Goal: Feedback & Contribution: Contribute content

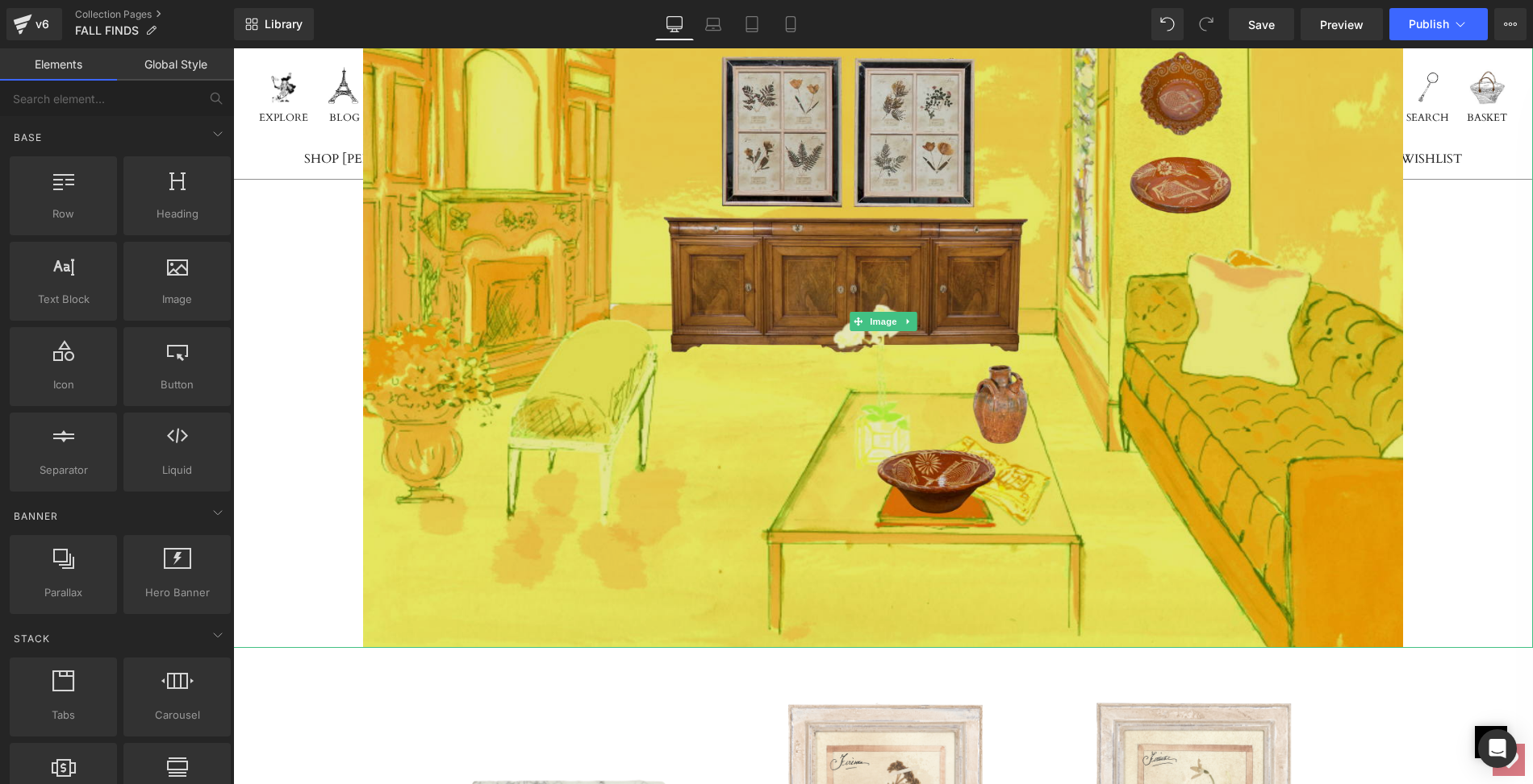
scroll to position [11960, 0]
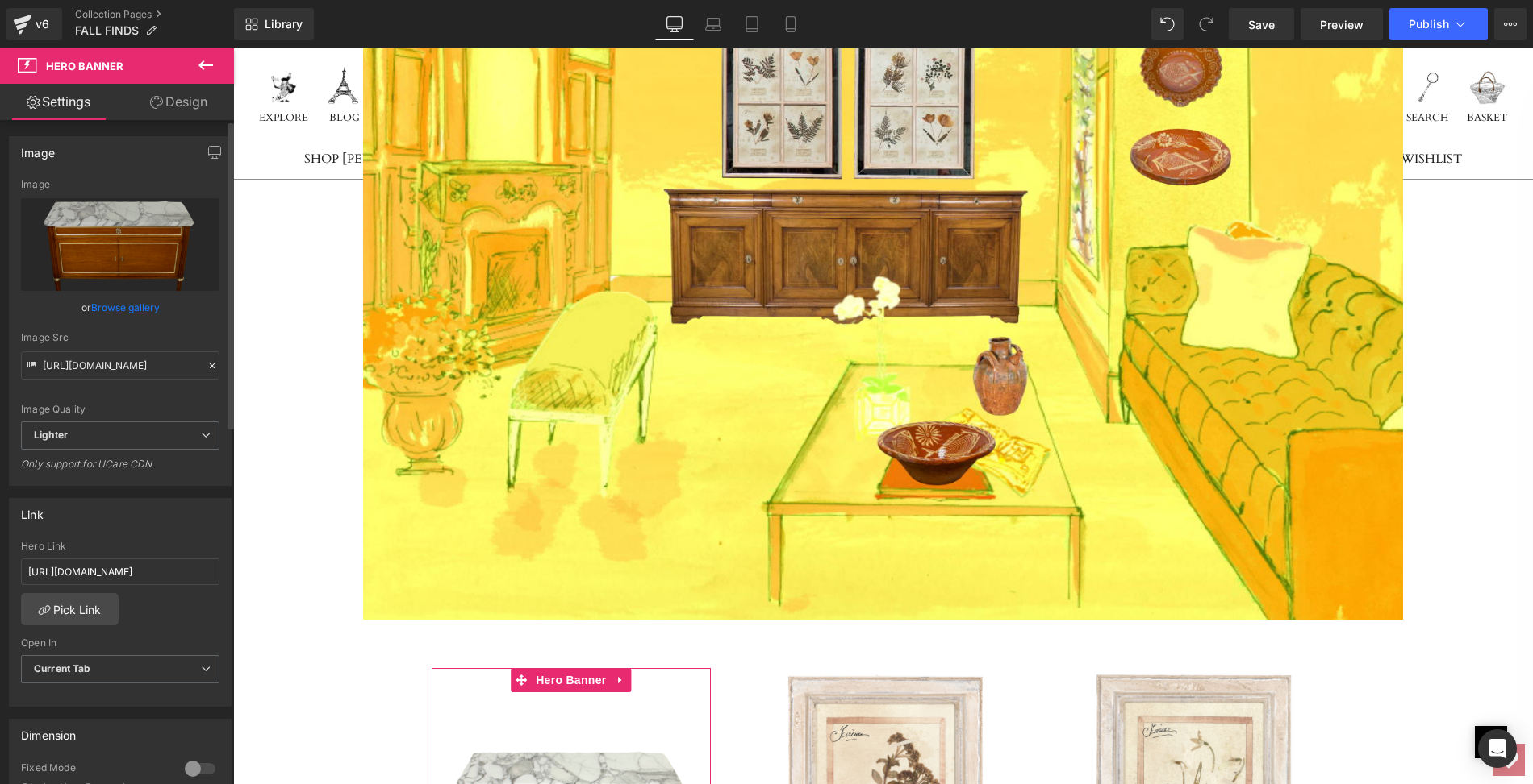
click at [125, 311] on link "Browse gallery" at bounding box center [126, 308] width 69 height 28
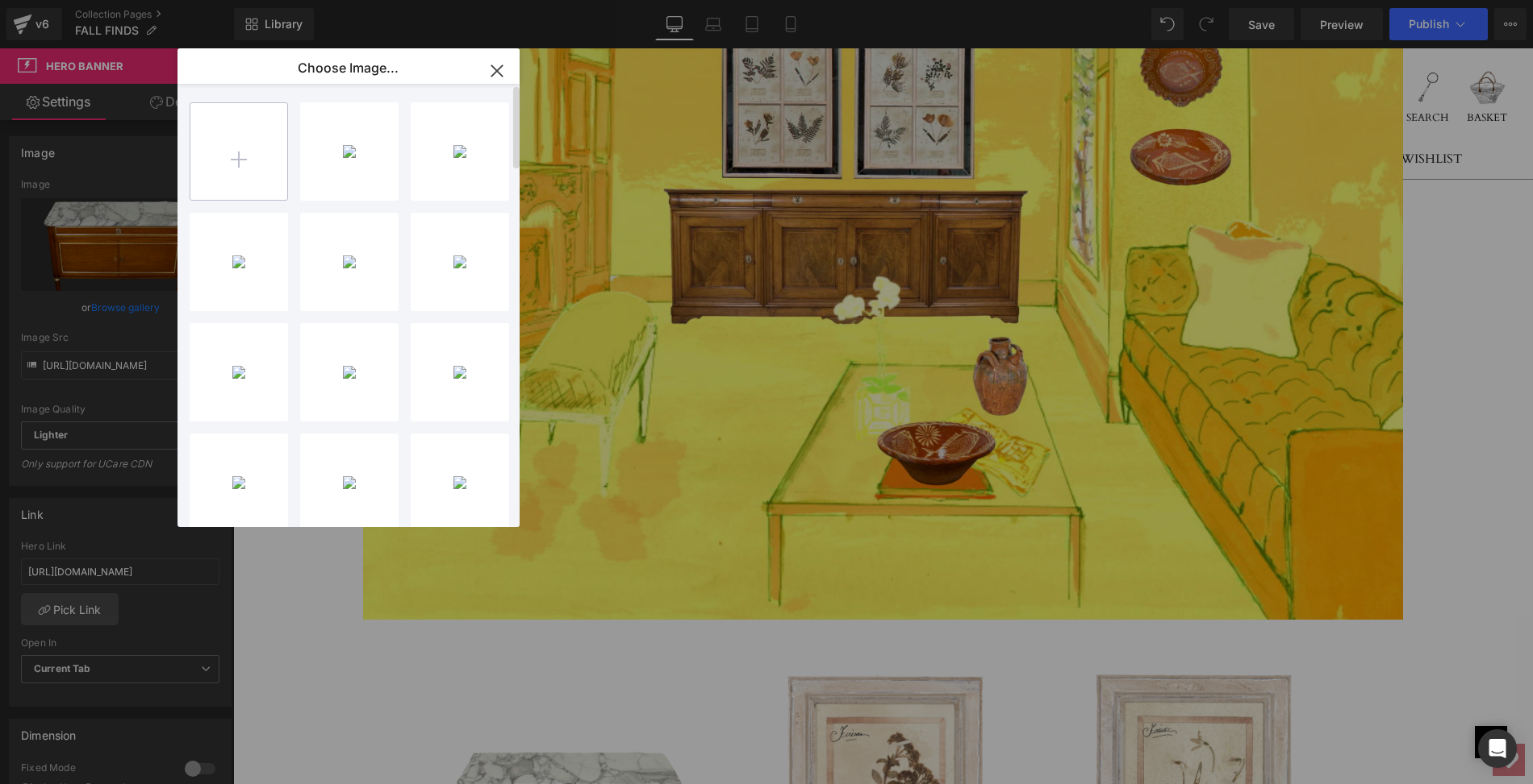
click at [241, 167] on input "file" at bounding box center [239, 151] width 97 height 97
type input "C:\fakepath\LOPL18-2_clipped_rev_1.png"
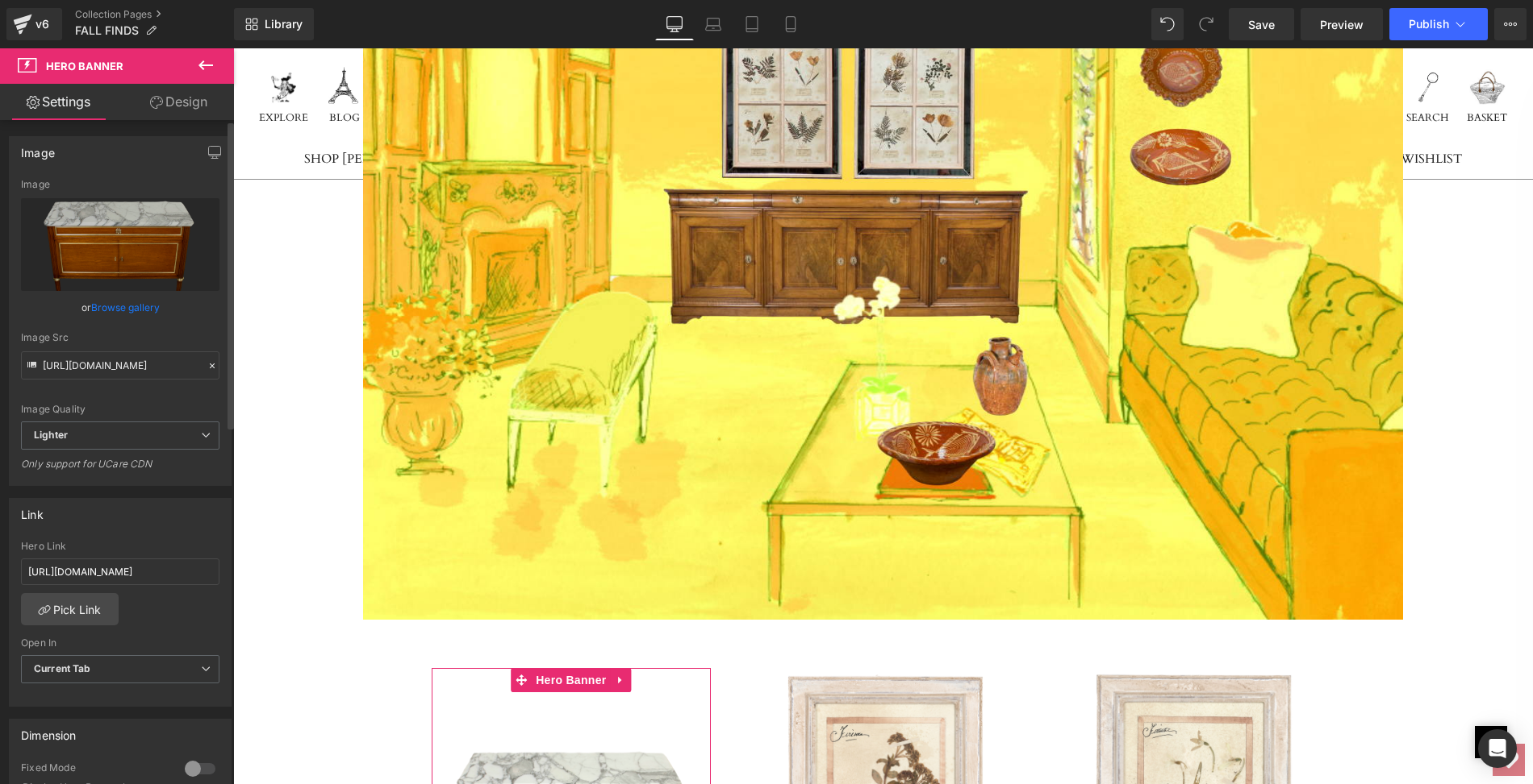
click at [115, 310] on link "Browse gallery" at bounding box center [126, 308] width 69 height 28
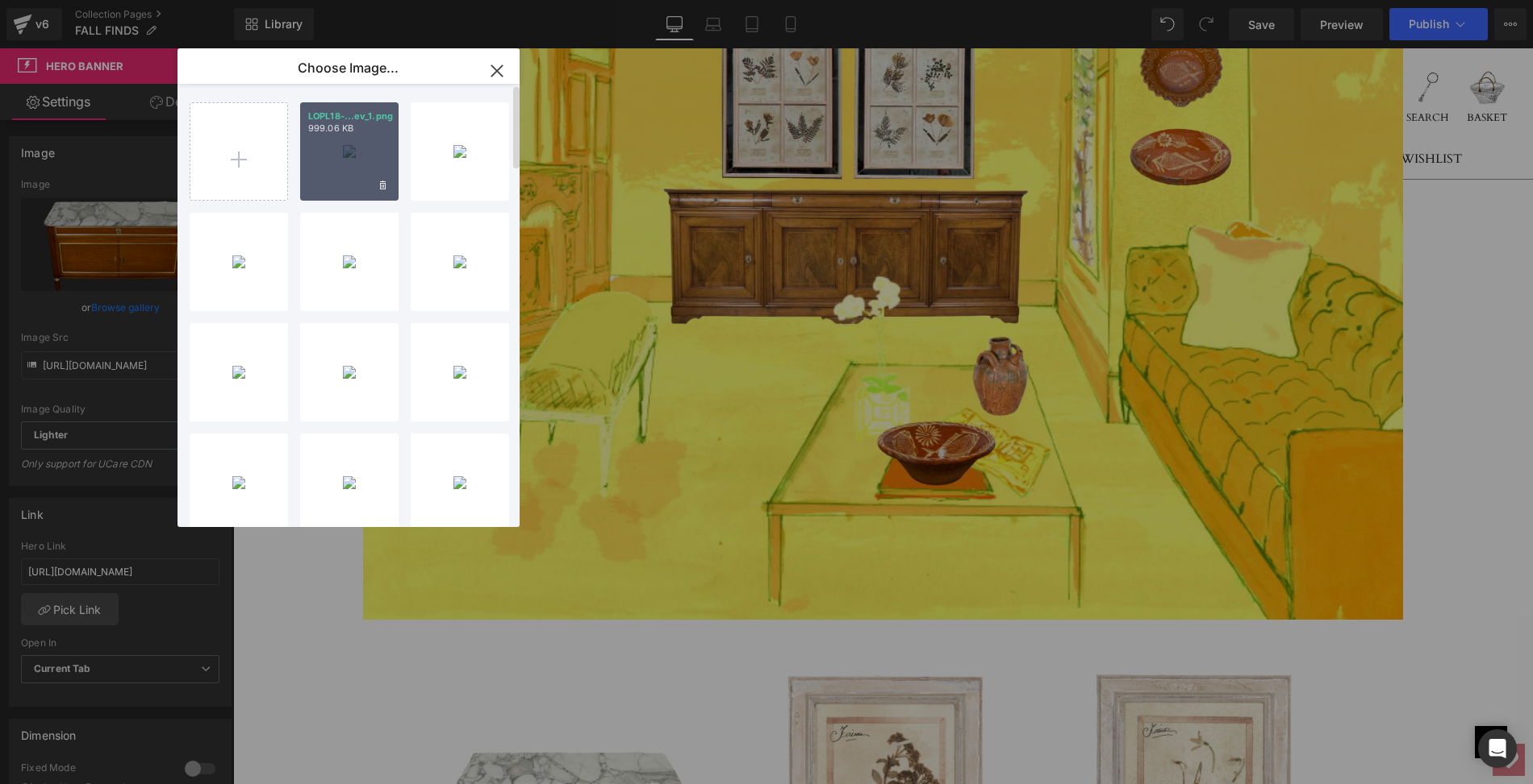
click at [345, 161] on div "LOPL18-...ev_1.png 999.06 KB" at bounding box center [349, 152] width 98 height 98
type input "[URL][DOMAIN_NAME]"
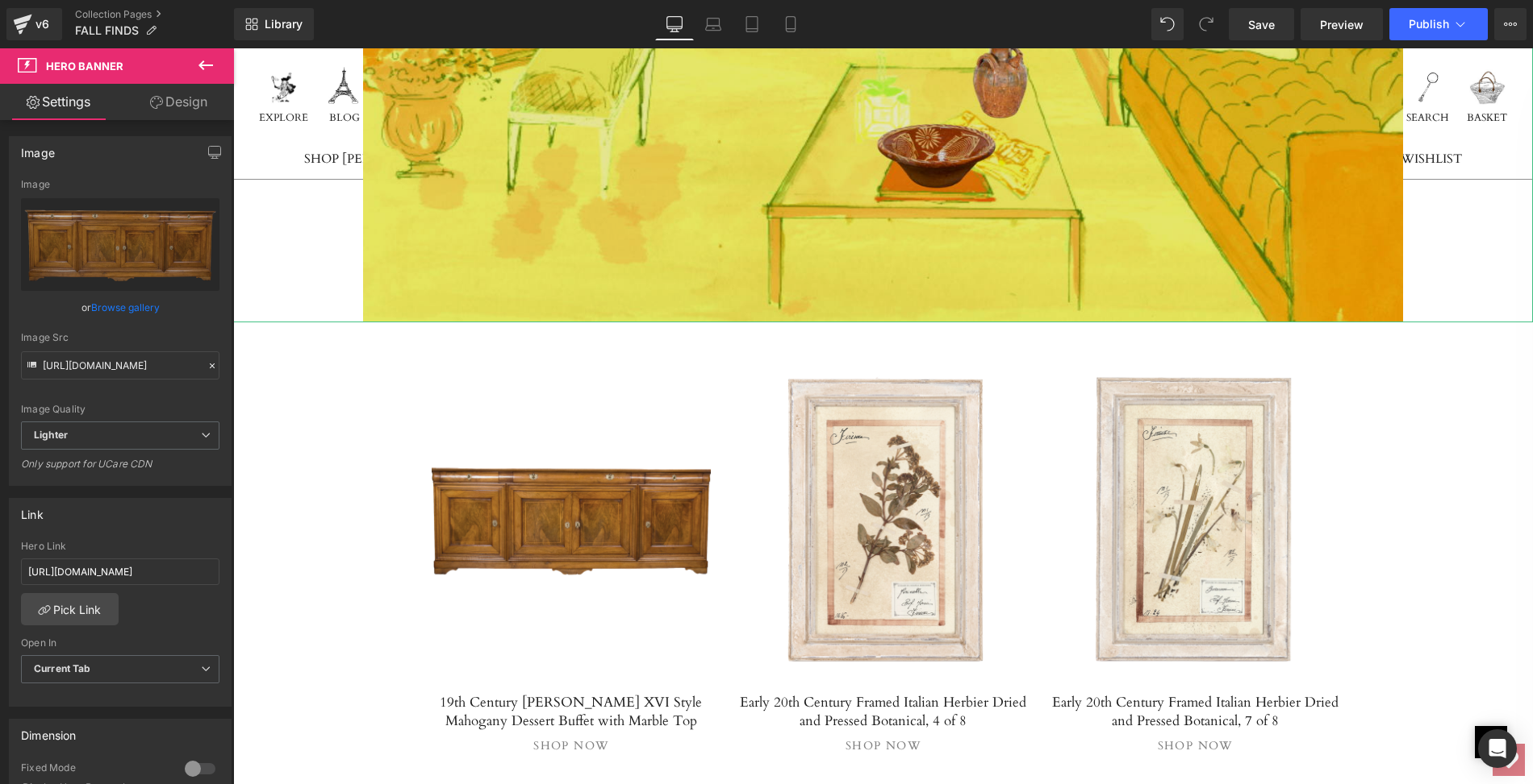
scroll to position [12377, 0]
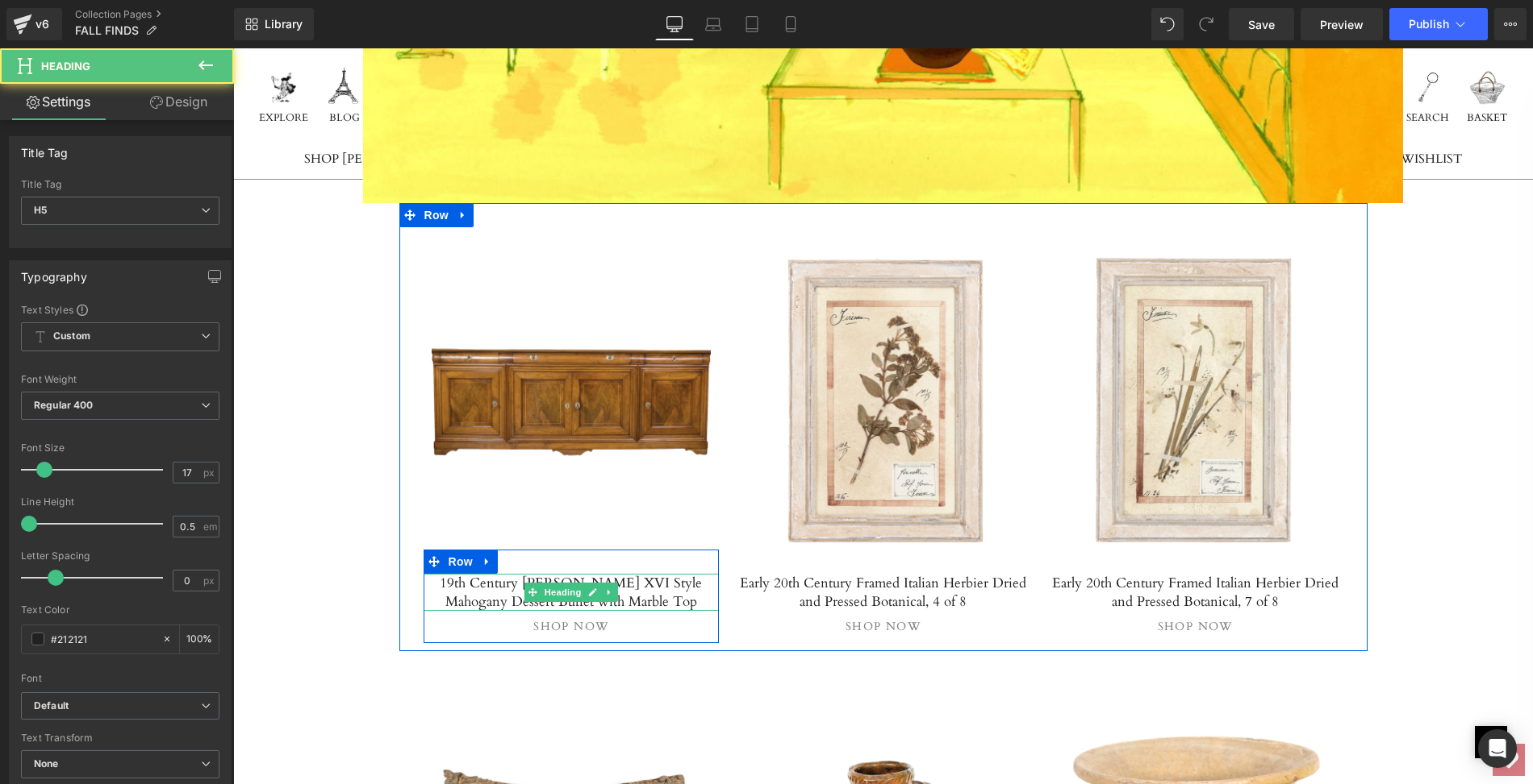
click at [487, 574] on h5 "19th Century [PERSON_NAME] XVI Style Mahogany Dessert Buffet with Marble Top" at bounding box center [572, 592] width 296 height 37
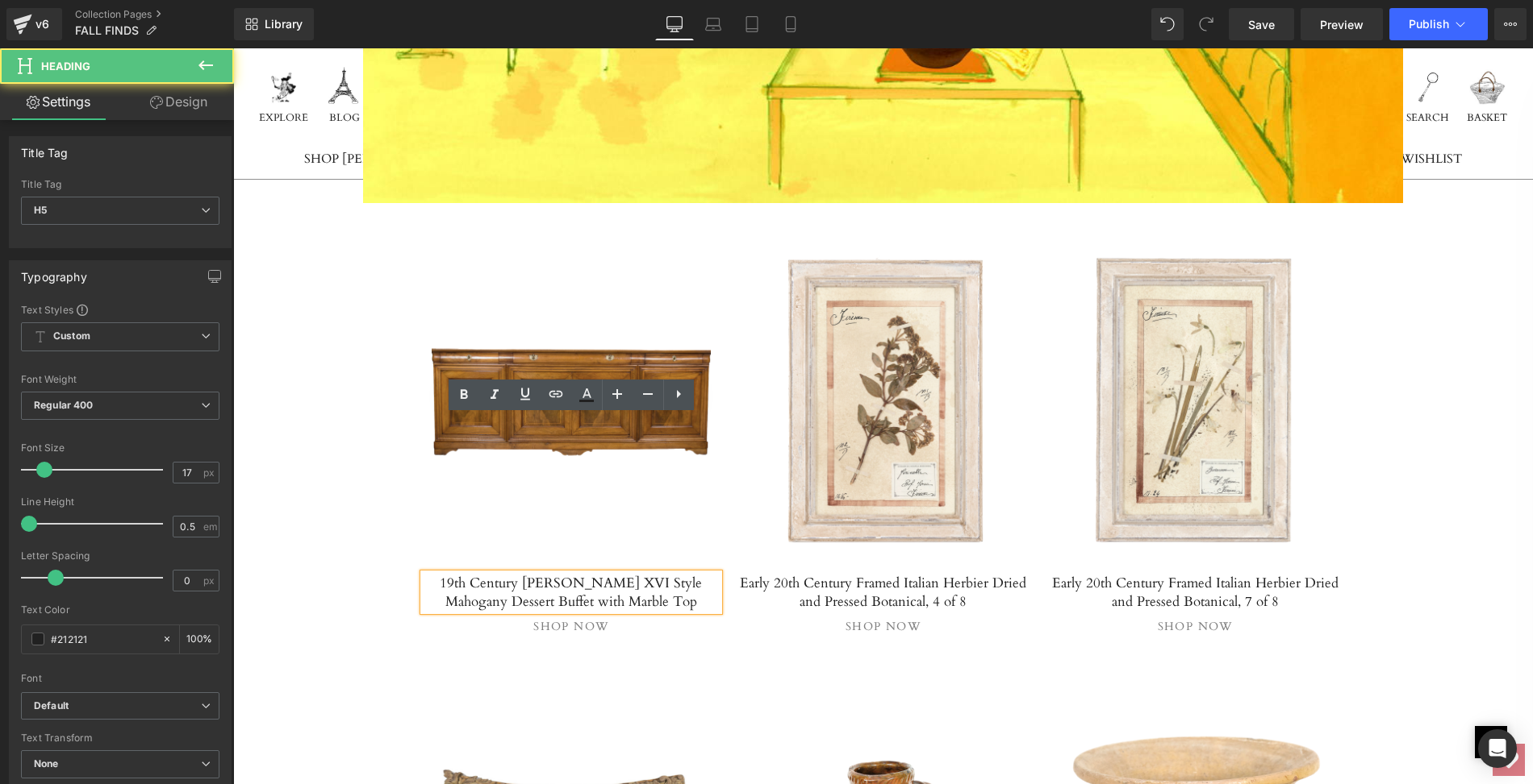
click at [435, 574] on h5 "19th Century [PERSON_NAME] XVI Style Mahogany Dessert Buffet with Marble Top" at bounding box center [572, 592] width 296 height 37
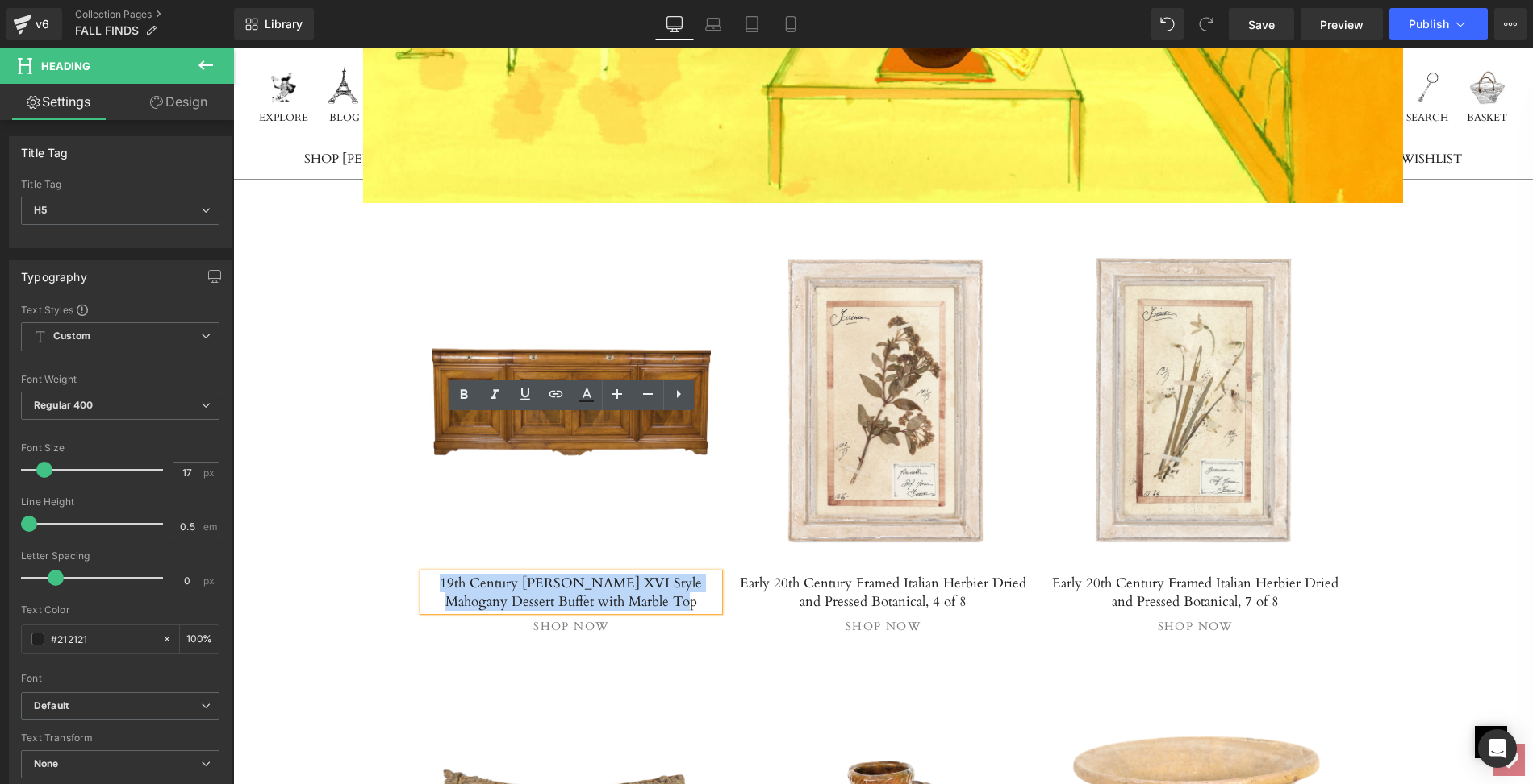
drag, startPoint x: 435, startPoint y: 424, endPoint x: 680, endPoint y: 434, distance: 245.2
click at [680, 574] on h5 "19th Century [PERSON_NAME] XVI Style Mahogany Dessert Buffet with Marble Top" at bounding box center [572, 592] width 296 height 37
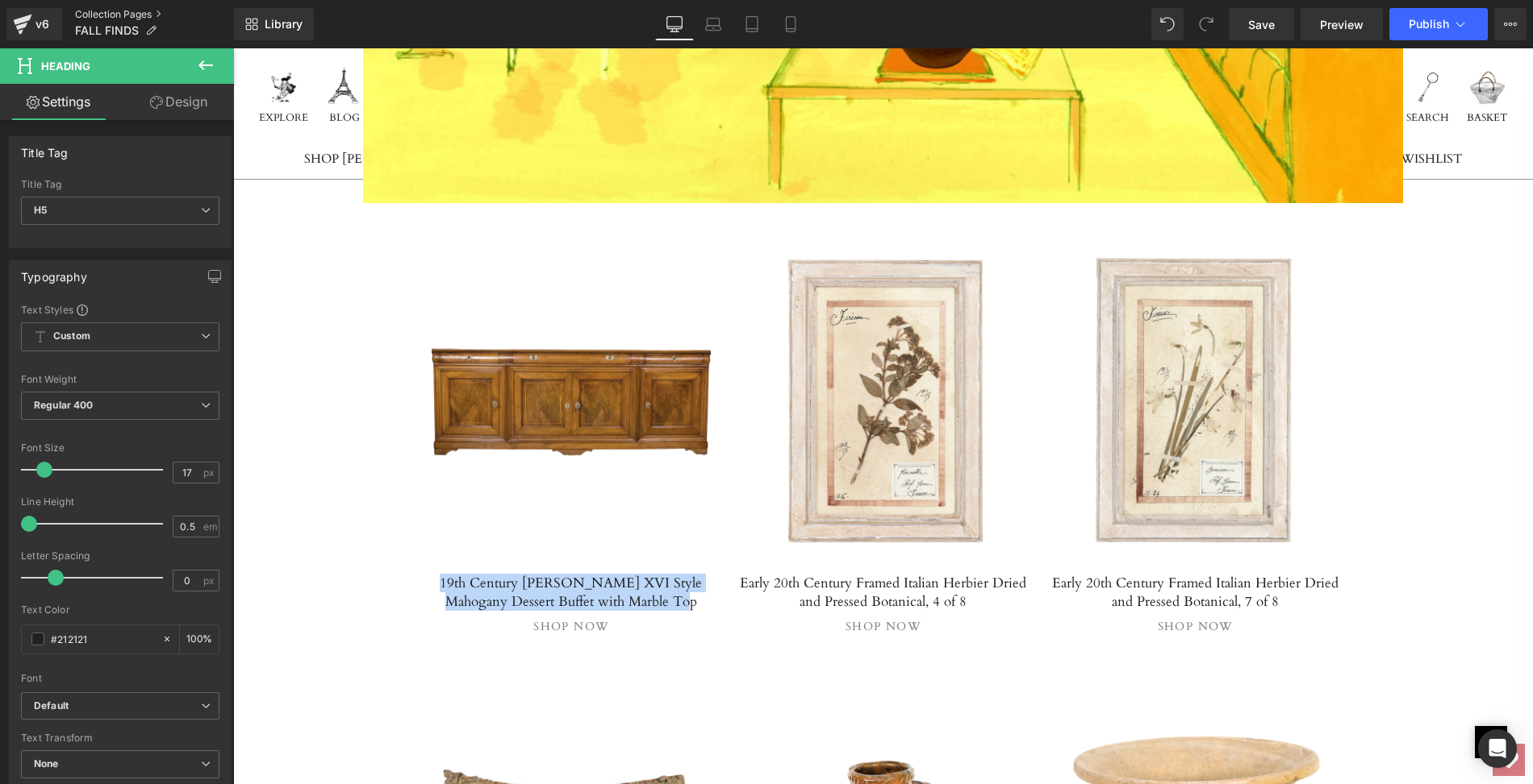
paste div
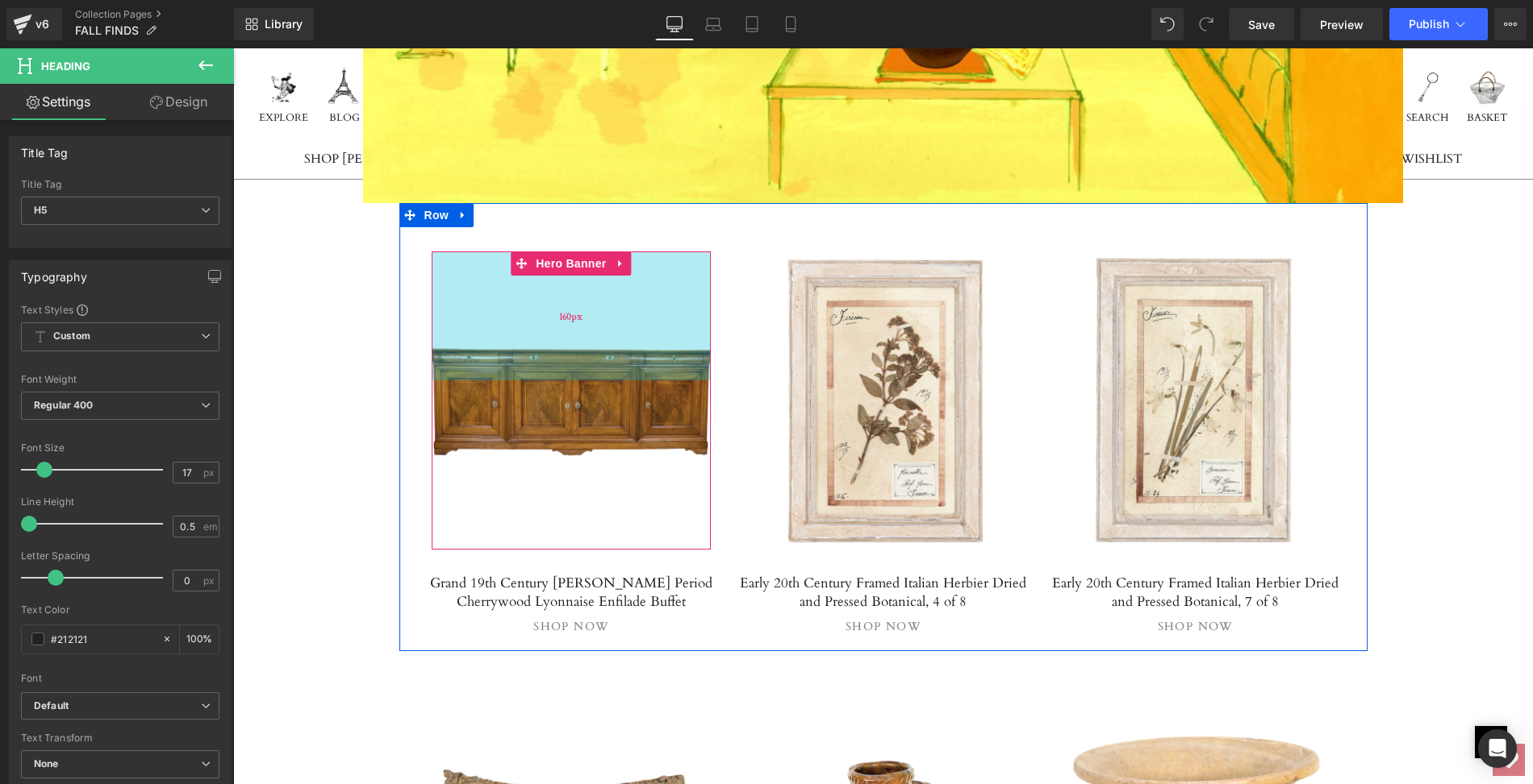
click at [548, 252] on div "160px" at bounding box center [571, 316] width 280 height 129
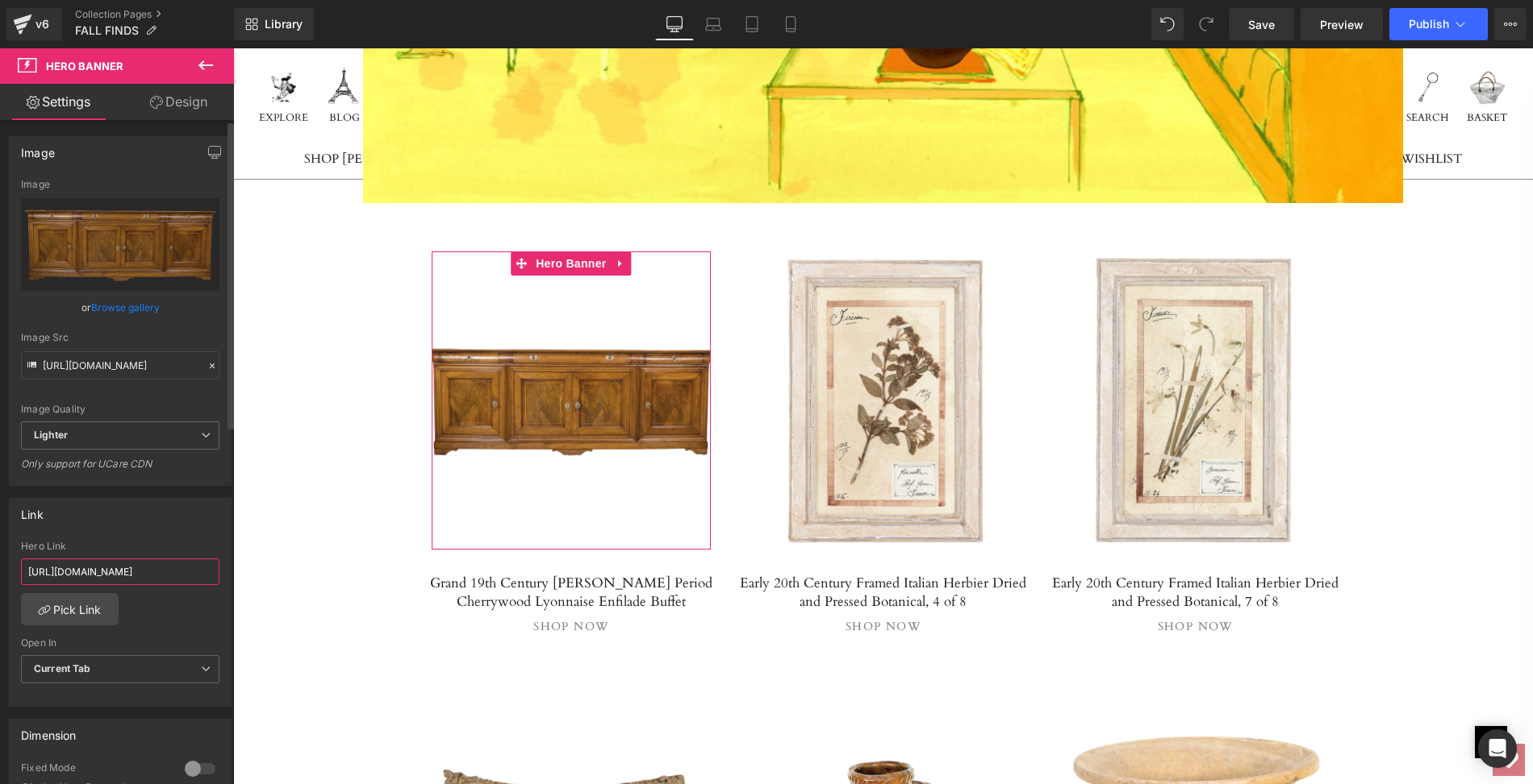
click at [25, 569] on input "[URL][DOMAIN_NAME]" at bounding box center [120, 572] width 198 height 26
drag, startPoint x: 25, startPoint y: 569, endPoint x: 223, endPoint y: 574, distance: 198.1
click at [223, 574] on div "[URL][DOMAIN_NAME] Hero Link [URL][DOMAIN_NAME] Pick Link Current Tab New Tab O…" at bounding box center [120, 623] width 221 height 165
type input "[URL][DOMAIN_NAME][PERSON_NAME]"
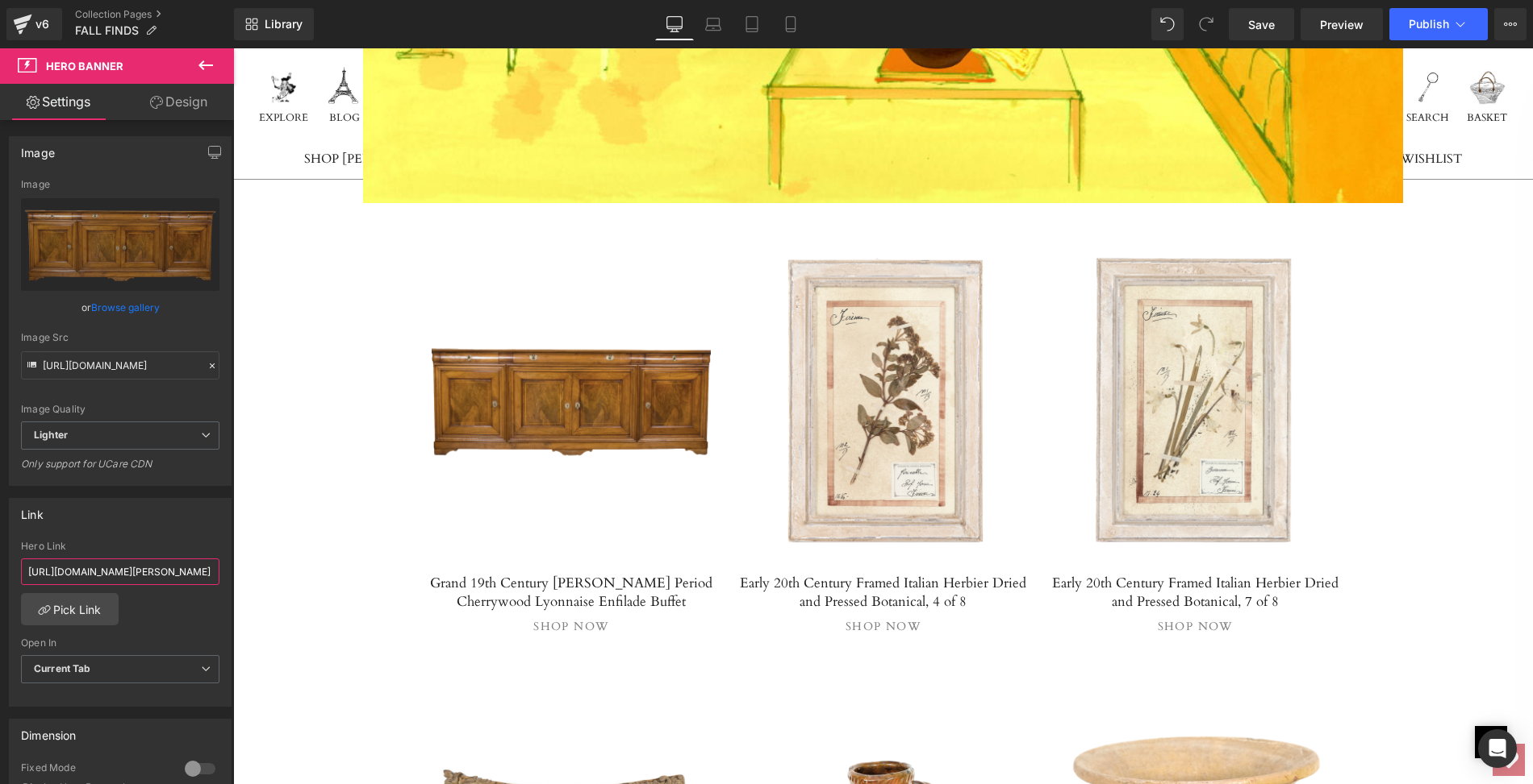
scroll to position [0, 407]
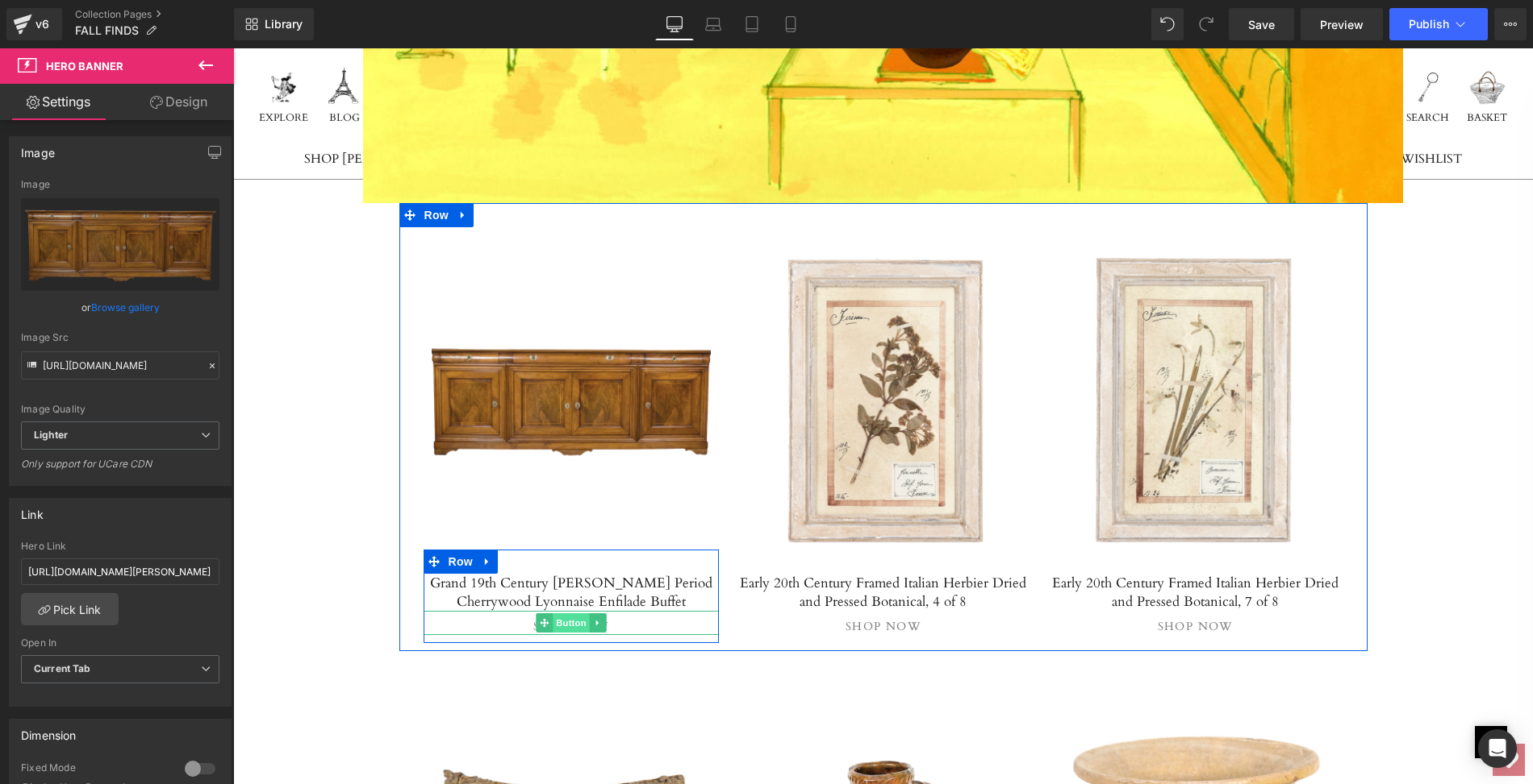
click at [572, 613] on span "Button" at bounding box center [570, 623] width 37 height 20
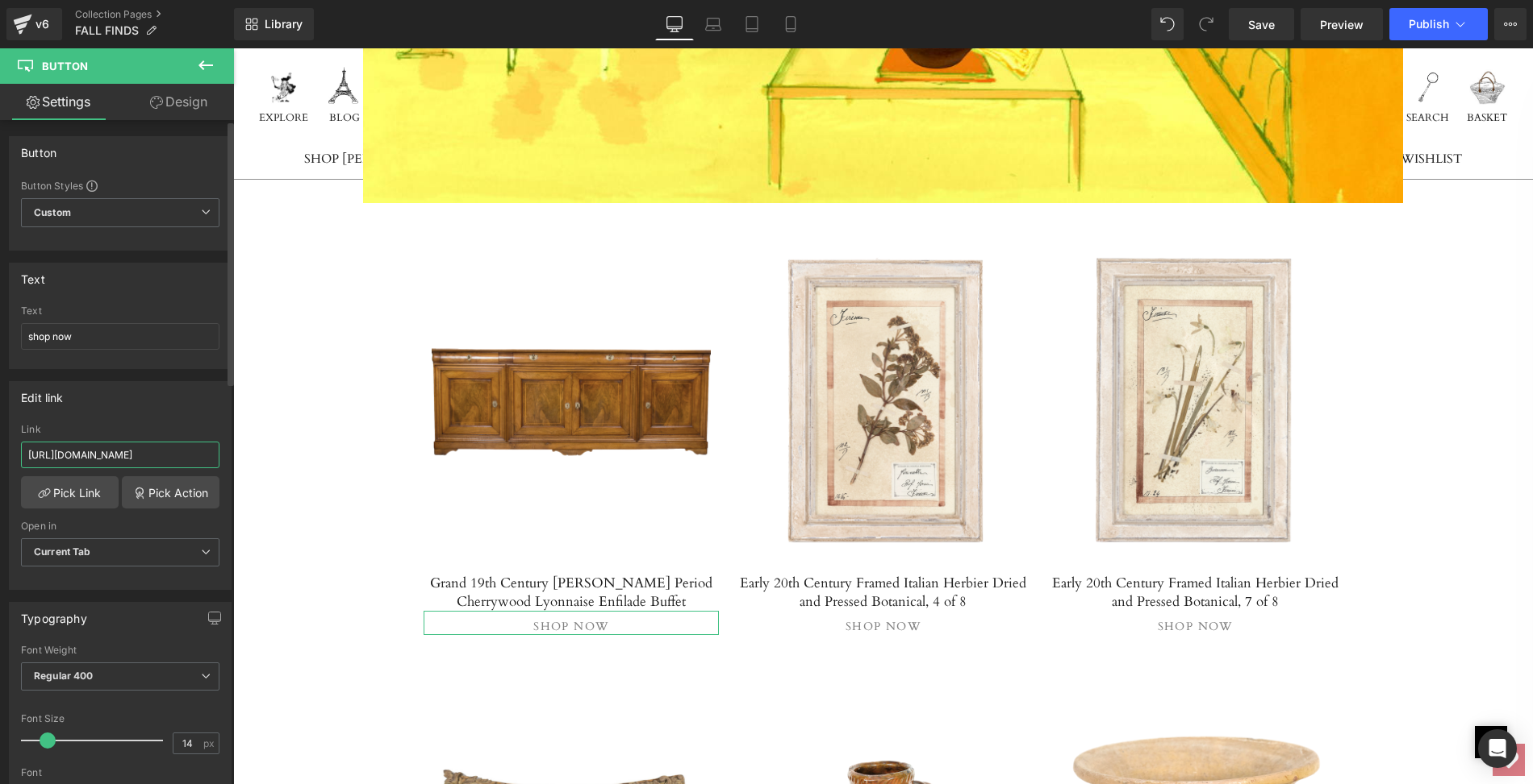
click at [24, 451] on input "[URL][DOMAIN_NAME]" at bounding box center [120, 455] width 198 height 26
drag, startPoint x: 24, startPoint y: 451, endPoint x: 214, endPoint y: 447, distance: 190.0
click at [213, 447] on div "[URL][DOMAIN_NAME] Link [URL][DOMAIN_NAME] Pick Link Pick Action Current Tab Ne…" at bounding box center [120, 506] width 221 height 165
paste input "grand-19th-century-french-[PERSON_NAME]-period-[GEOGRAPHIC_DATA]-[GEOGRAPHIC_DA…"
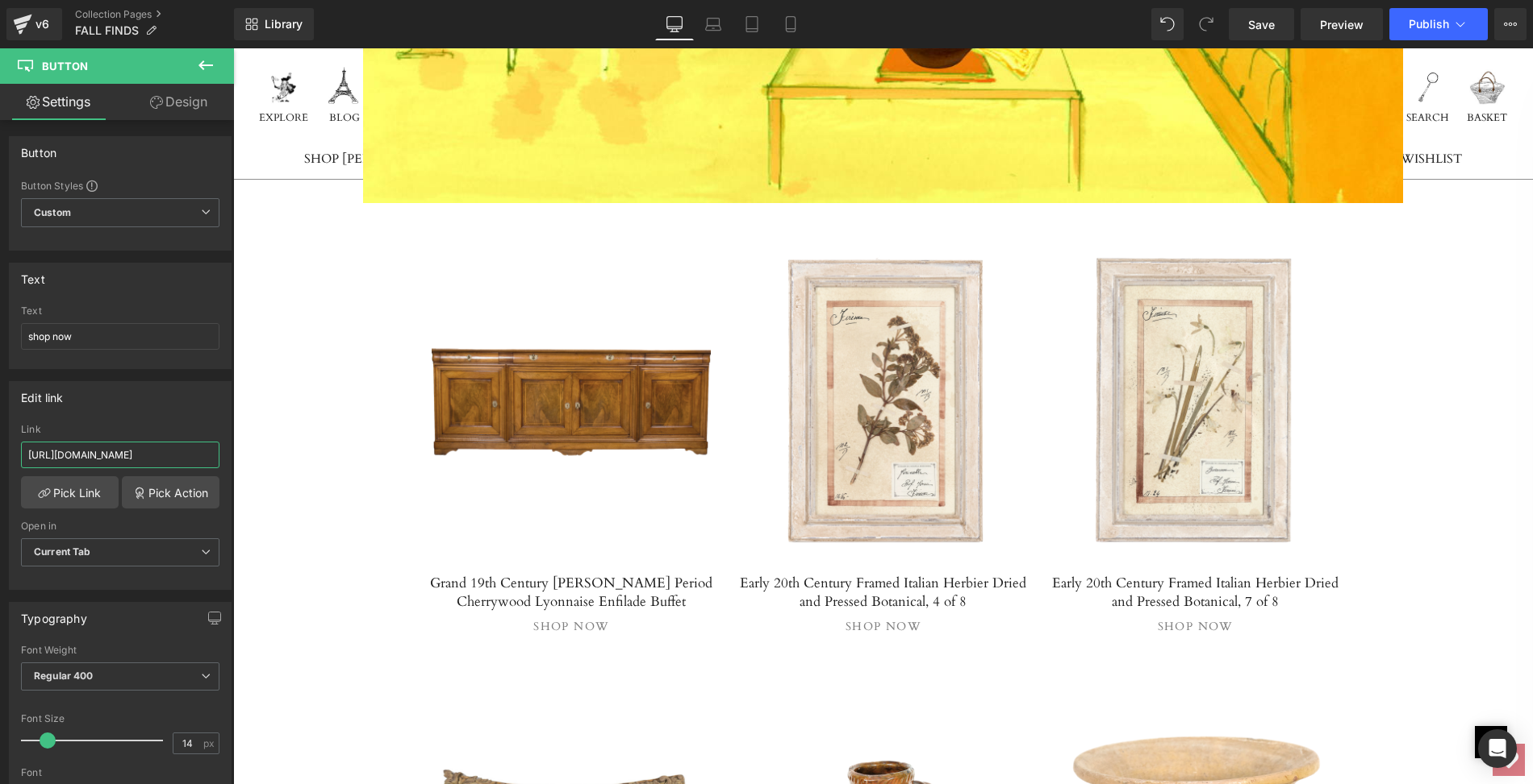
type input "[URL][DOMAIN_NAME][PERSON_NAME]"
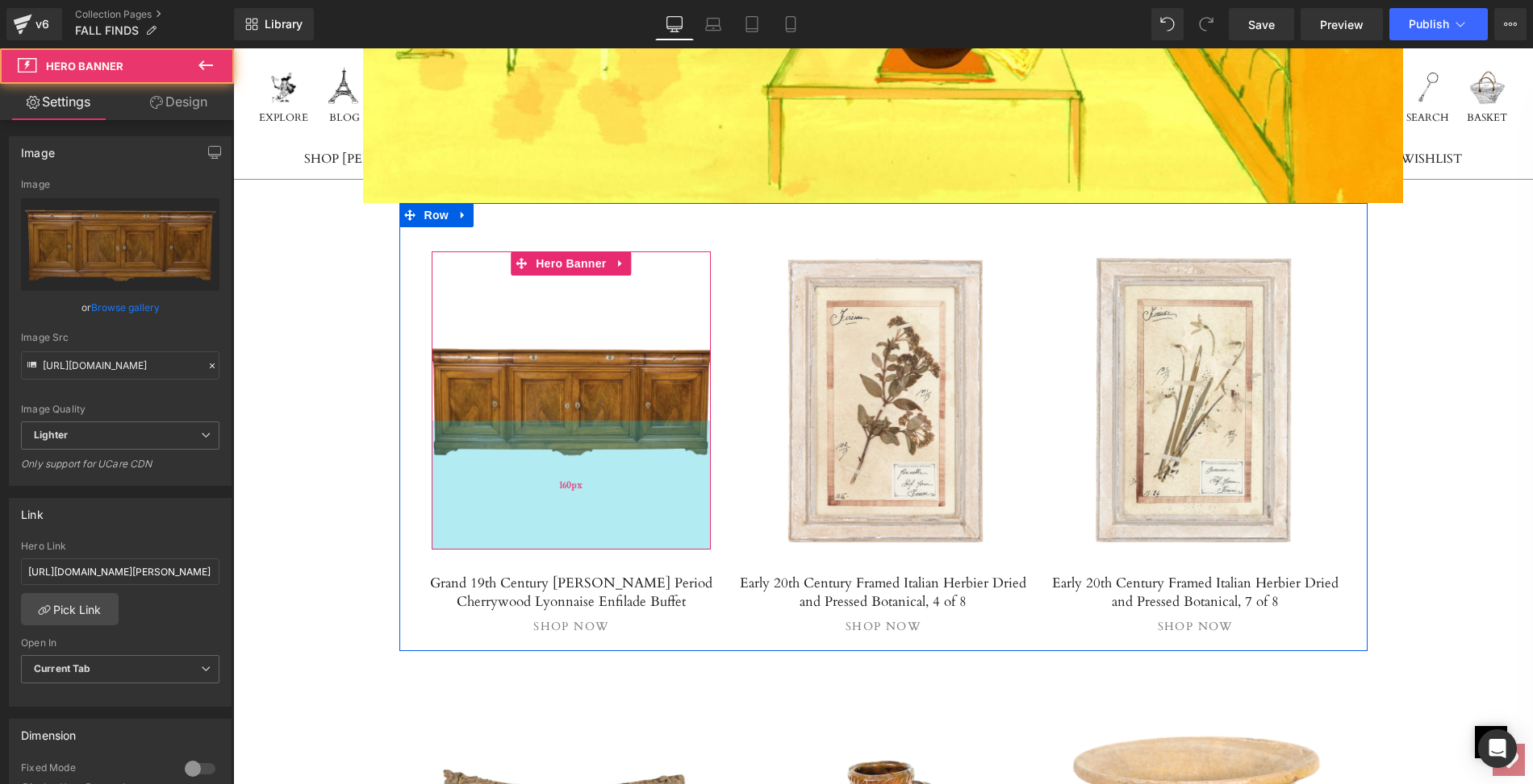
click at [481, 421] on div "160px" at bounding box center [571, 485] width 280 height 129
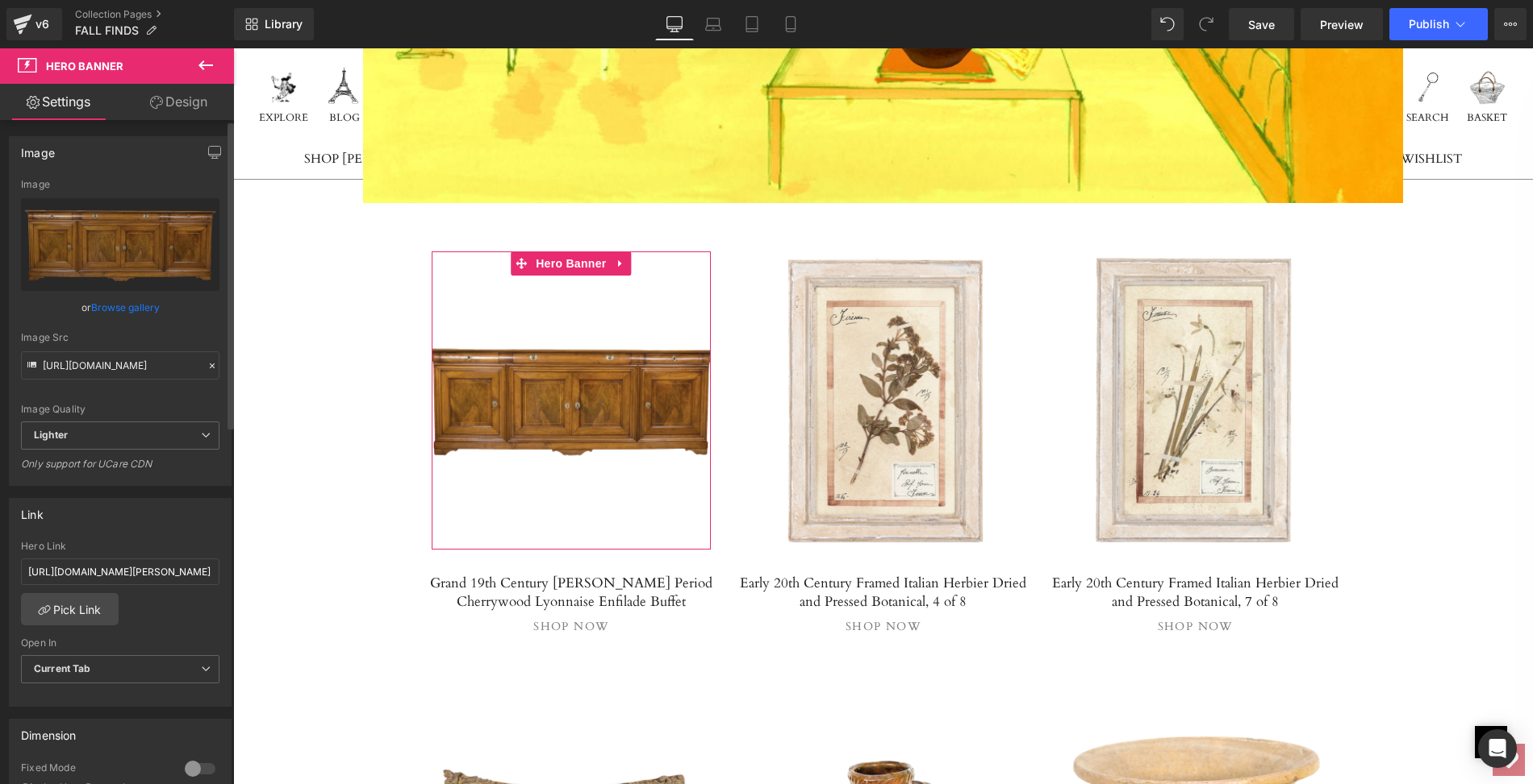
click at [106, 308] on link "Browse gallery" at bounding box center [126, 308] width 69 height 28
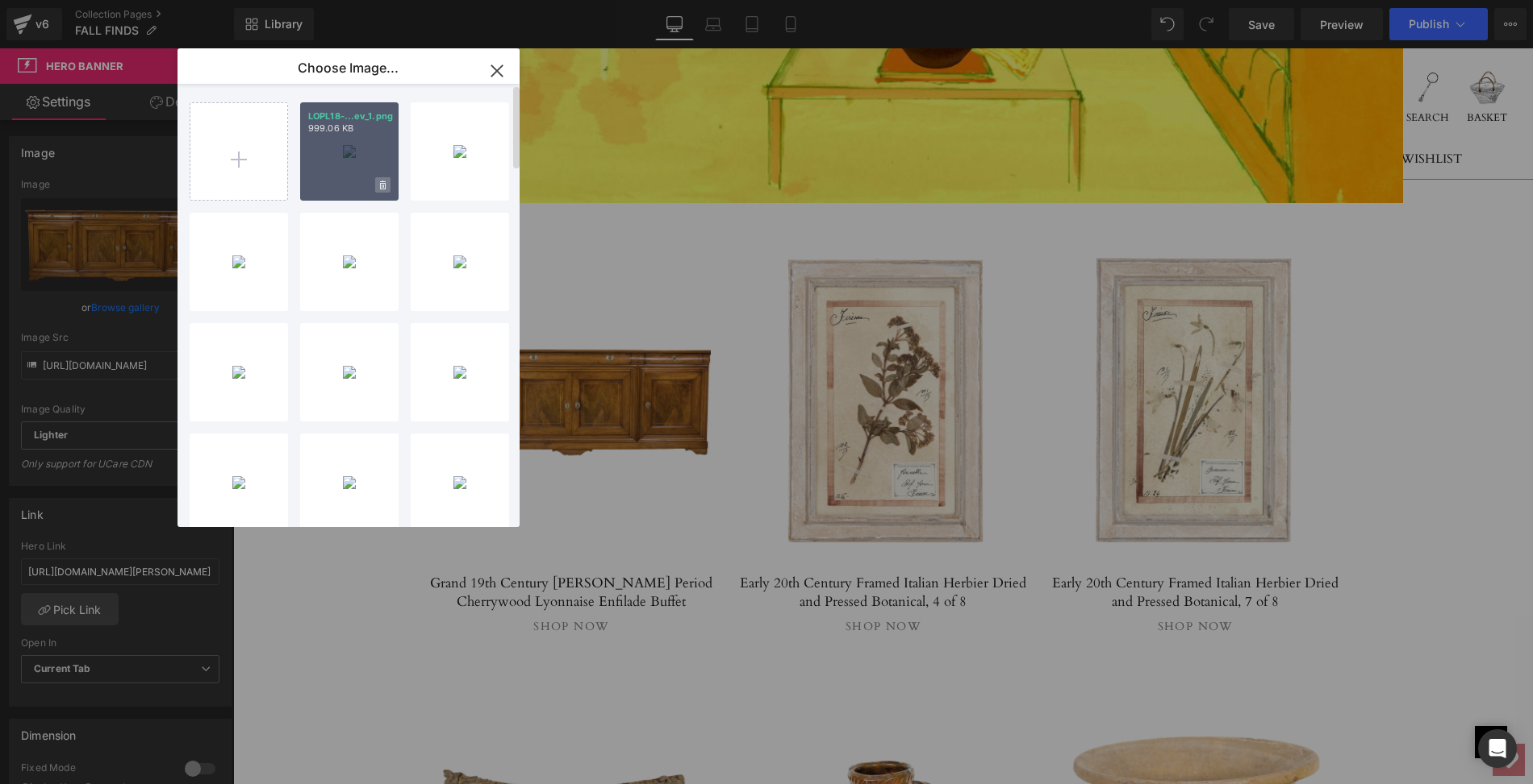
click at [381, 186] on icon at bounding box center [382, 184] width 6 height 8
click at [335, 183] on span "Yes" at bounding box center [328, 185] width 41 height 17
click at [240, 156] on input "file" at bounding box center [239, 151] width 97 height 97
type input "C:\fakepath\LOPL18mainps.jpg"
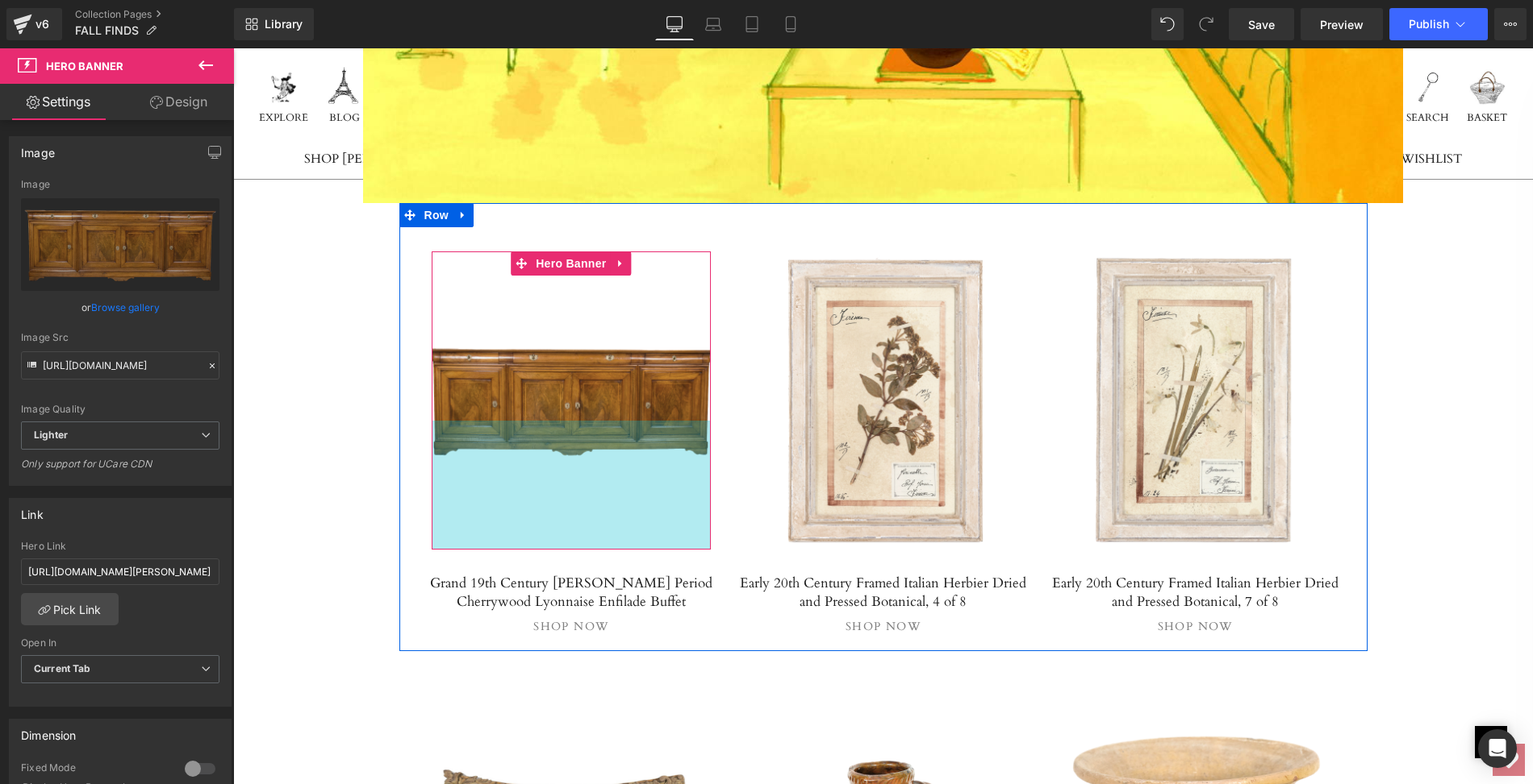
click at [591, 421] on div "160px" at bounding box center [571, 485] width 280 height 129
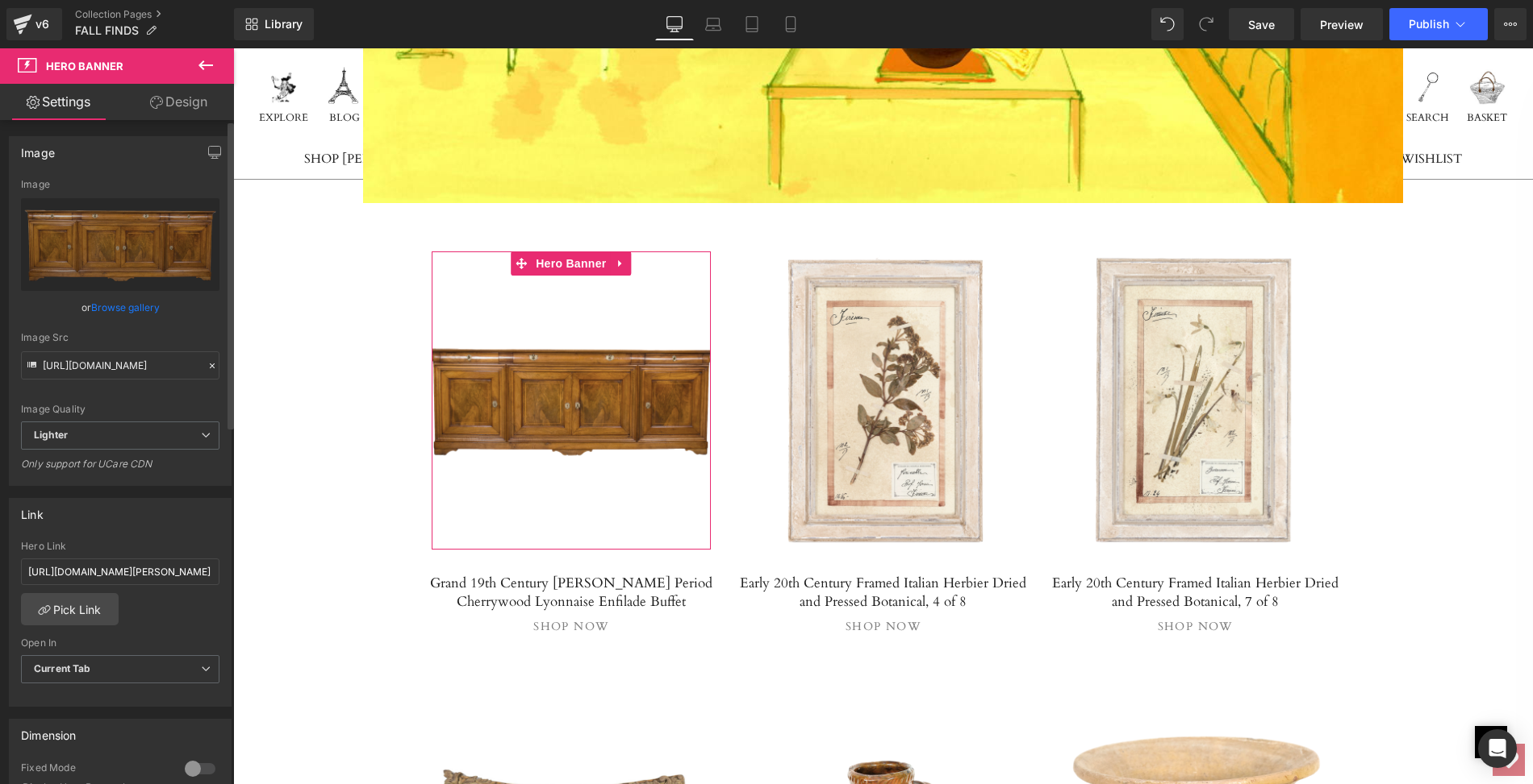
click at [137, 308] on link "Browse gallery" at bounding box center [126, 308] width 69 height 28
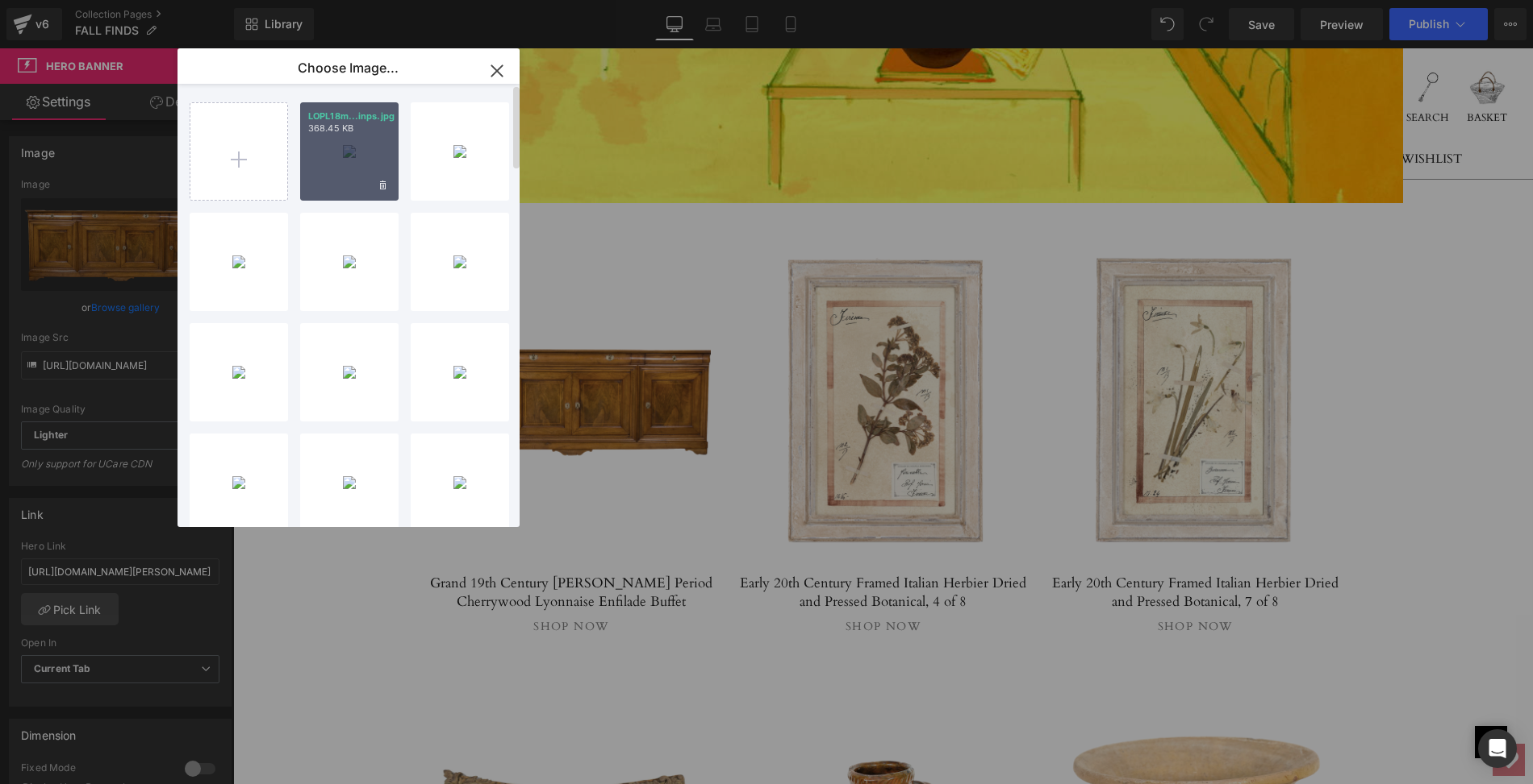
click at [328, 149] on div "LOPL18m...inps.jpg 368.45 KB" at bounding box center [349, 152] width 98 height 98
type input "[URL][DOMAIN_NAME]"
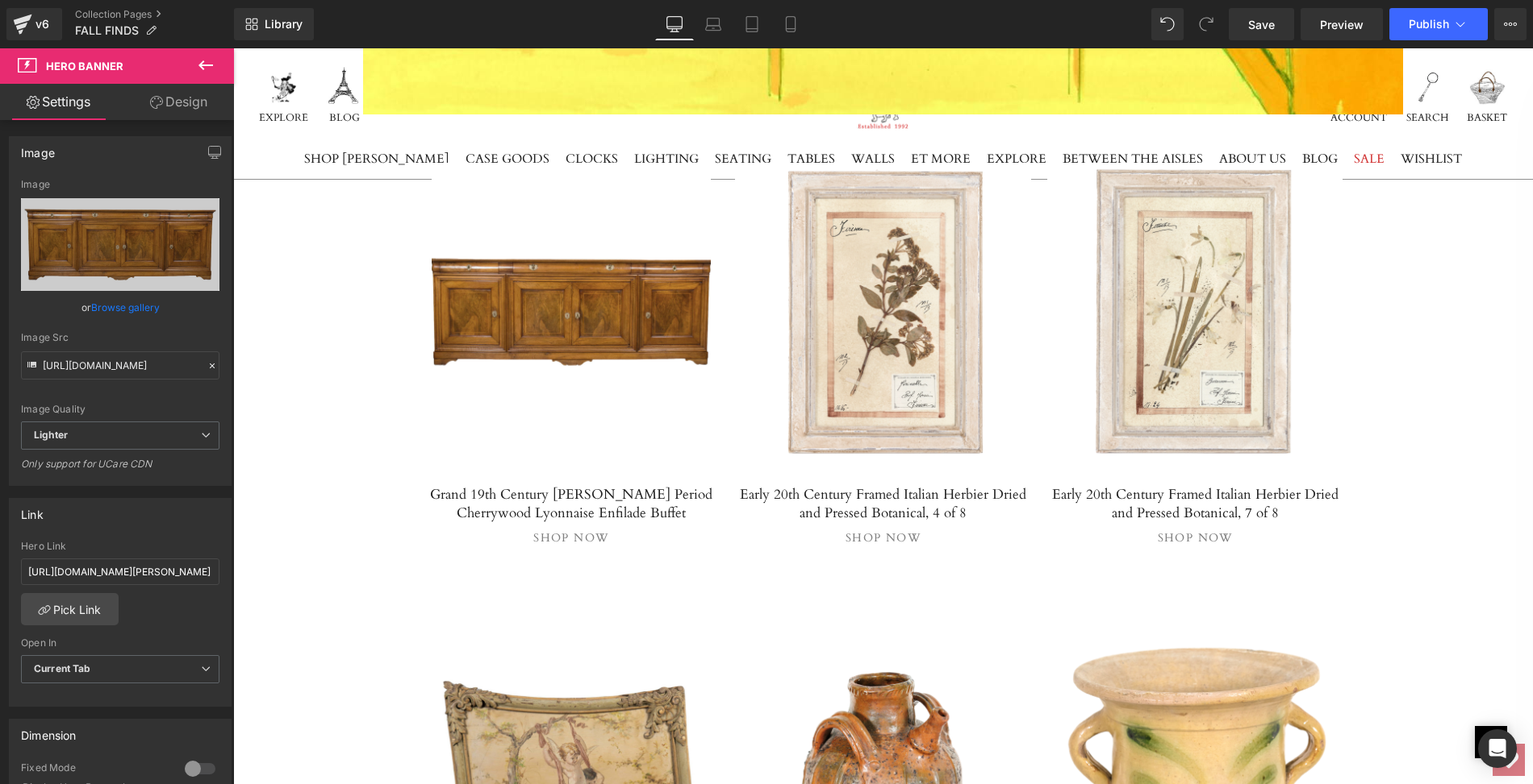
scroll to position [12605, 0]
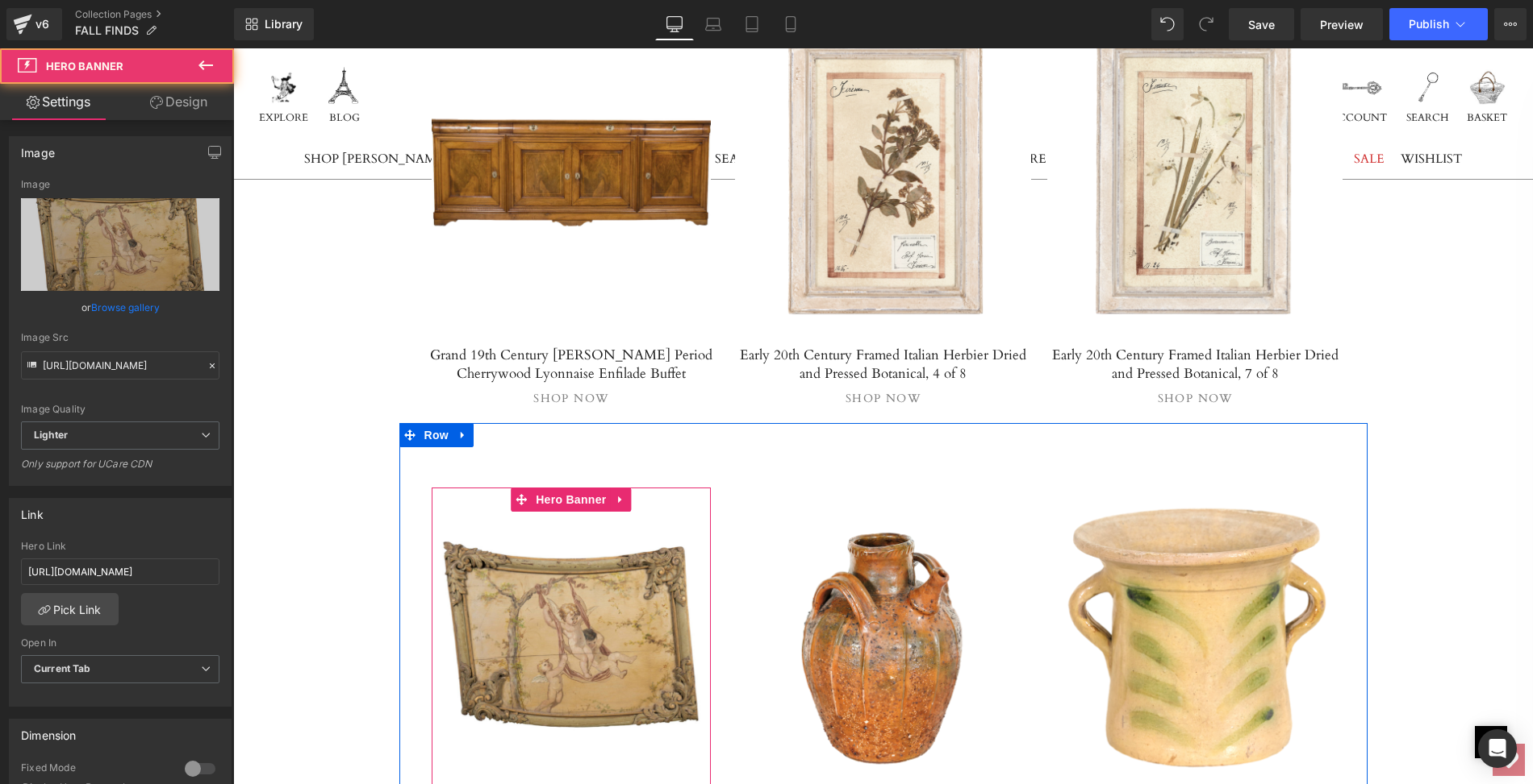
click at [580, 501] on link at bounding box center [571, 637] width 280 height 298
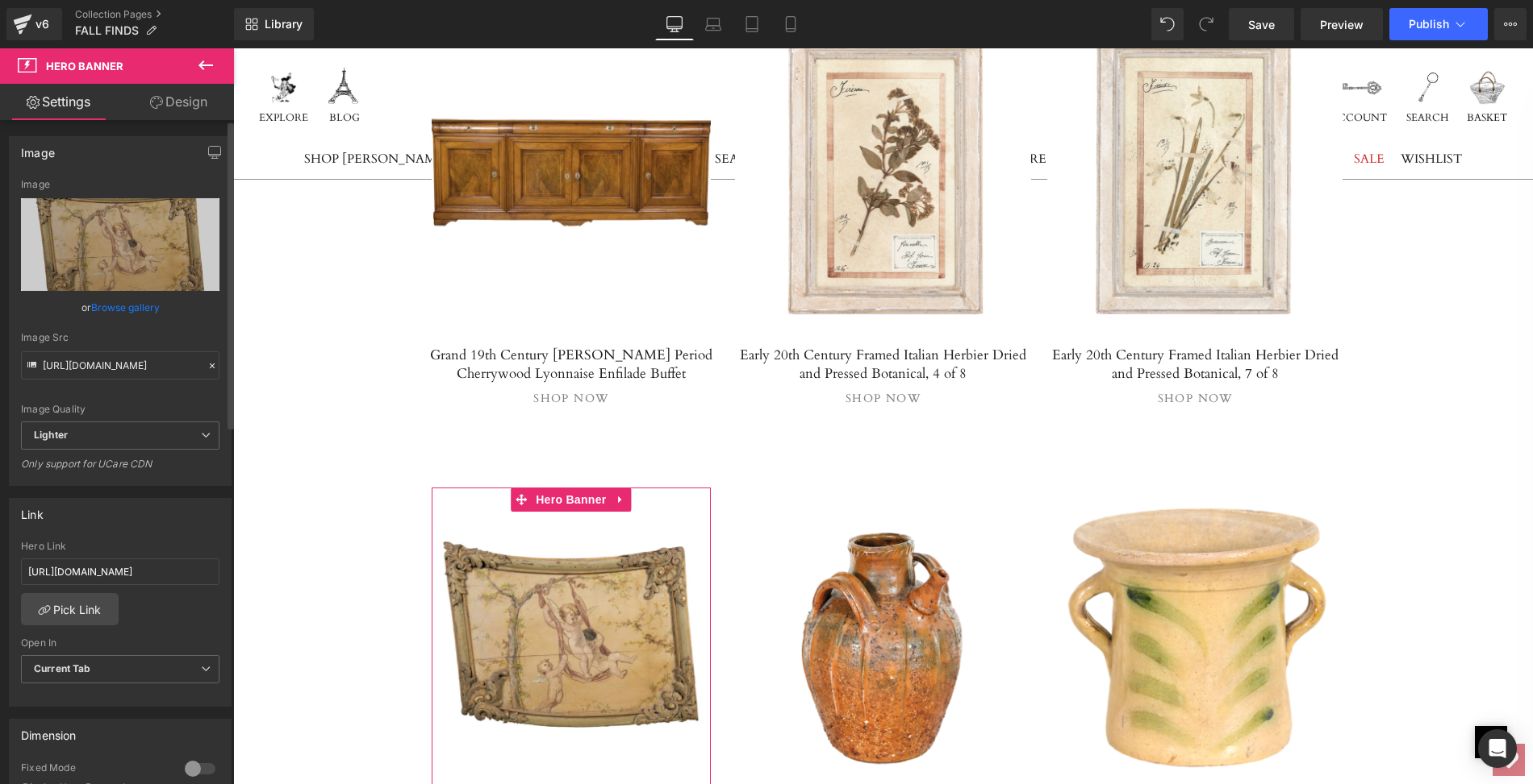
click at [118, 304] on link "Browse gallery" at bounding box center [126, 308] width 69 height 28
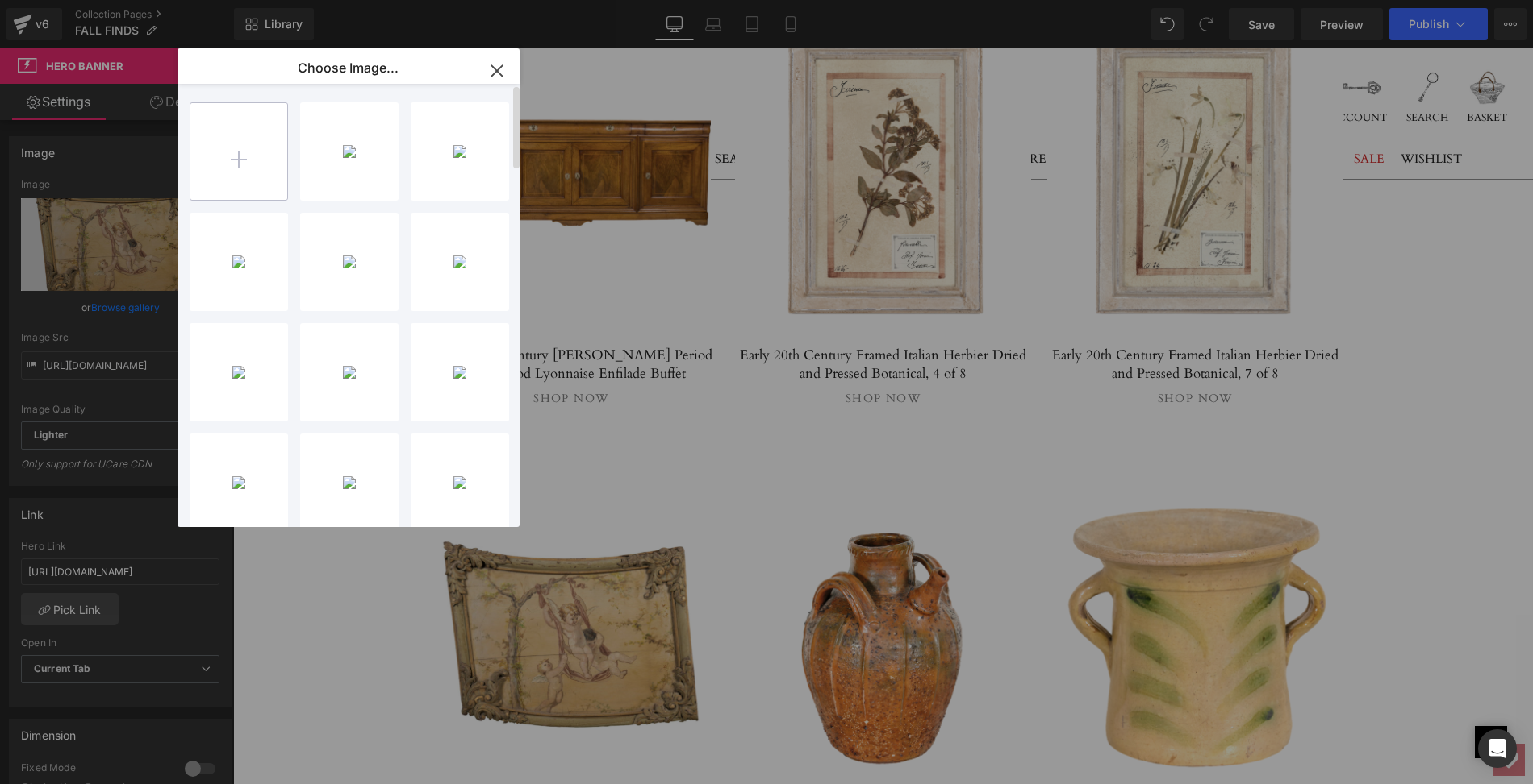
click at [238, 163] on input "file" at bounding box center [239, 151] width 97 height 97
type input "C:\fakepath\LOPL73E-1mainps.jpg"
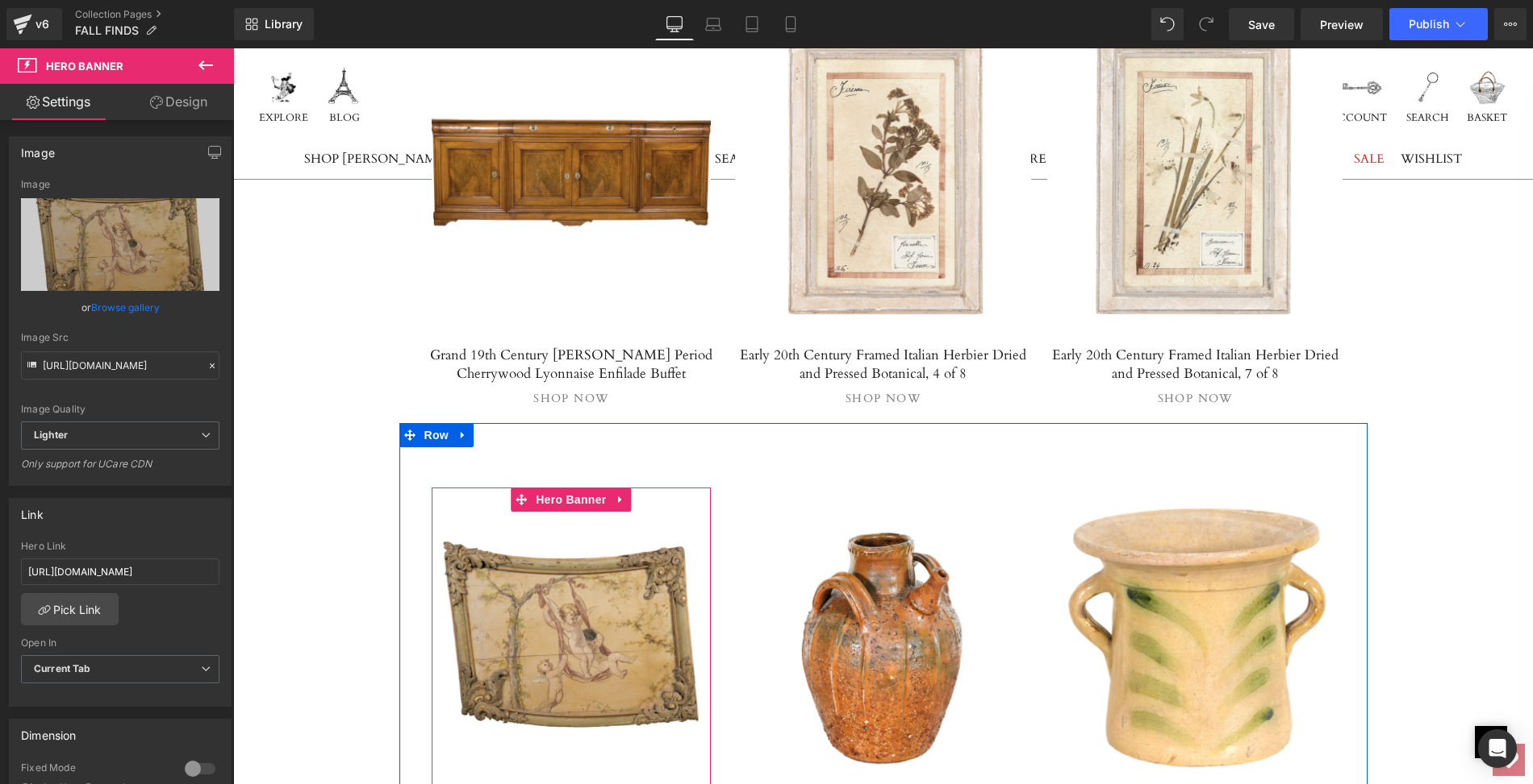
click at [608, 488] on link at bounding box center [571, 637] width 280 height 298
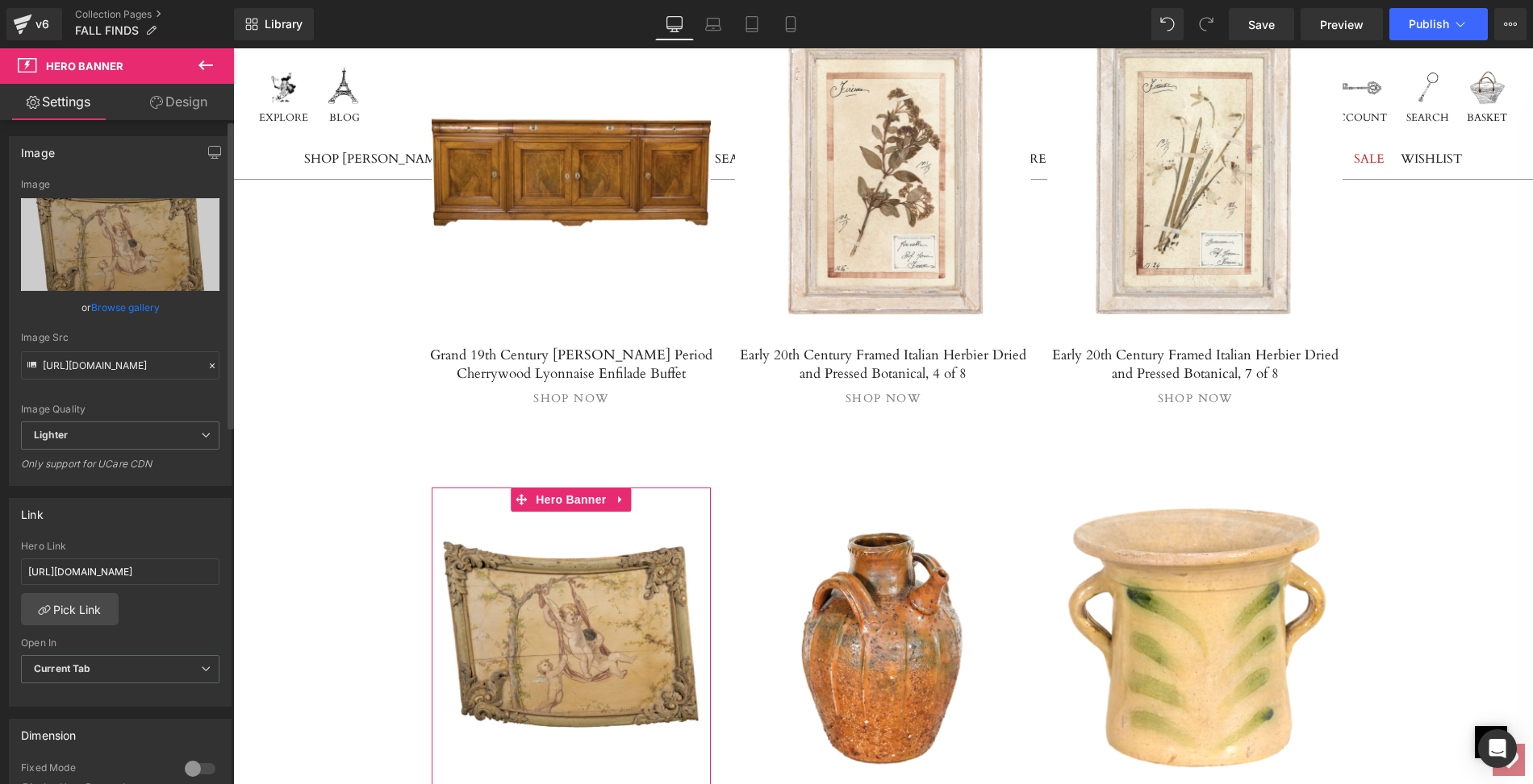
click at [126, 308] on link "Browse gallery" at bounding box center [126, 308] width 69 height 28
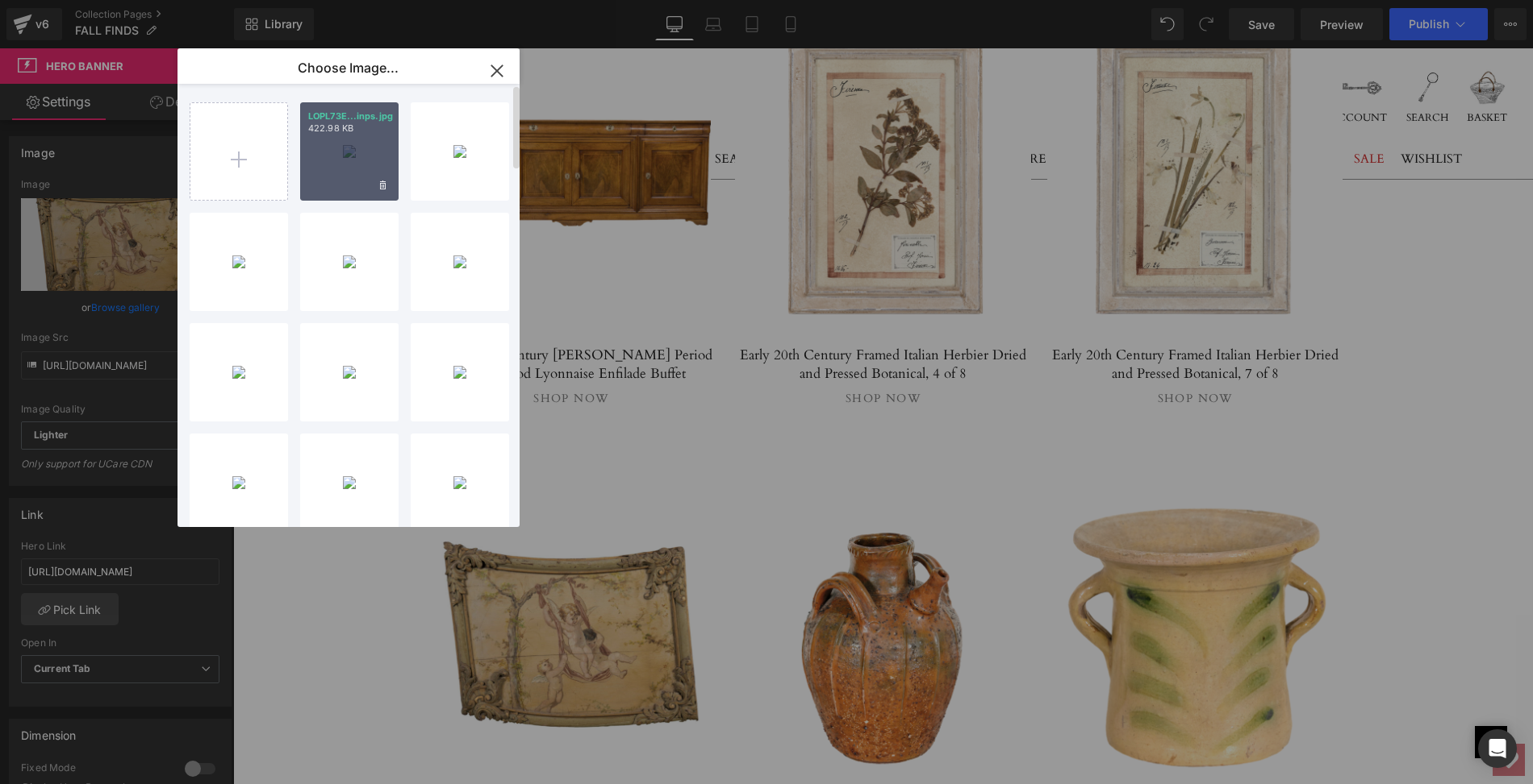
click at [346, 162] on div "LOPL73E...inps.jpg 422.98 KB" at bounding box center [349, 152] width 98 height 98
type input "[URL][DOMAIN_NAME]"
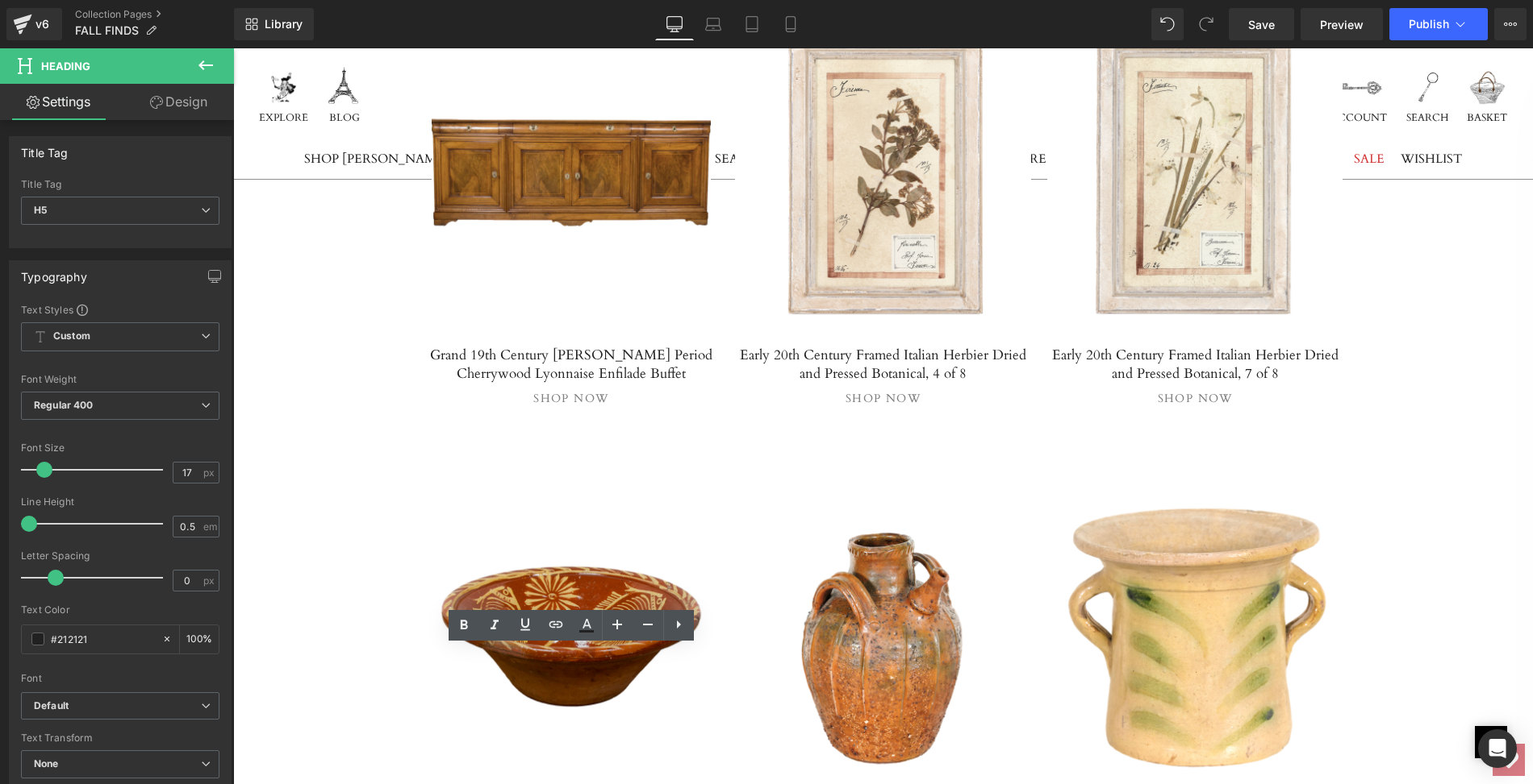
drag, startPoint x: 424, startPoint y: 655, endPoint x: 607, endPoint y: 674, distance: 184.0
paste div
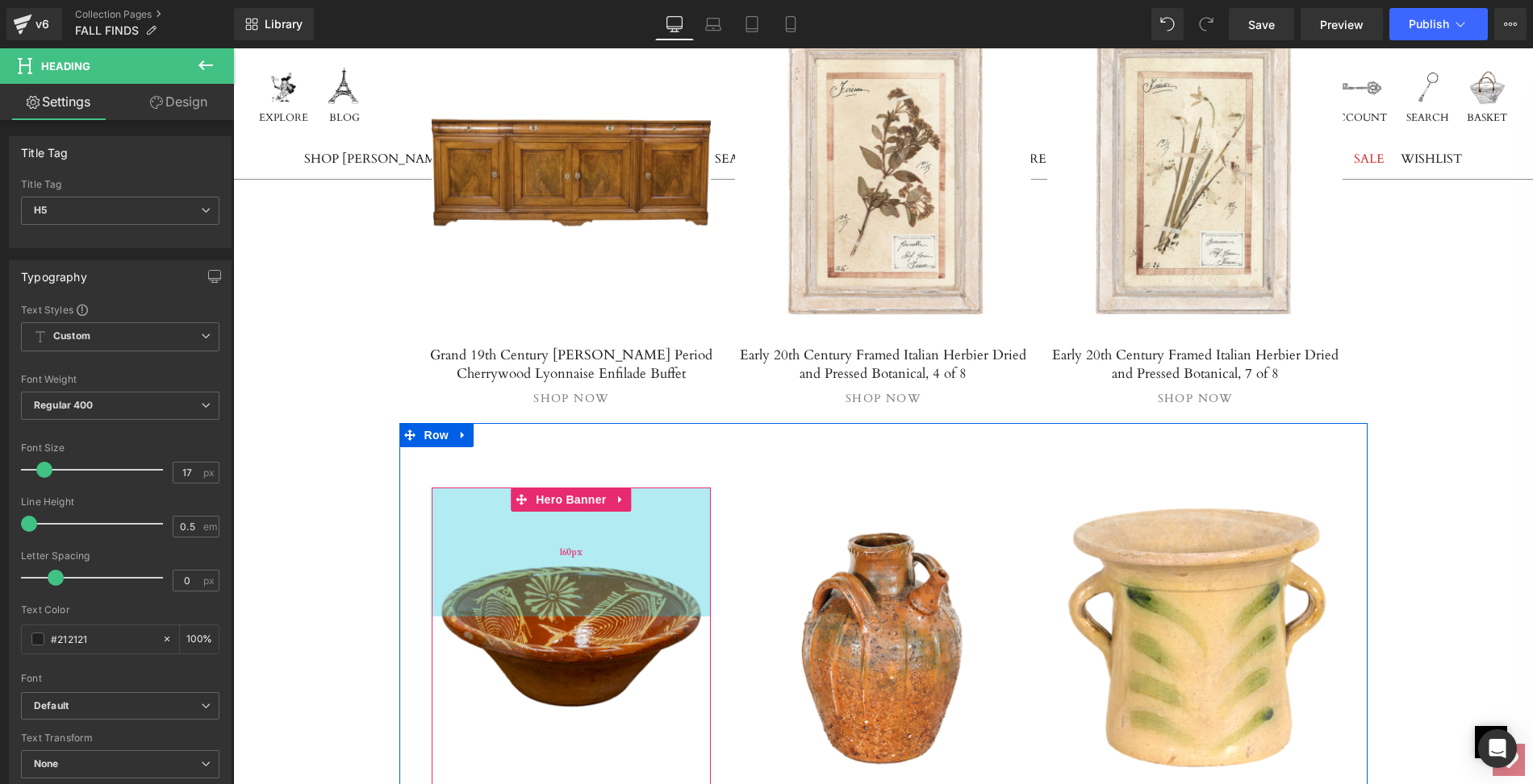
click at [557, 488] on div "160px" at bounding box center [571, 552] width 280 height 129
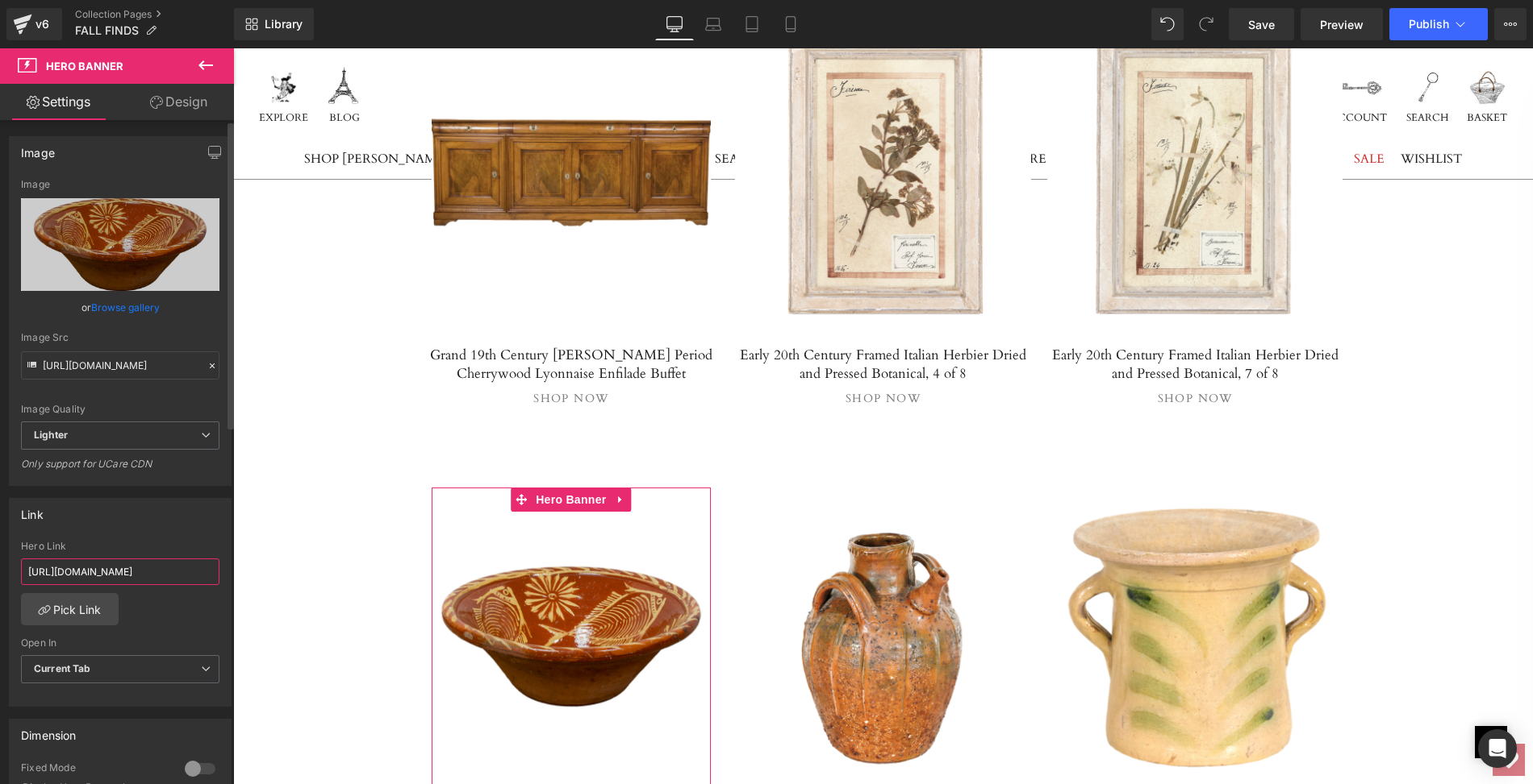
click at [24, 568] on input "[URL][DOMAIN_NAME]" at bounding box center [120, 572] width 198 height 26
drag, startPoint x: 257, startPoint y: 617, endPoint x: 239, endPoint y: 568, distance: 52.2
paste input "portuguese-slipware-bowl-with-fish-motifs"
type input "[URL][DOMAIN_NAME]"
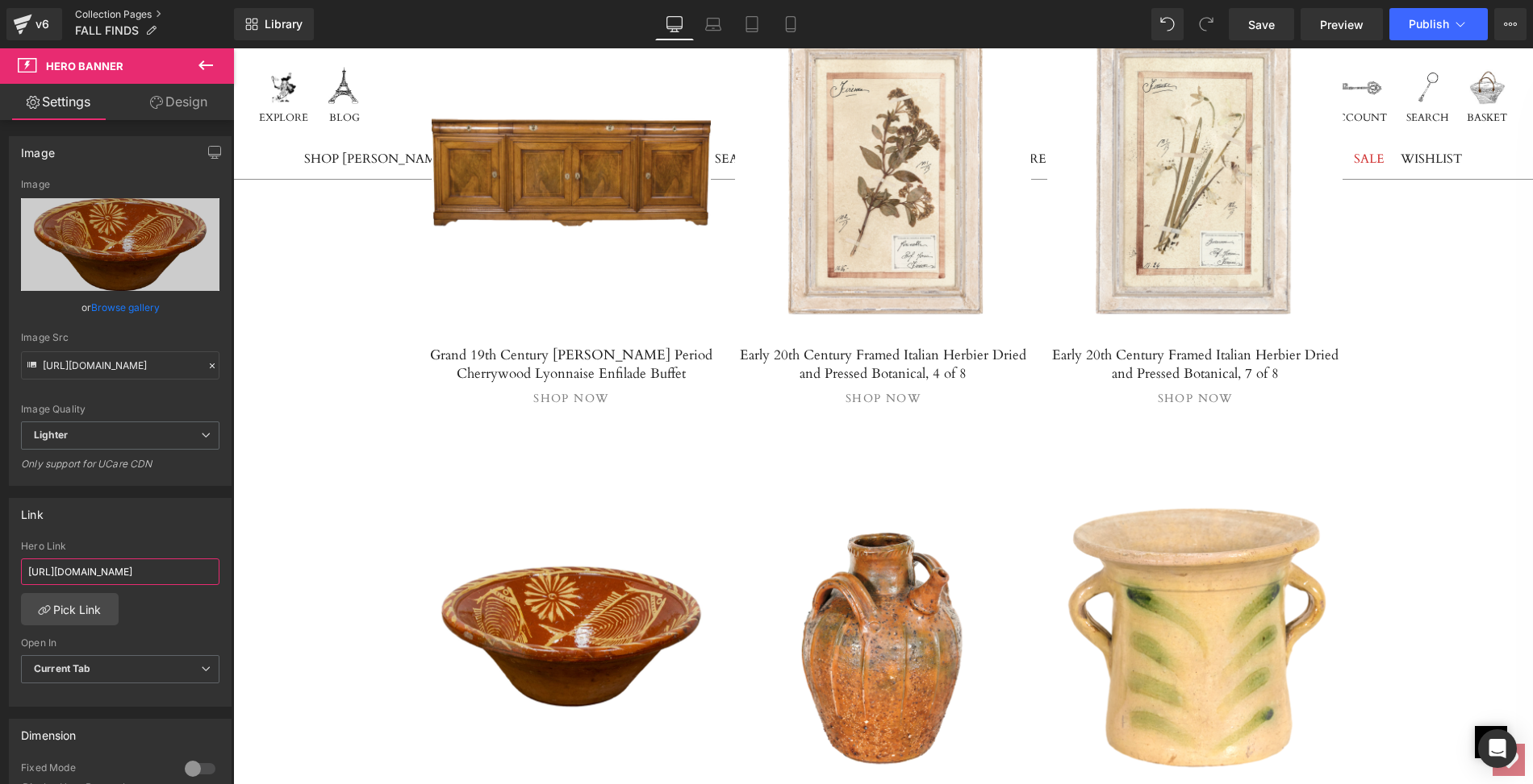
scroll to position [0, 270]
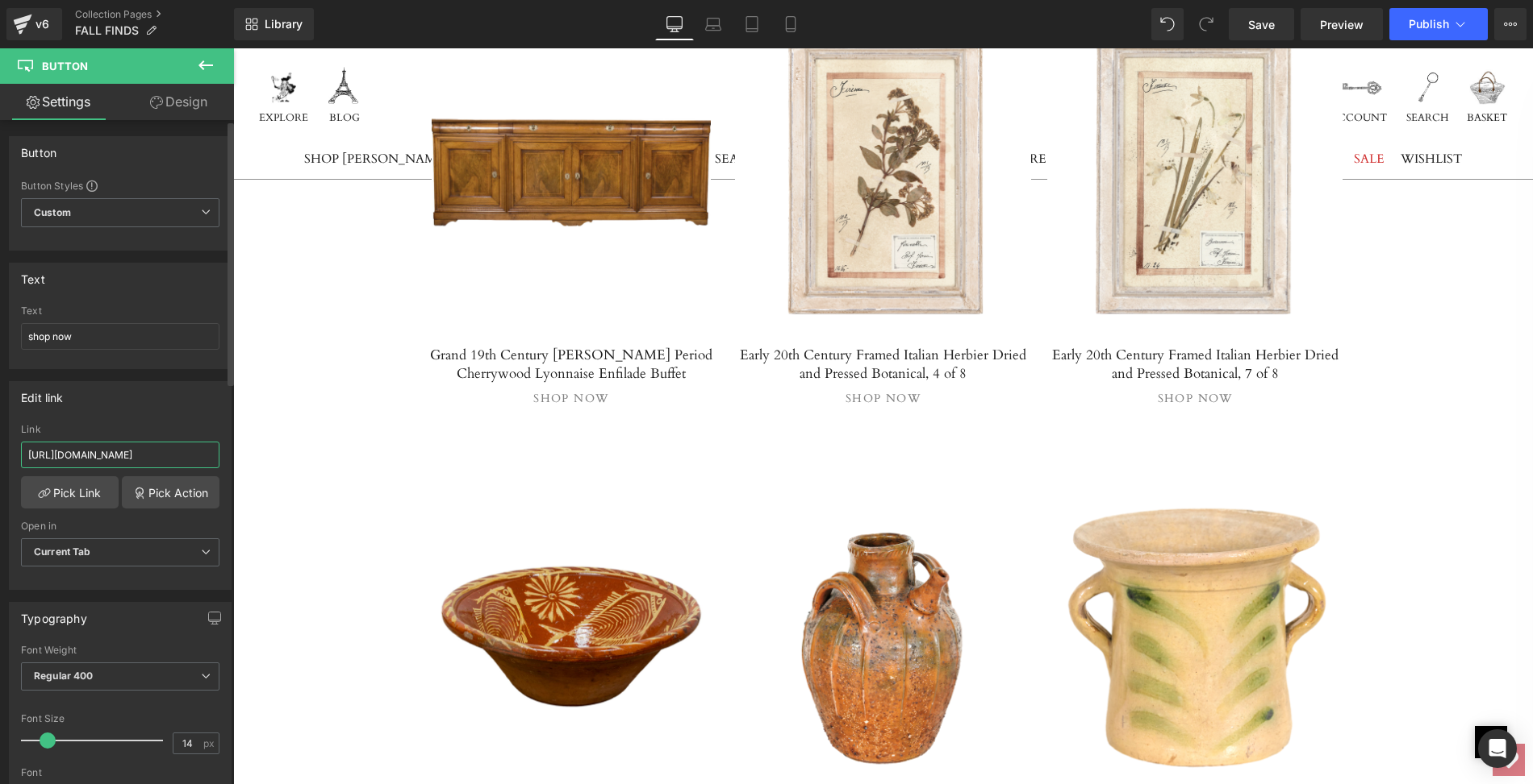
click at [24, 449] on input "[URL][DOMAIN_NAME]" at bounding box center [120, 455] width 198 height 26
drag, startPoint x: 257, startPoint y: 497, endPoint x: 238, endPoint y: 454, distance: 47.0
paste input "portuguese-slipware-bowl-with-fish-motifs"
type input "[URL][DOMAIN_NAME]"
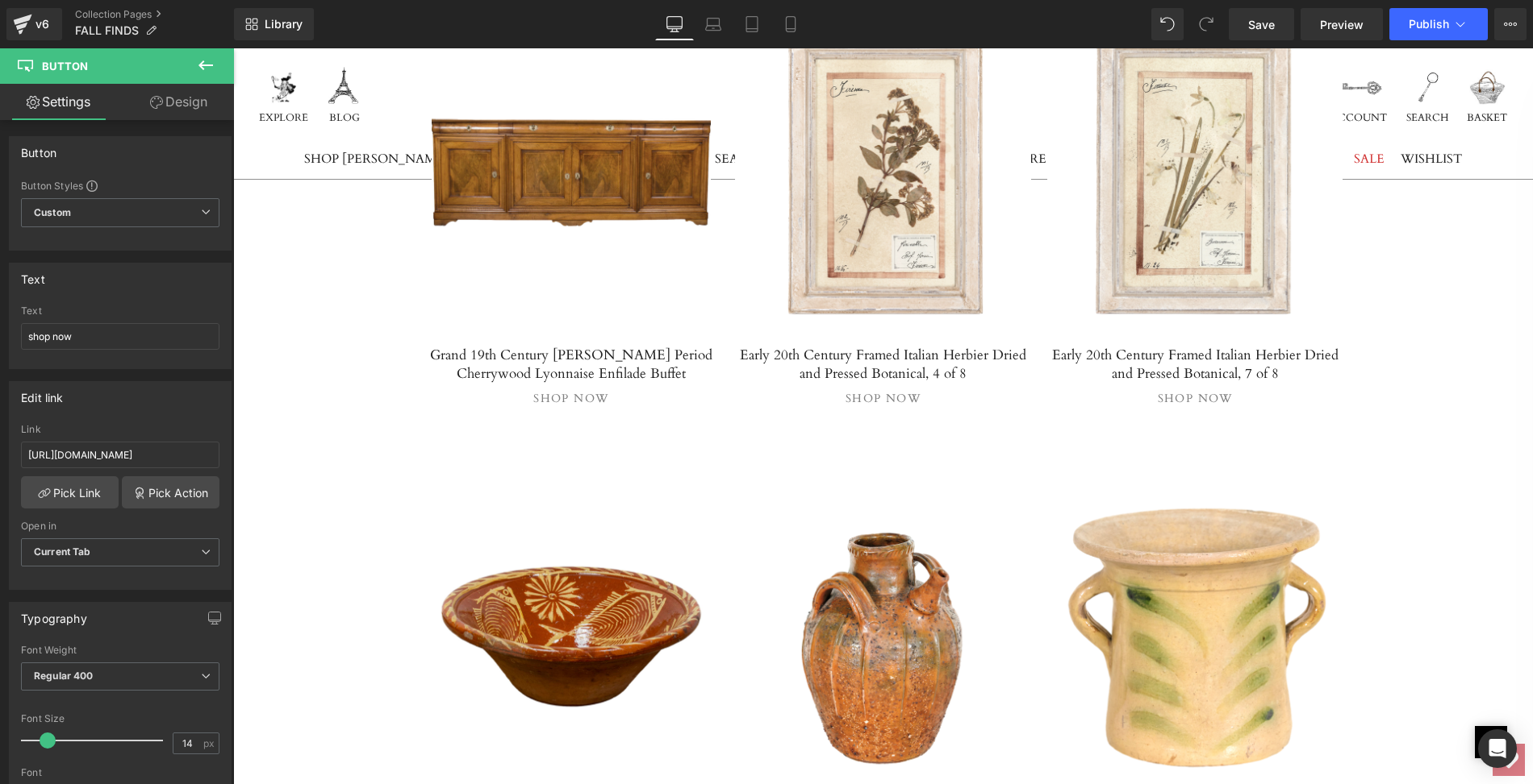
scroll to position [0, 0]
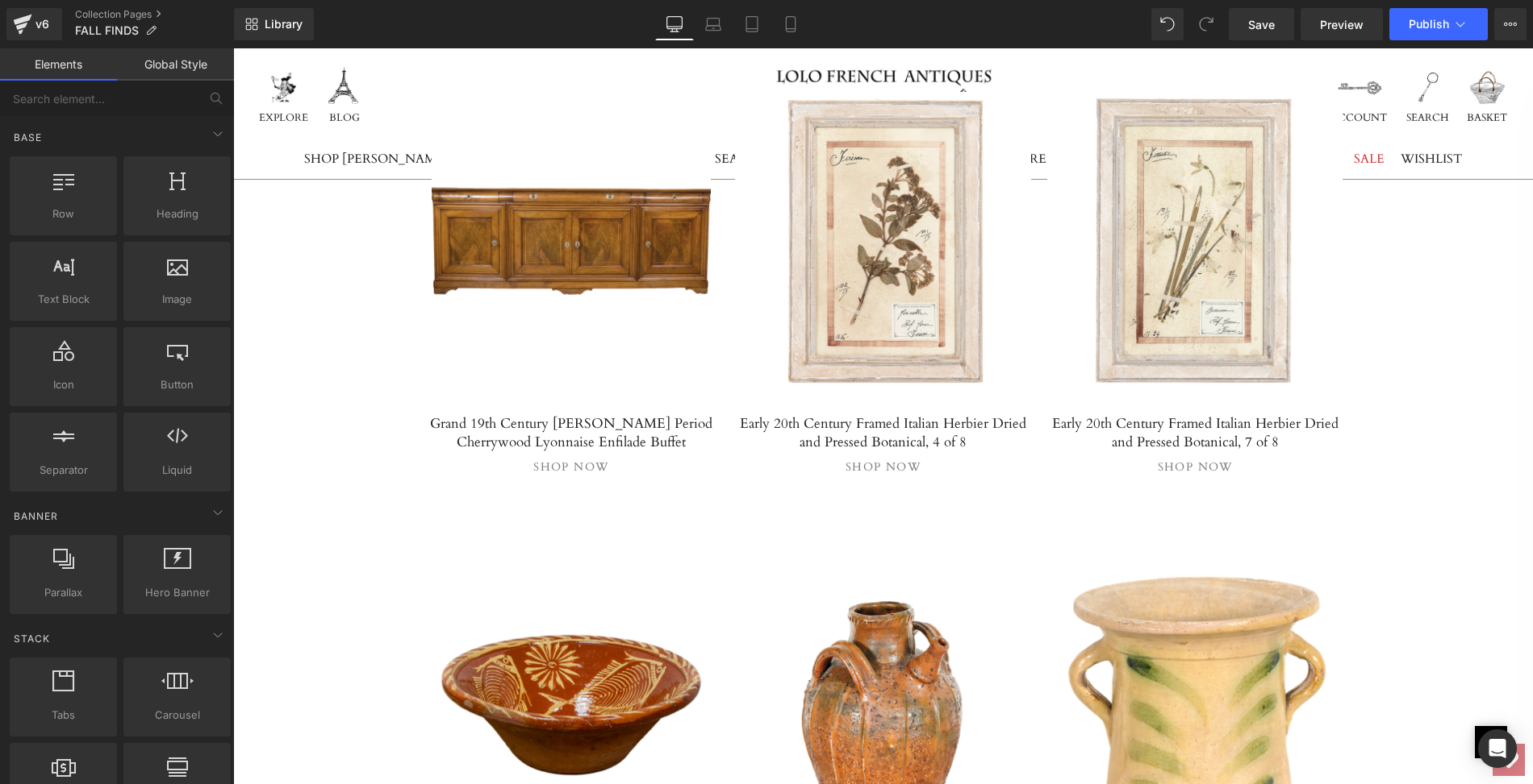
scroll to position [12589, 0]
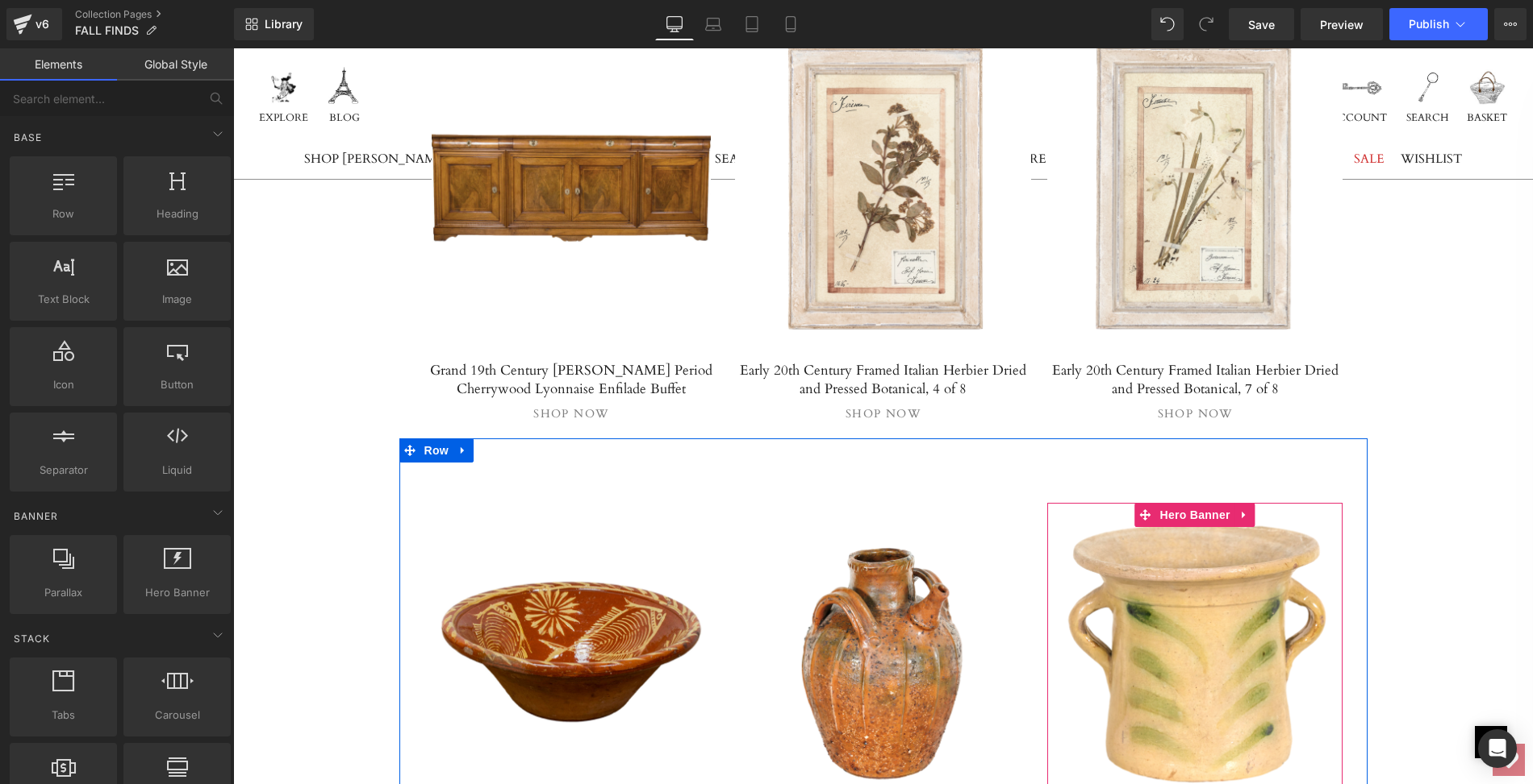
click at [1223, 503] on link at bounding box center [1195, 652] width 296 height 298
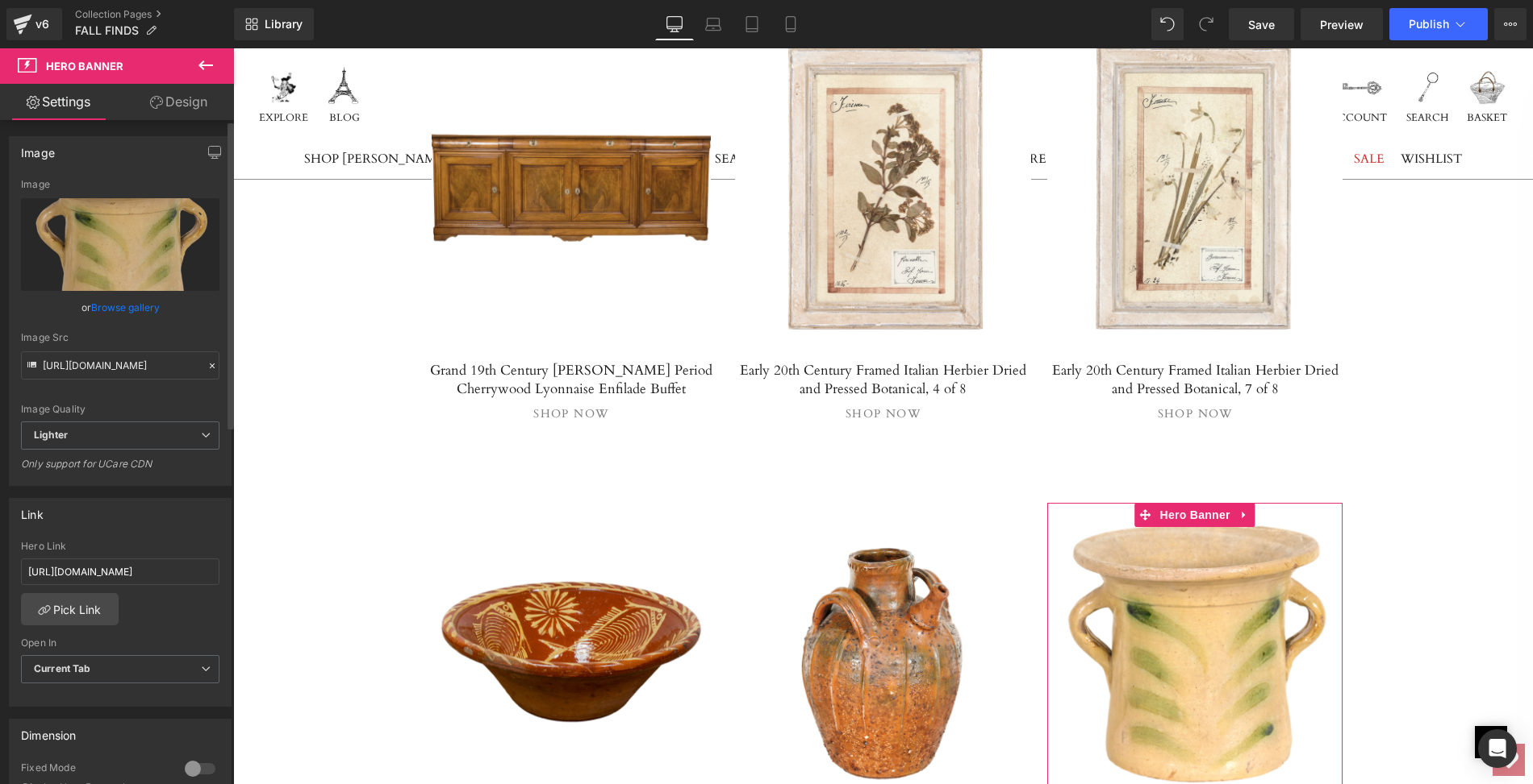
click at [124, 304] on link "Browse gallery" at bounding box center [126, 308] width 69 height 28
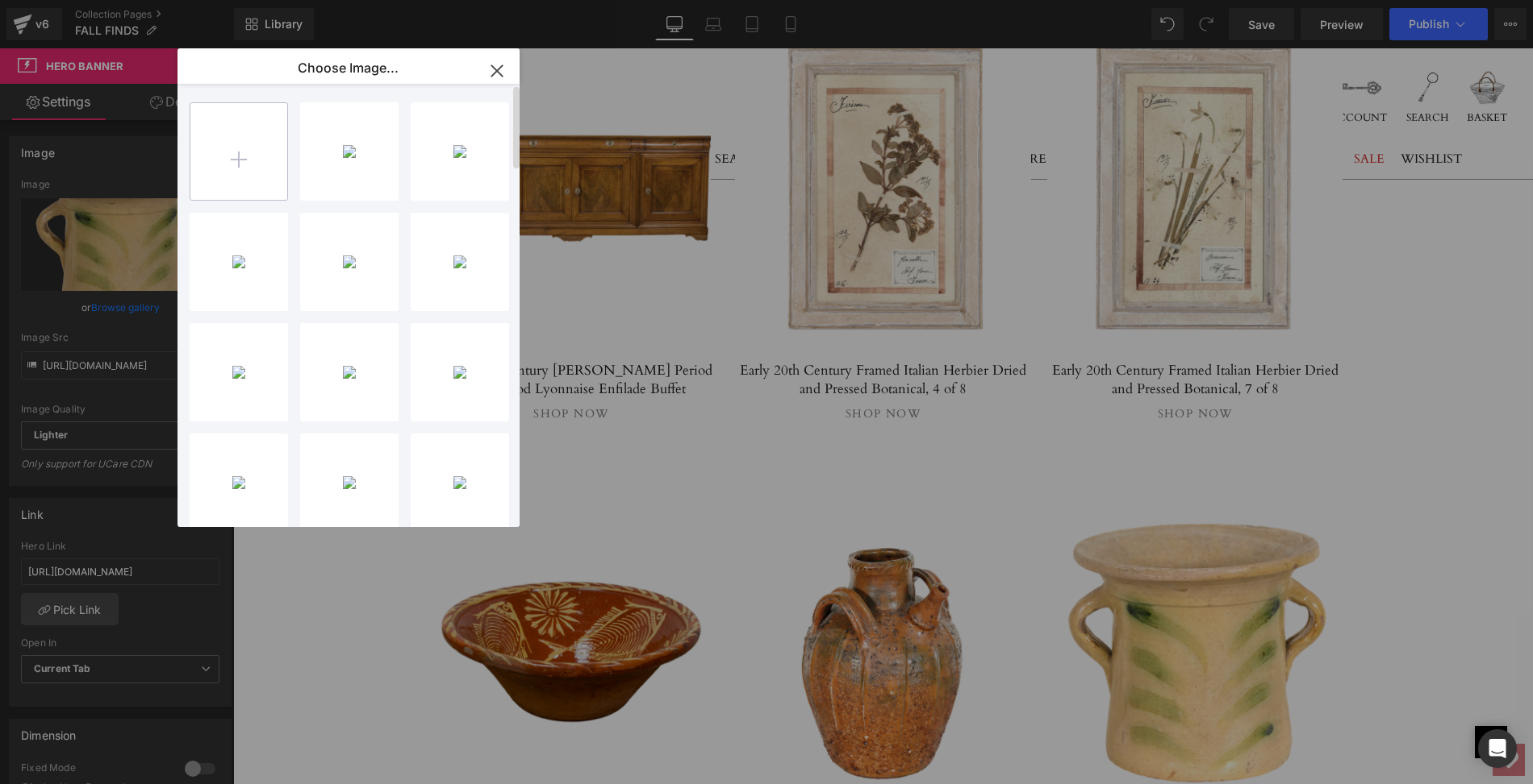
click at [240, 162] on input "file" at bounding box center [239, 151] width 97 height 97
type input "C:\fakepath\LOPL73Bps.jpg"
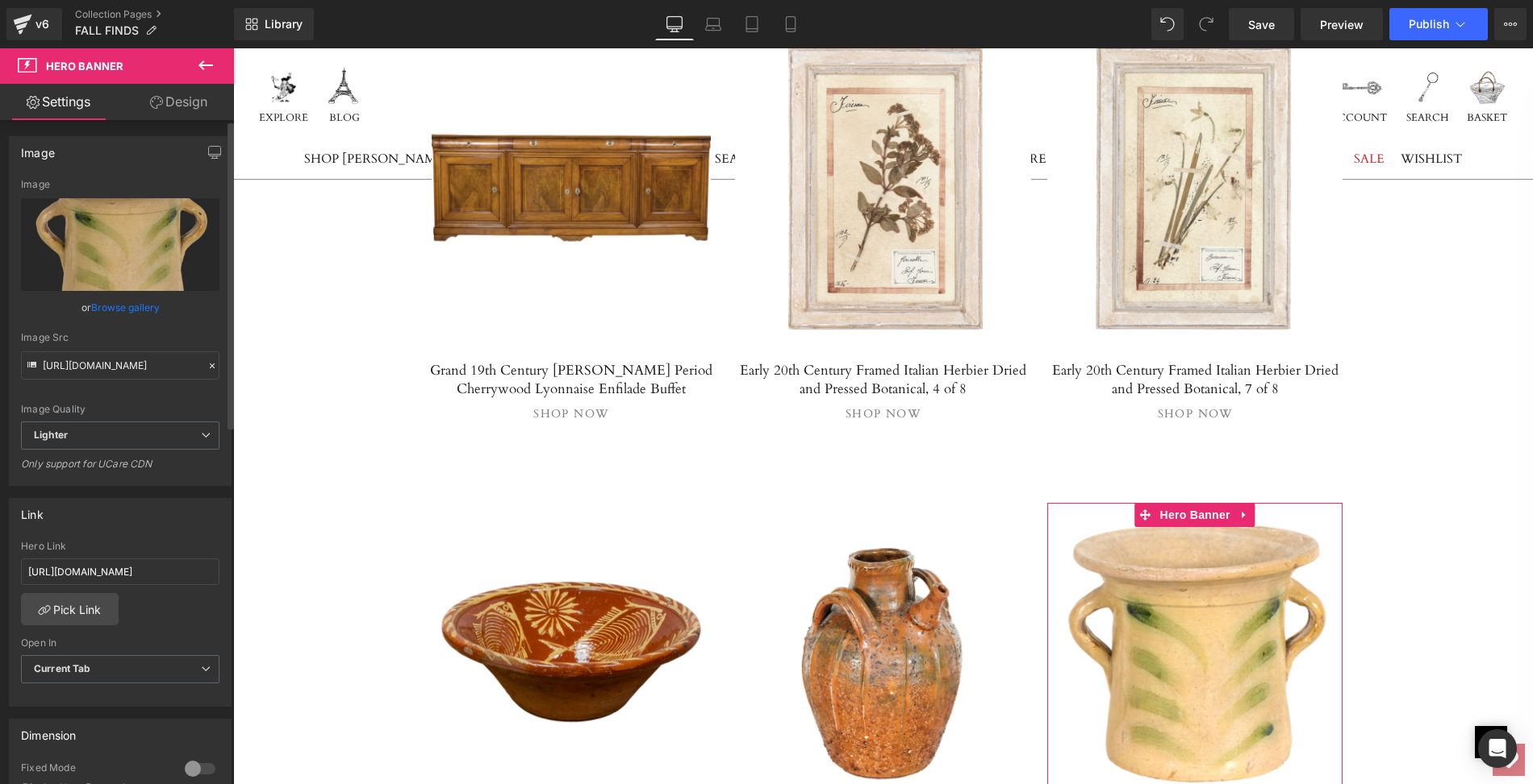
click at [113, 304] on link "Browse gallery" at bounding box center [126, 308] width 69 height 28
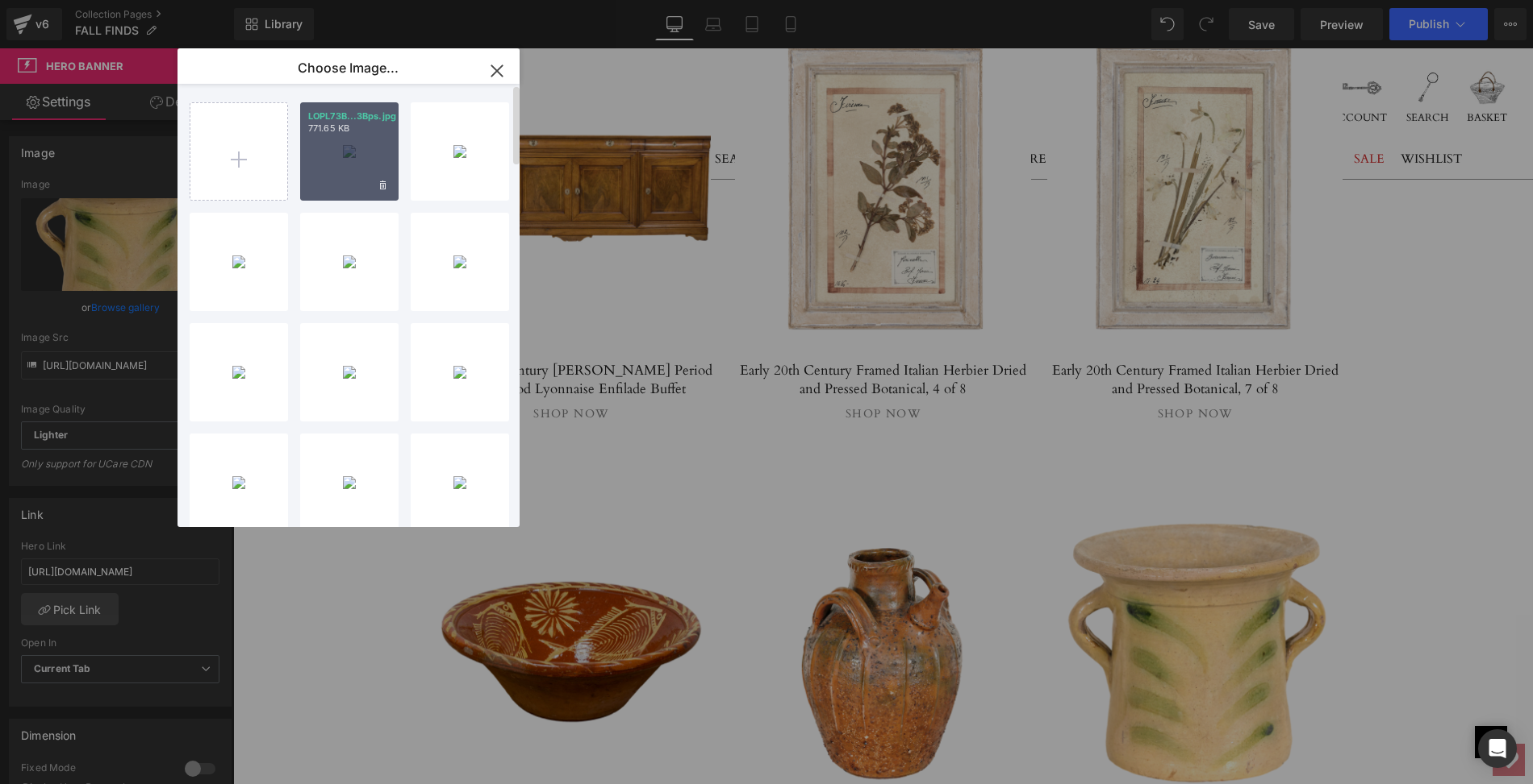
click at [328, 148] on div "LOPL73B...3Bps.jpg 771.65 KB" at bounding box center [349, 152] width 98 height 98
type input "[URL][DOMAIN_NAME]"
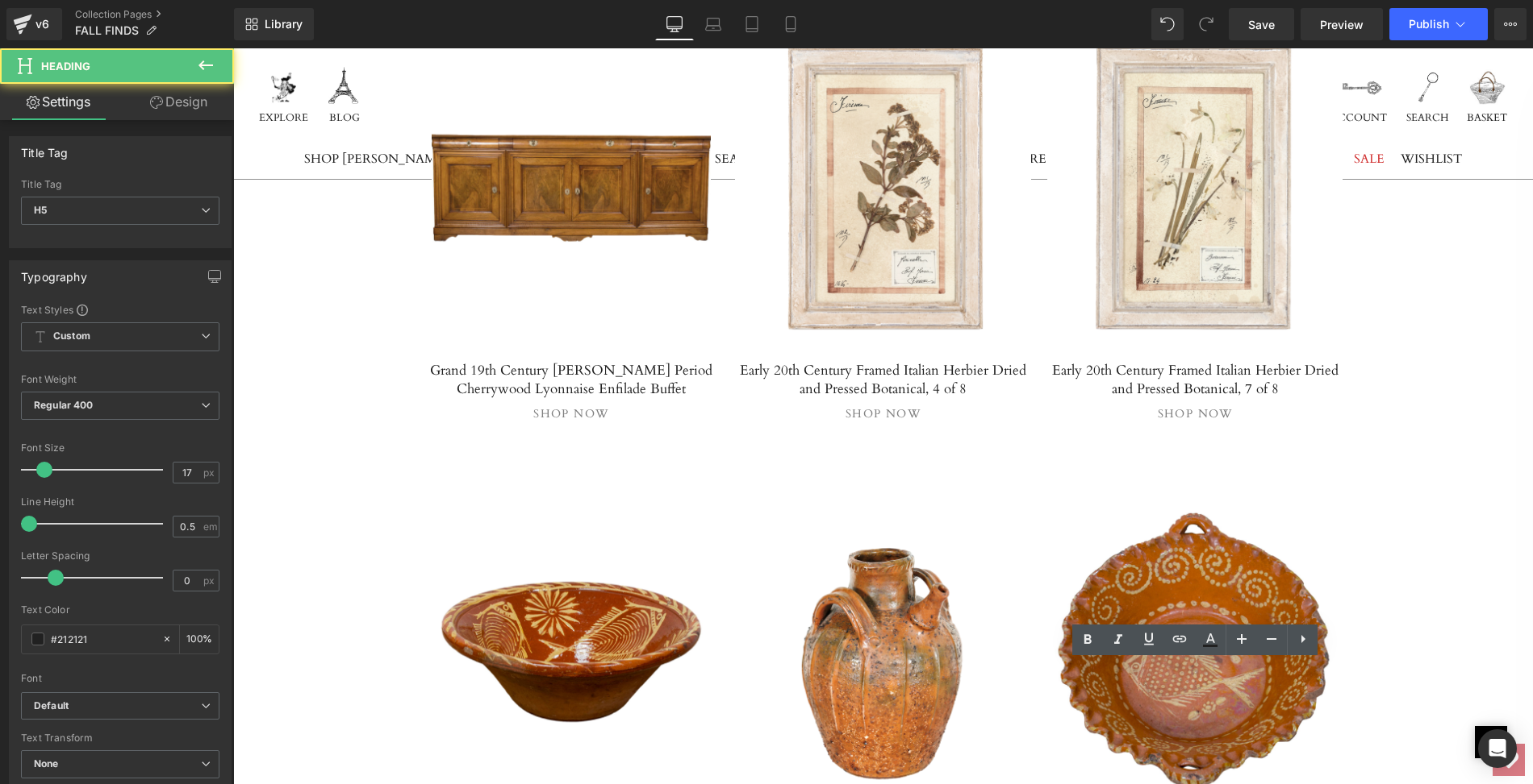
drag, startPoint x: 1051, startPoint y: 672, endPoint x: 1304, endPoint y: 678, distance: 253.1
paste div
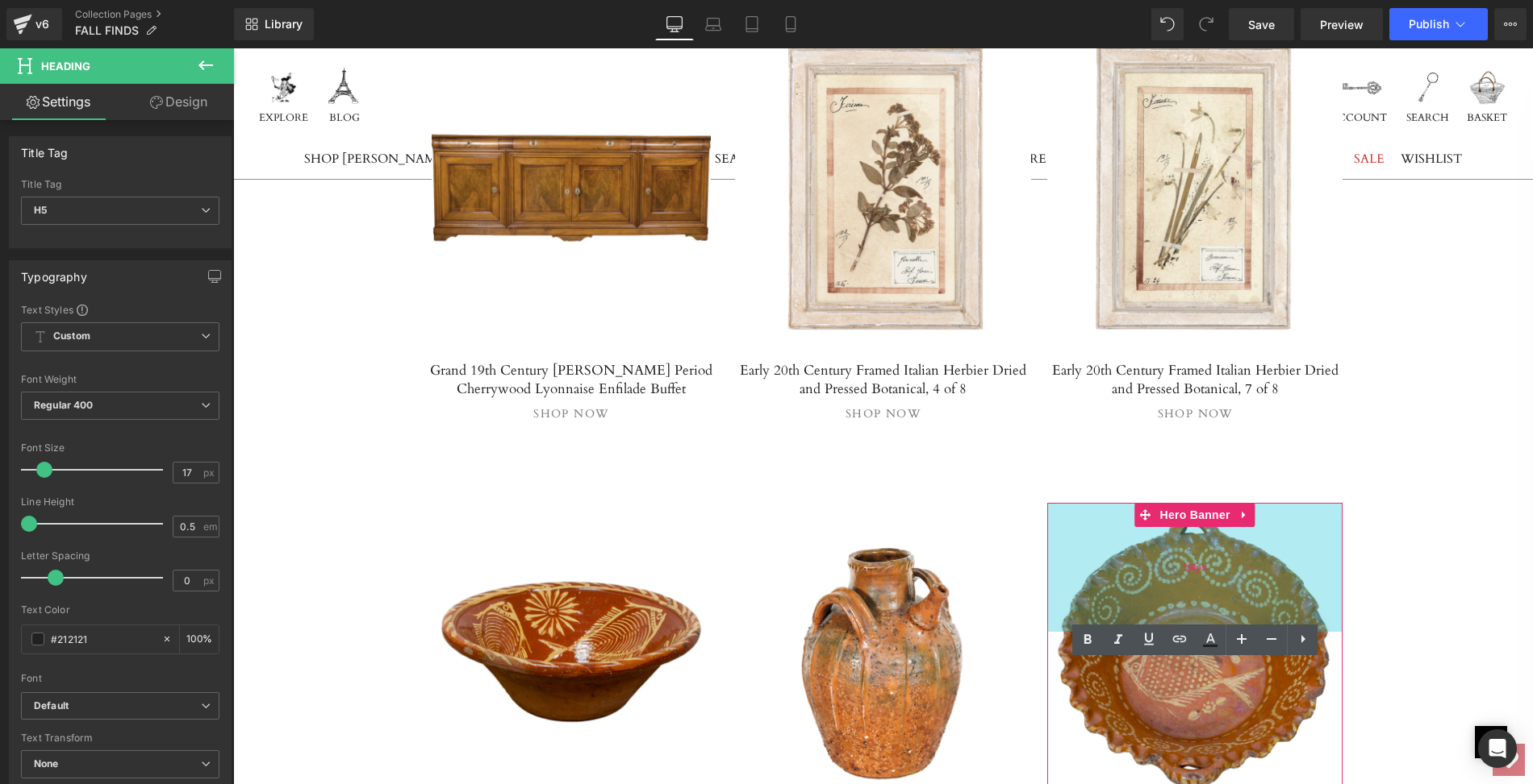
click at [1094, 503] on div "160px" at bounding box center [1195, 567] width 296 height 129
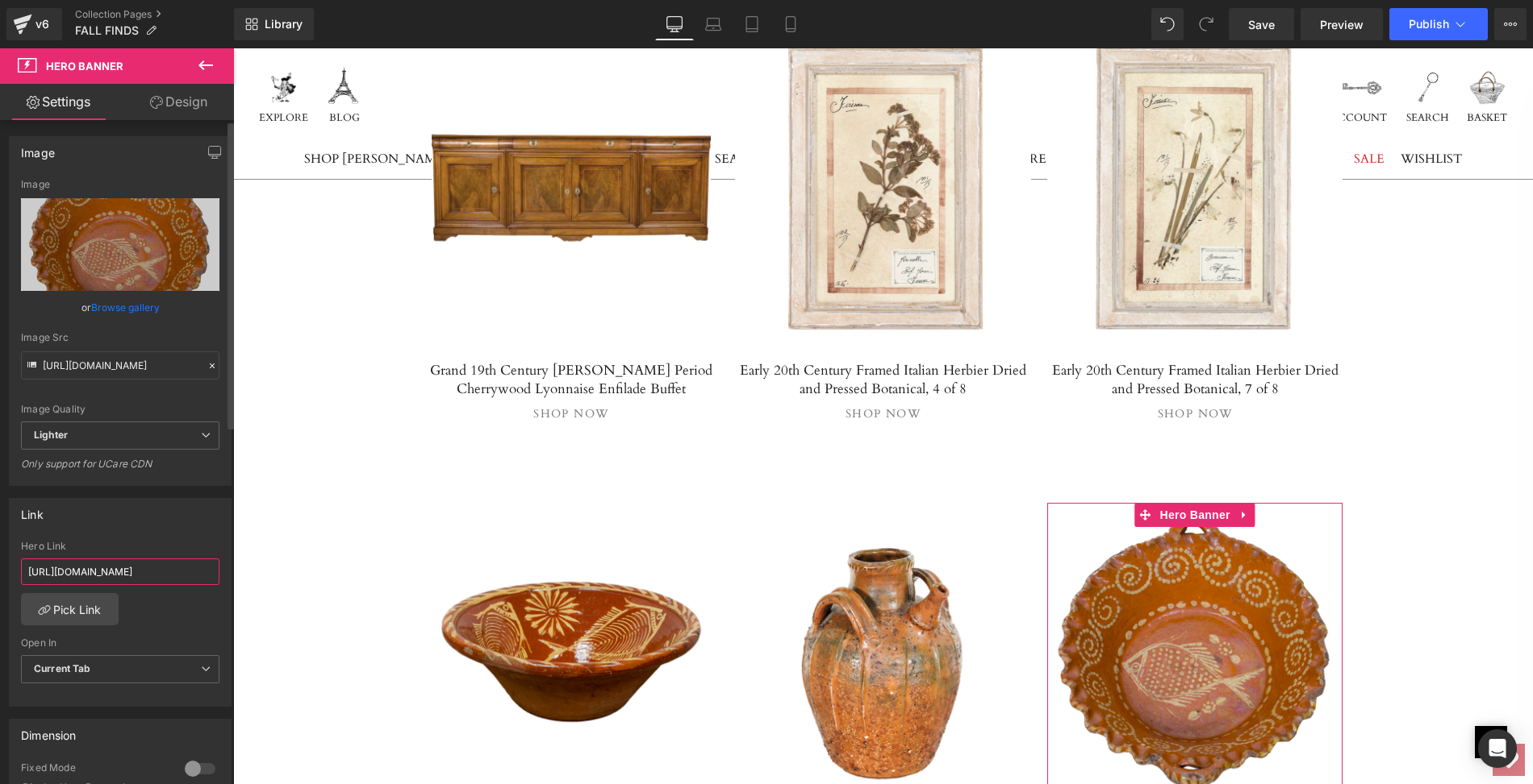
click at [25, 568] on input "[URL][DOMAIN_NAME]" at bounding box center [120, 572] width 198 height 26
drag, startPoint x: 25, startPoint y: 568, endPoint x: 230, endPoint y: 573, distance: 205.1
click at [230, 573] on div "Image [URL][DOMAIN_NAME] Image Replace Image Upload image or Browse gallery Ima…" at bounding box center [117, 456] width 234 height 672
type input "[URL][DOMAIN_NAME]"
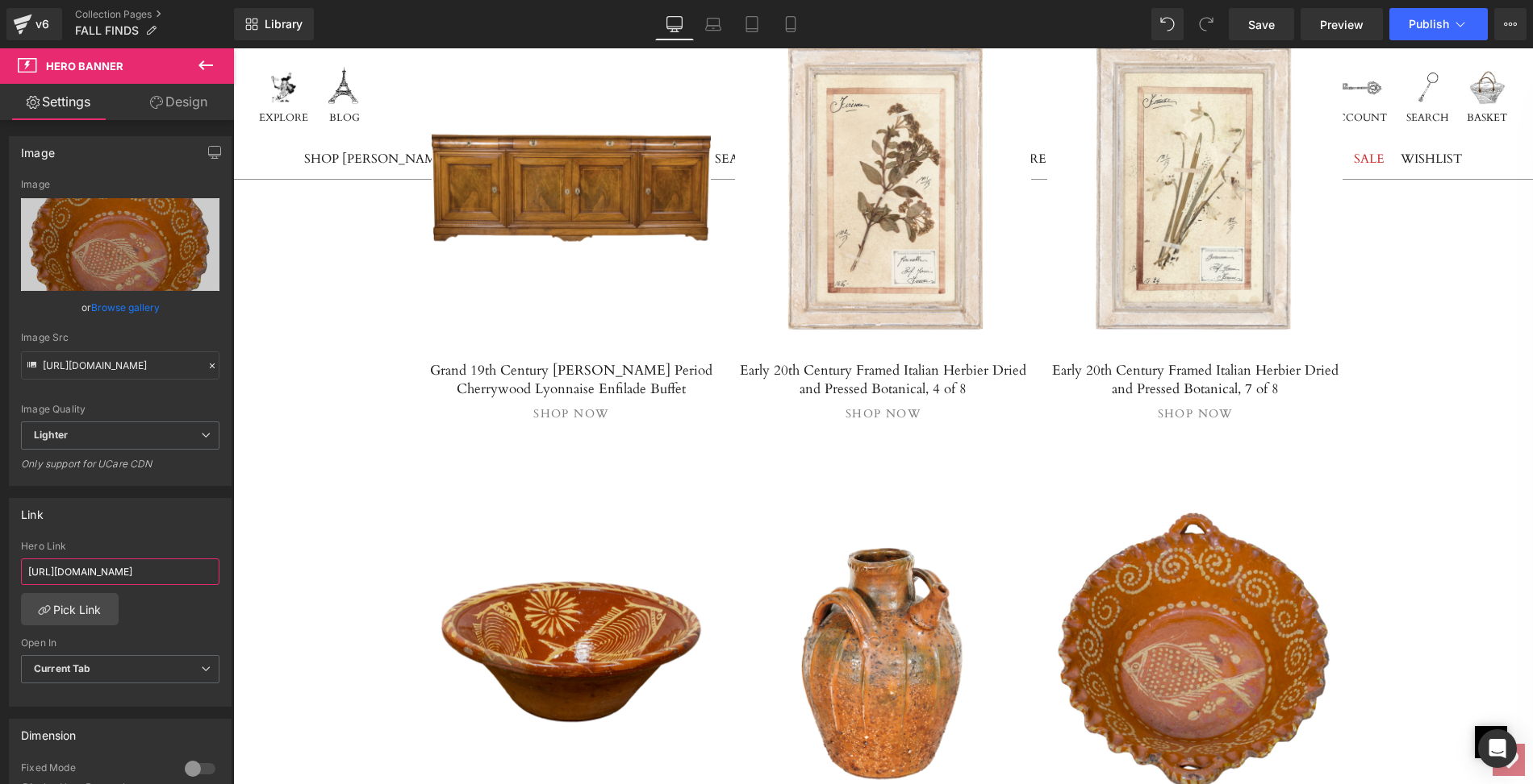
scroll to position [0, 360]
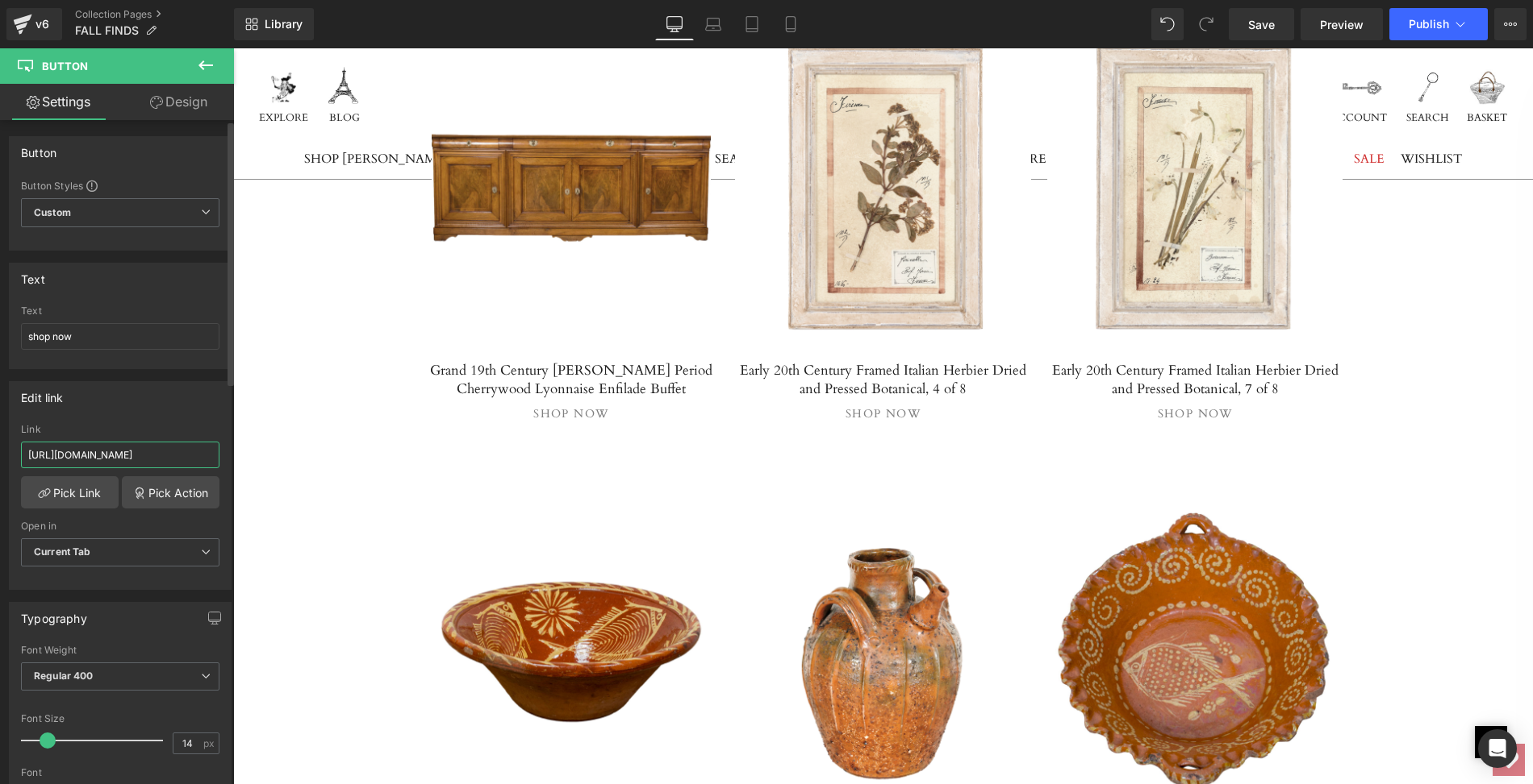
click at [24, 448] on input "[URL][DOMAIN_NAME]" at bounding box center [120, 455] width 198 height 26
drag, startPoint x: 257, startPoint y: 496, endPoint x: 466, endPoint y: 501, distance: 209.1
paste input "portuguese-red-slipware-bowl-with-fish-motif-and-ruffled-rim"
type input "[URL][DOMAIN_NAME]"
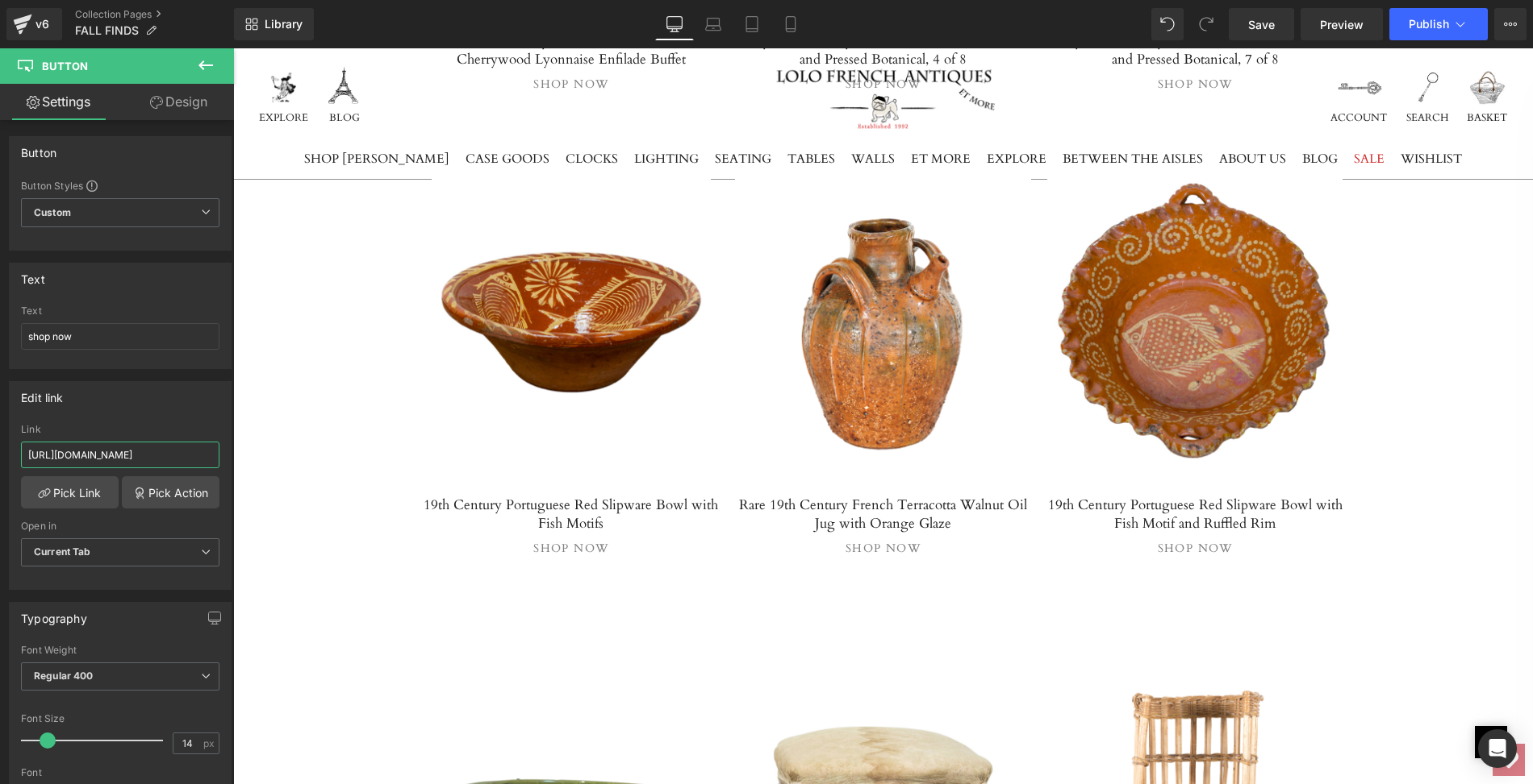
scroll to position [13040, 0]
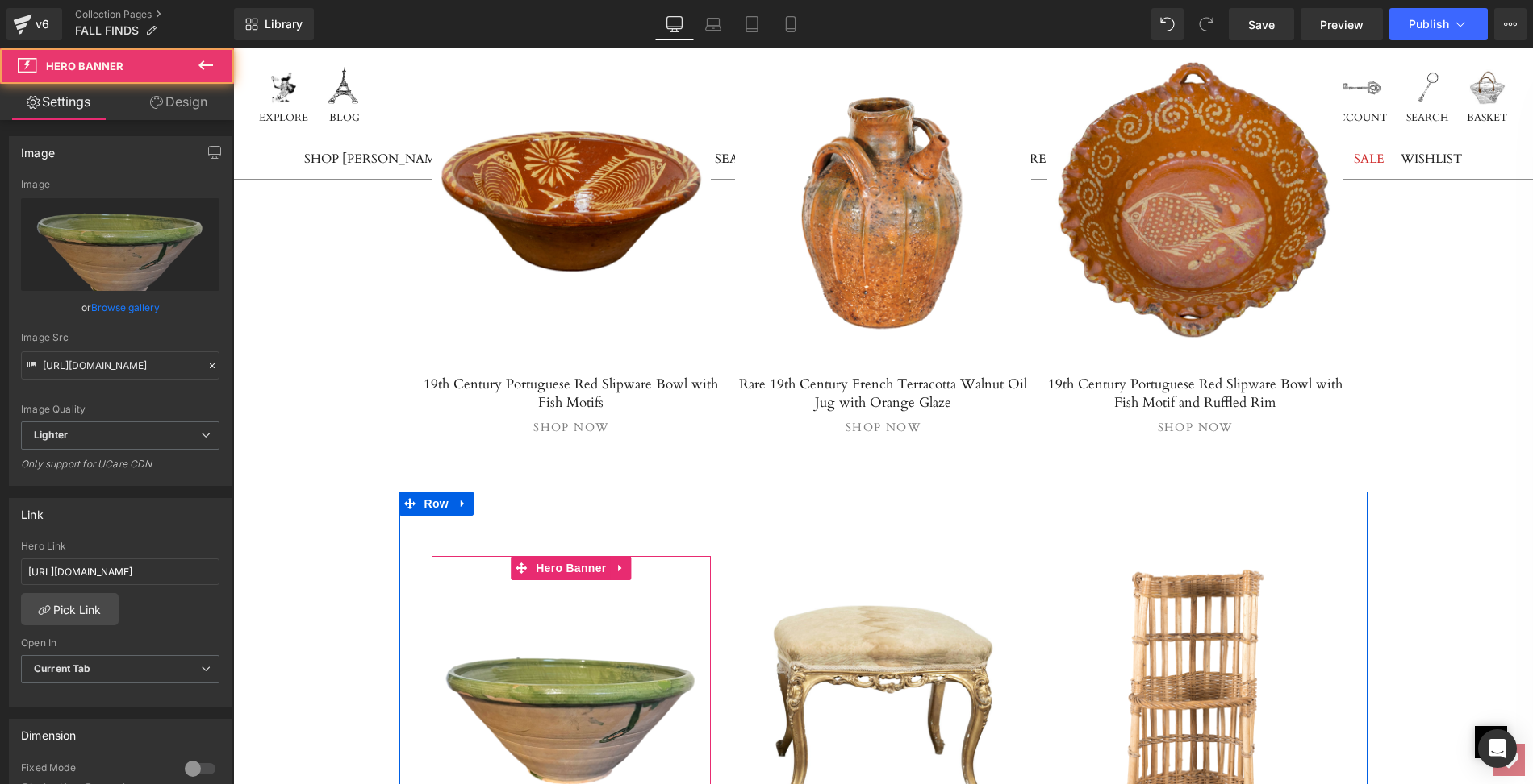
click at [544, 557] on link at bounding box center [571, 706] width 280 height 298
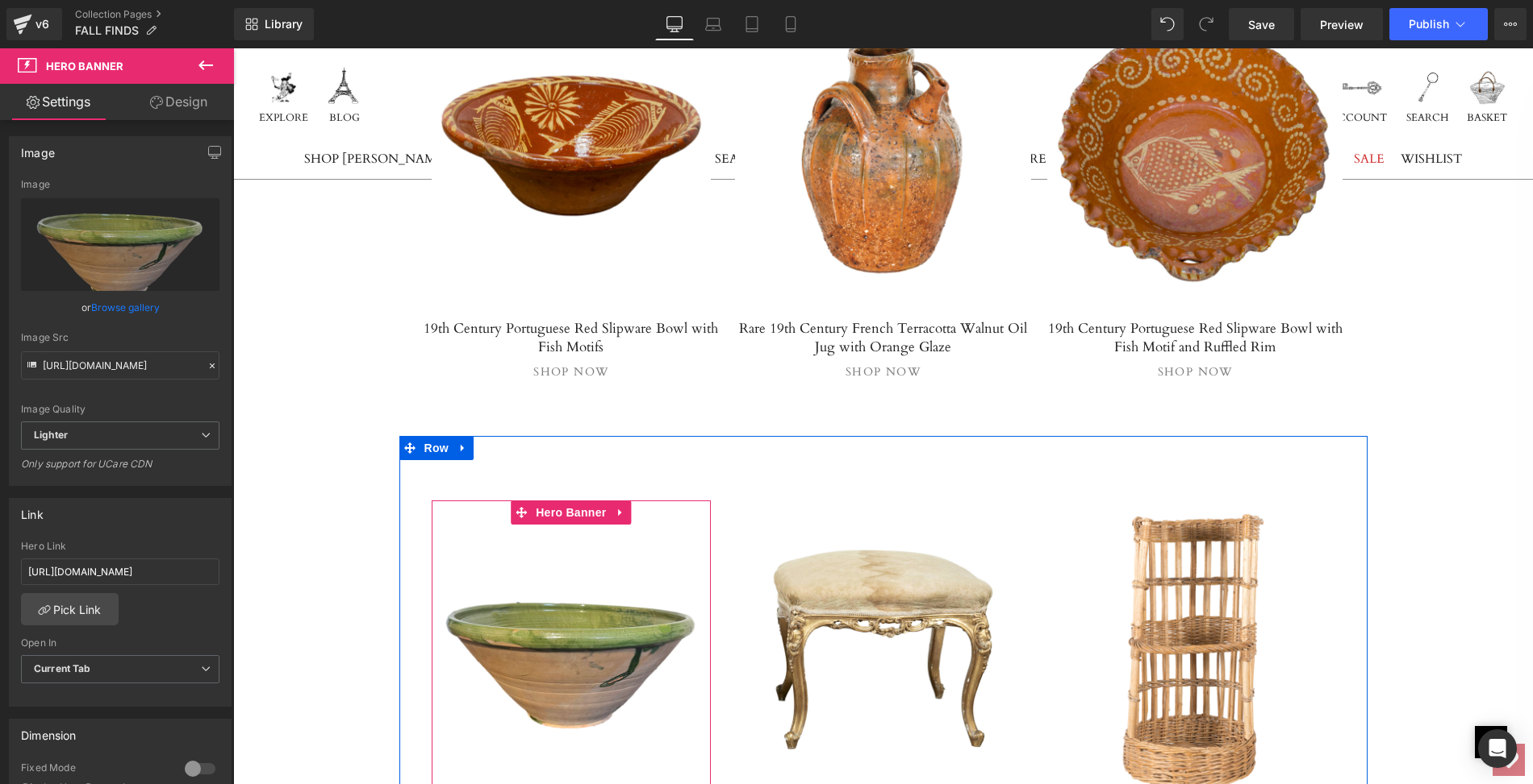
scroll to position [13110, 0]
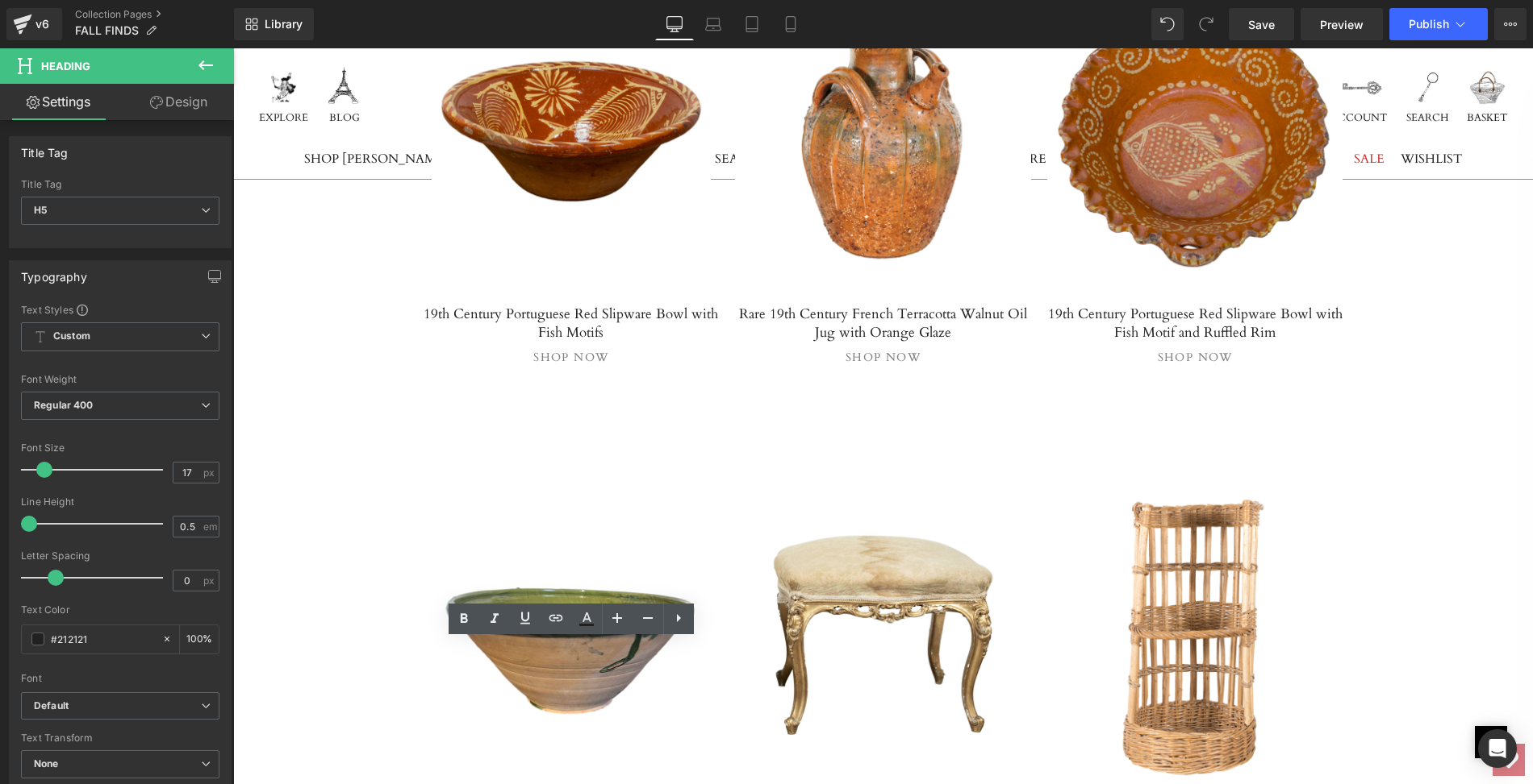
drag, startPoint x: 430, startPoint y: 646, endPoint x: 658, endPoint y: 667, distance: 229.0
paste div
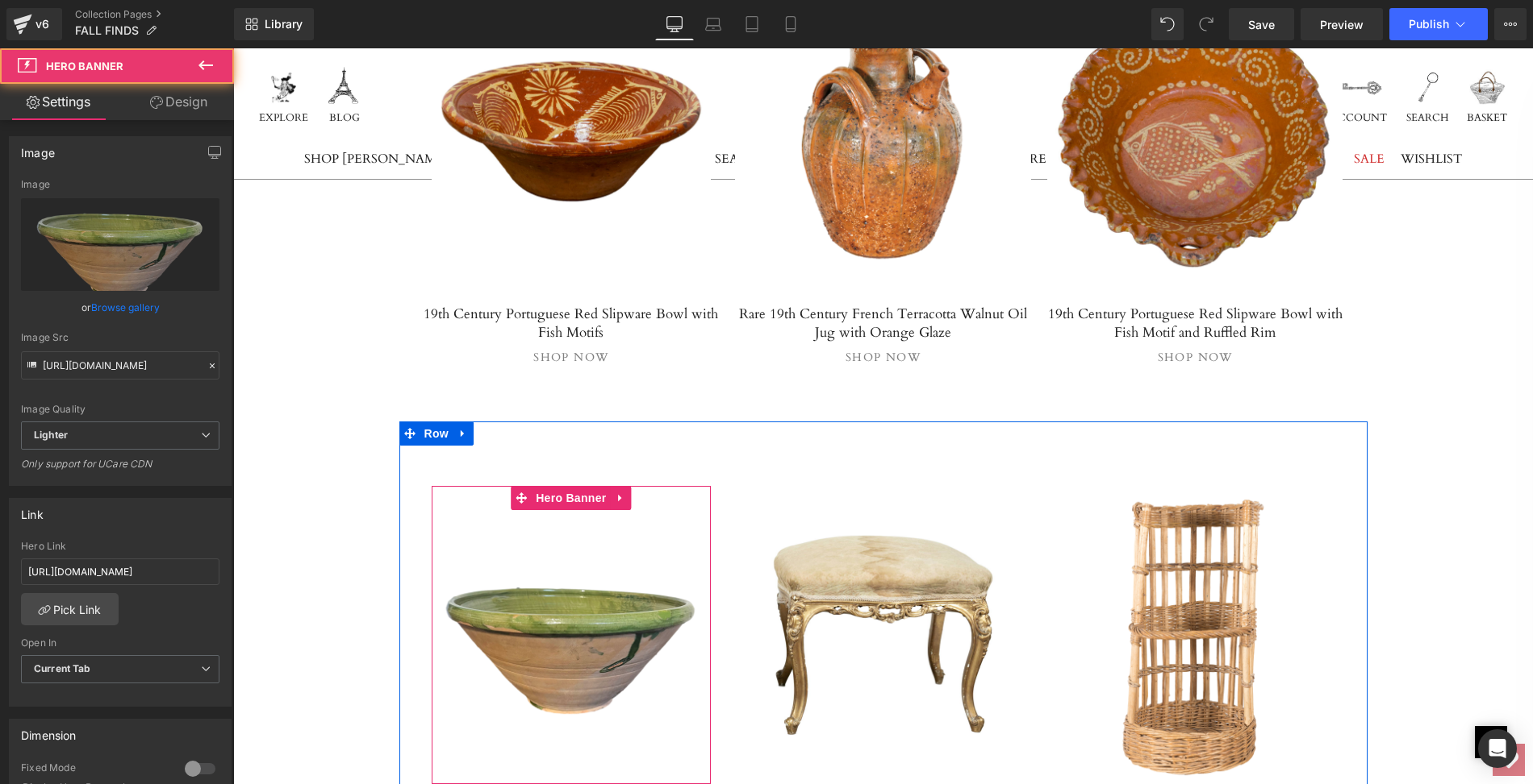
click at [565, 509] on link at bounding box center [571, 635] width 280 height 298
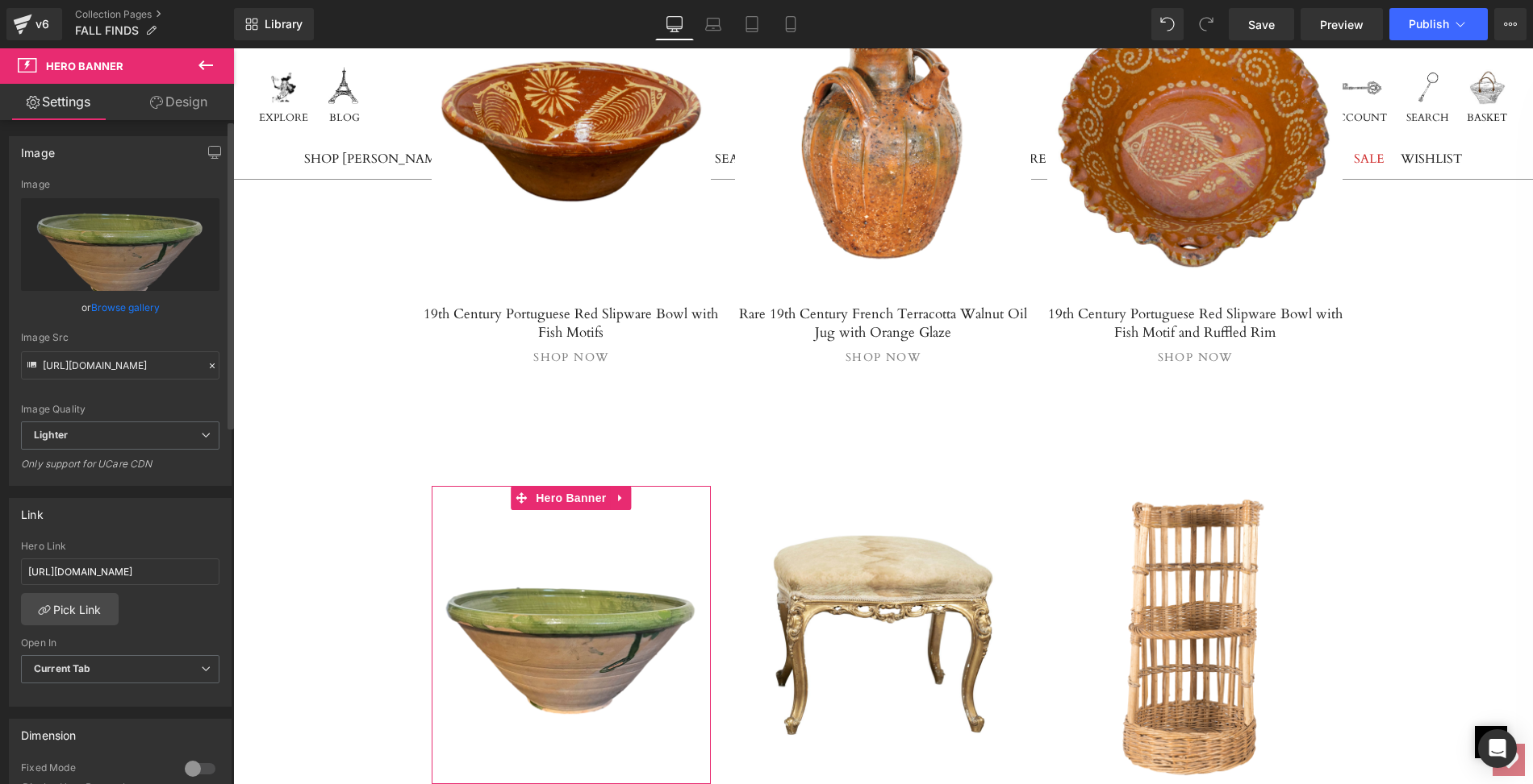
click at [136, 308] on link "Browse gallery" at bounding box center [126, 308] width 69 height 28
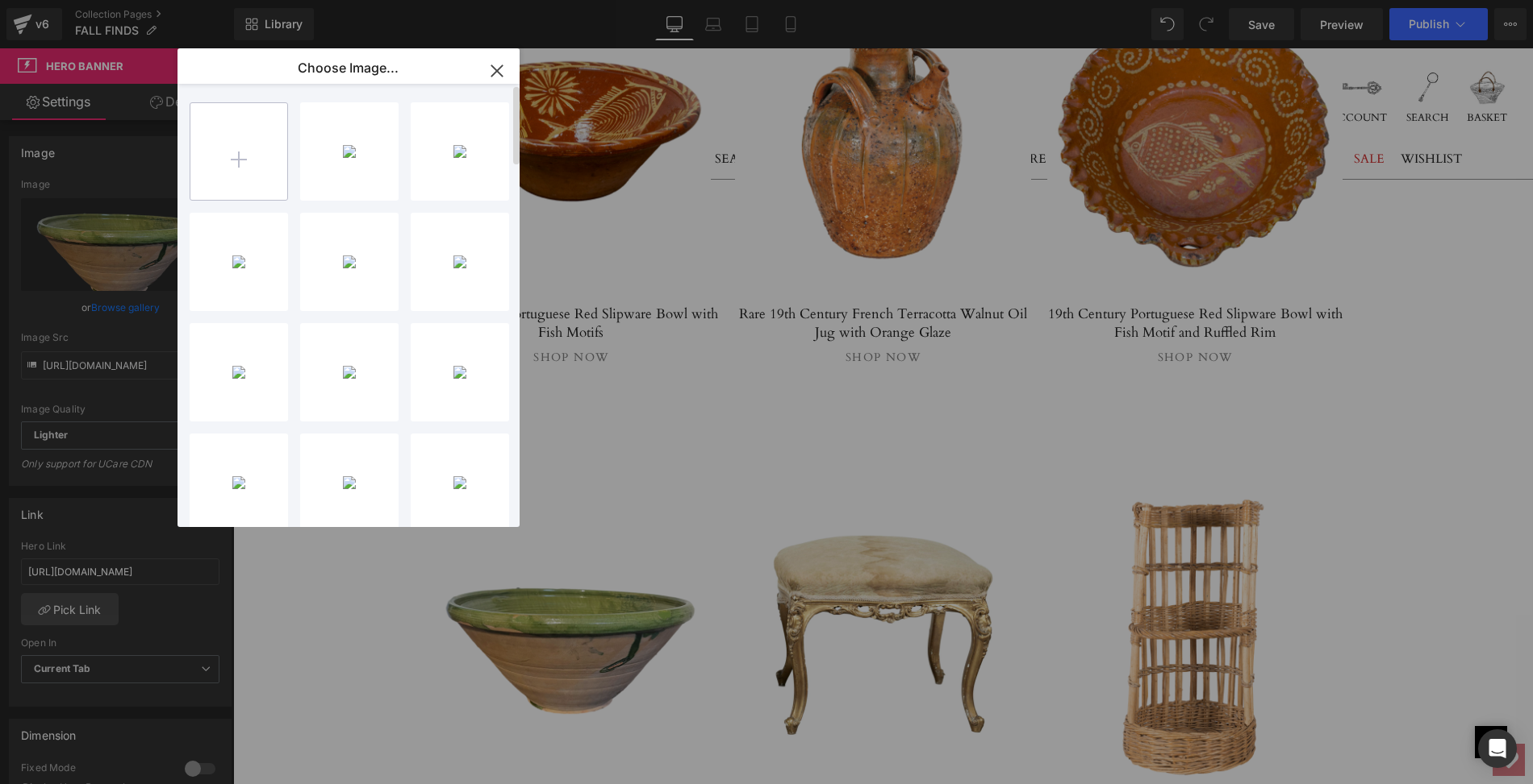
click at [243, 157] on input "file" at bounding box center [239, 151] width 97 height 97
type input "C:\fakepath\LOPL73D-5mainps.jpg"
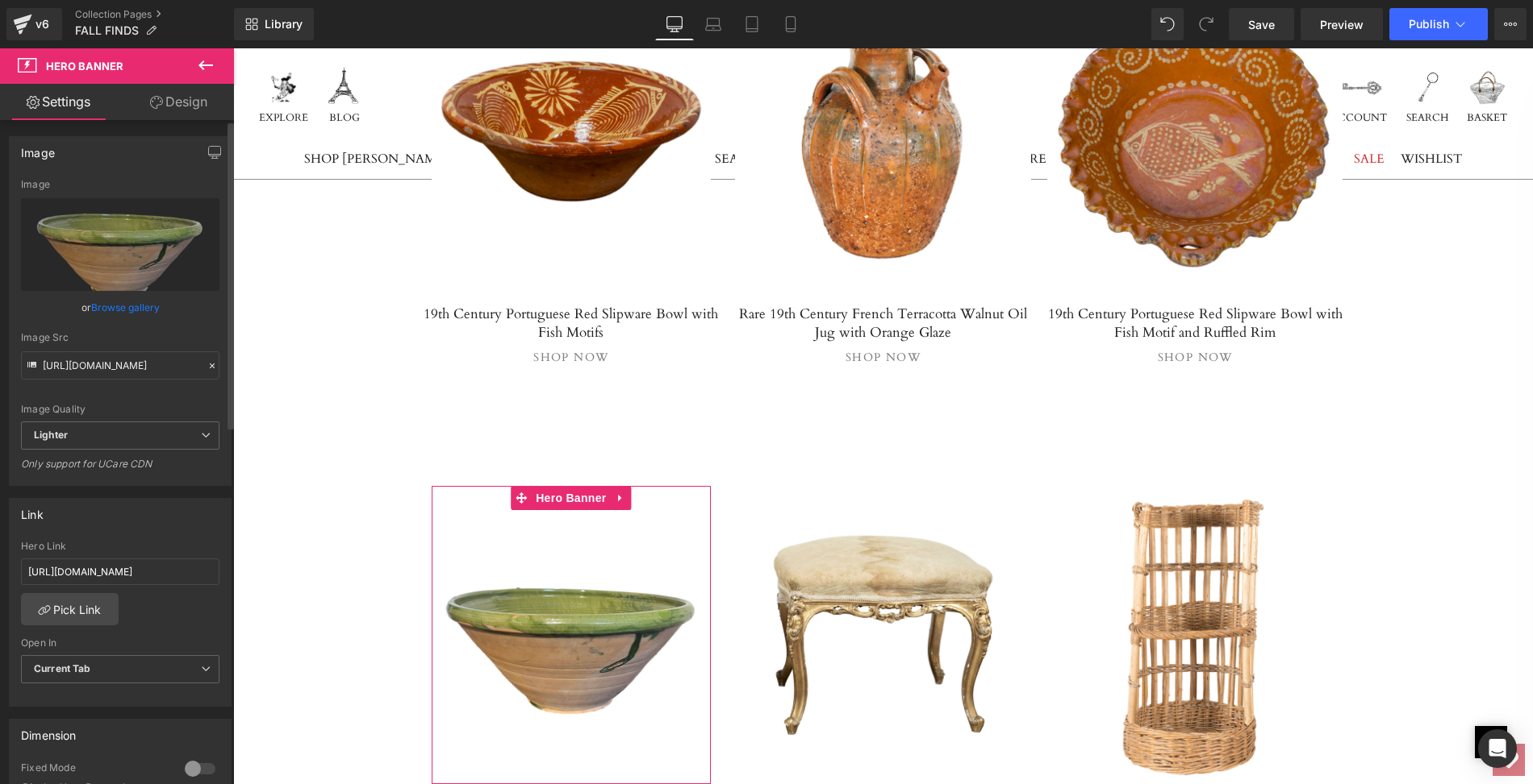
click at [148, 306] on link "Browse gallery" at bounding box center [126, 308] width 69 height 28
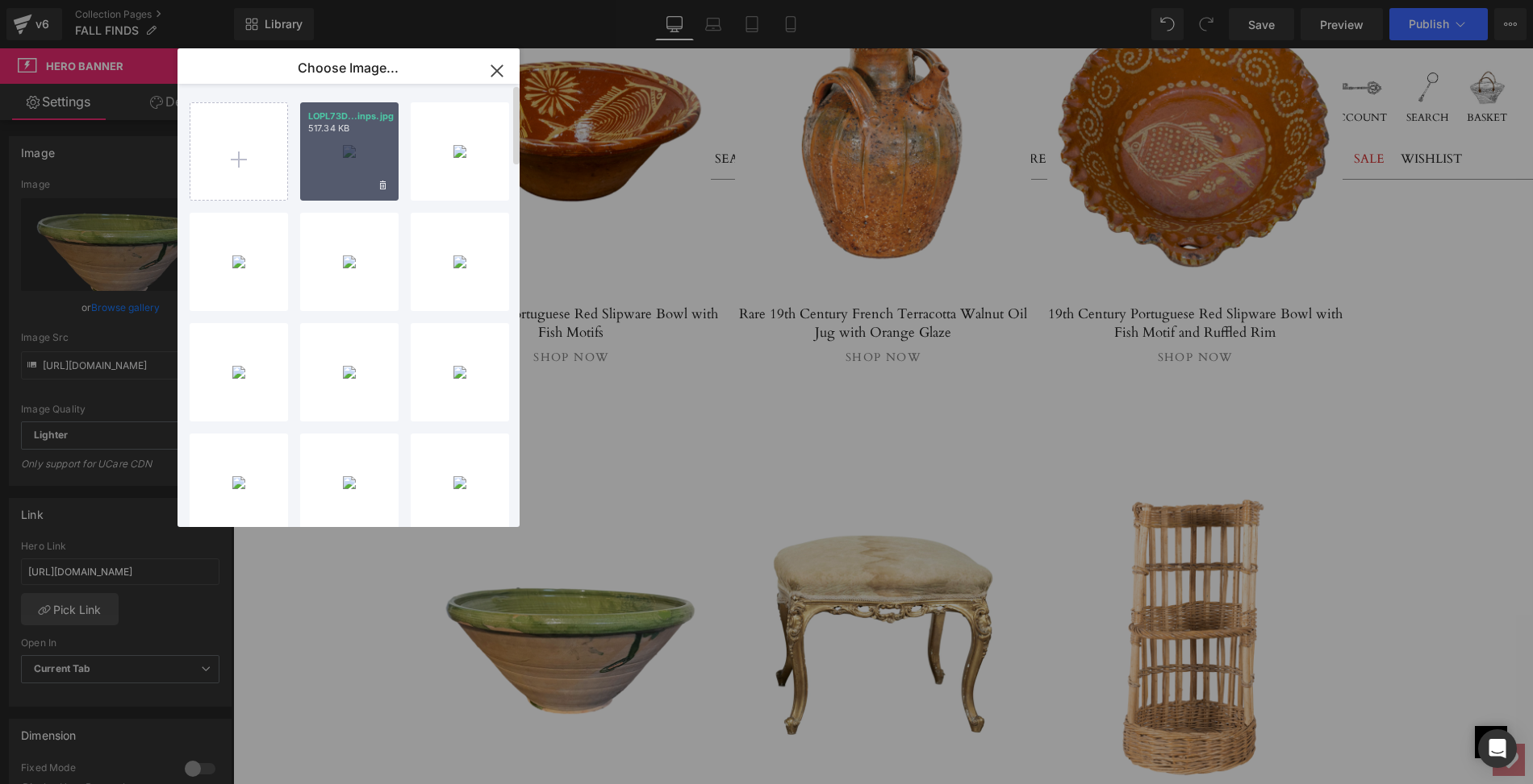
click at [338, 148] on div "LOPL73D...inps.jpg 517.34 KB" at bounding box center [349, 152] width 98 height 98
type input "[URL][DOMAIN_NAME]"
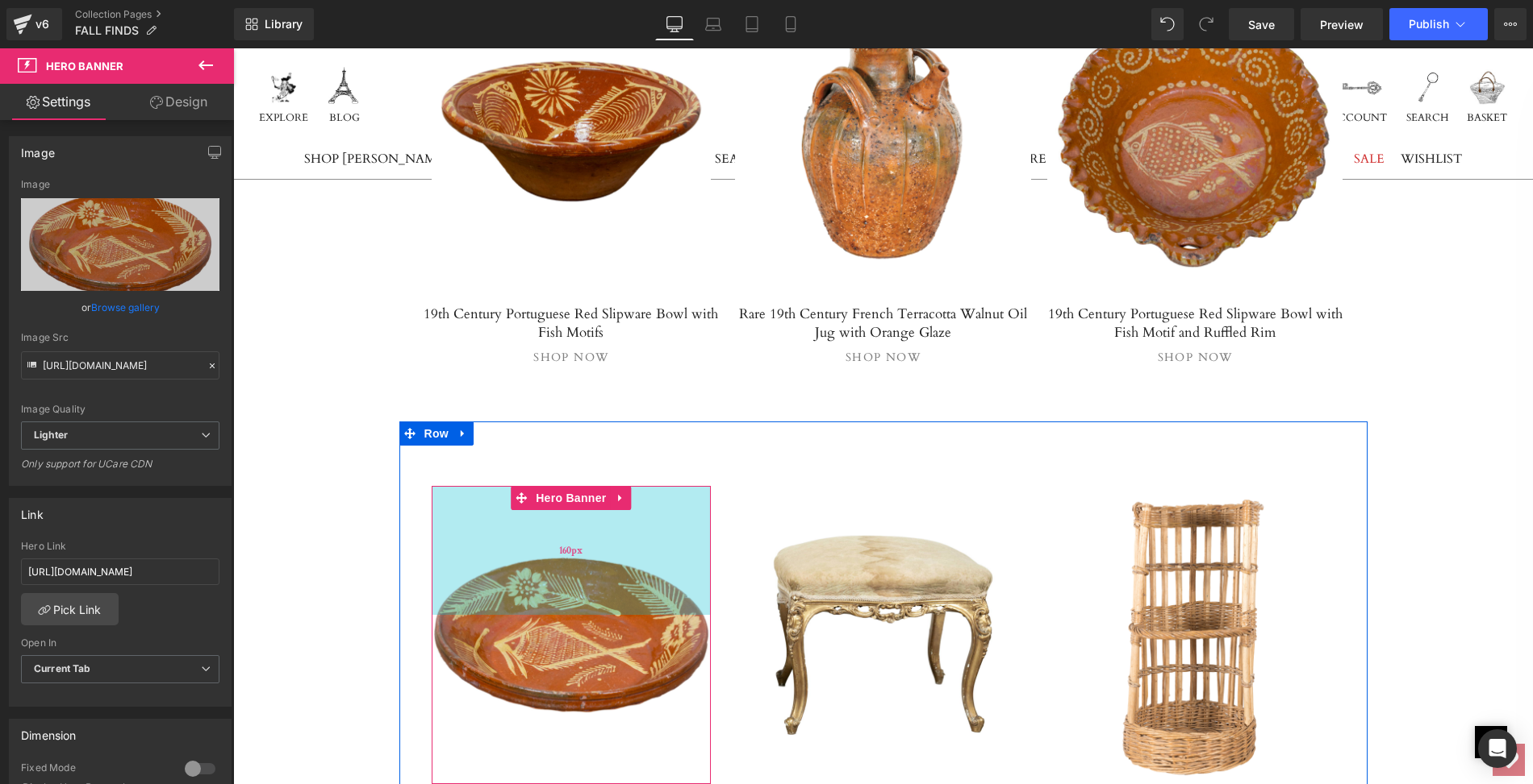
click at [540, 486] on div "160px" at bounding box center [571, 550] width 280 height 129
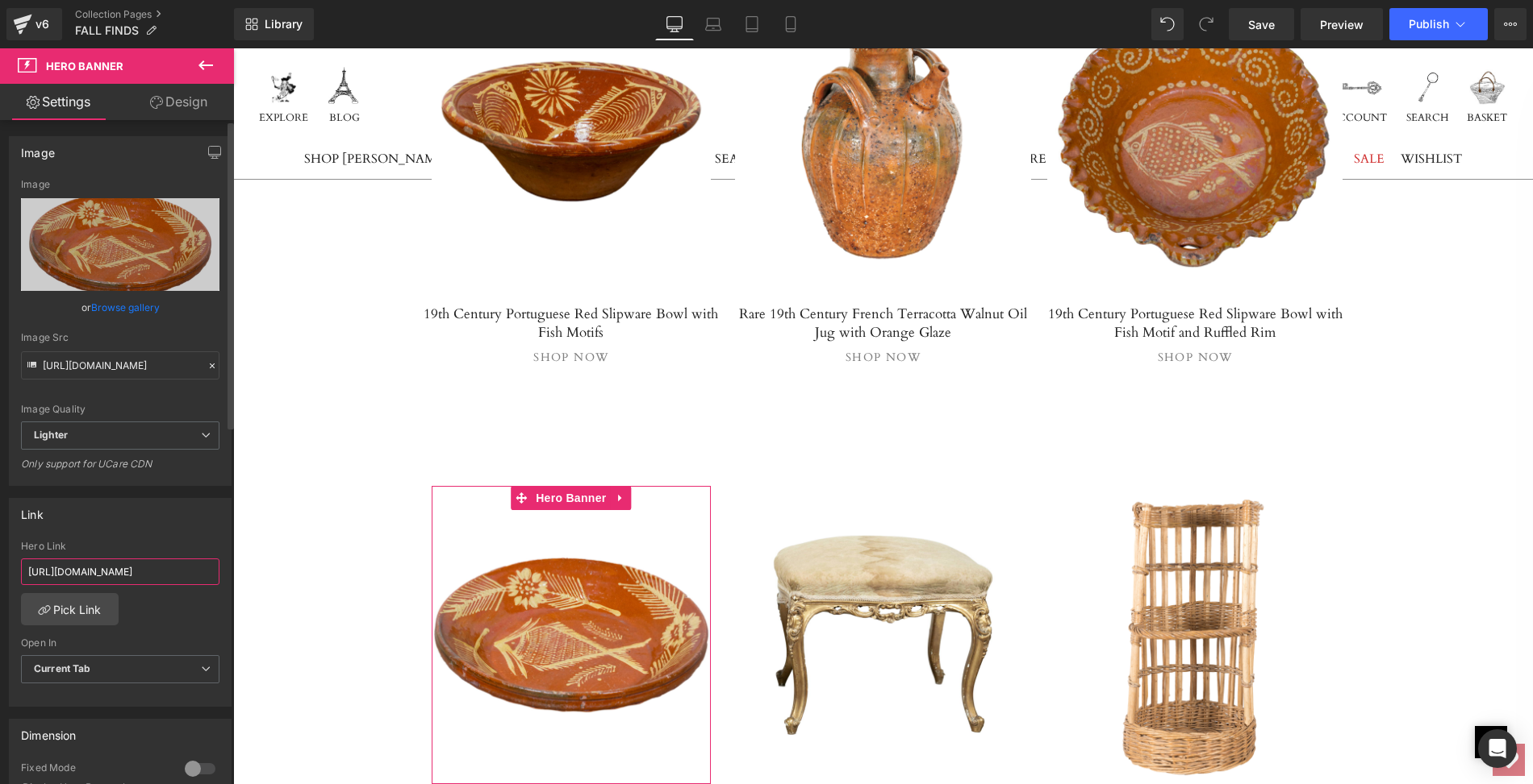
click at [23, 566] on input "[URL][DOMAIN_NAME]" at bounding box center [120, 572] width 198 height 26
drag, startPoint x: 23, startPoint y: 566, endPoint x: 233, endPoint y: 575, distance: 210.2
click at [233, 575] on div "Image [URL][DOMAIN_NAME] Image Replace Image Upload image or Browse gallery Ima…" at bounding box center [117, 456] width 234 height 672
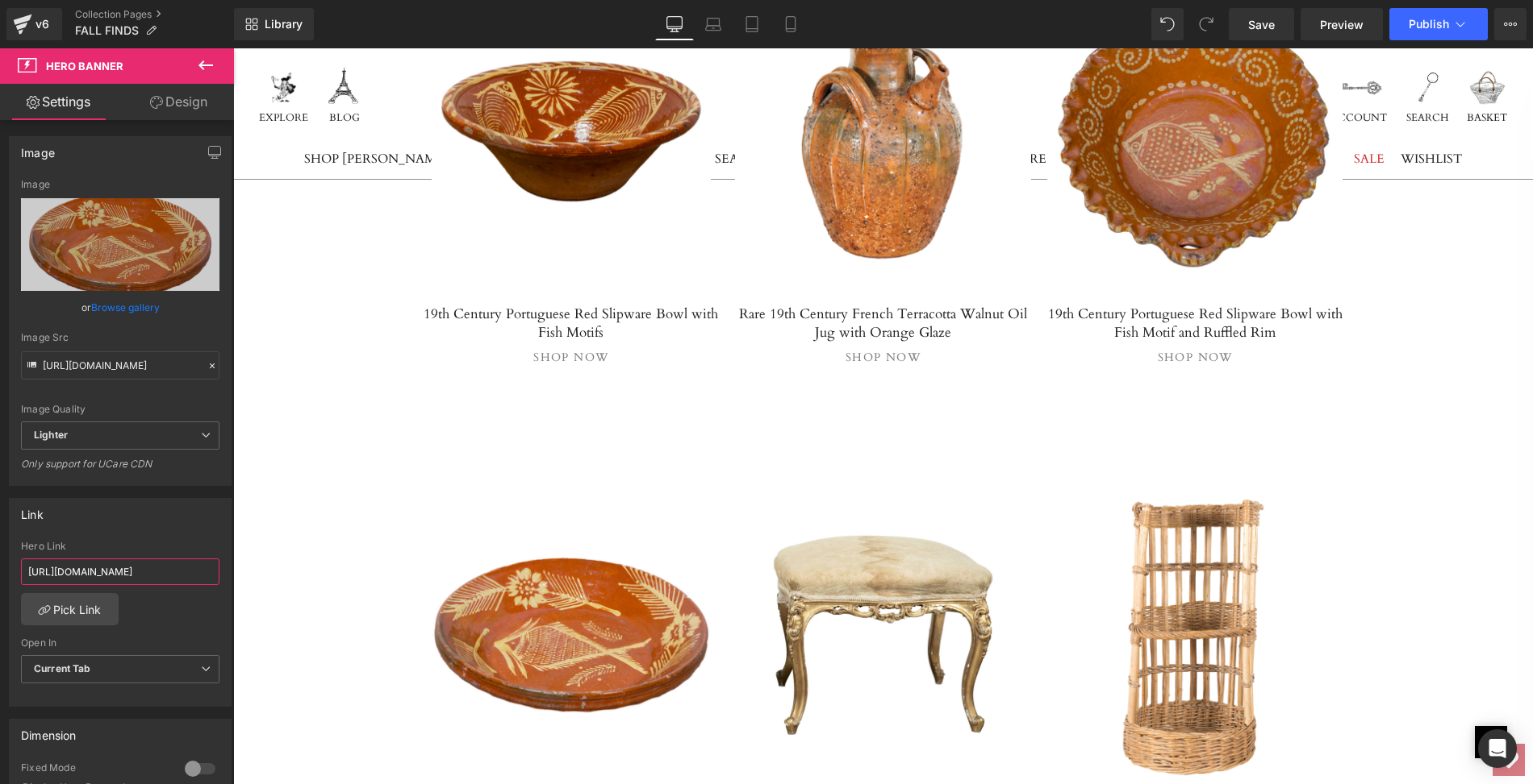
paste input "19th-century-portuguese-red-slipware-serving-bowl-with-fish-and-floral-motifs"
type input "[URL][DOMAIN_NAME]"
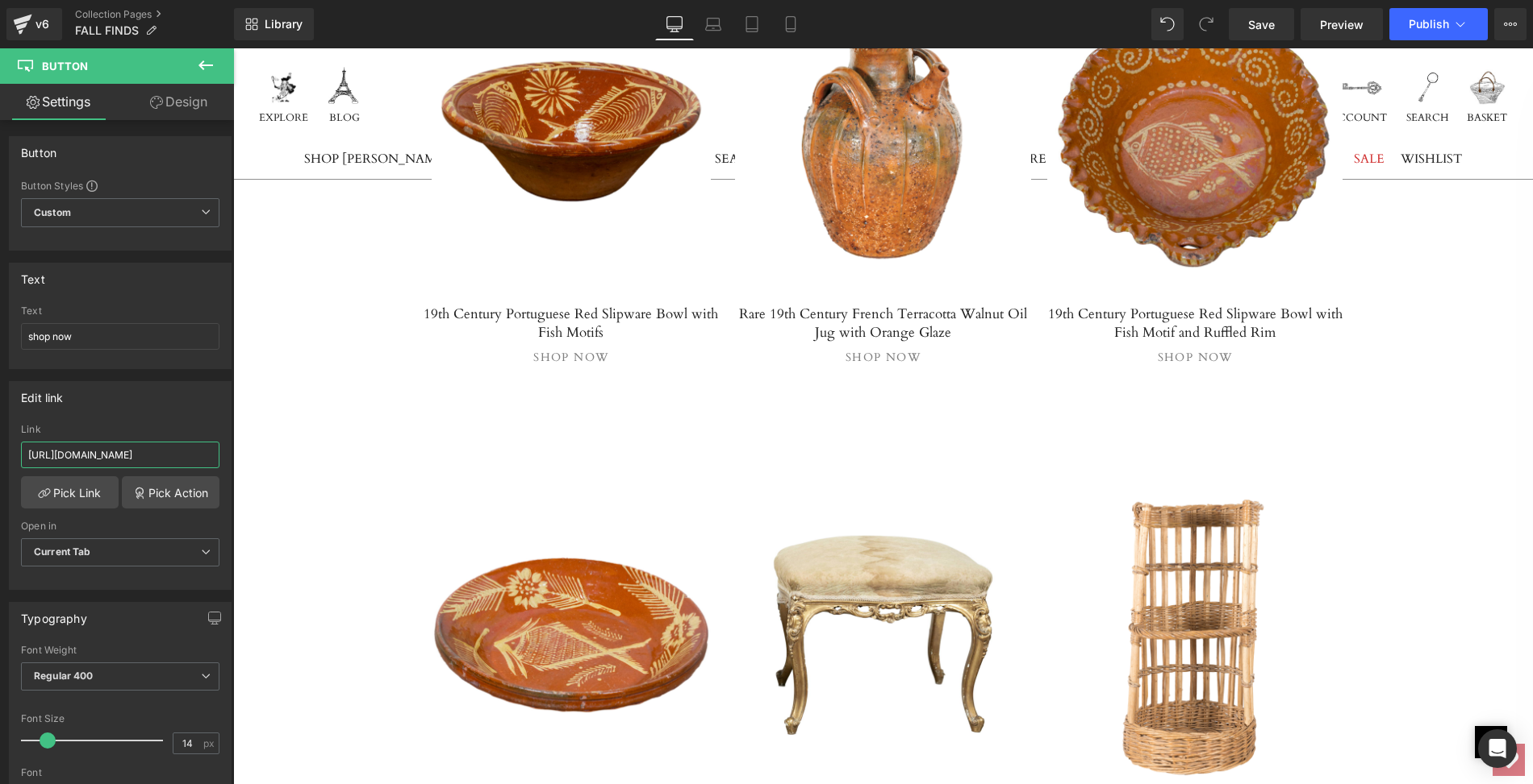
scroll to position [0, 403]
drag, startPoint x: 256, startPoint y: 496, endPoint x: 464, endPoint y: 510, distance: 208.5
paste input "19th-century-portuguese-red-slipware-serving-bowl-with-fish-and-floral-motifs"
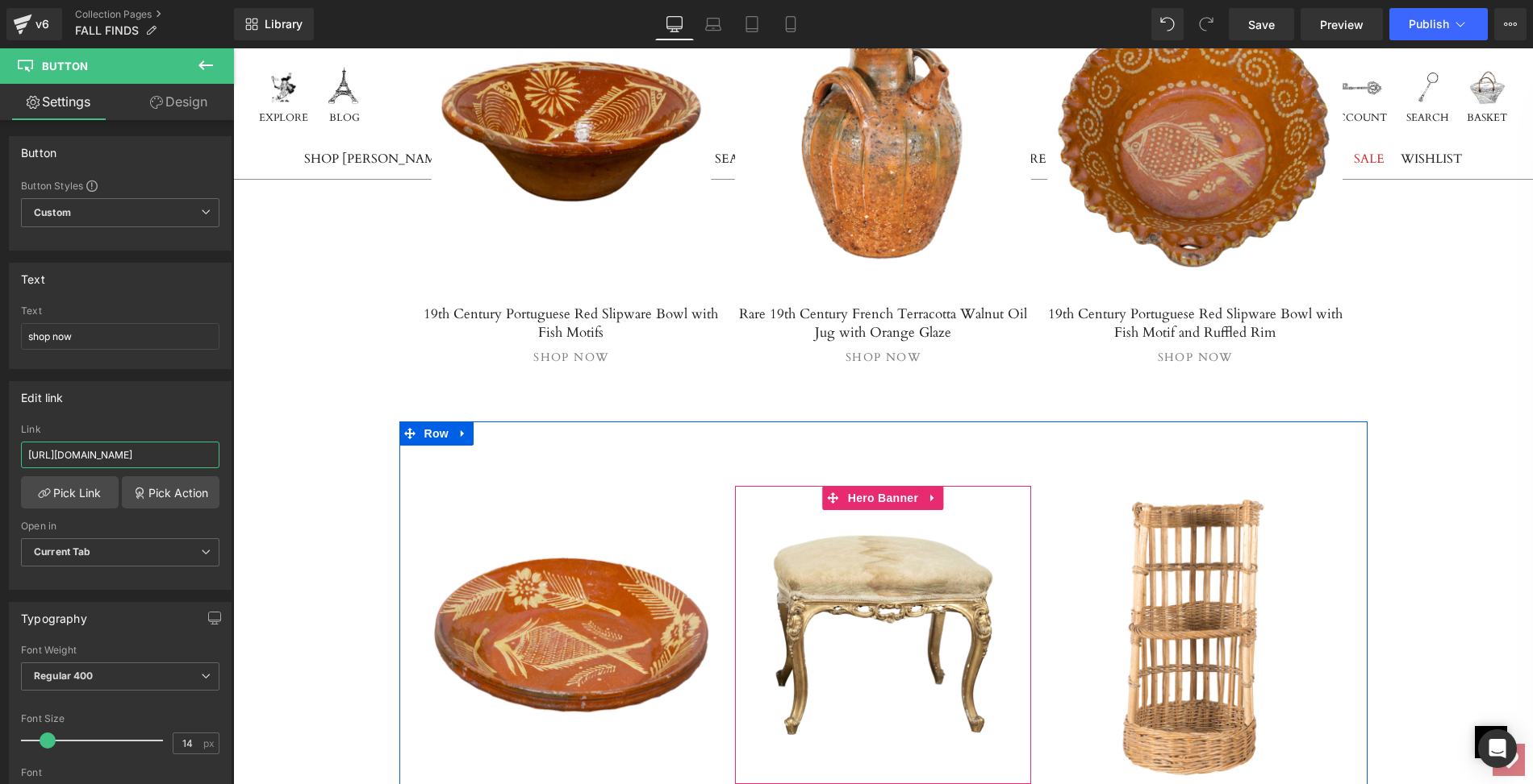
type input "[URL][DOMAIN_NAME]"
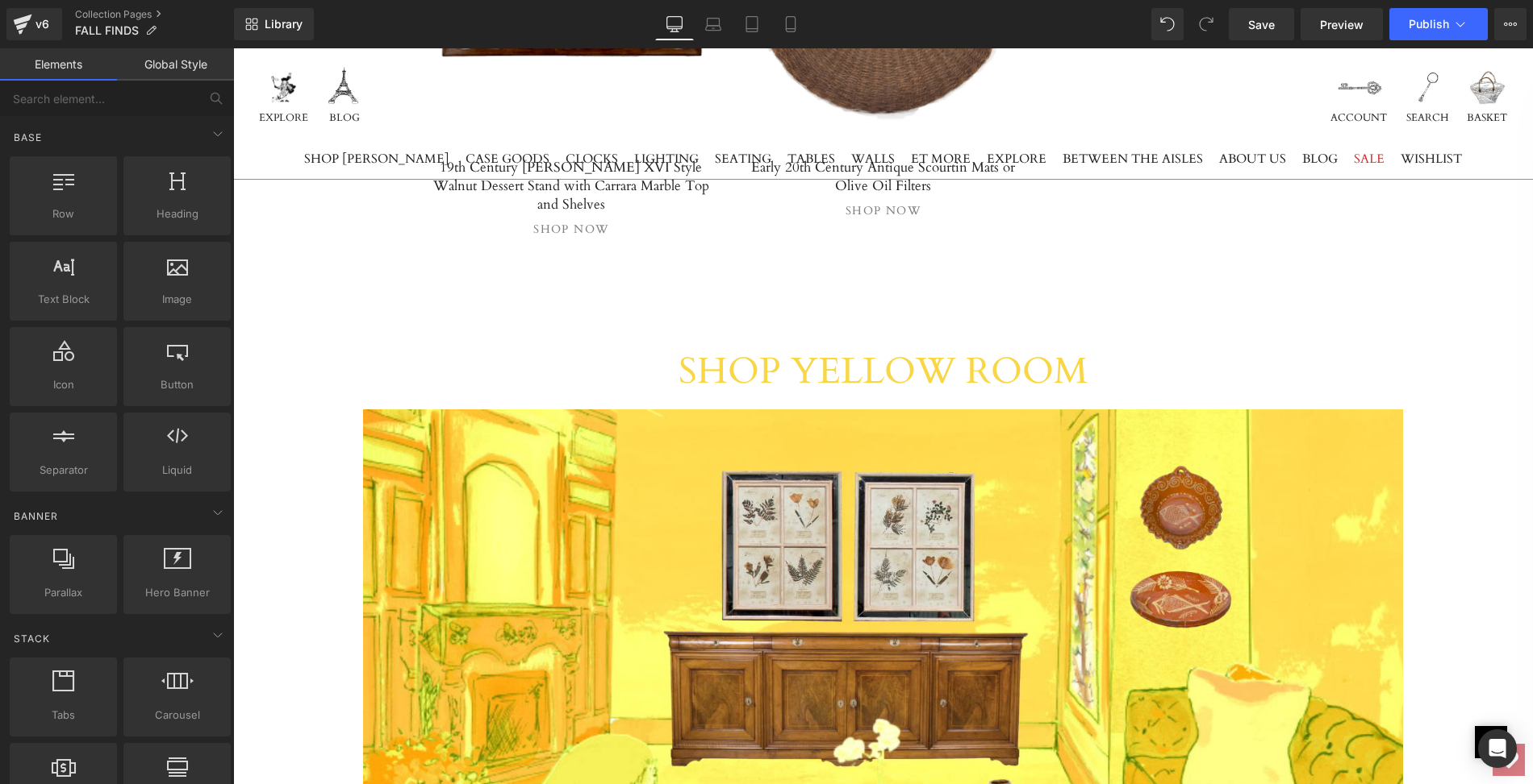
scroll to position [11464, 0]
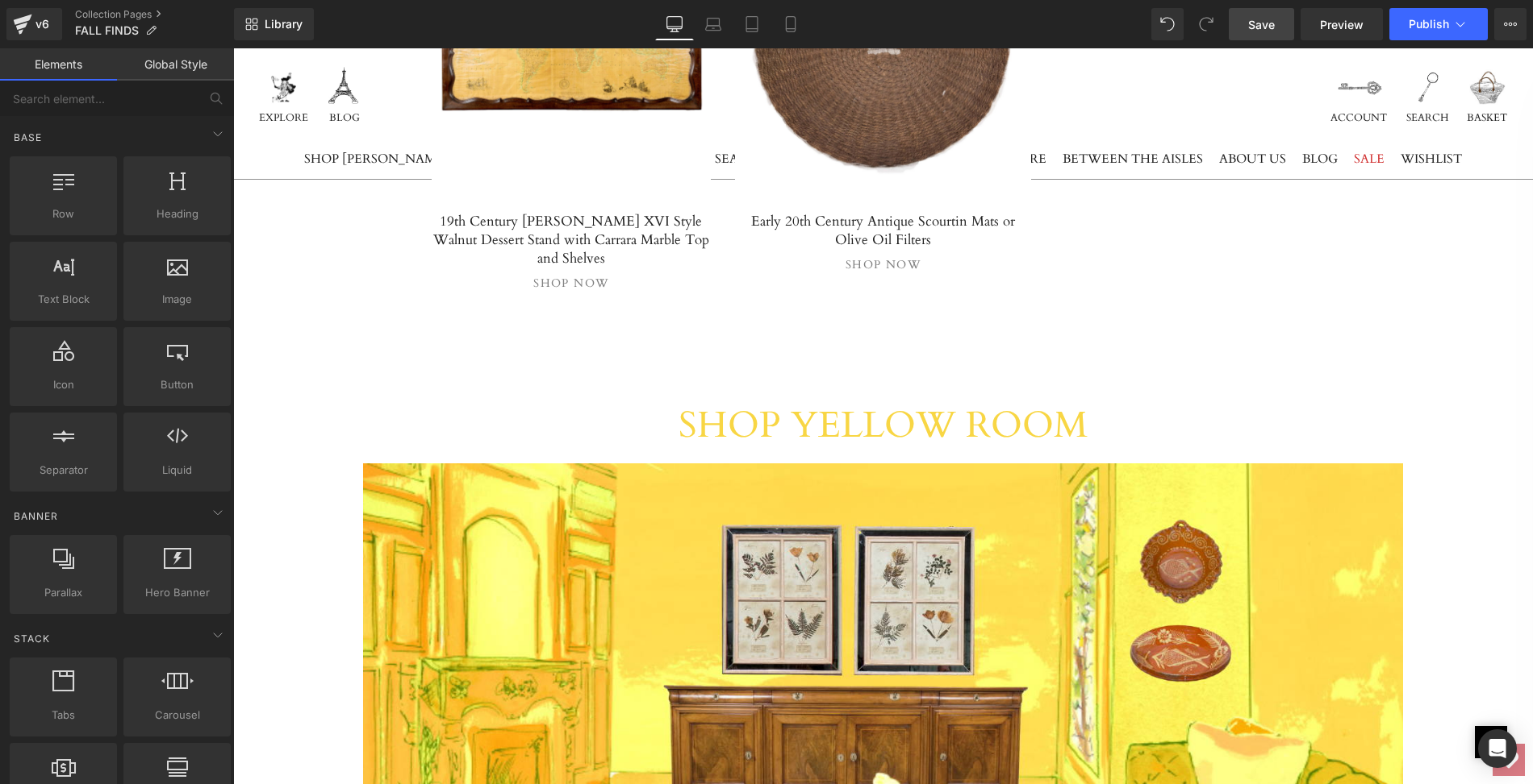
click at [1261, 28] on span "Save" at bounding box center [1261, 25] width 26 height 17
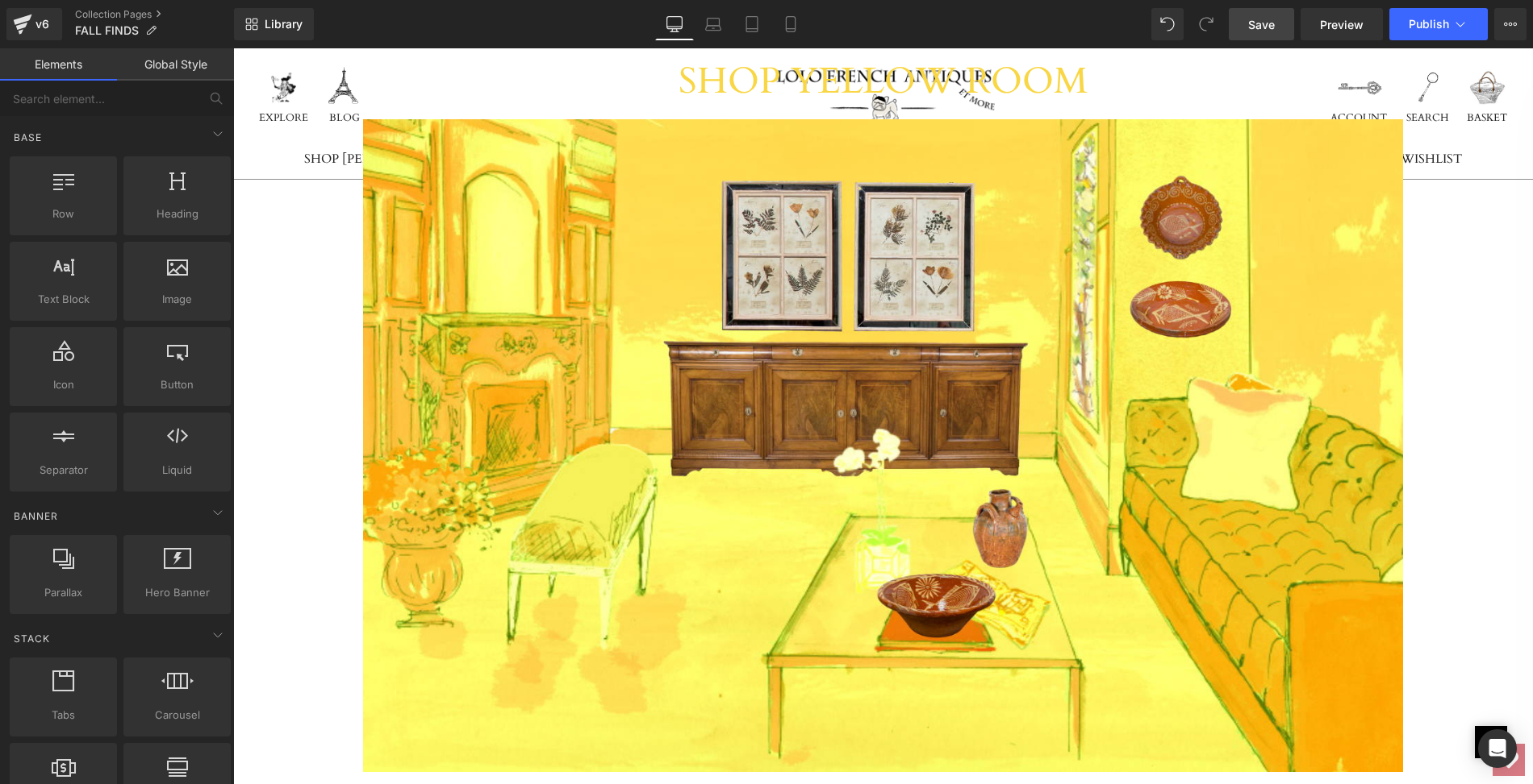
scroll to position [11892, 0]
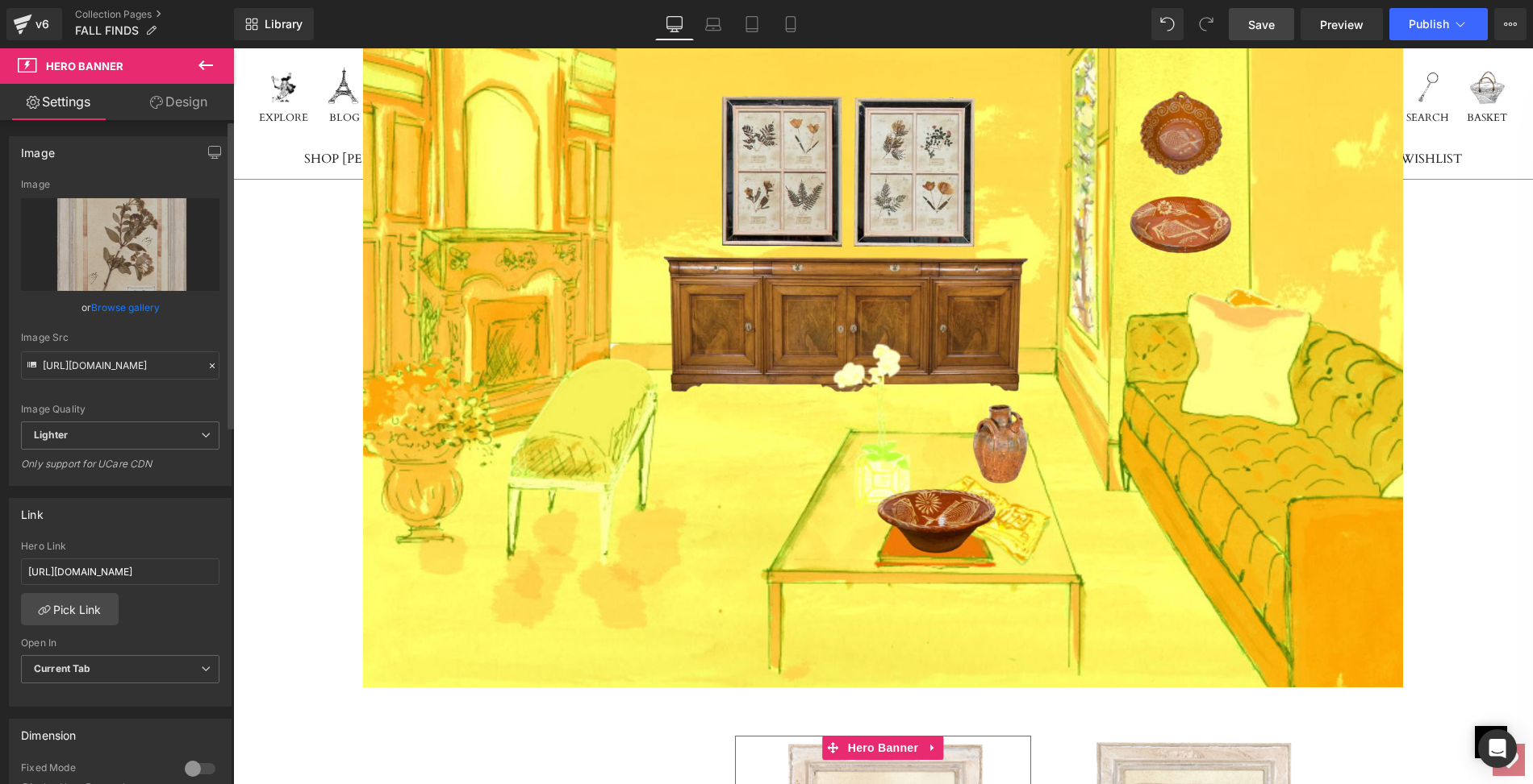
click at [125, 306] on link "Browse gallery" at bounding box center [126, 308] width 69 height 28
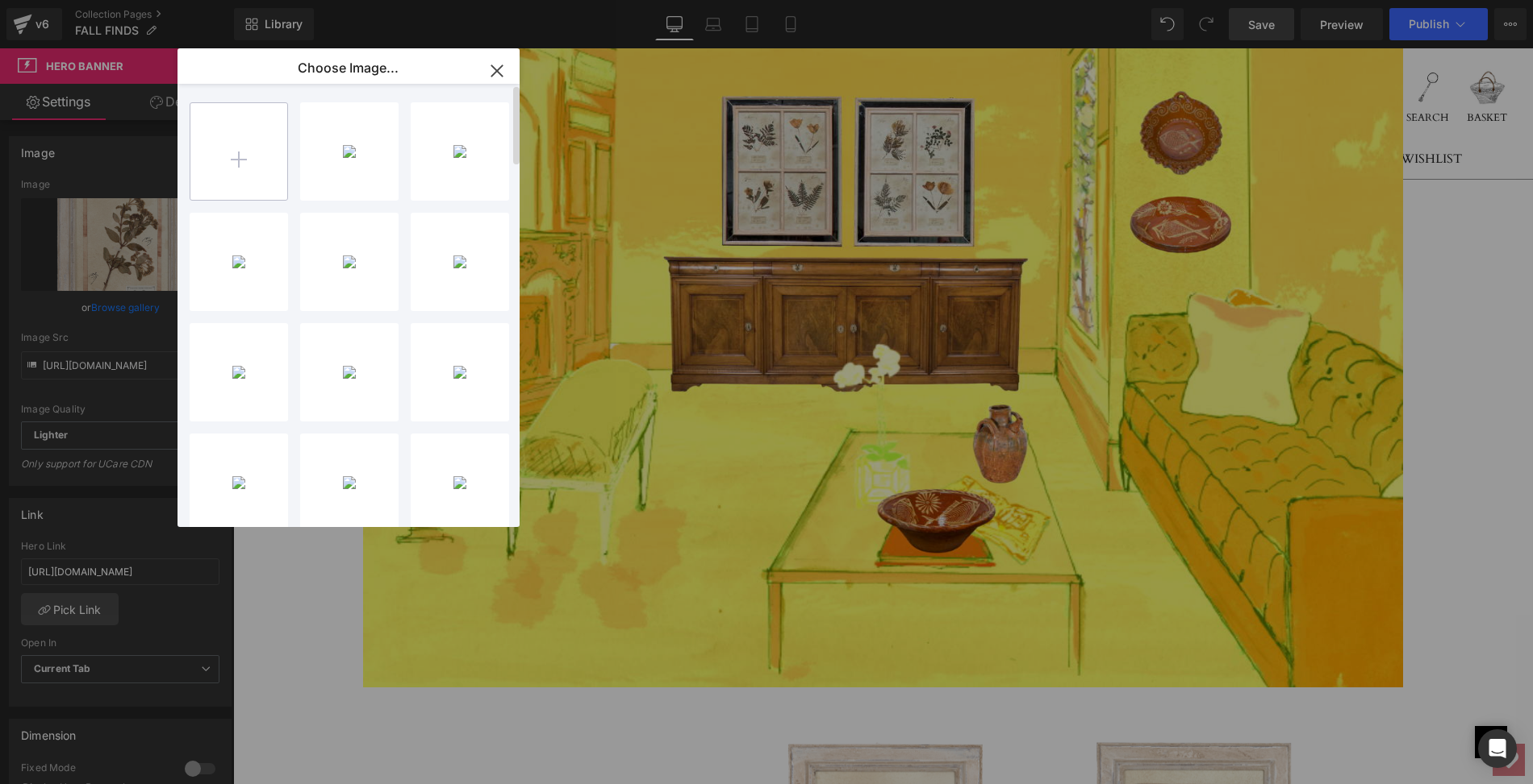
click at [236, 157] on input "file" at bounding box center [239, 151] width 97 height 97
type input "C:\fakepath\LOPM128Cps.jpg"
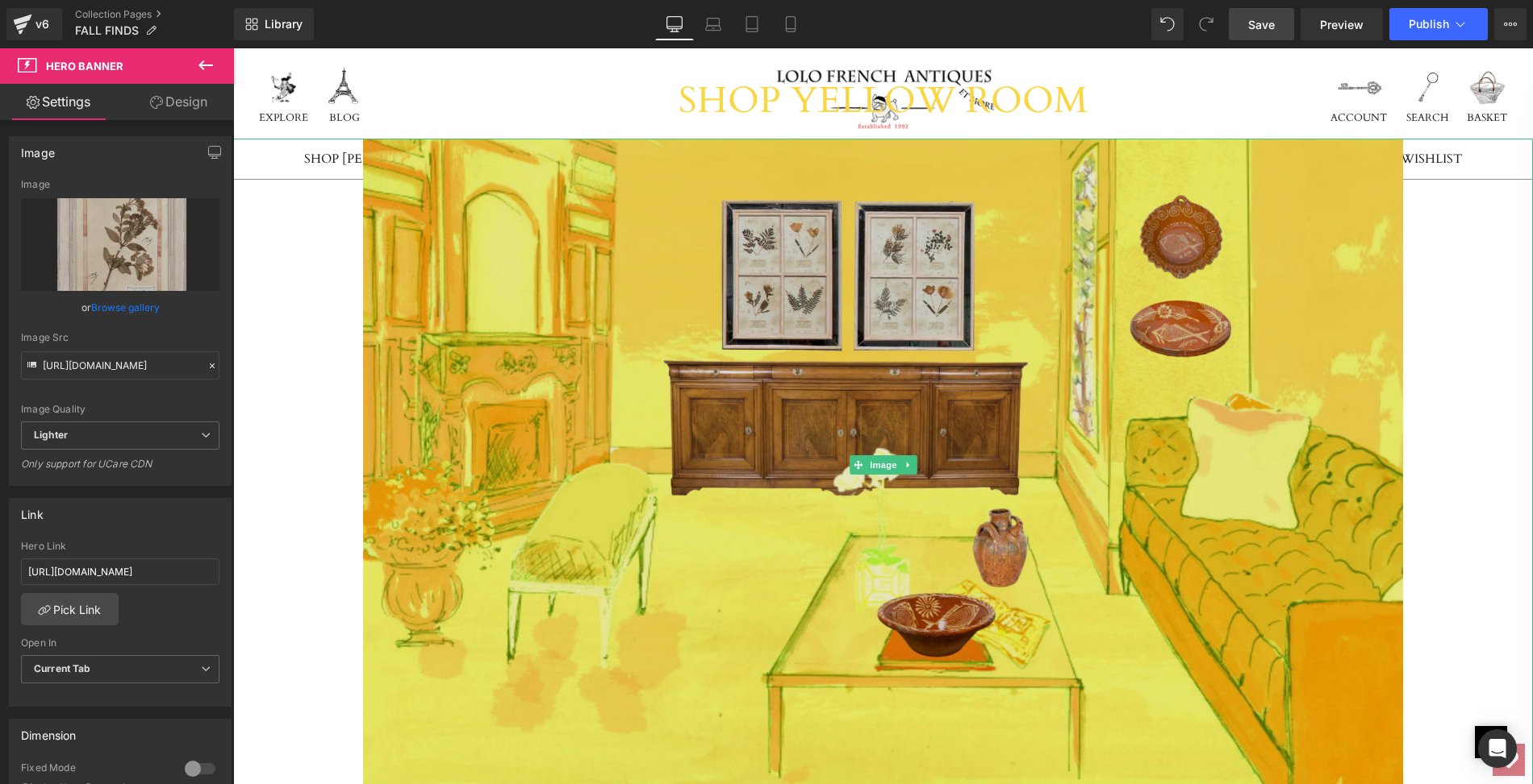
scroll to position [11802, 0]
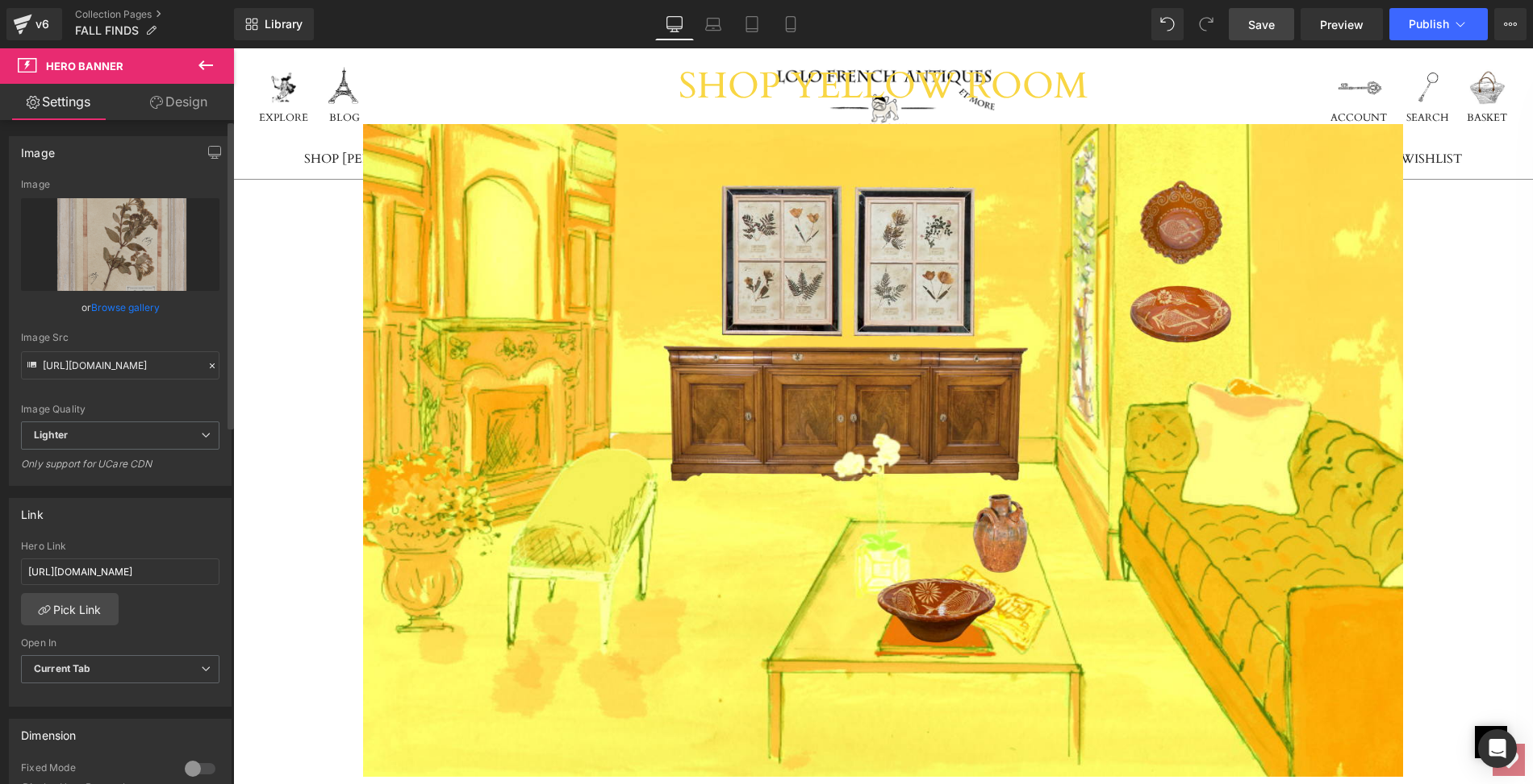
click at [113, 309] on link "Browse gallery" at bounding box center [126, 308] width 69 height 28
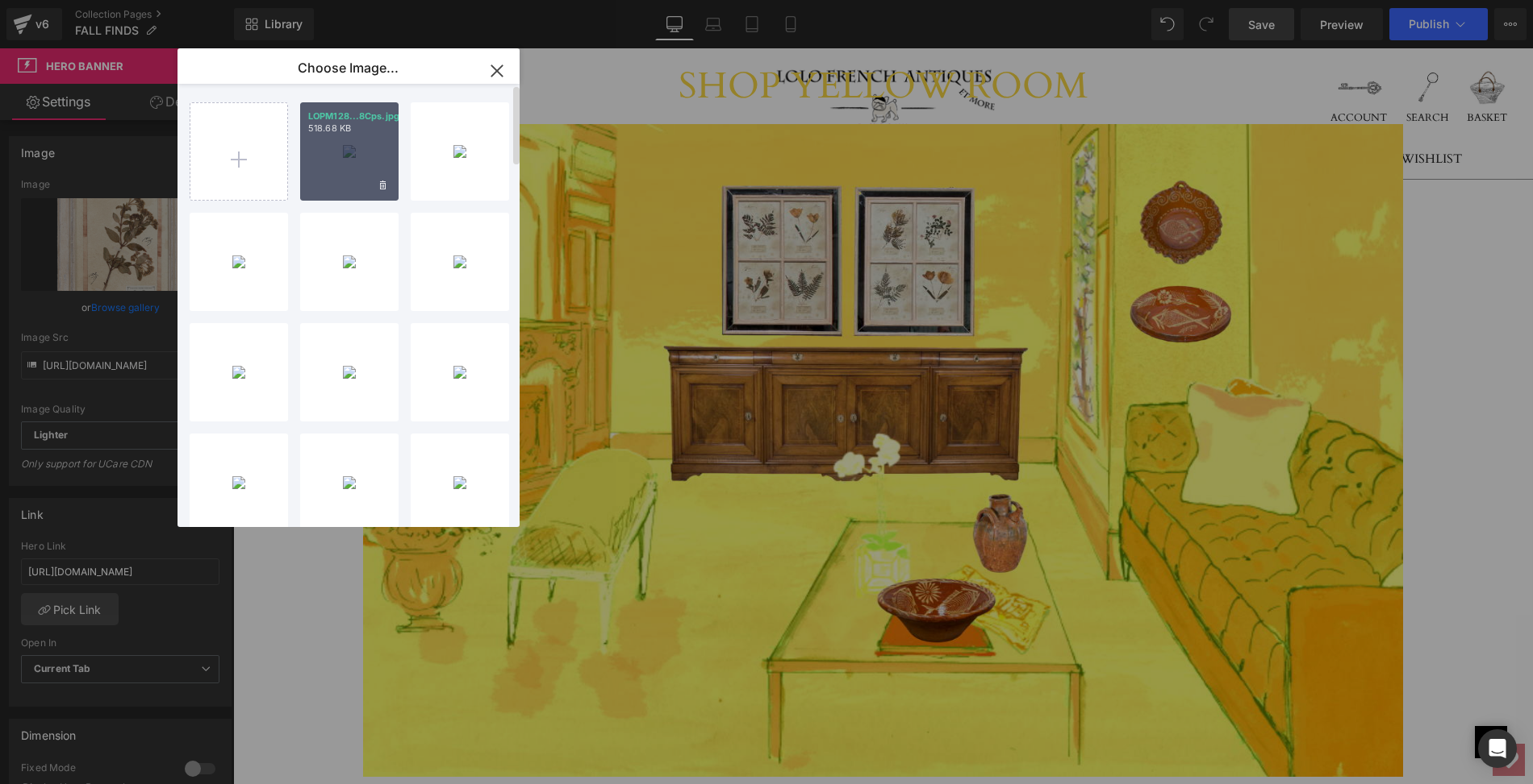
click at [330, 148] on div "LOPM128...8Cps.jpg 518.68 KB" at bounding box center [349, 152] width 98 height 98
type input "[URL][DOMAIN_NAME]"
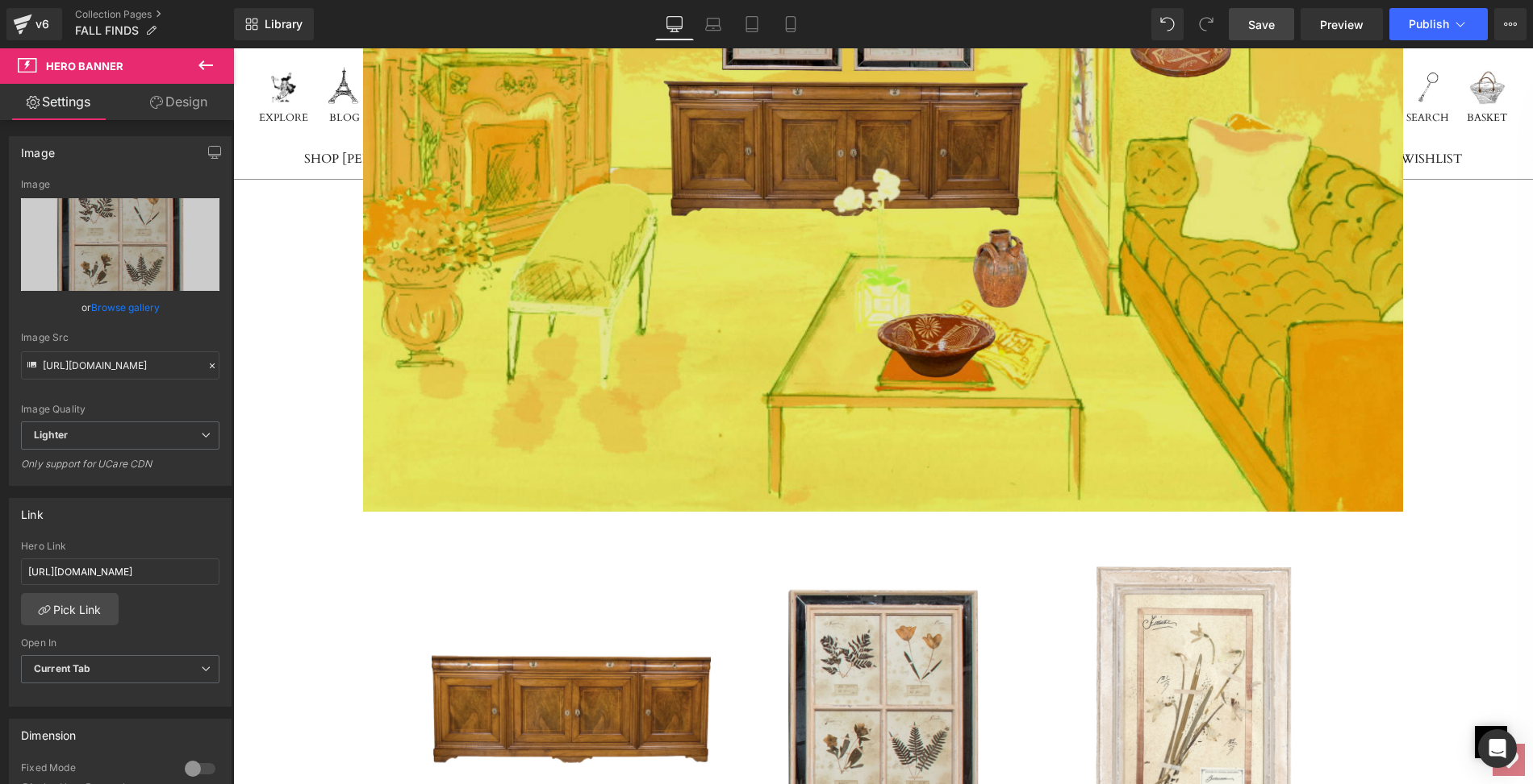
scroll to position [12094, 0]
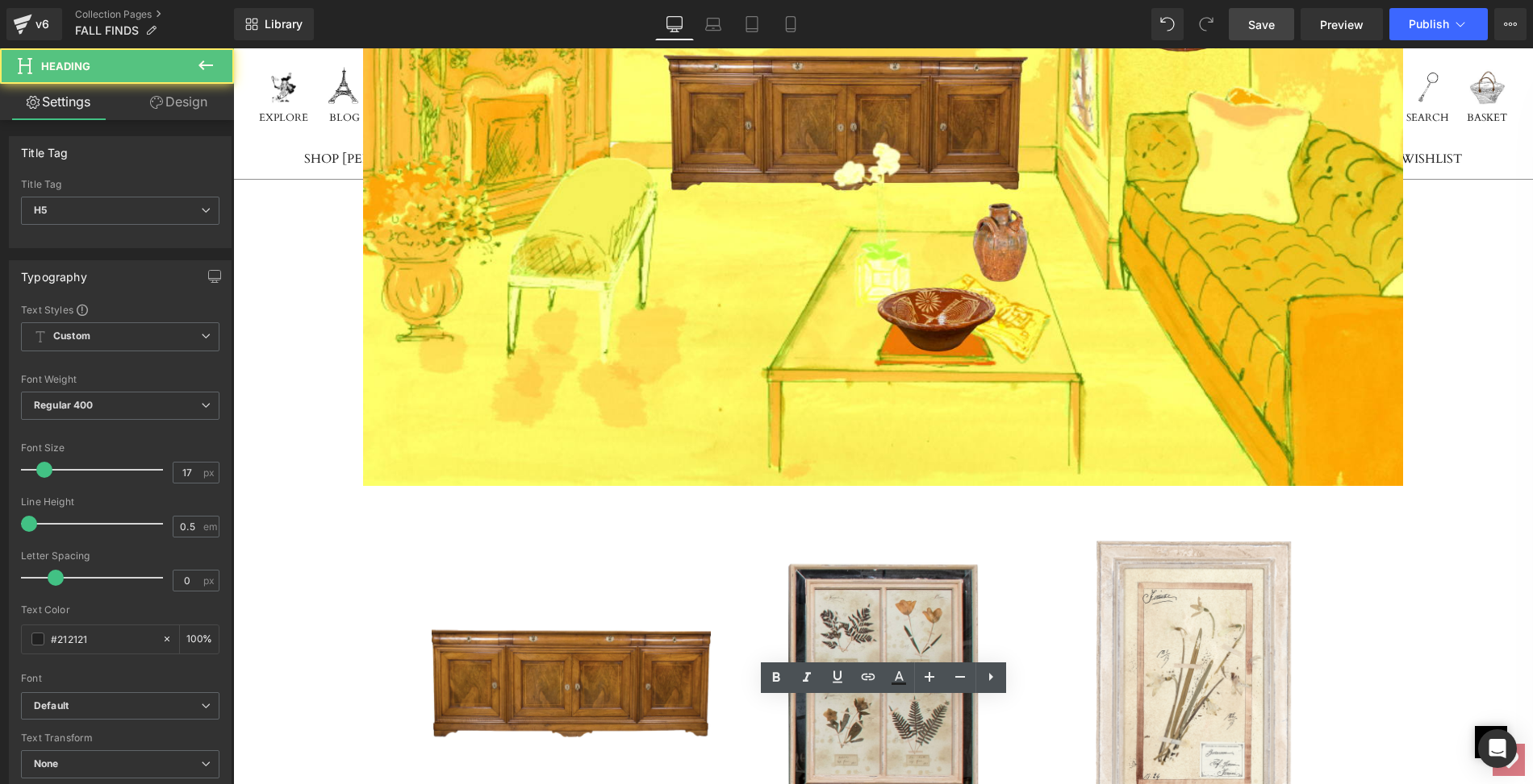
drag, startPoint x: 736, startPoint y: 707, endPoint x: 975, endPoint y: 726, distance: 239.8
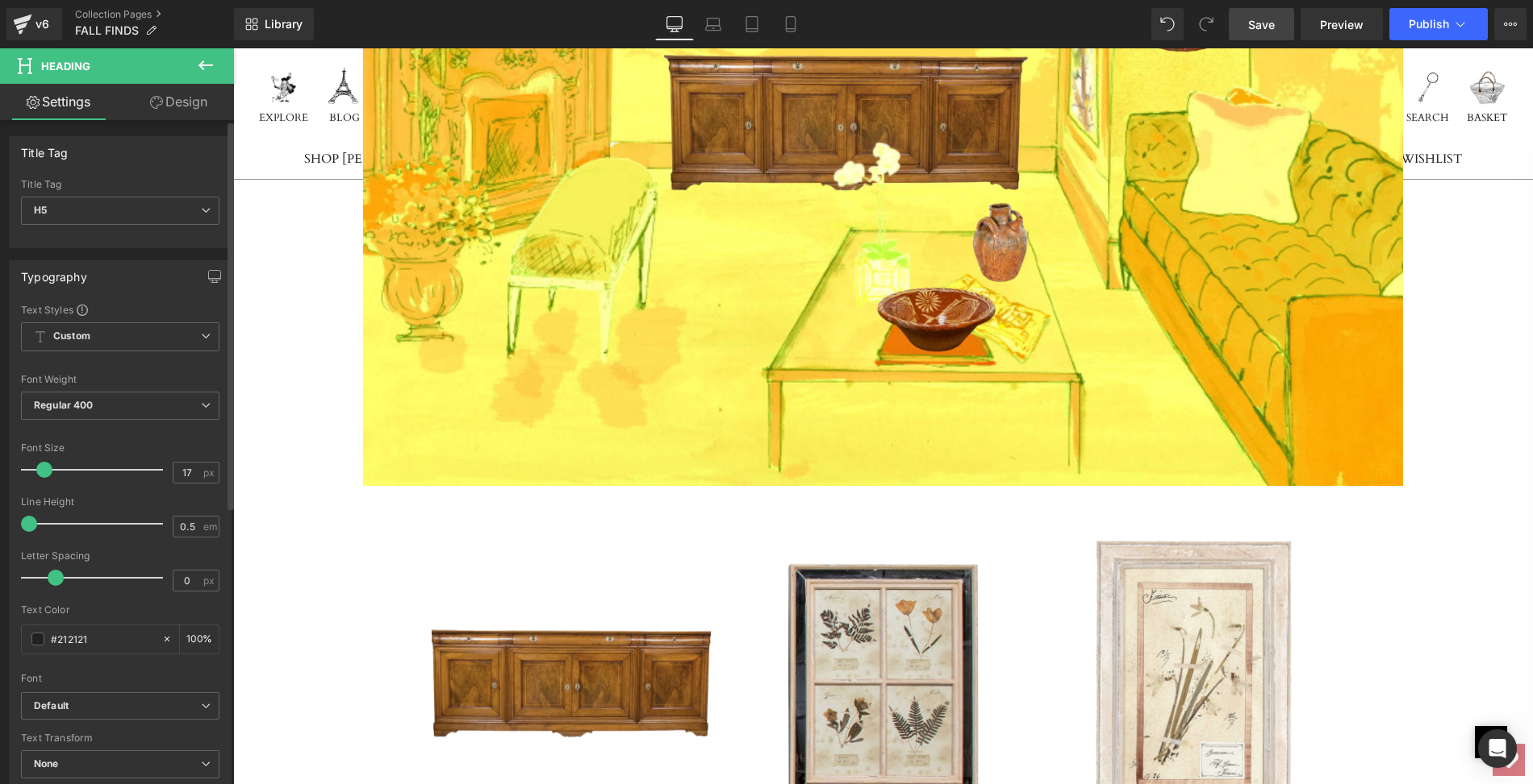
paste div
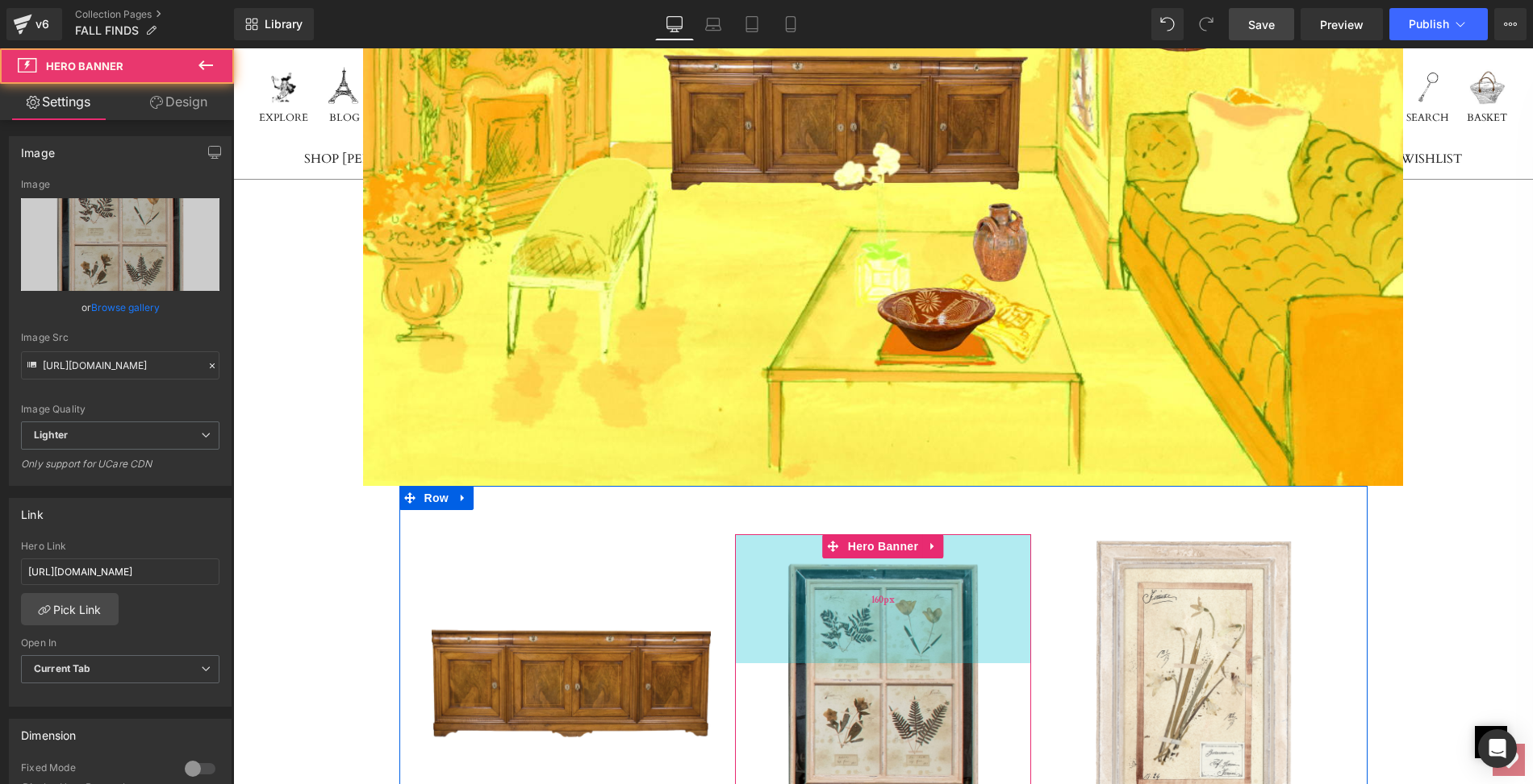
click at [845, 535] on div "160px" at bounding box center [883, 599] width 296 height 129
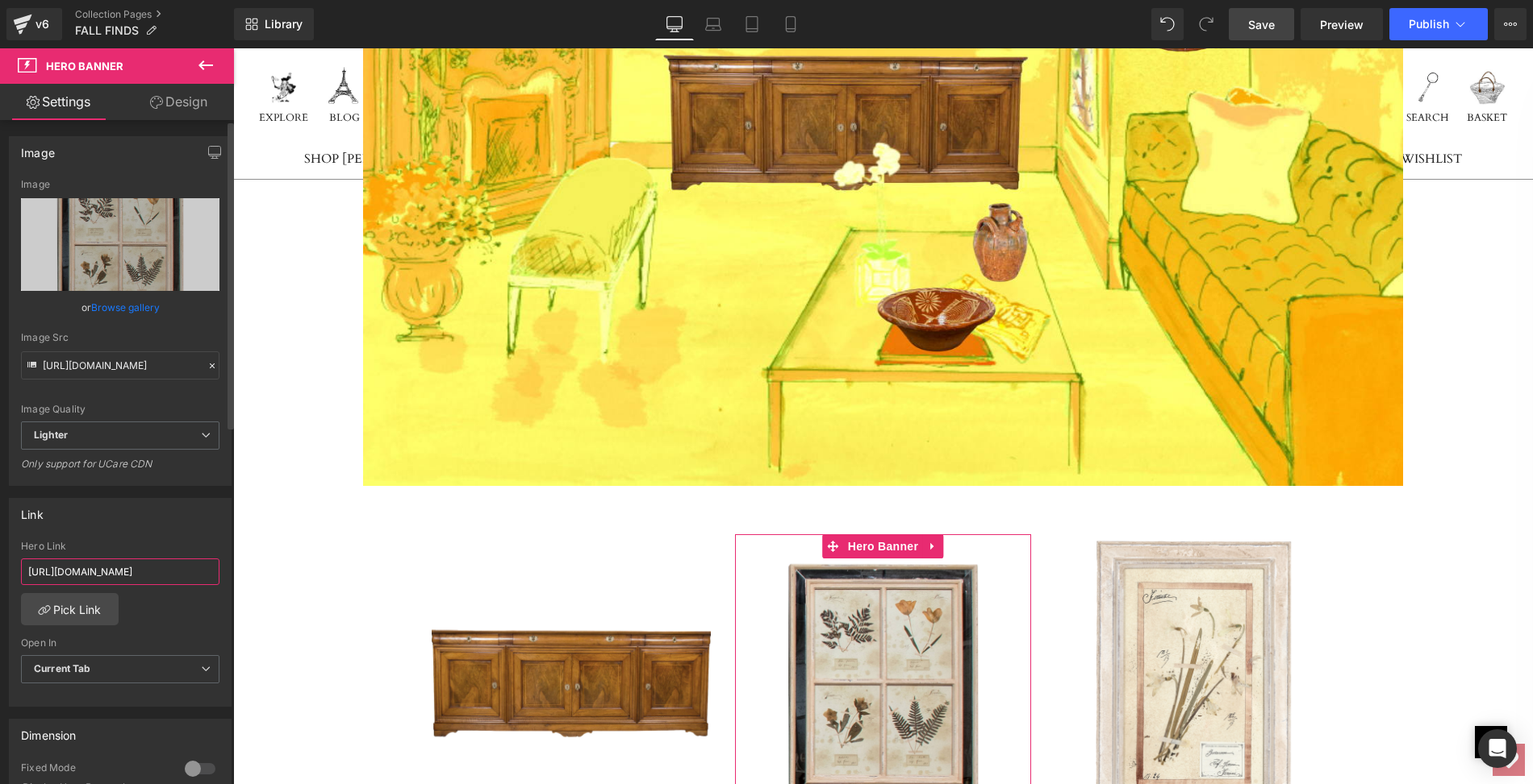
click at [22, 567] on input "[URL][DOMAIN_NAME]" at bounding box center [120, 572] width 198 height 26
drag, startPoint x: 22, startPoint y: 567, endPoint x: 230, endPoint y: 576, distance: 208.2
click at [230, 576] on div "Image [URL][DOMAIN_NAME] Image Replace Image Upload image or Browse gallery Ima…" at bounding box center [117, 456] width 234 height 672
paste input "3-of-3"
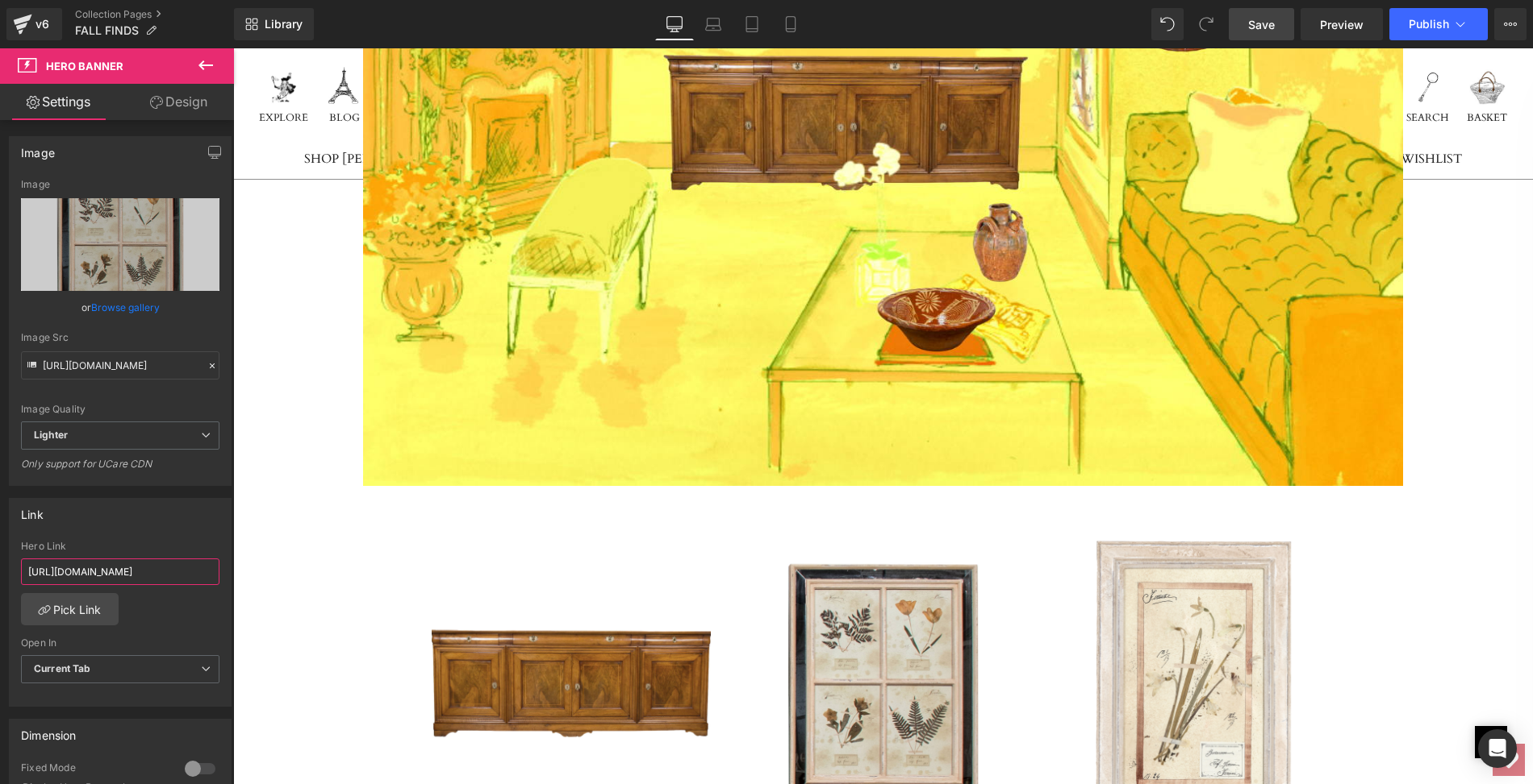
type input "[URL][DOMAIN_NAME]"
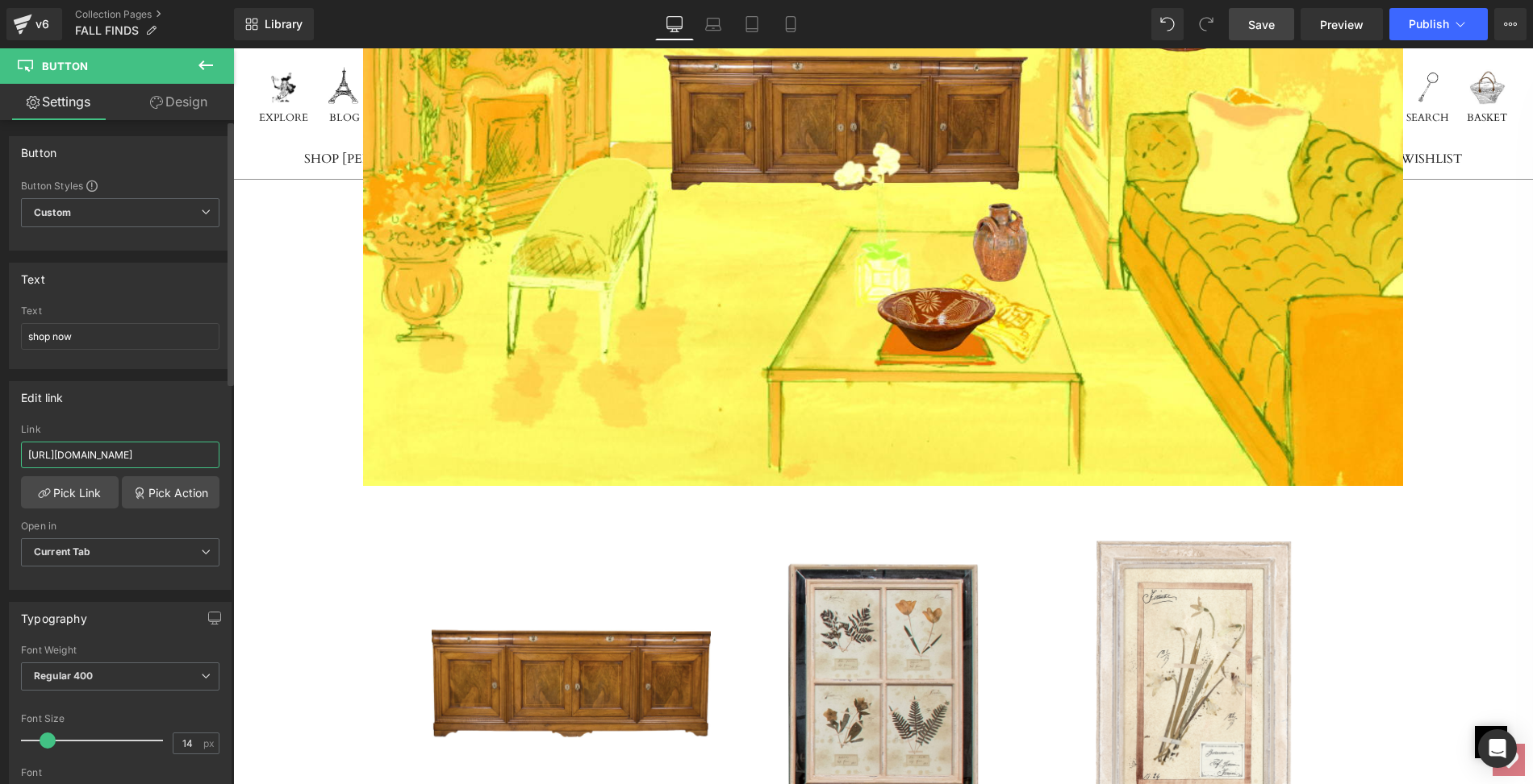
click at [25, 449] on input "[URL][DOMAIN_NAME]" at bounding box center [120, 455] width 198 height 26
drag, startPoint x: 258, startPoint y: 497, endPoint x: 234, endPoint y: 451, distance: 51.9
paste input "3-of-3"
type input "[URL][DOMAIN_NAME]"
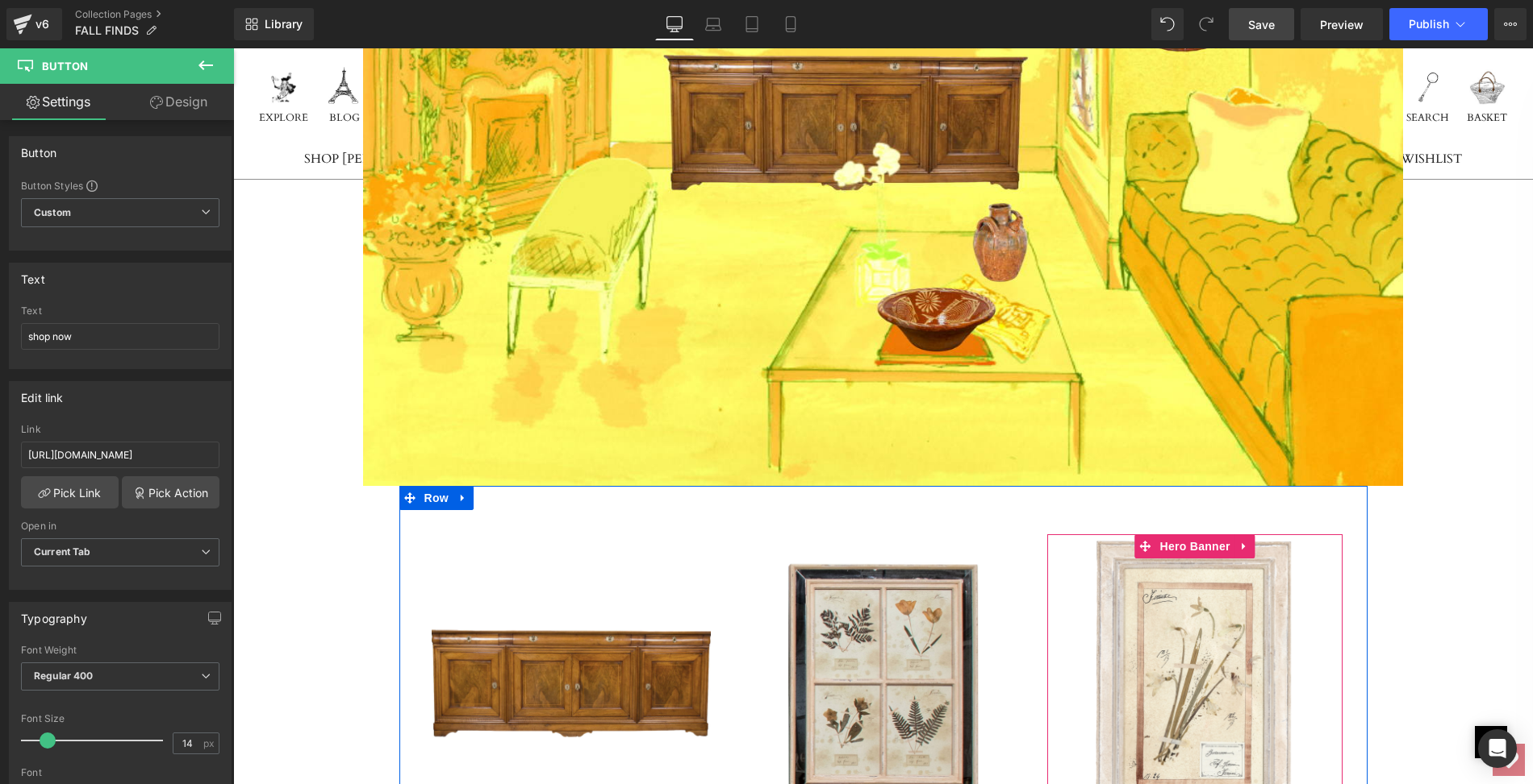
click at [1188, 535] on link at bounding box center [1195, 684] width 296 height 298
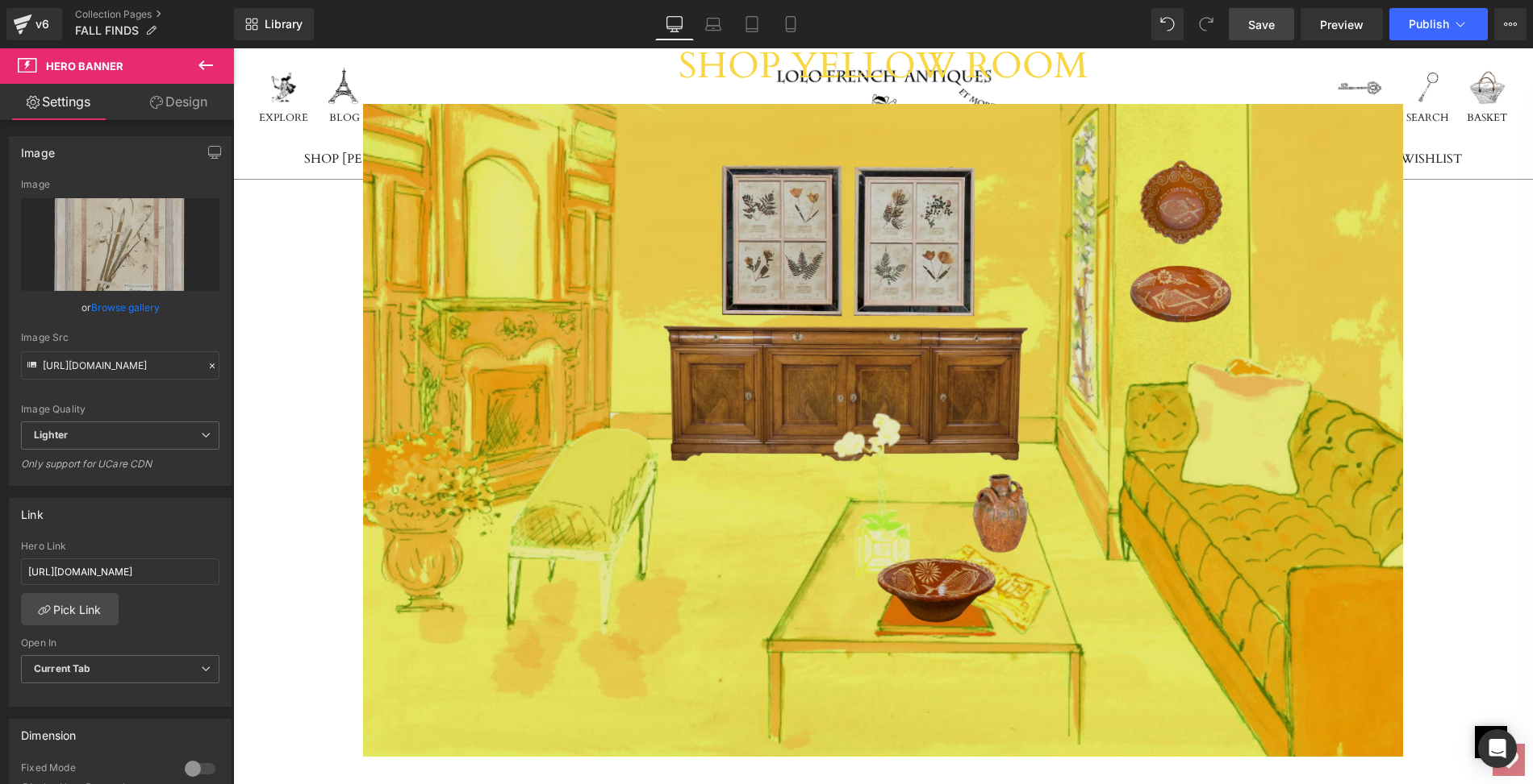
scroll to position [11786, 0]
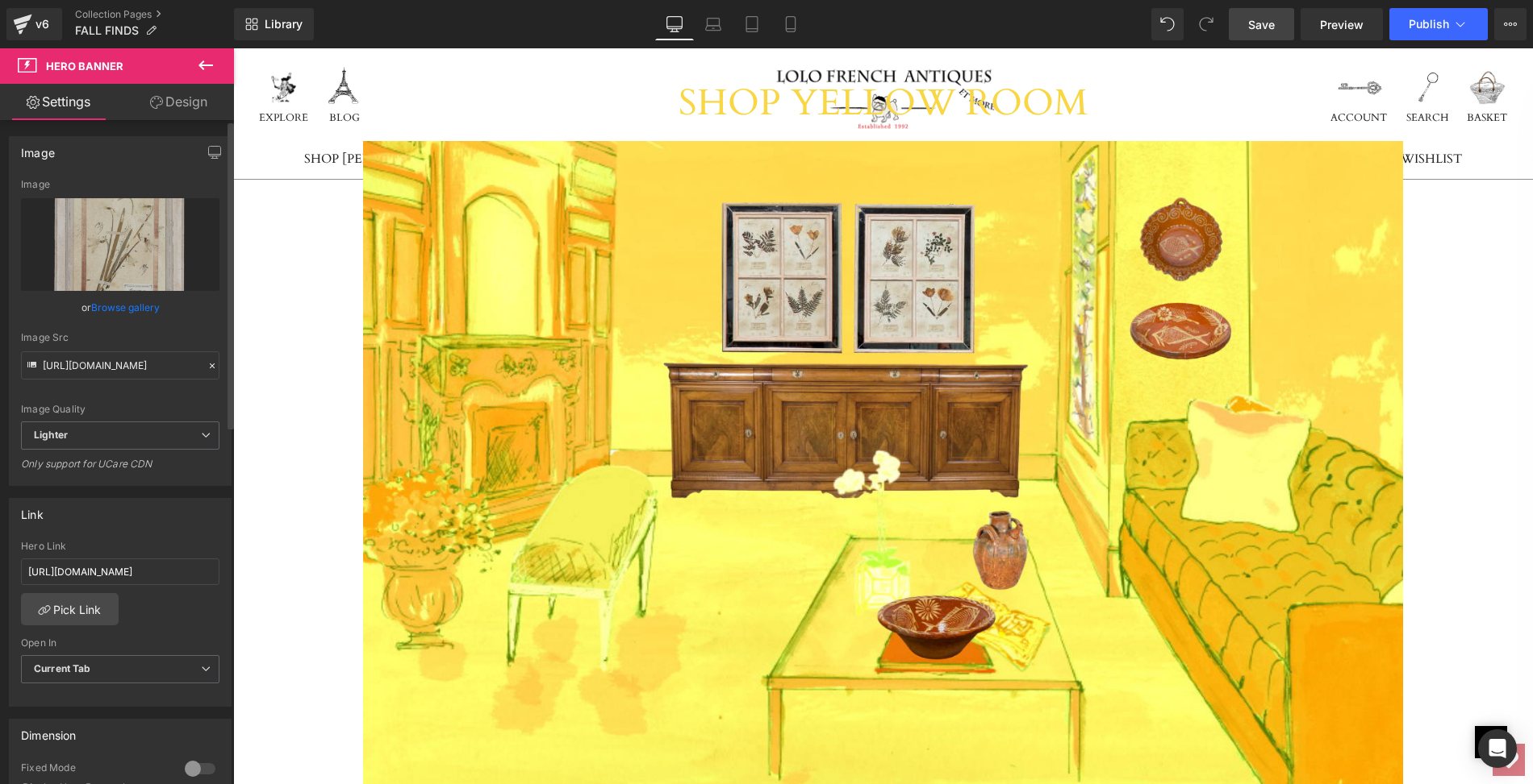
click at [133, 305] on link "Browse gallery" at bounding box center [126, 308] width 69 height 28
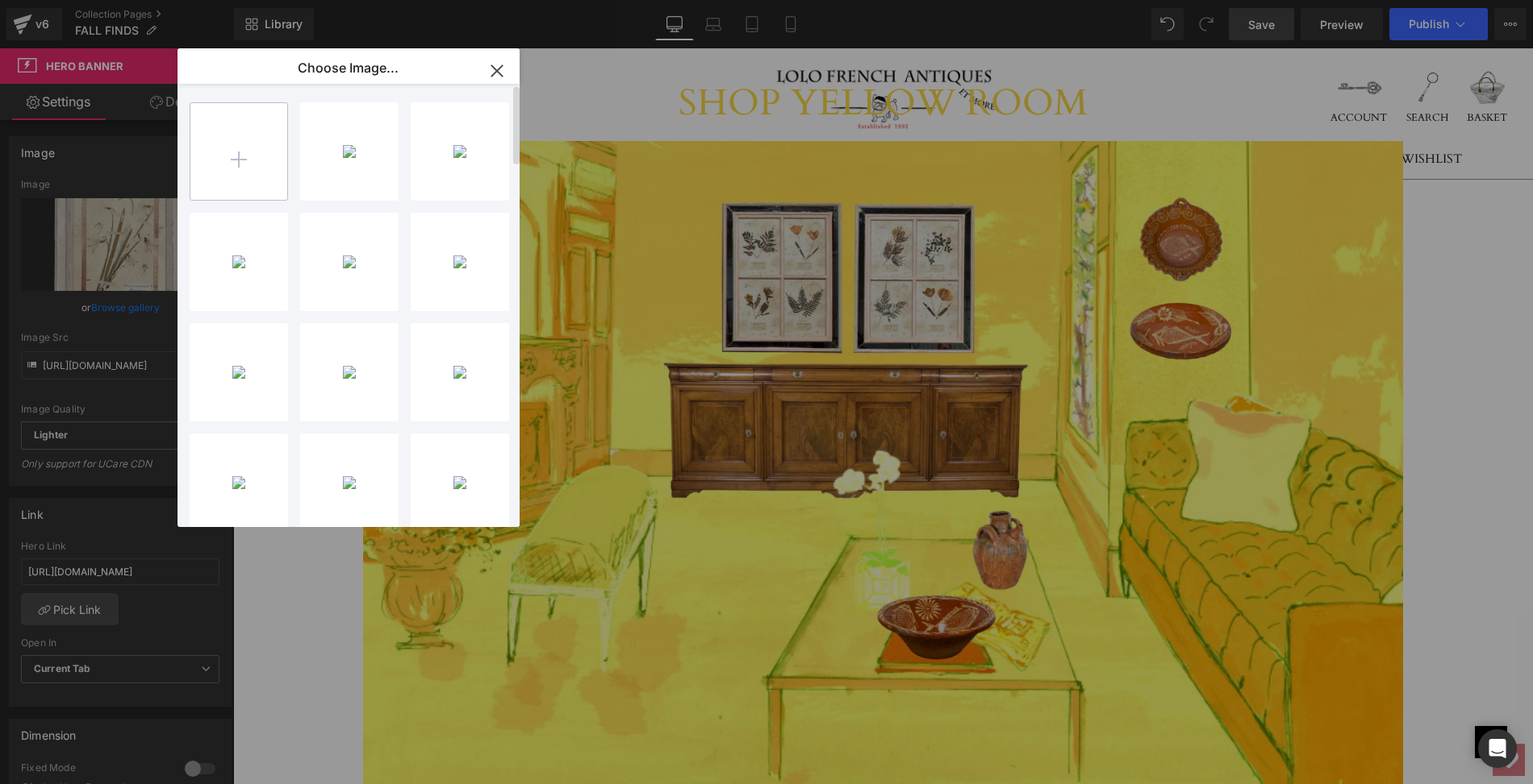
click at [238, 160] on input "file" at bounding box center [239, 151] width 97 height 97
type input "C:\fakepath\LOPM128Bps.jpg"
click at [241, 157] on input "file" at bounding box center [239, 151] width 97 height 97
type input "C:\fakepath\LOPM128Aps.jpg"
click at [348, 152] on div "LOPM128...8Aps.jpg 543.76 KB" at bounding box center [349, 152] width 98 height 98
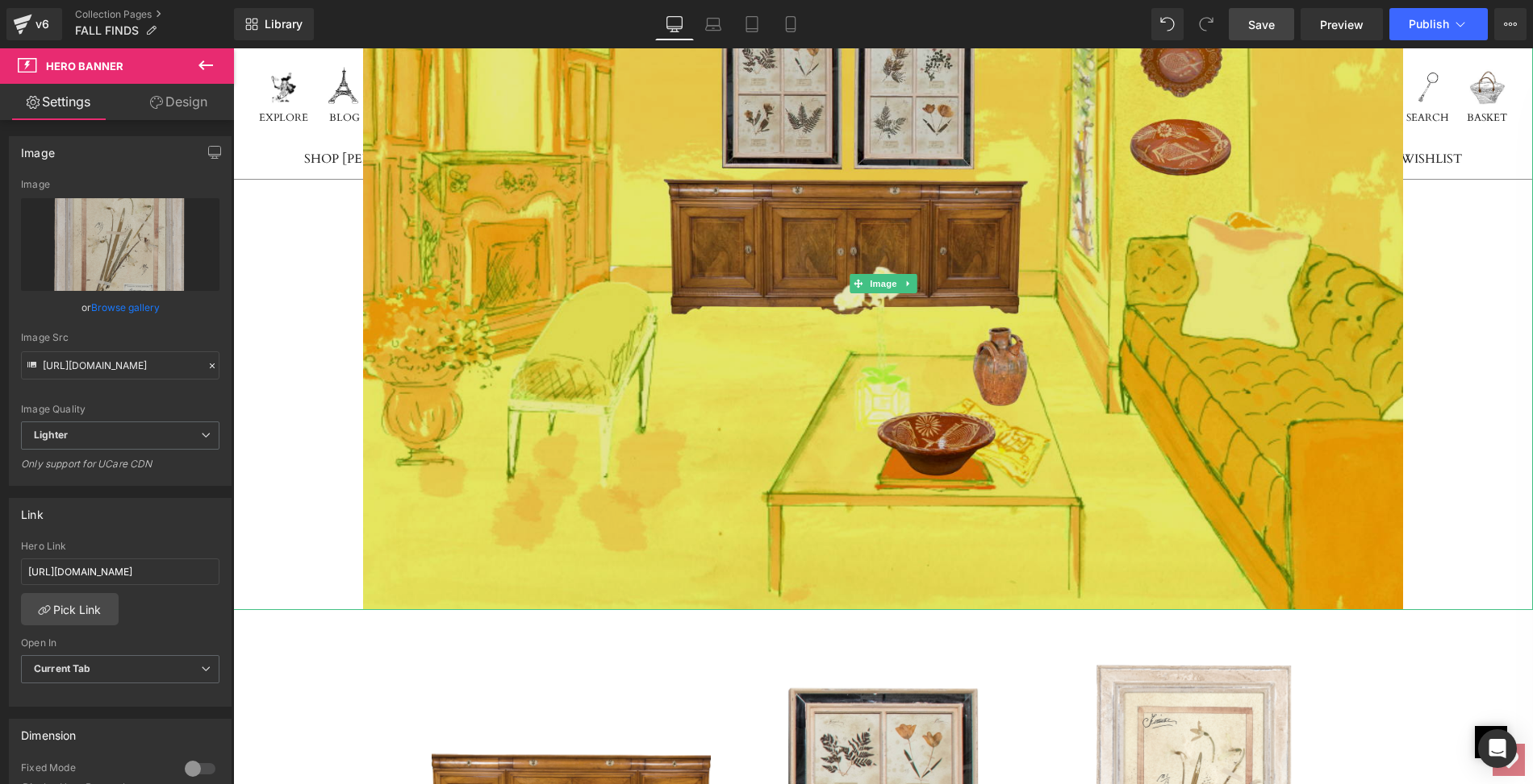
scroll to position [12003, 0]
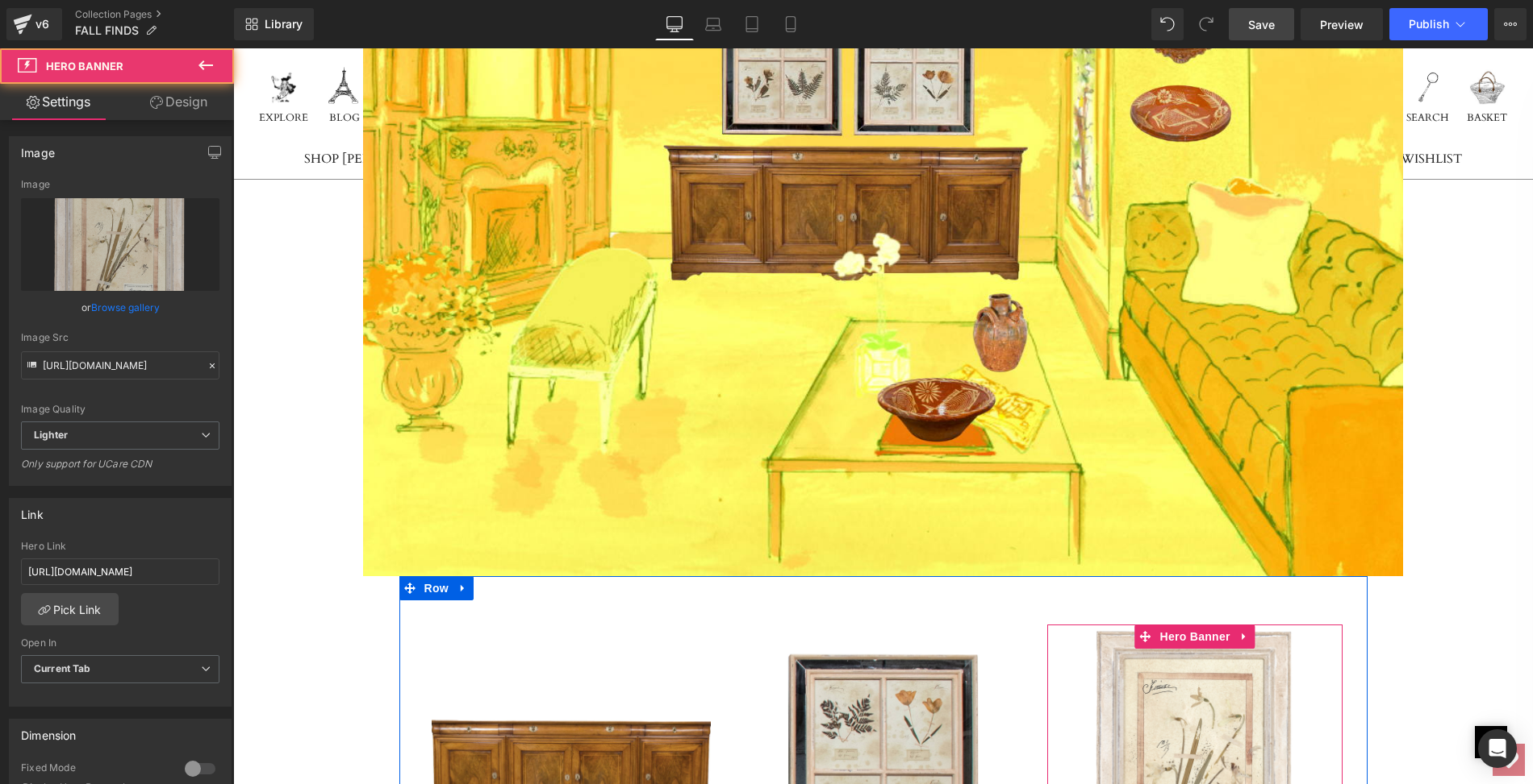
click at [1150, 625] on link at bounding box center [1195, 774] width 296 height 298
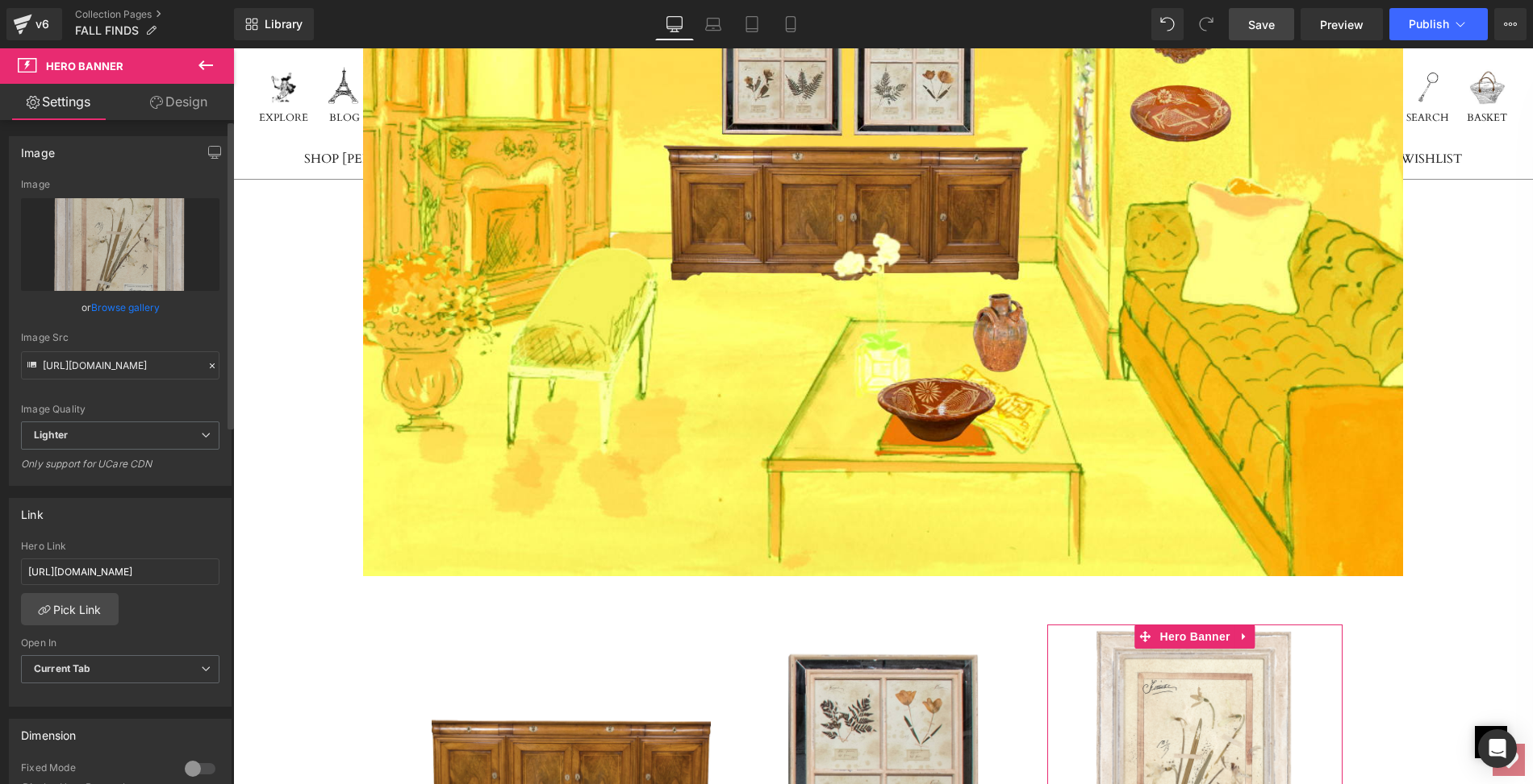
click at [145, 308] on link "Browse gallery" at bounding box center [126, 308] width 69 height 28
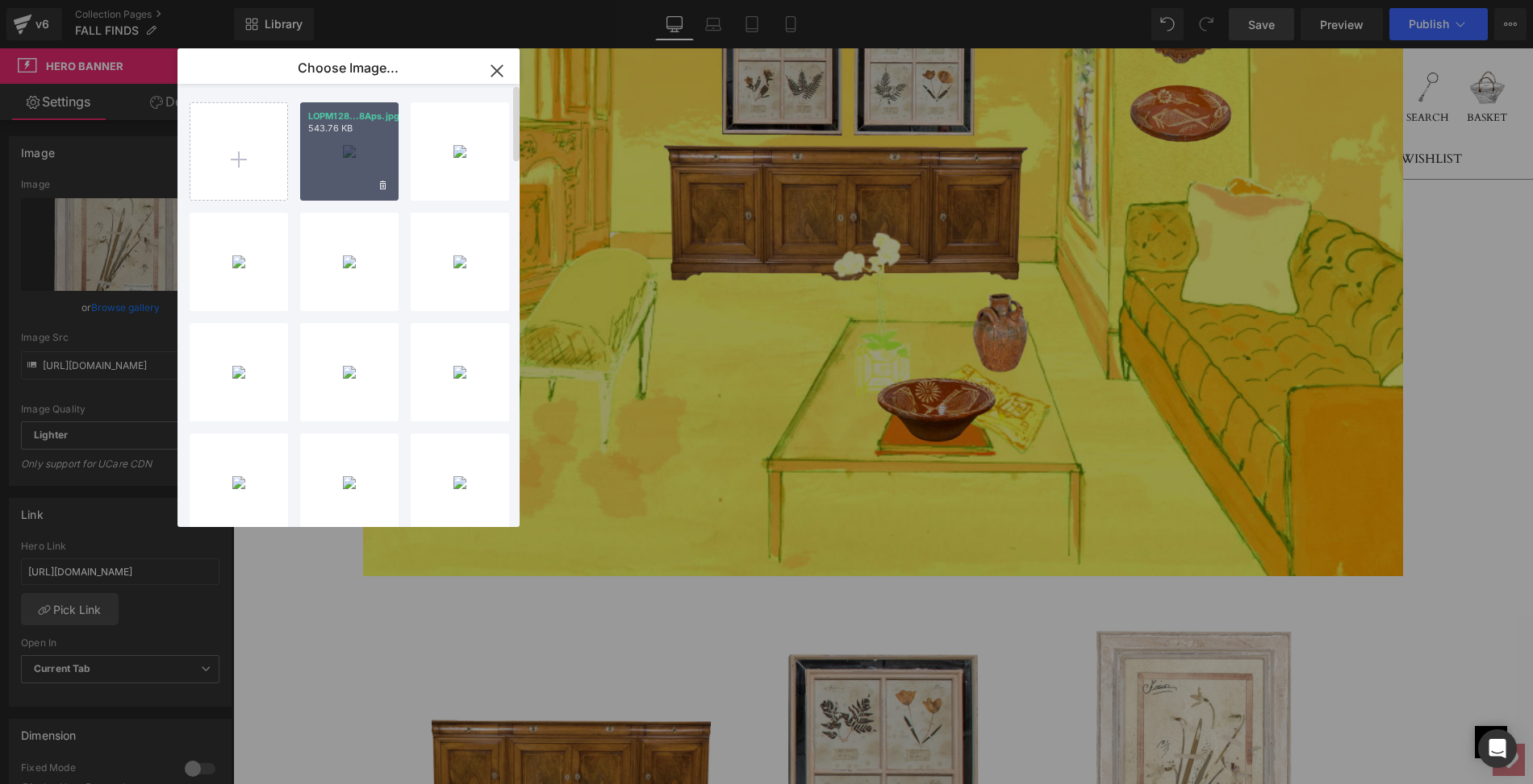
click at [350, 158] on div "LOPM128...8Aps.jpg 543.76 KB" at bounding box center [349, 152] width 98 height 98
type input "[URL][DOMAIN_NAME]"
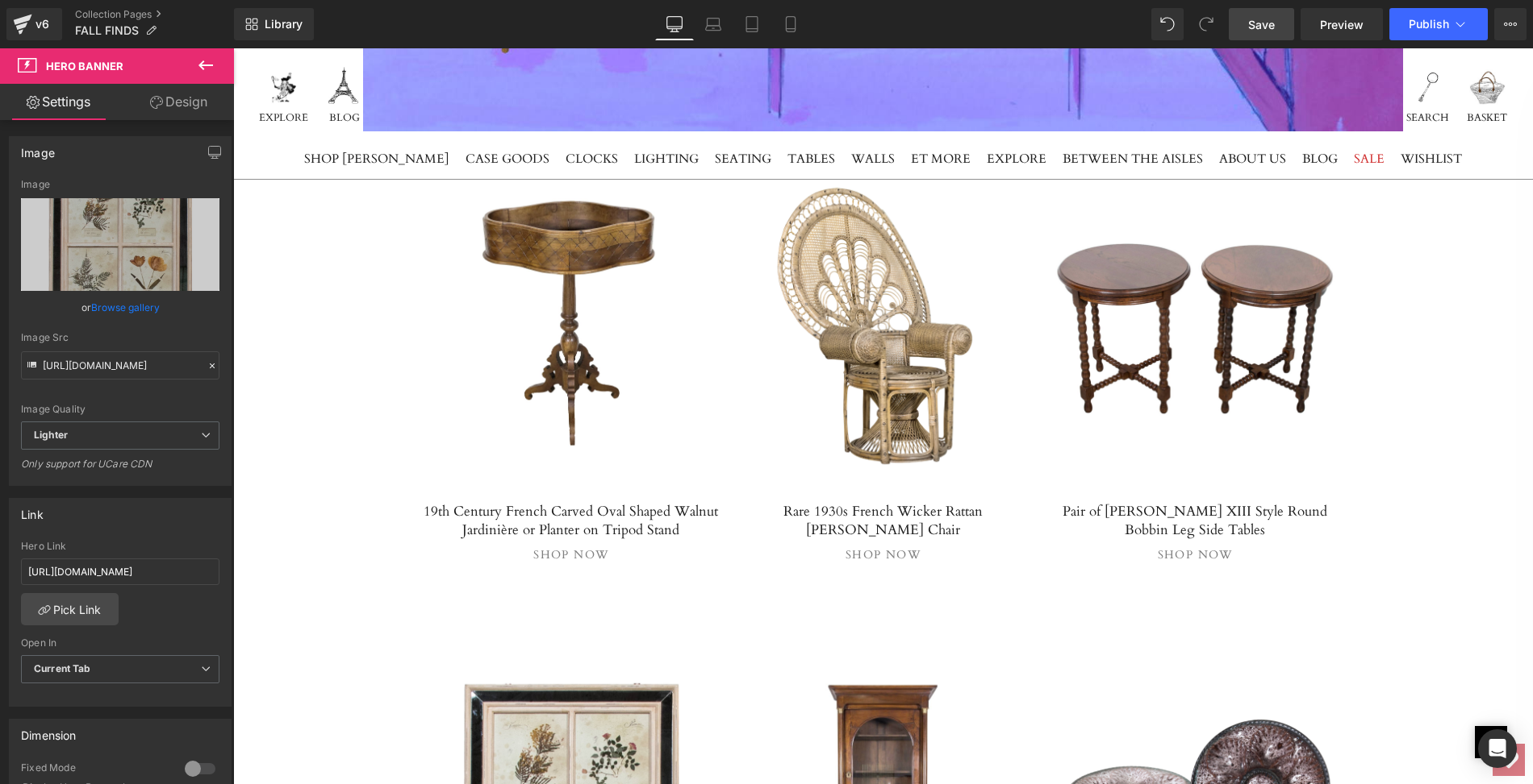
scroll to position [5830, 0]
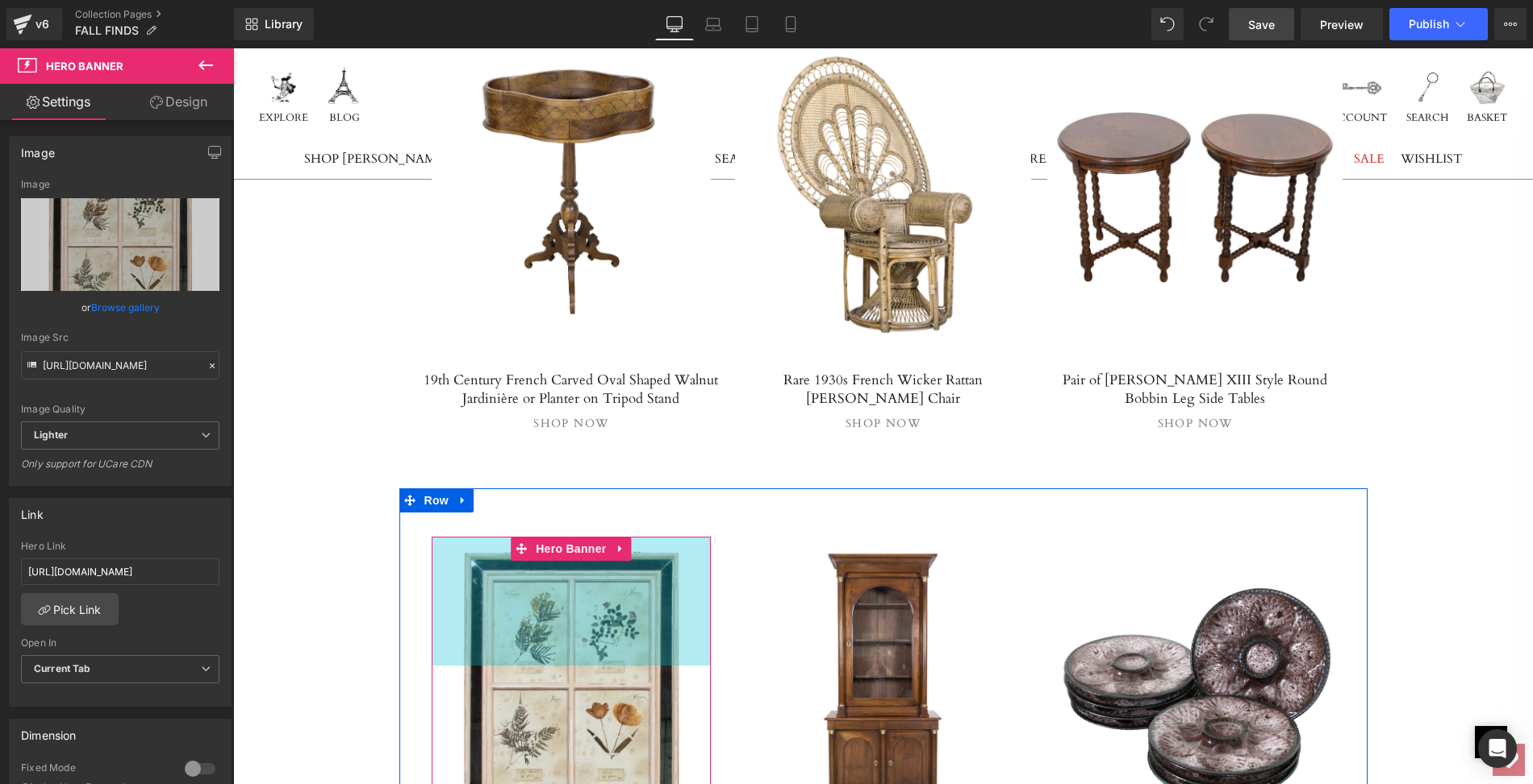
click at [590, 565] on div "Separator Hero Banner 160px 160px" at bounding box center [571, 686] width 280 height 298
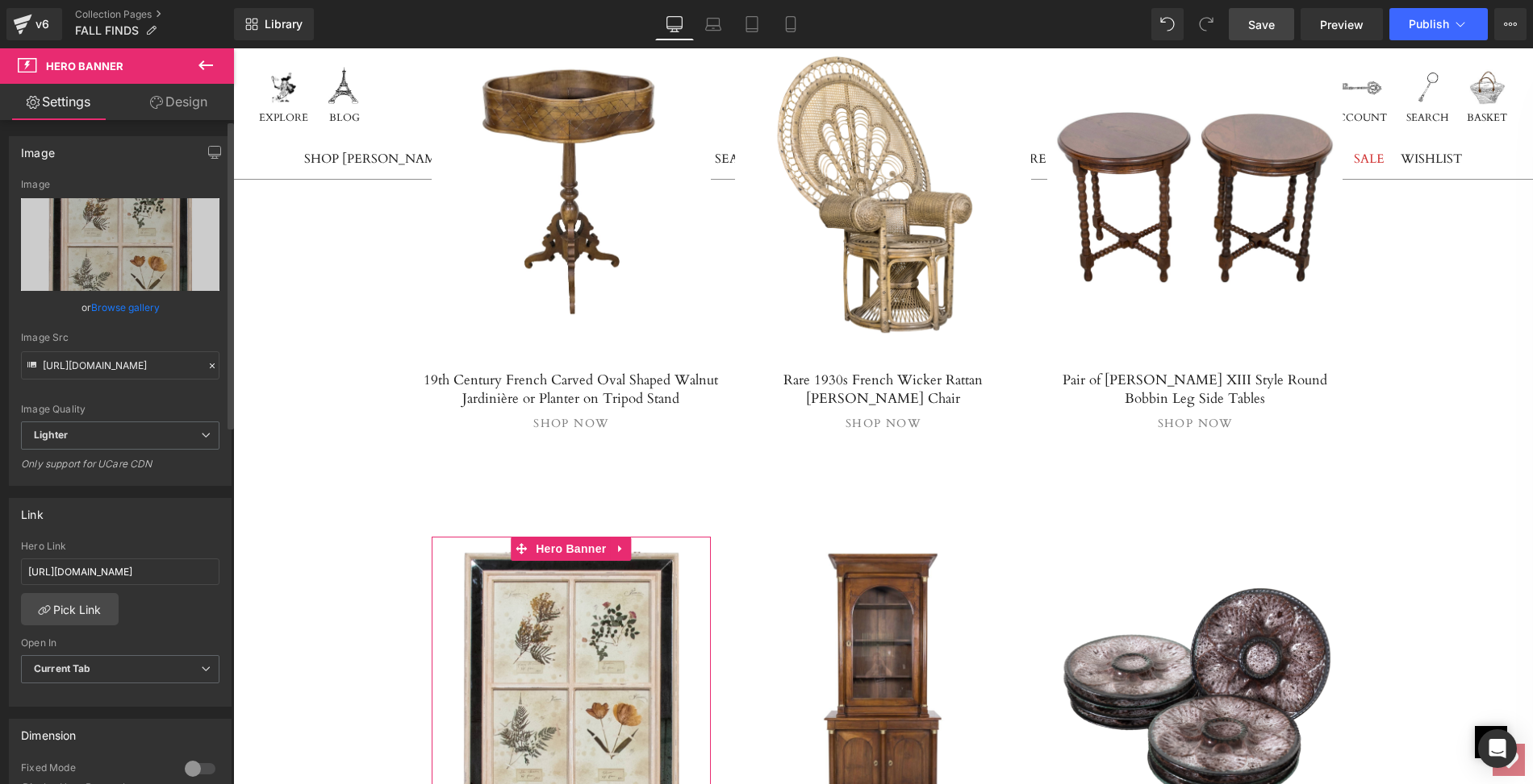
click at [147, 306] on link "Browse gallery" at bounding box center [126, 308] width 69 height 28
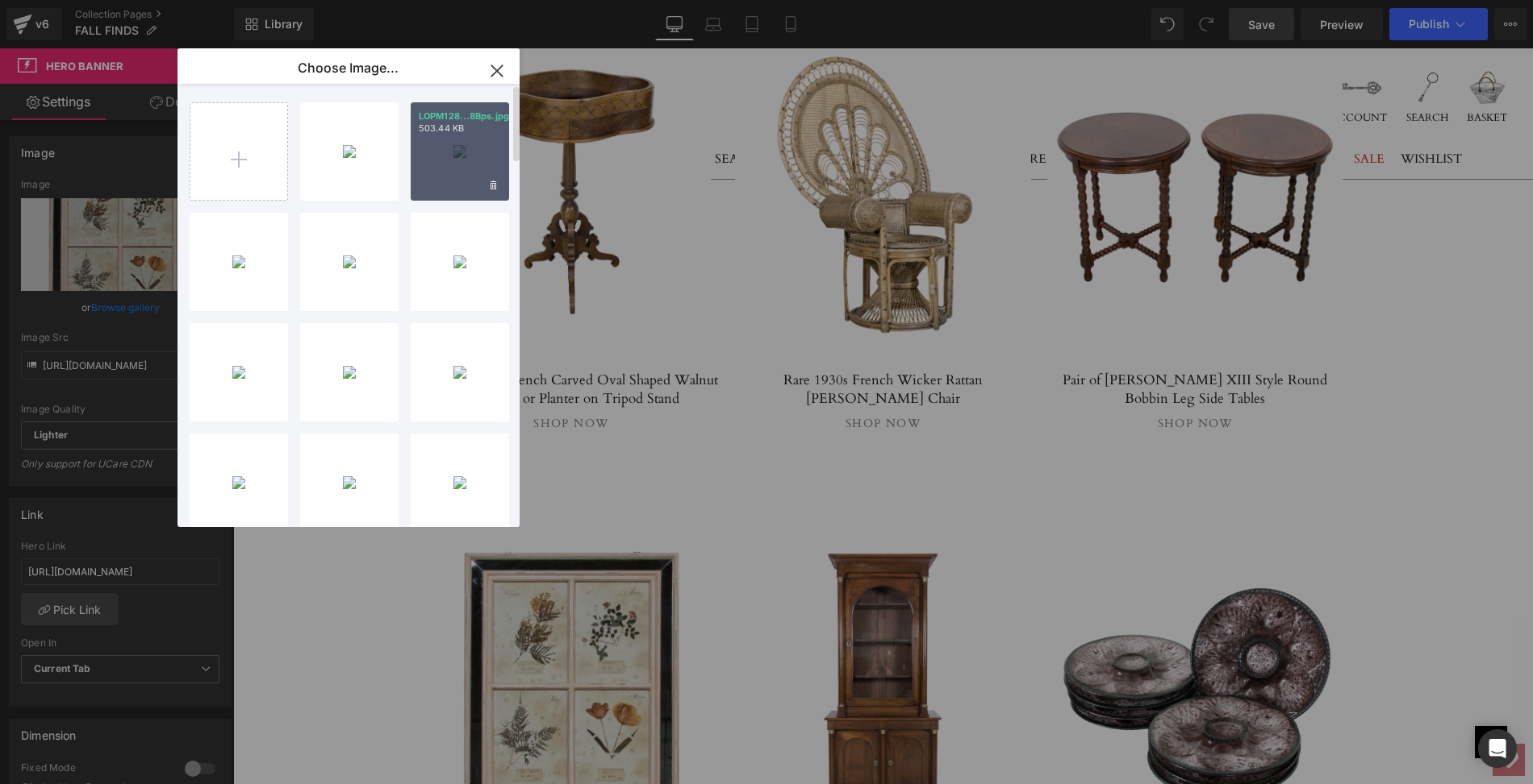
click at [456, 152] on div "LOPM128...8Bps.jpg 503.44 KB" at bounding box center [460, 152] width 98 height 98
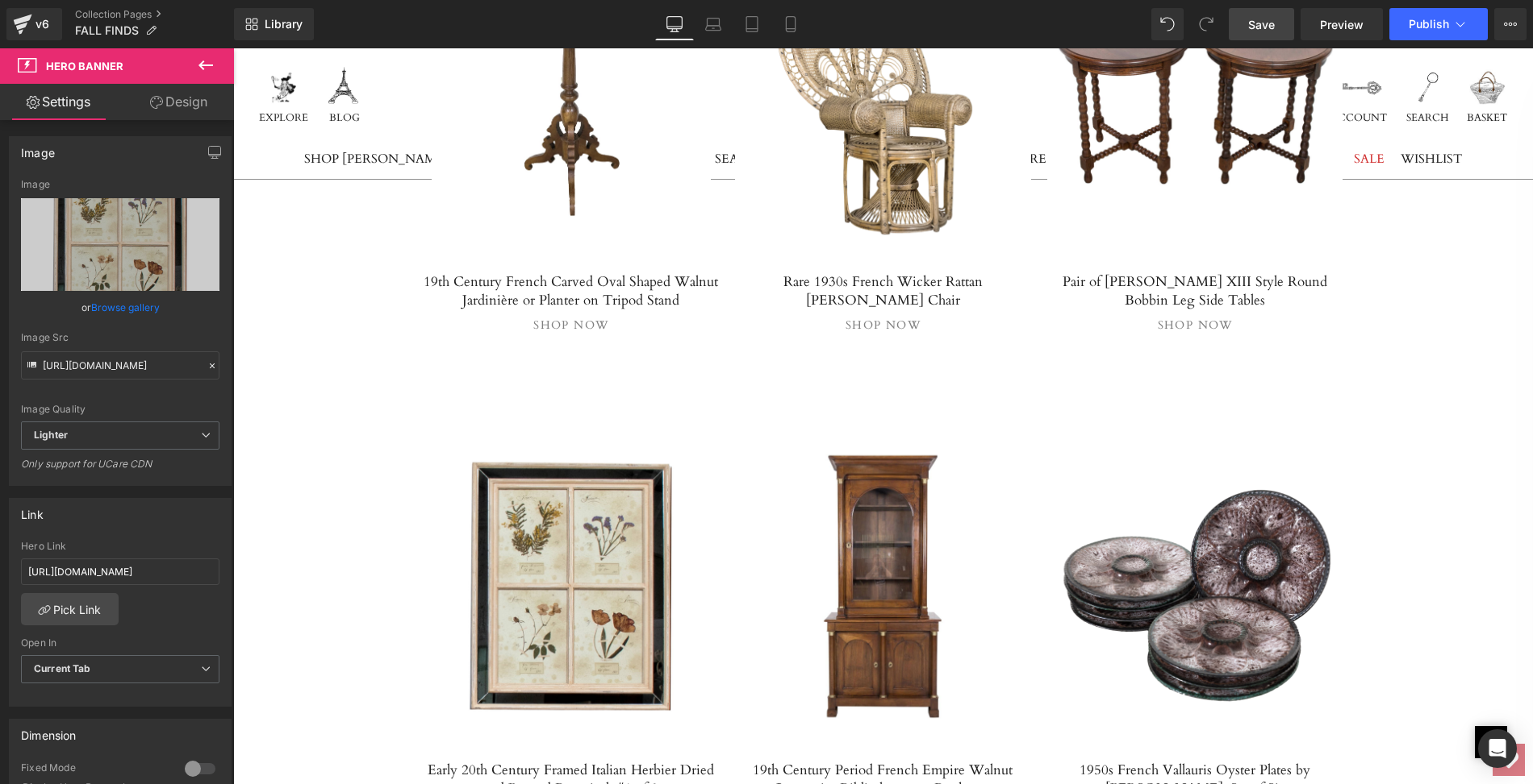
scroll to position [5947, 0]
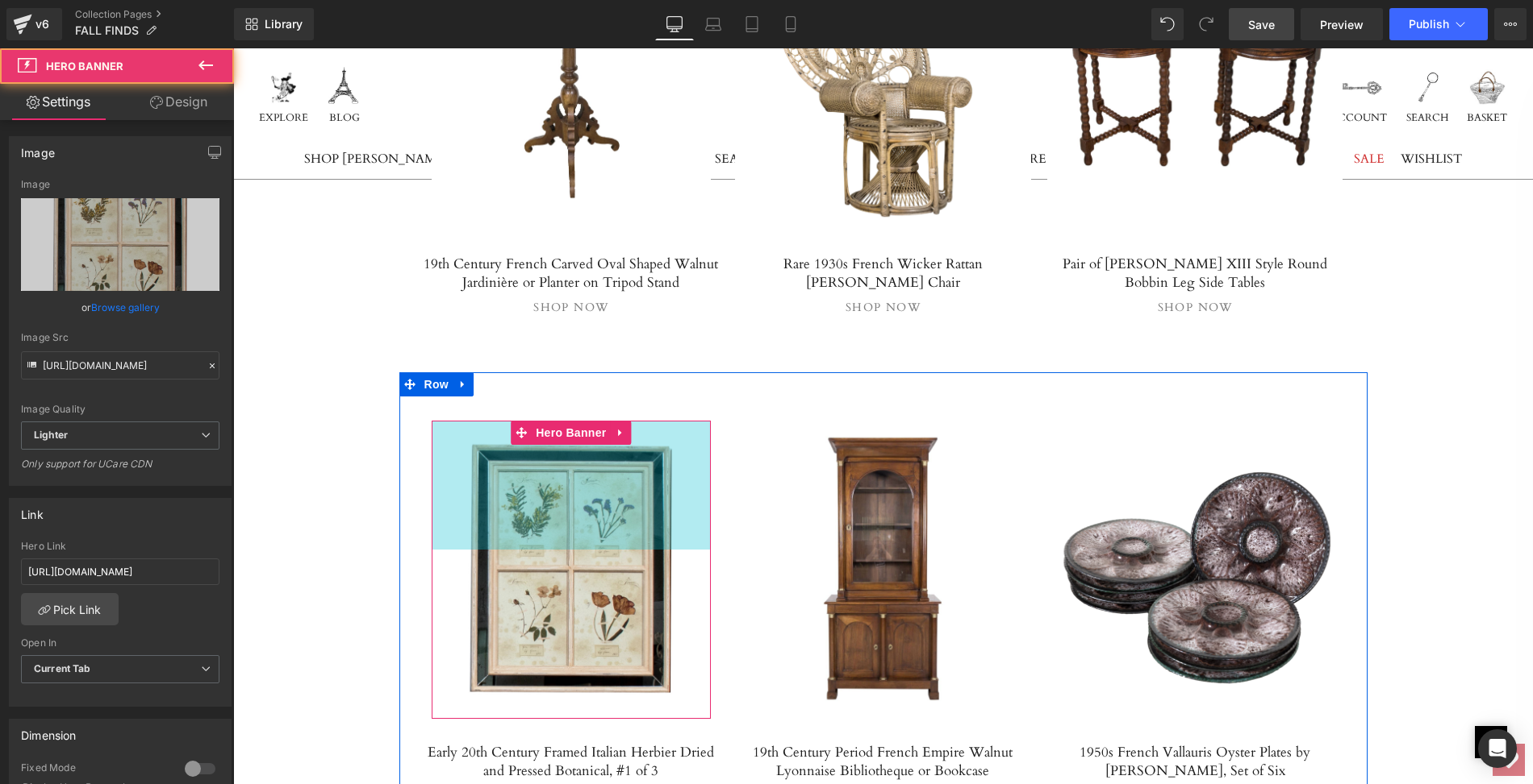
click at [590, 457] on div "Separator Hero Banner 160px 160px" at bounding box center [571, 570] width 280 height 298
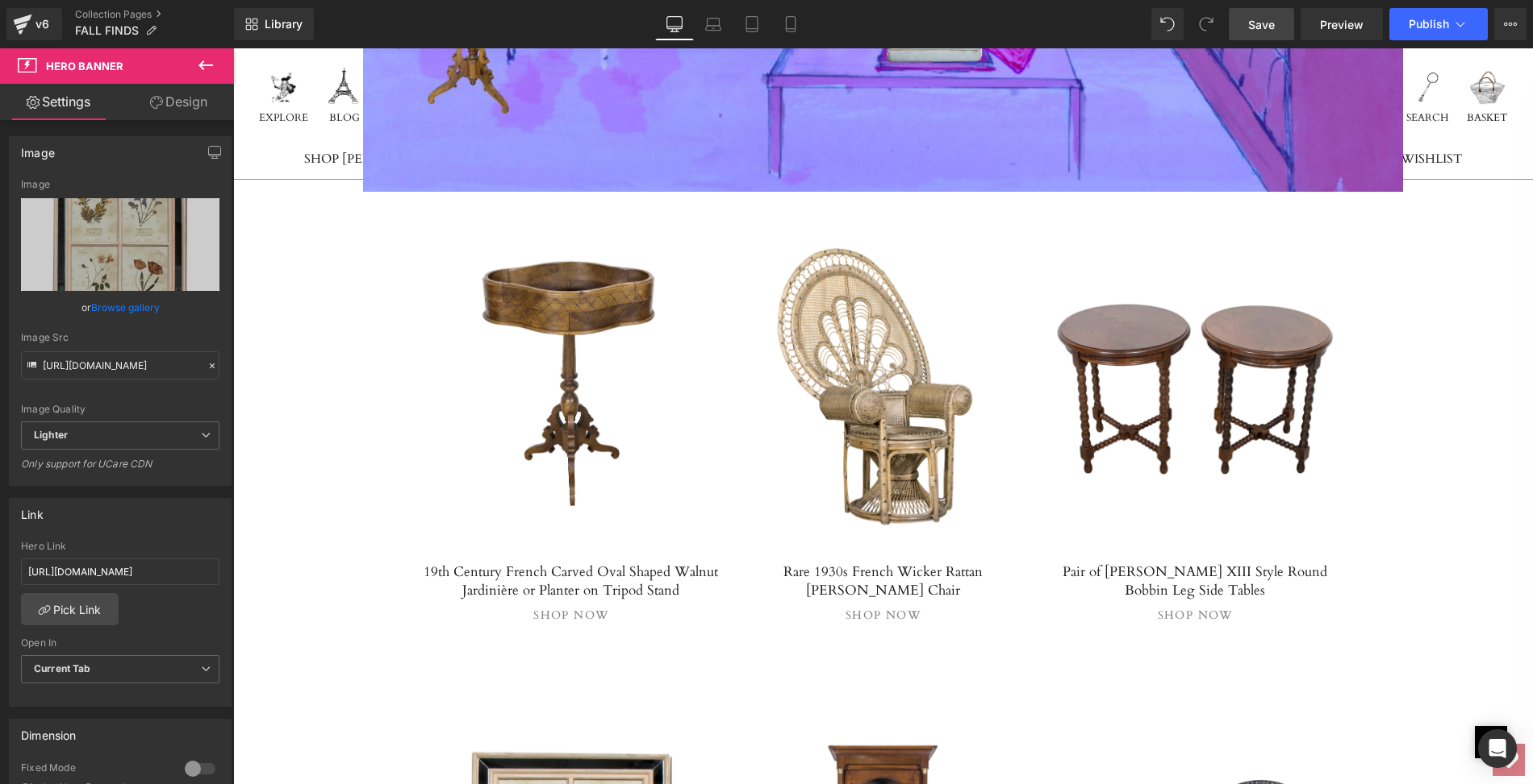
scroll to position [5778, 0]
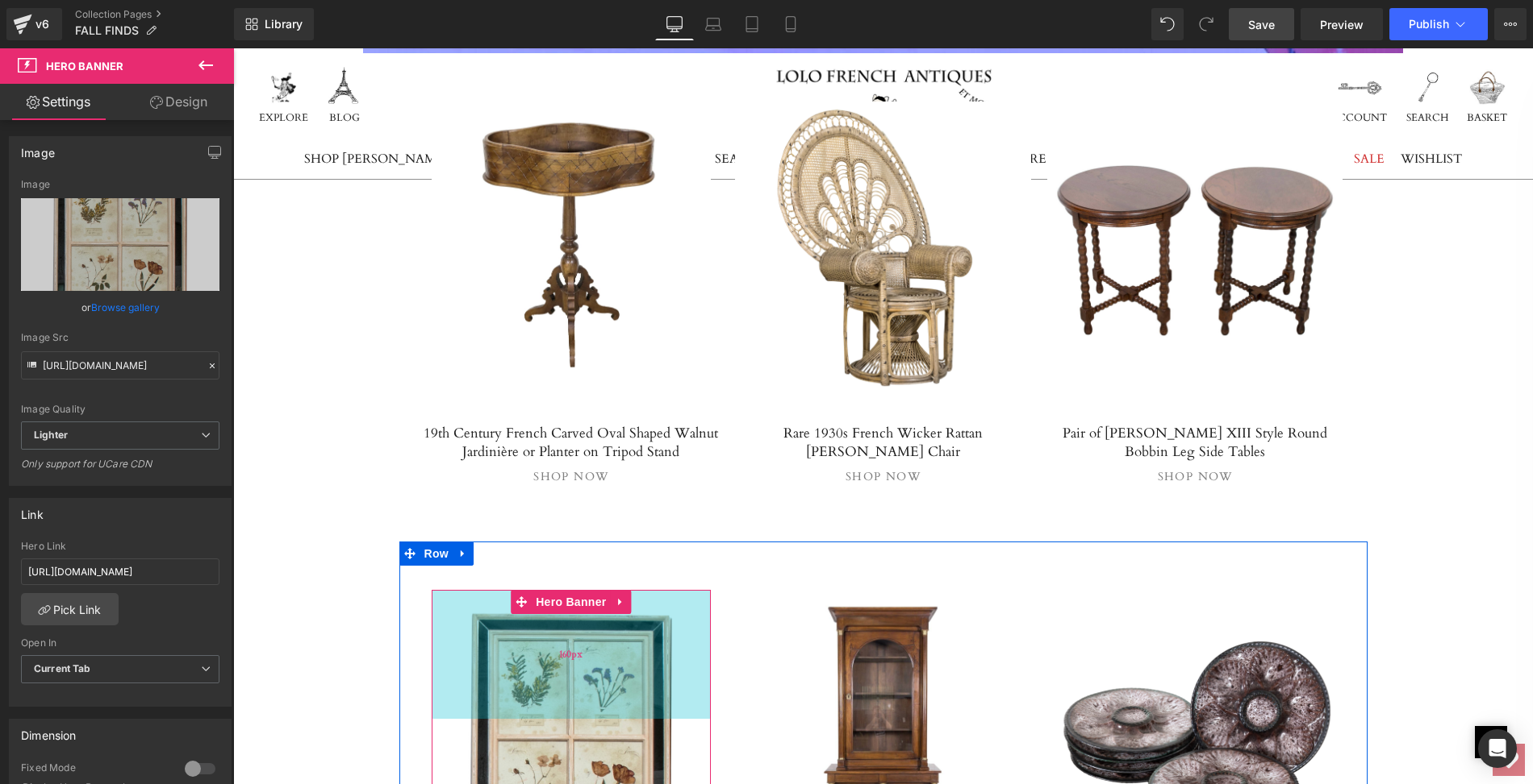
click at [604, 637] on div "160px" at bounding box center [571, 654] width 280 height 129
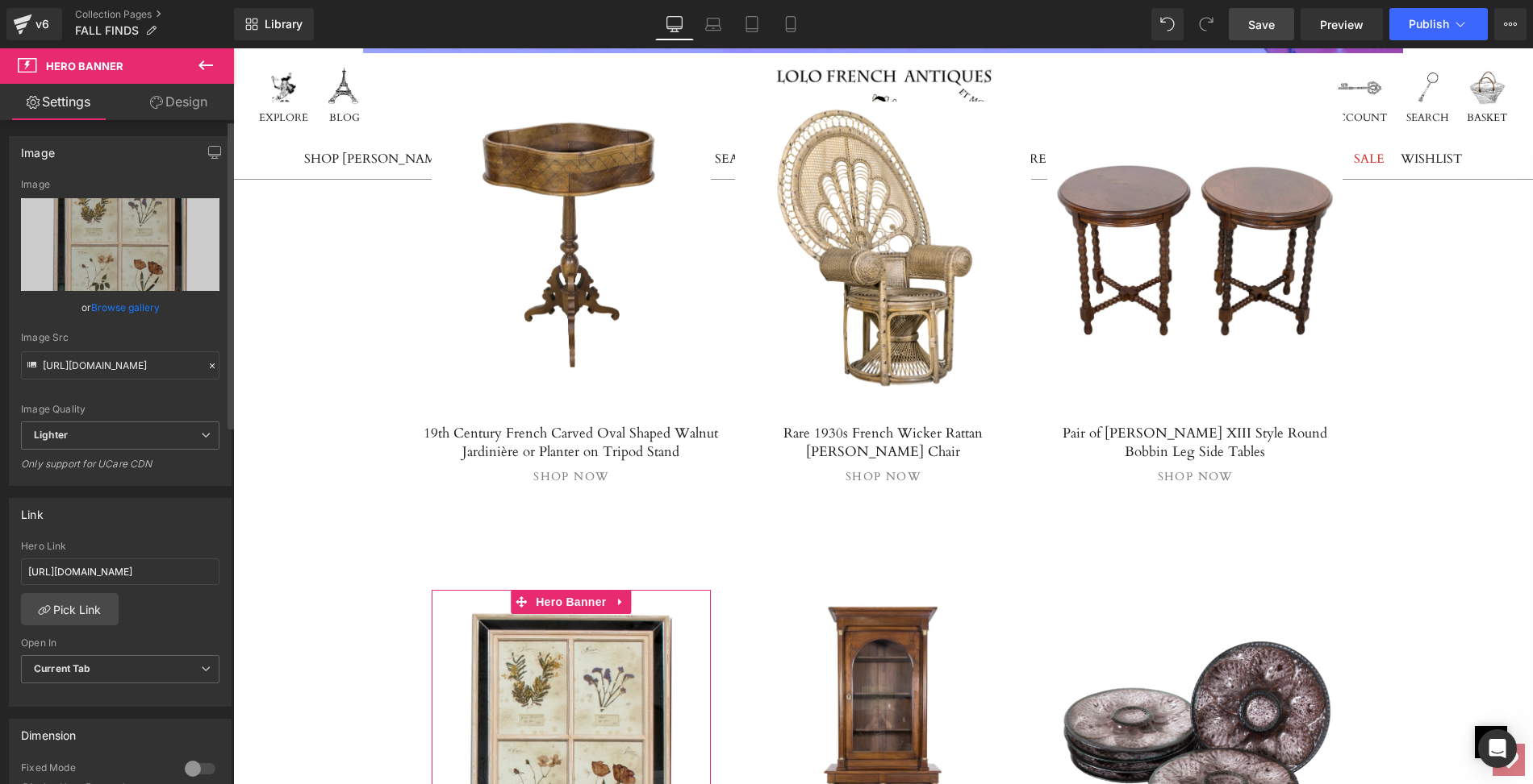
click at [151, 310] on link "Browse gallery" at bounding box center [126, 308] width 69 height 28
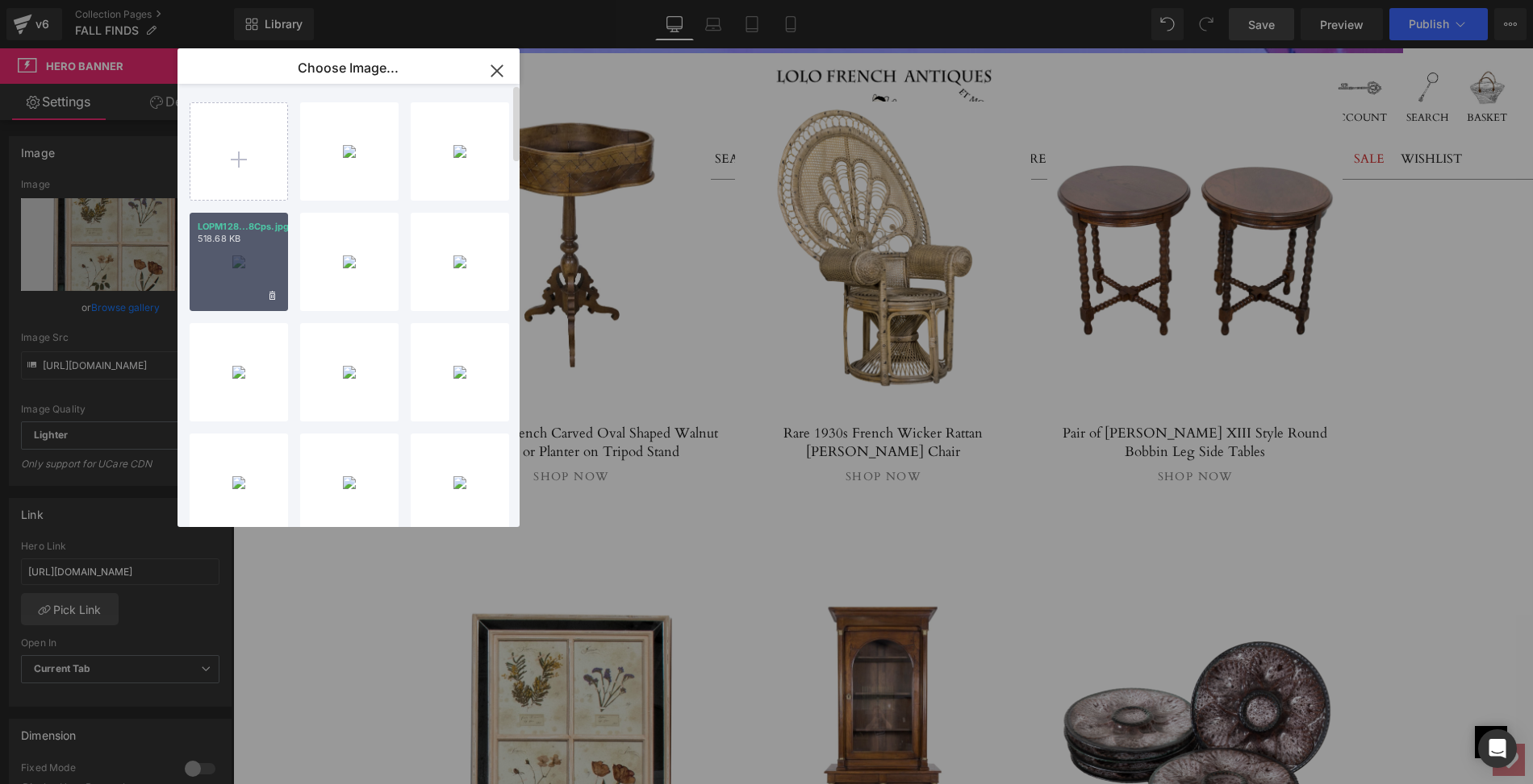
click at [246, 259] on div "LOPM128...8Cps.jpg 518.68 KB" at bounding box center [239, 262] width 98 height 98
type input "[URL][DOMAIN_NAME]"
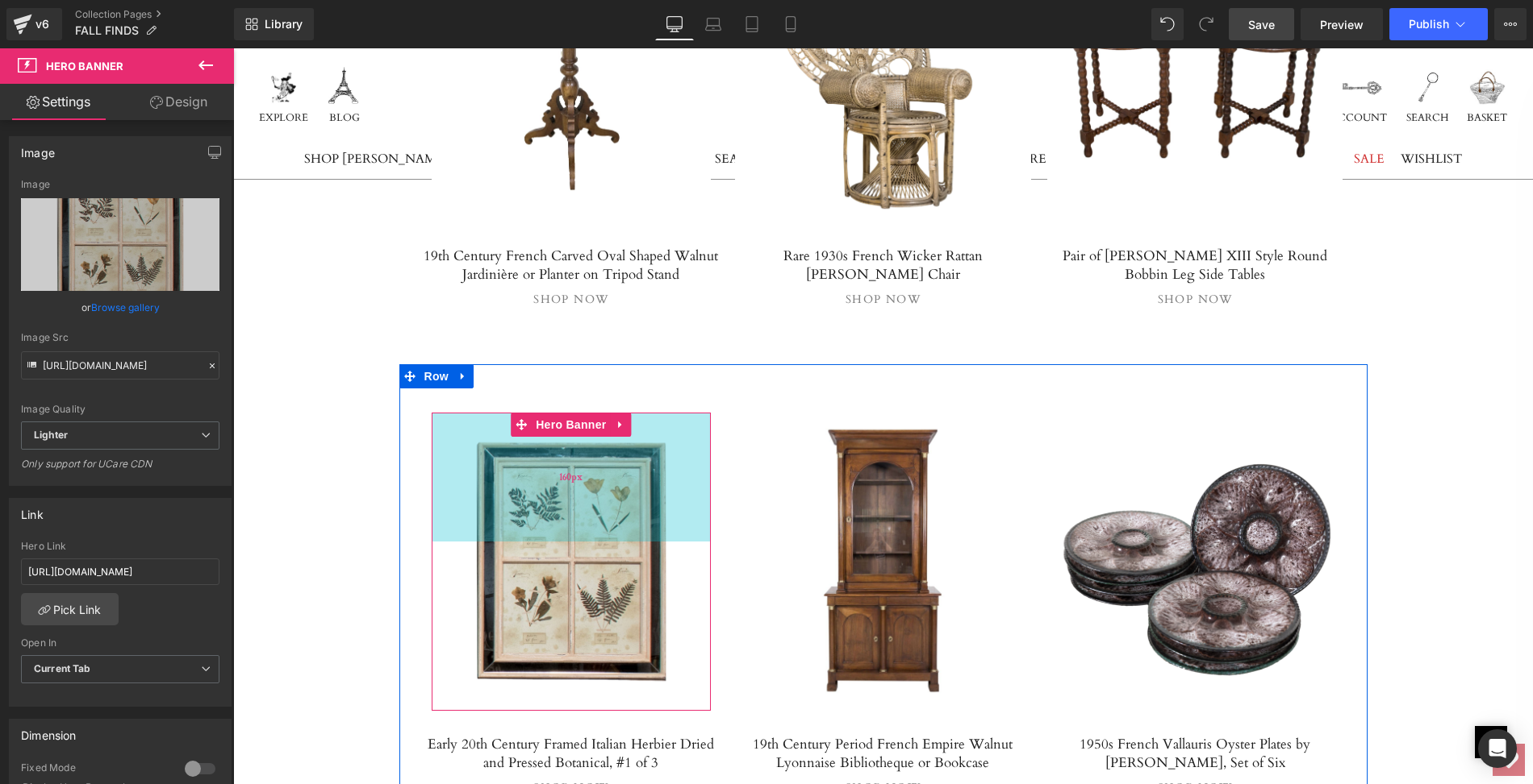
scroll to position [6000, 0]
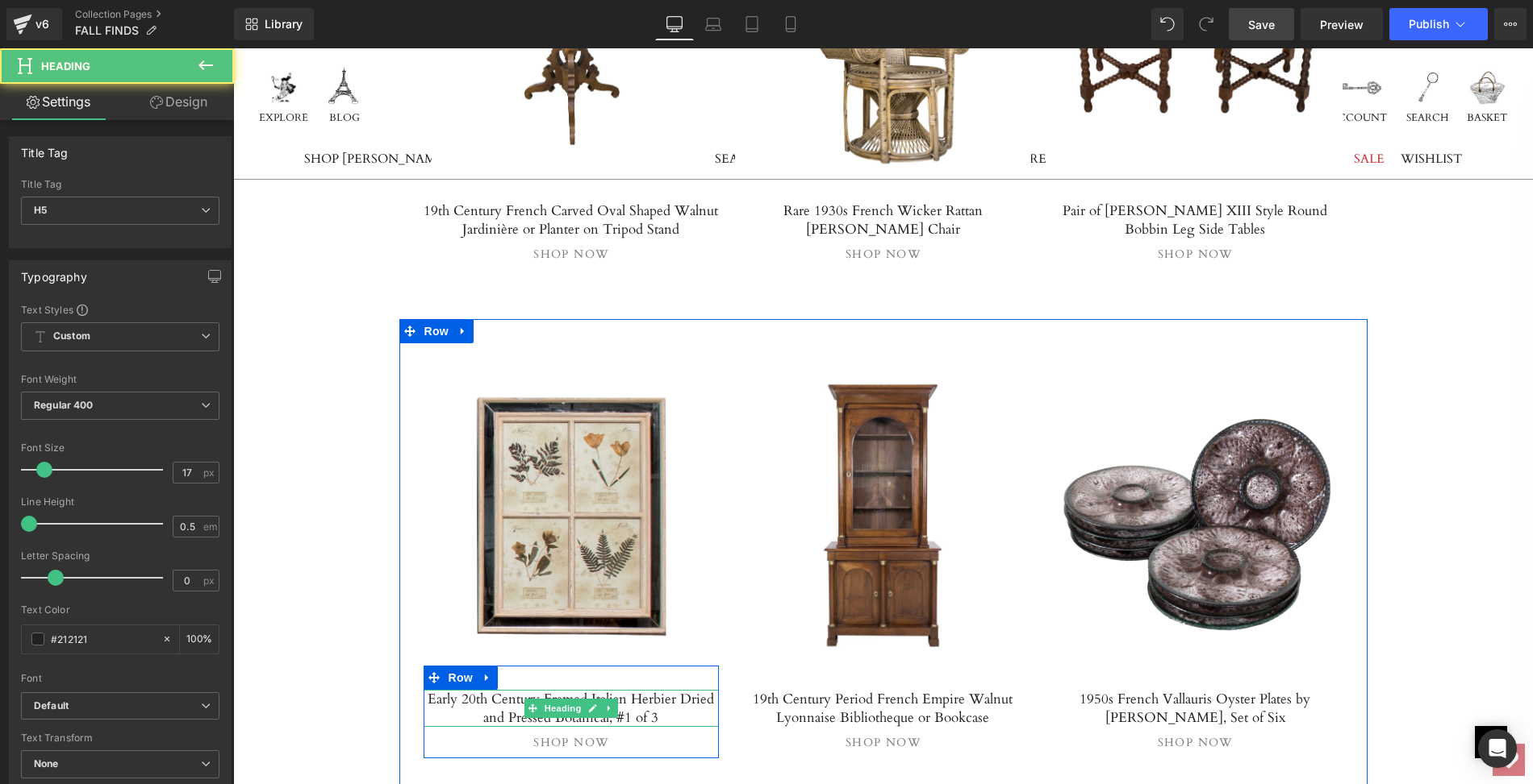
click at [634, 690] on h5 "Early 20th Century Framed Italian Herbier Dried and Pressed Botanical, #1 of 3" at bounding box center [572, 708] width 296 height 37
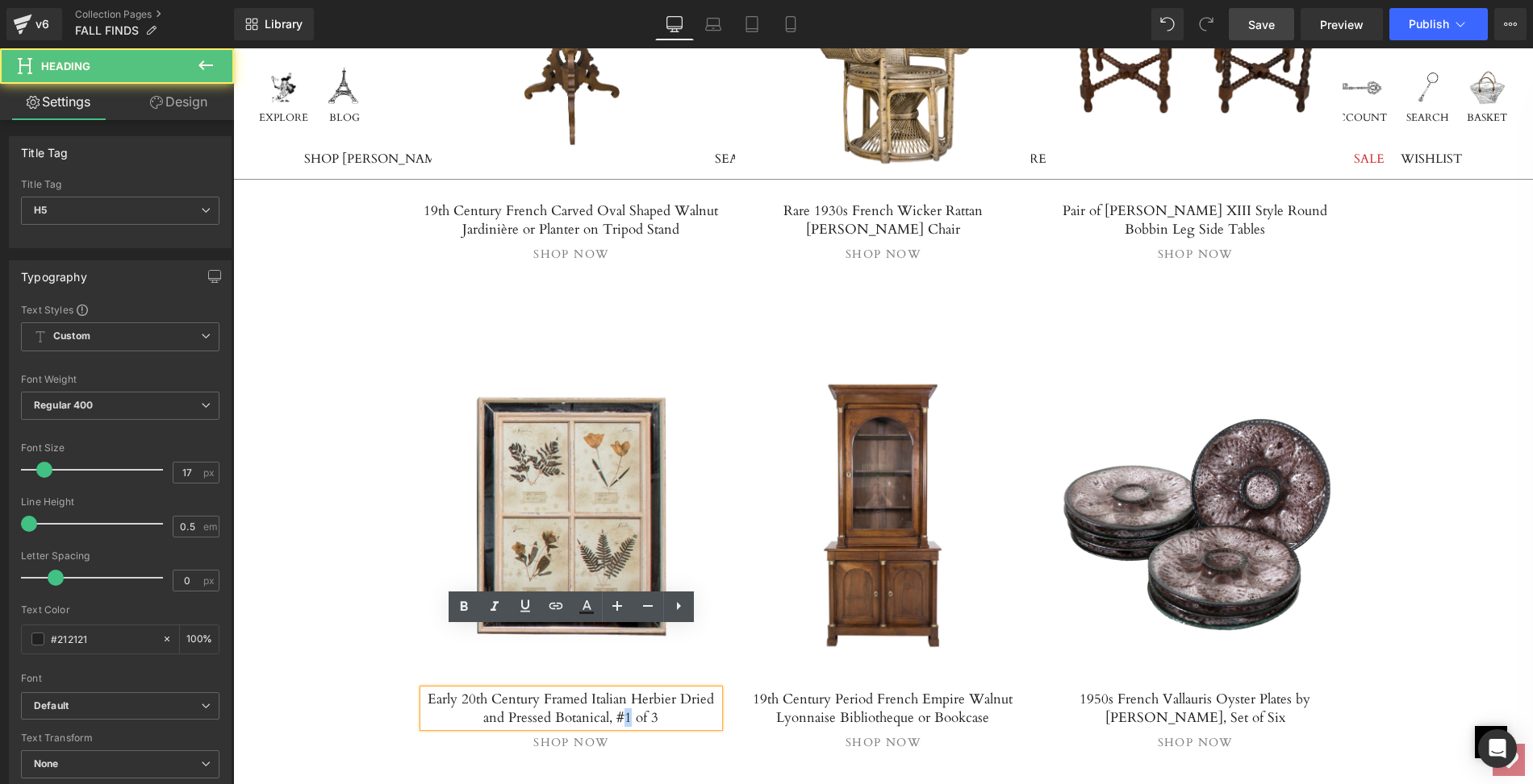
click at [615, 690] on h5 "Early 20th Century Framed Italian Herbier Dried and Pressed Botanical, #1 of 3" at bounding box center [572, 708] width 296 height 37
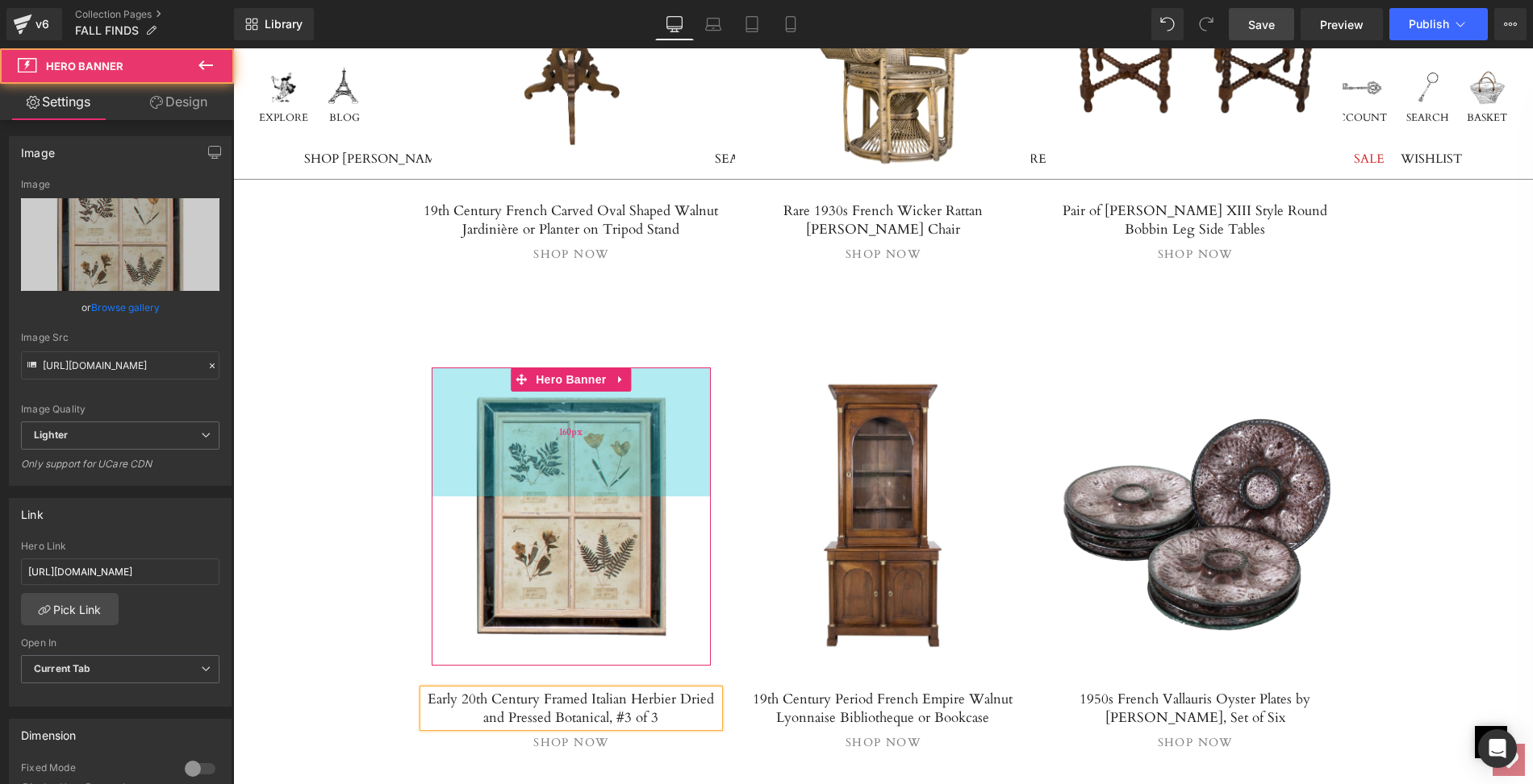
click at [542, 381] on div "160px" at bounding box center [571, 432] width 280 height 129
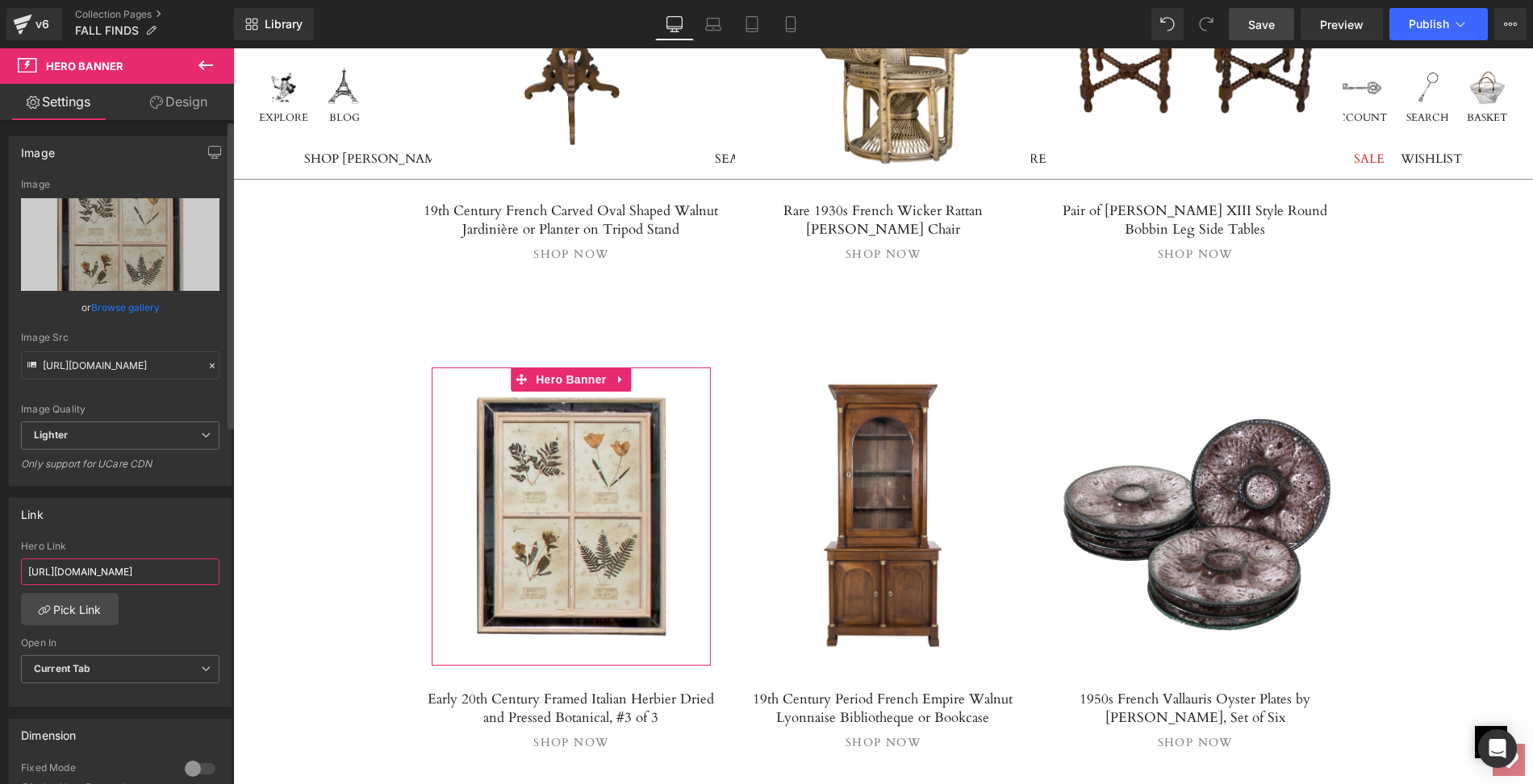
click at [25, 568] on input "[URL][DOMAIN_NAME]" at bounding box center [120, 572] width 198 height 26
drag, startPoint x: 25, startPoint y: 568, endPoint x: 222, endPoint y: 579, distance: 197.3
click at [222, 579] on div "[URL][DOMAIN_NAME] Hero Link [URL][DOMAIN_NAME] Pick Link Current Tab New Tab O…" at bounding box center [120, 623] width 221 height 165
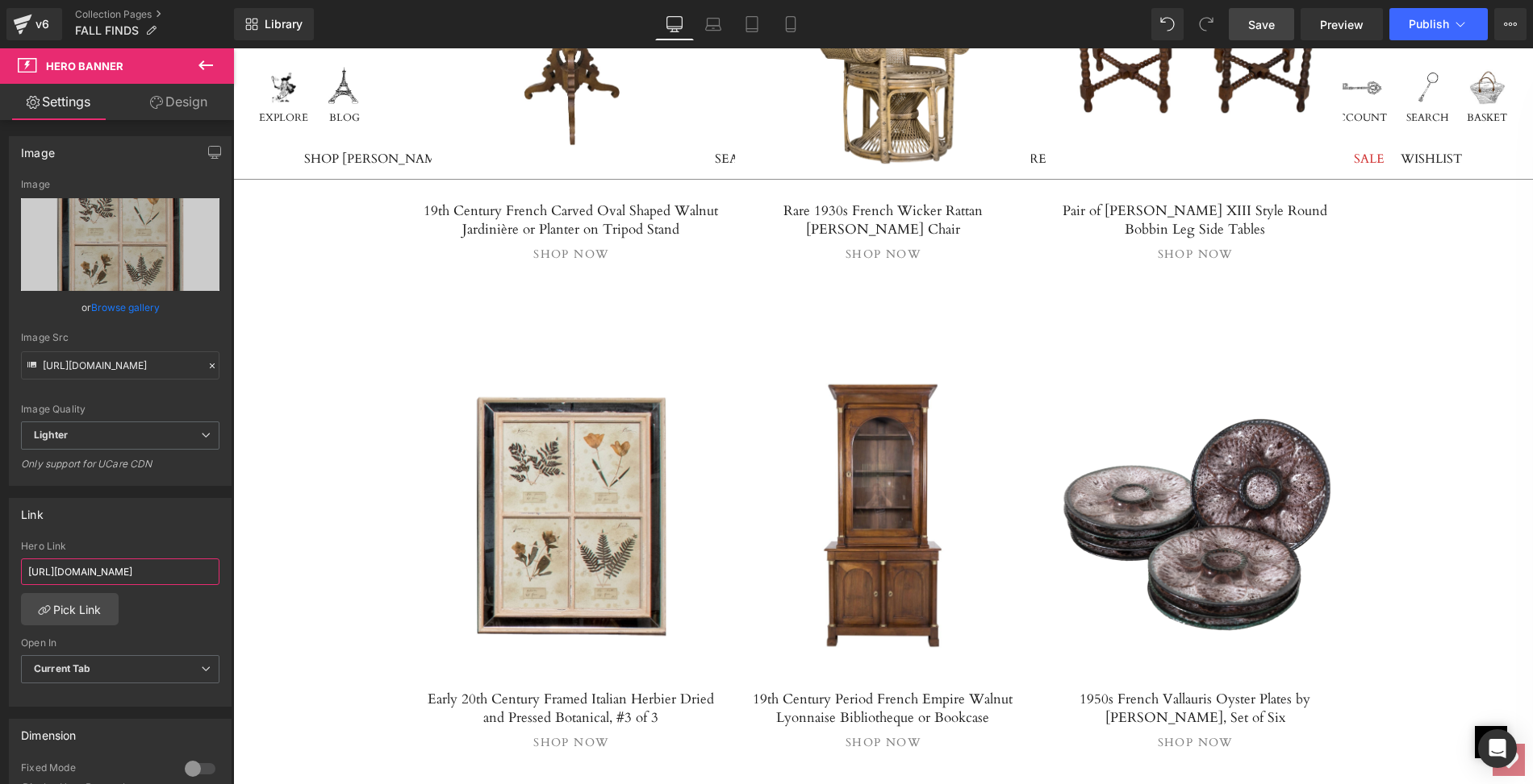
paste input "3-of-"
type input "[URL][DOMAIN_NAME]"
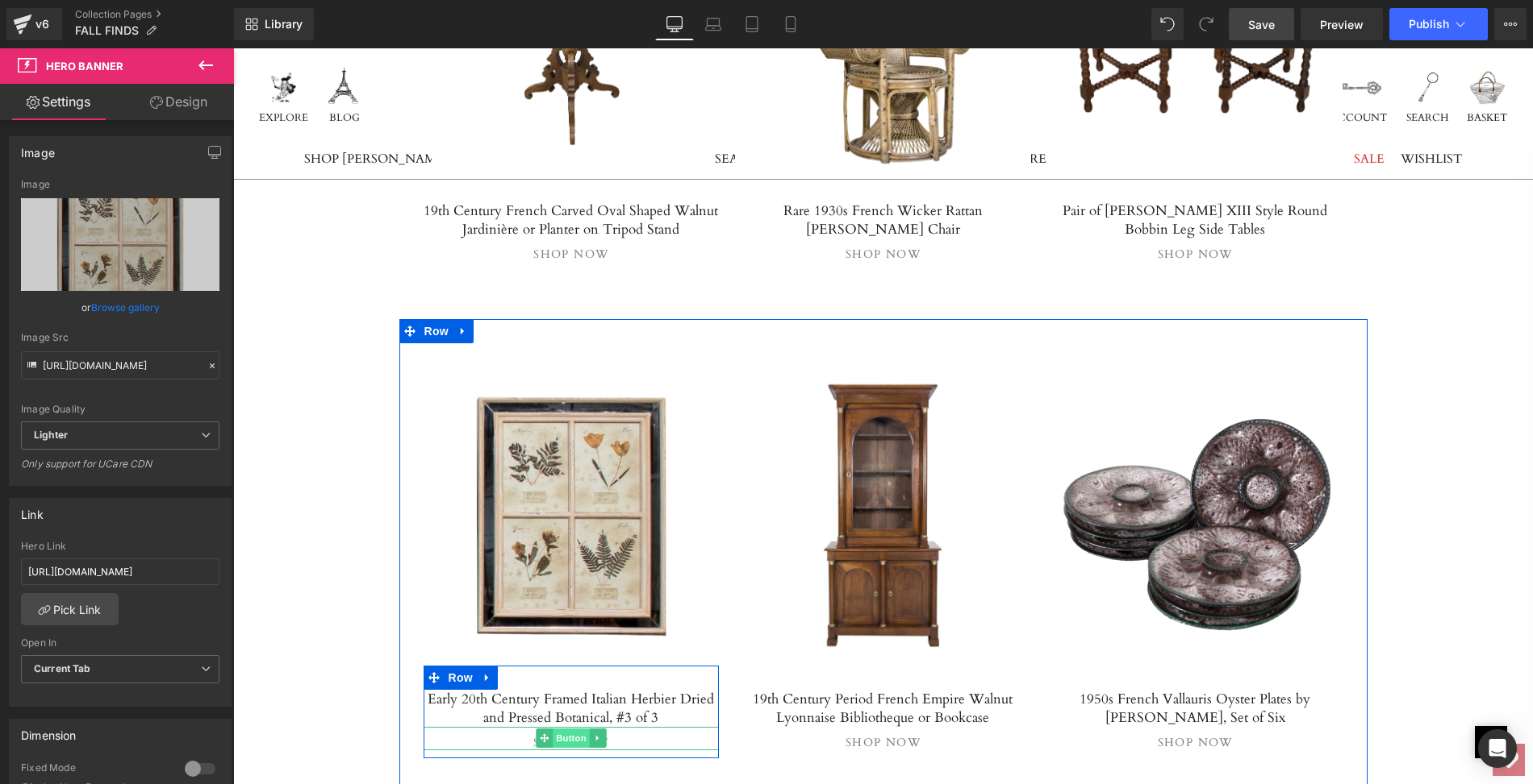
click at [567, 728] on span "Button" at bounding box center [570, 738] width 37 height 20
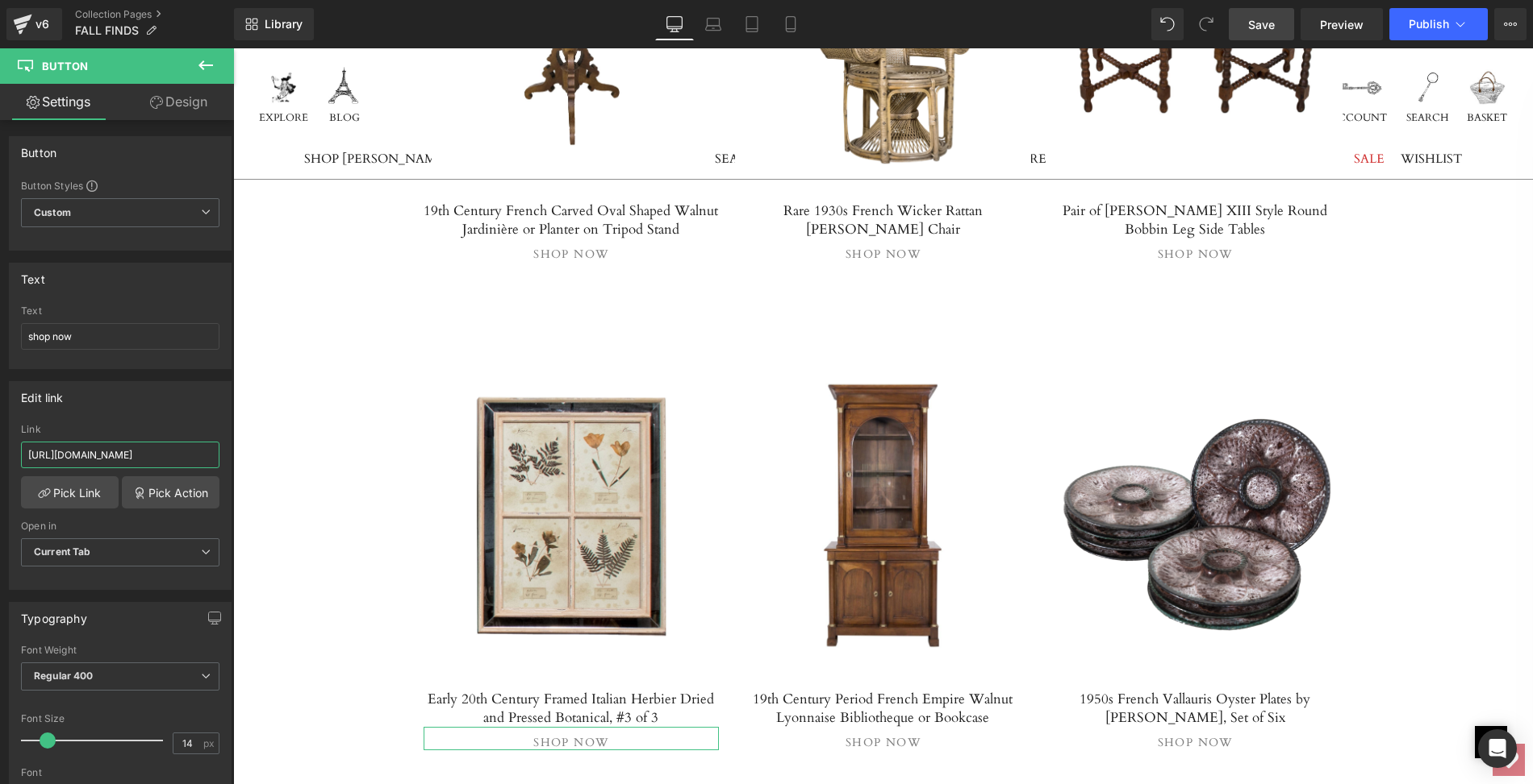
scroll to position [0, 367]
drag, startPoint x: 259, startPoint y: 500, endPoint x: 245, endPoint y: 457, distance: 45.2
paste input "3-of-"
type input "[URL][DOMAIN_NAME]"
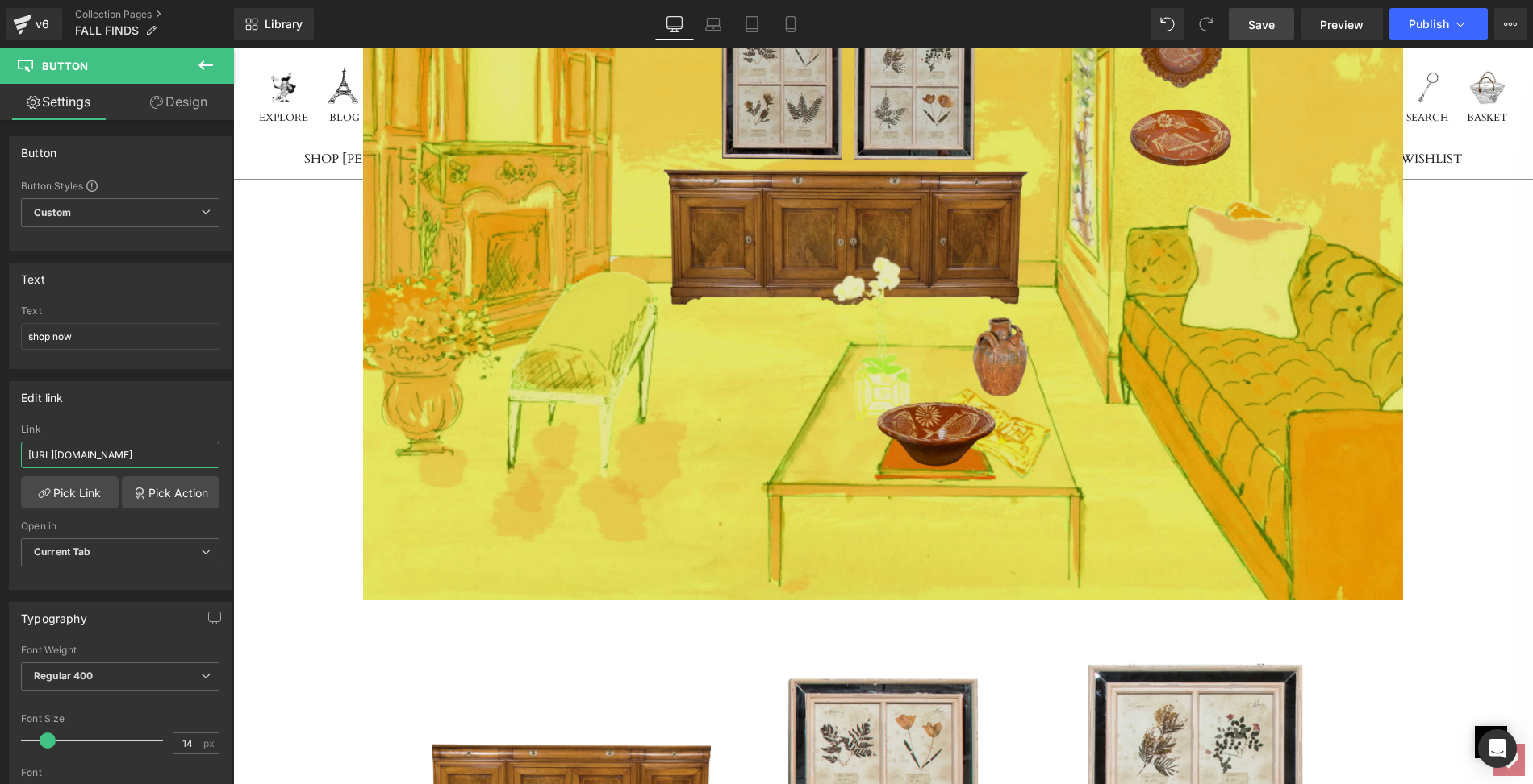
scroll to position [12147, 0]
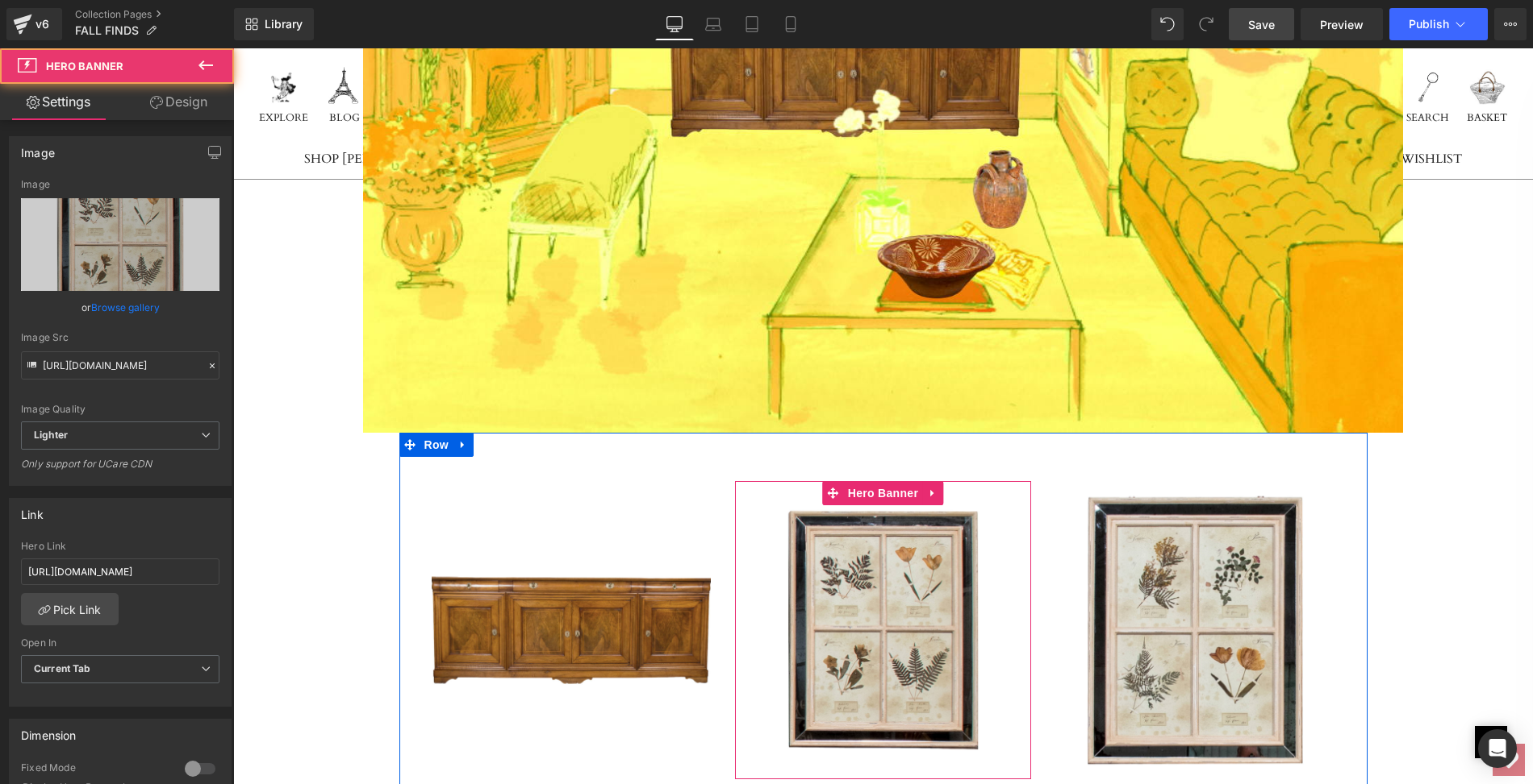
click at [886, 610] on span "Separator" at bounding box center [883, 630] width 296 height 41
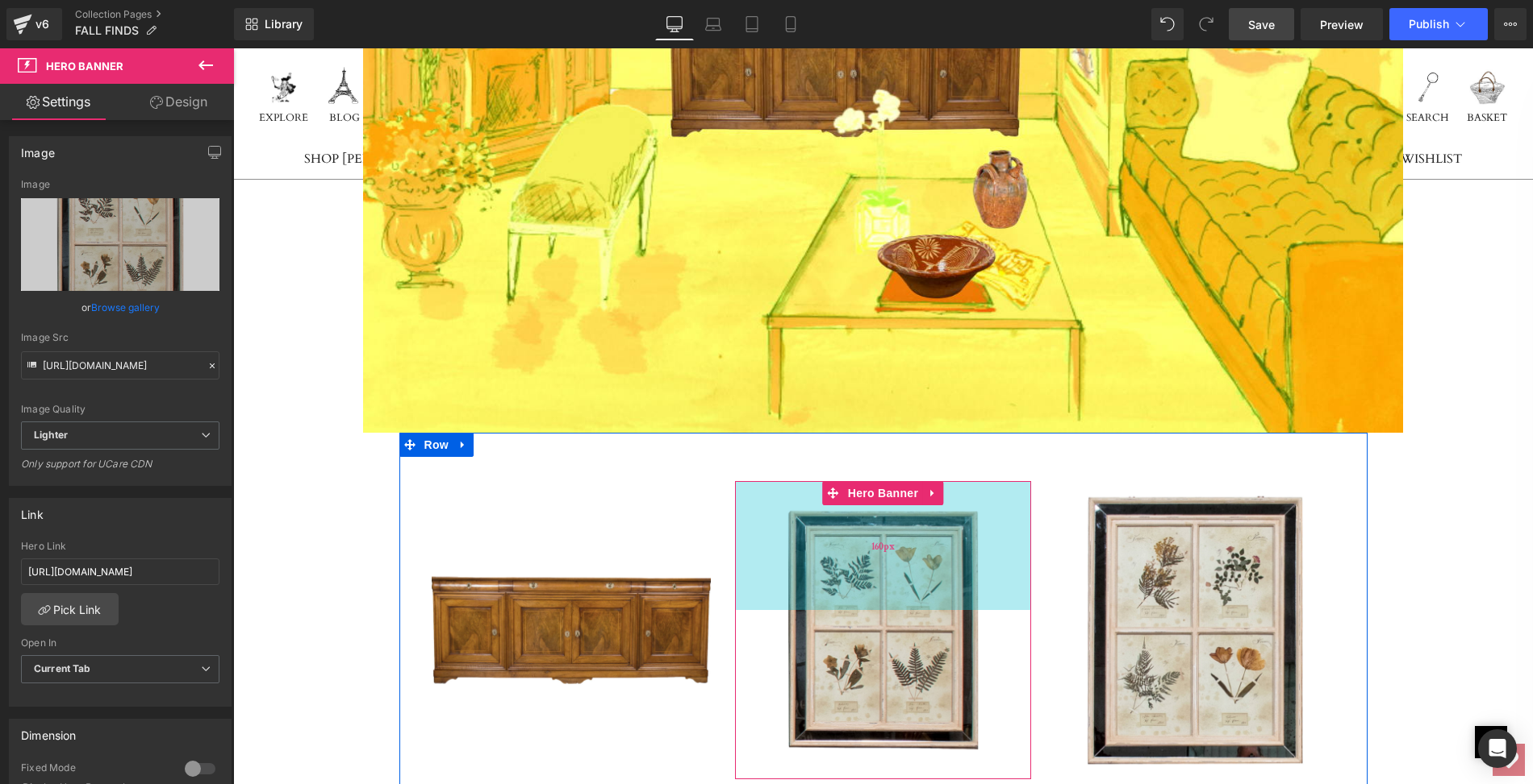
click at [866, 481] on div "160px" at bounding box center [883, 545] width 296 height 129
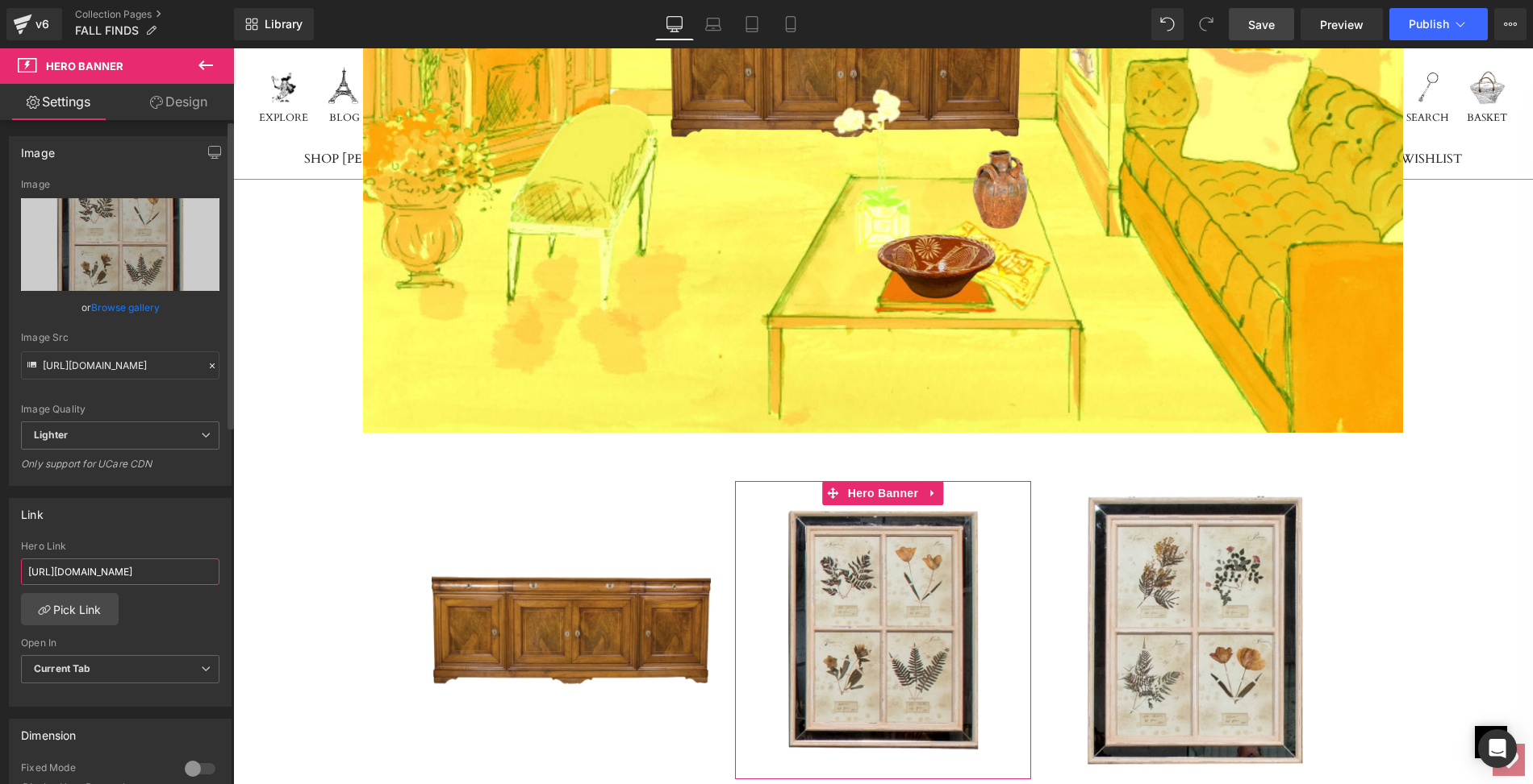
click at [25, 569] on input "[URL][DOMAIN_NAME]" at bounding box center [120, 572] width 198 height 26
drag, startPoint x: 25, startPoint y: 569, endPoint x: 213, endPoint y: 573, distance: 188.0
click at [213, 573] on div "[URL][DOMAIN_NAME] Hero Link [URL][DOMAIN_NAME] Pick Link Current Tab New Tab O…" at bounding box center [120, 623] width 221 height 165
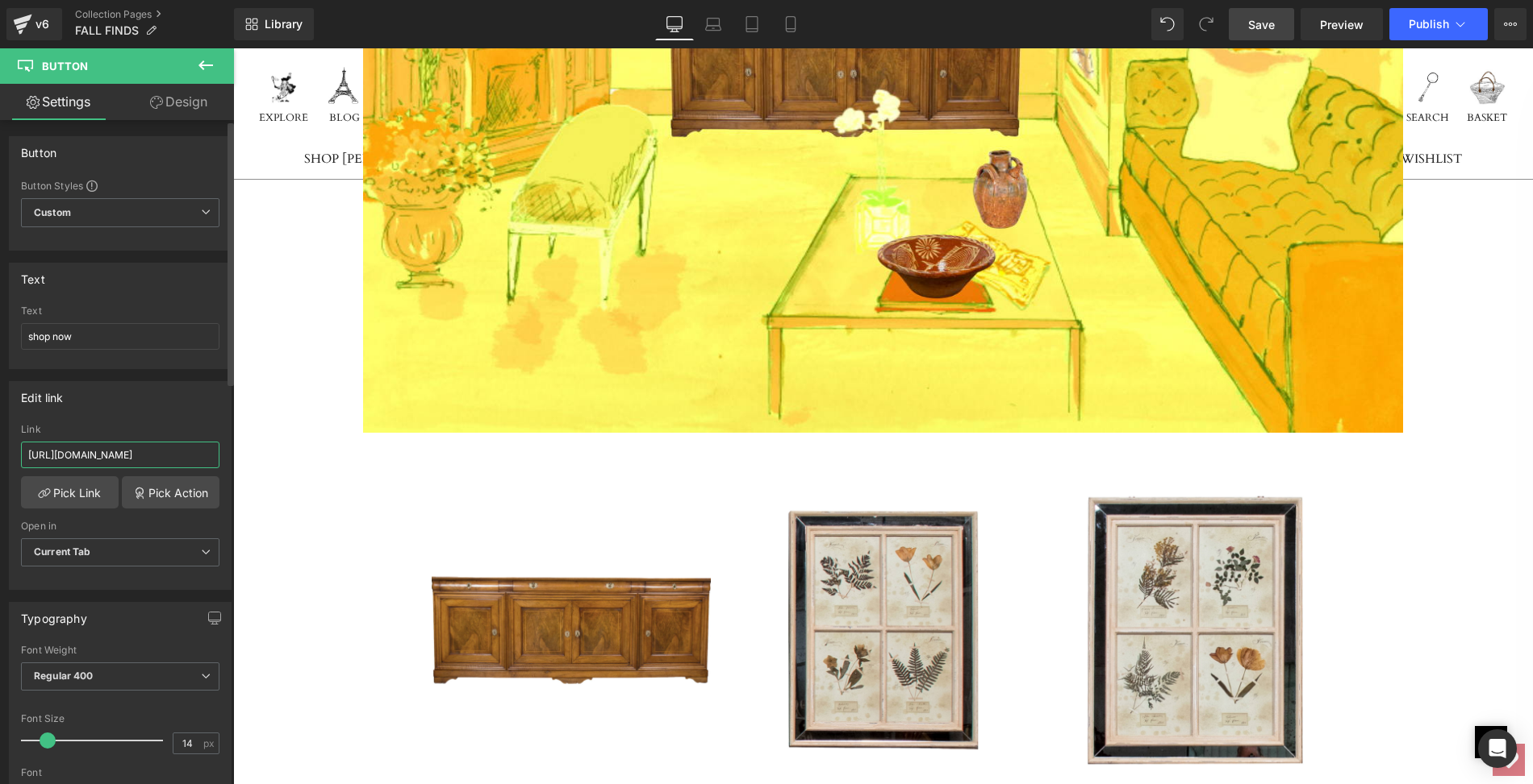
click at [26, 451] on input "[URL][DOMAIN_NAME]" at bounding box center [120, 455] width 198 height 26
drag, startPoint x: 260, startPoint y: 499, endPoint x: 466, endPoint y: 500, distance: 206.0
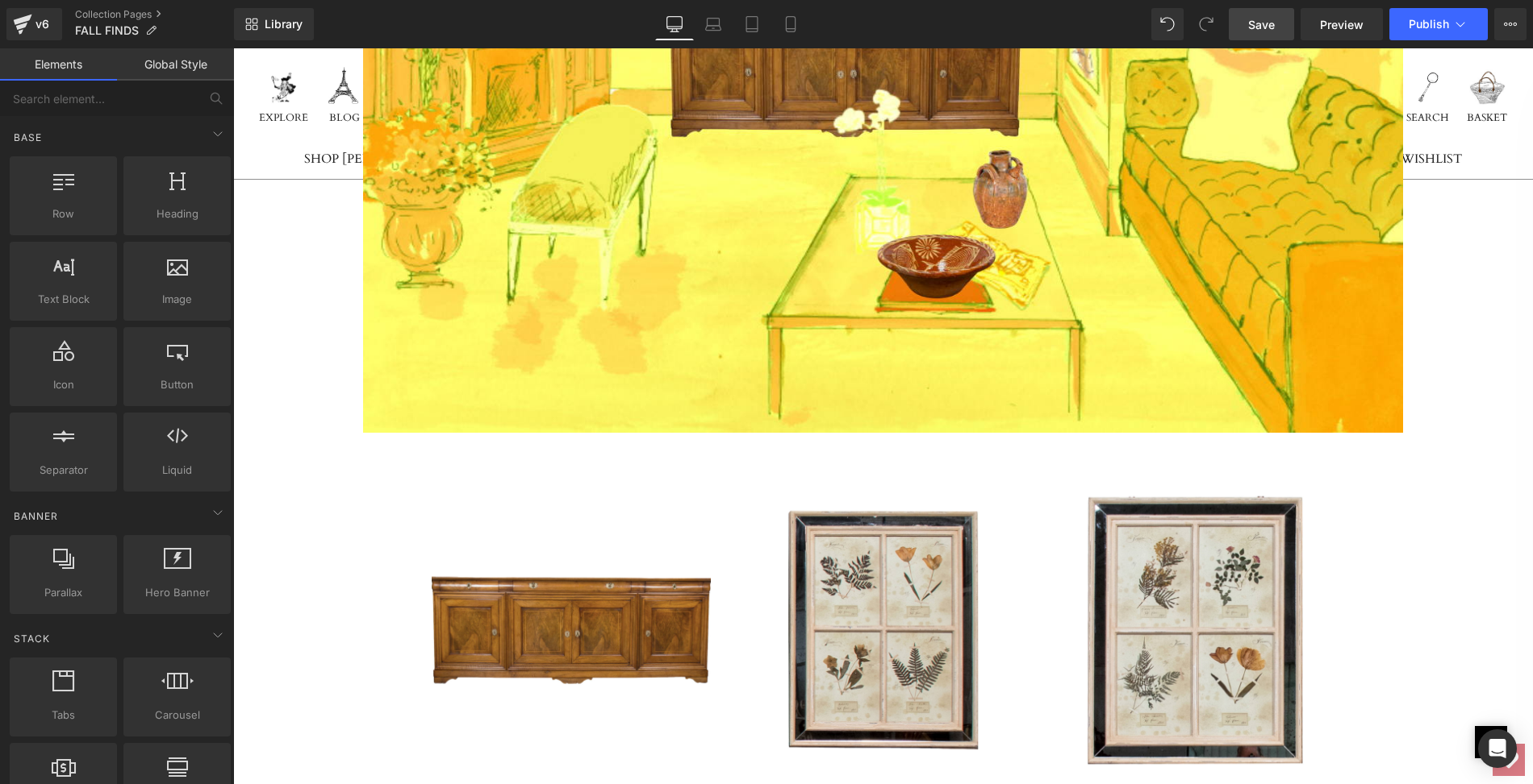
scroll to position [0, 0]
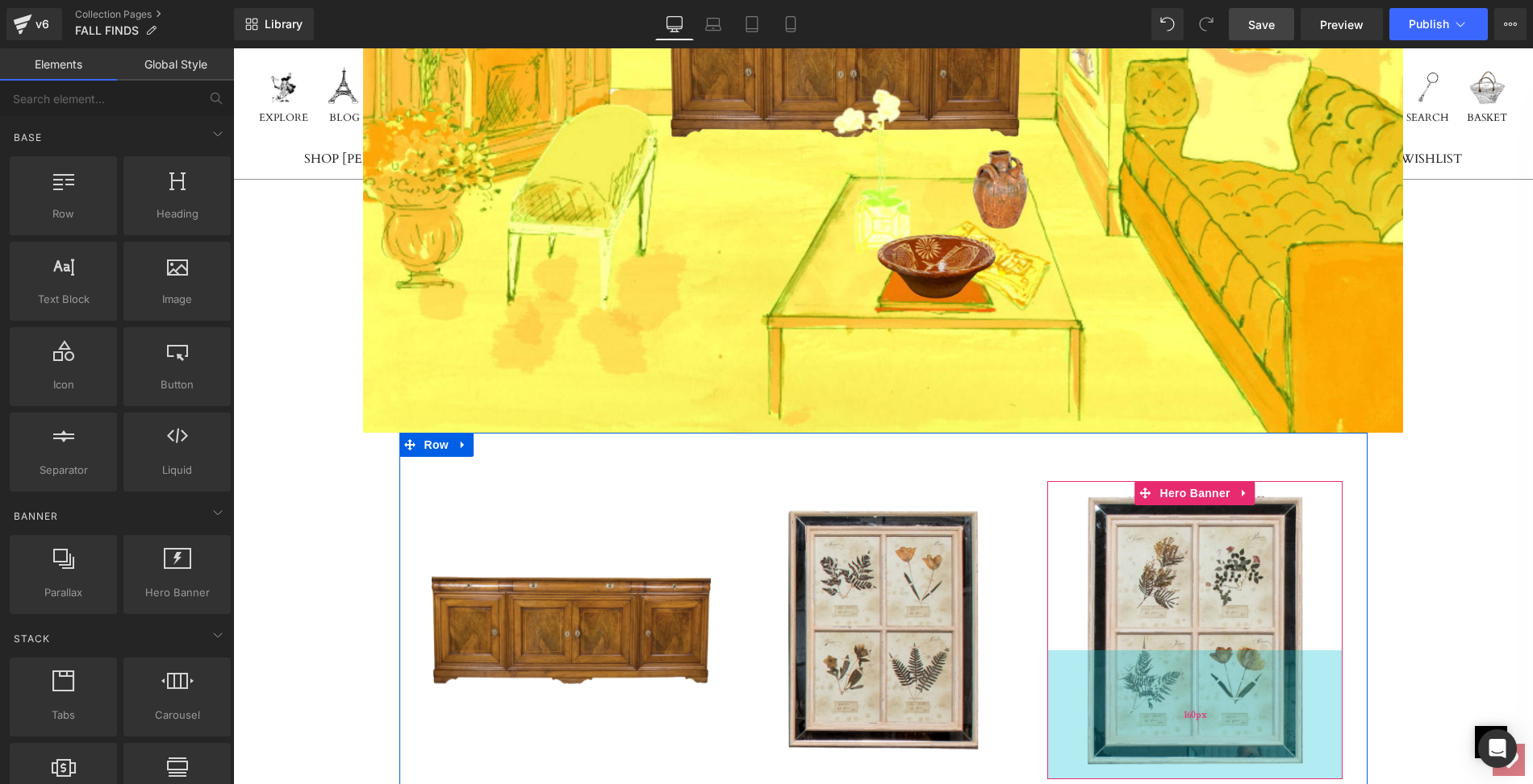
click at [1130, 651] on div "160px" at bounding box center [1195, 715] width 296 height 129
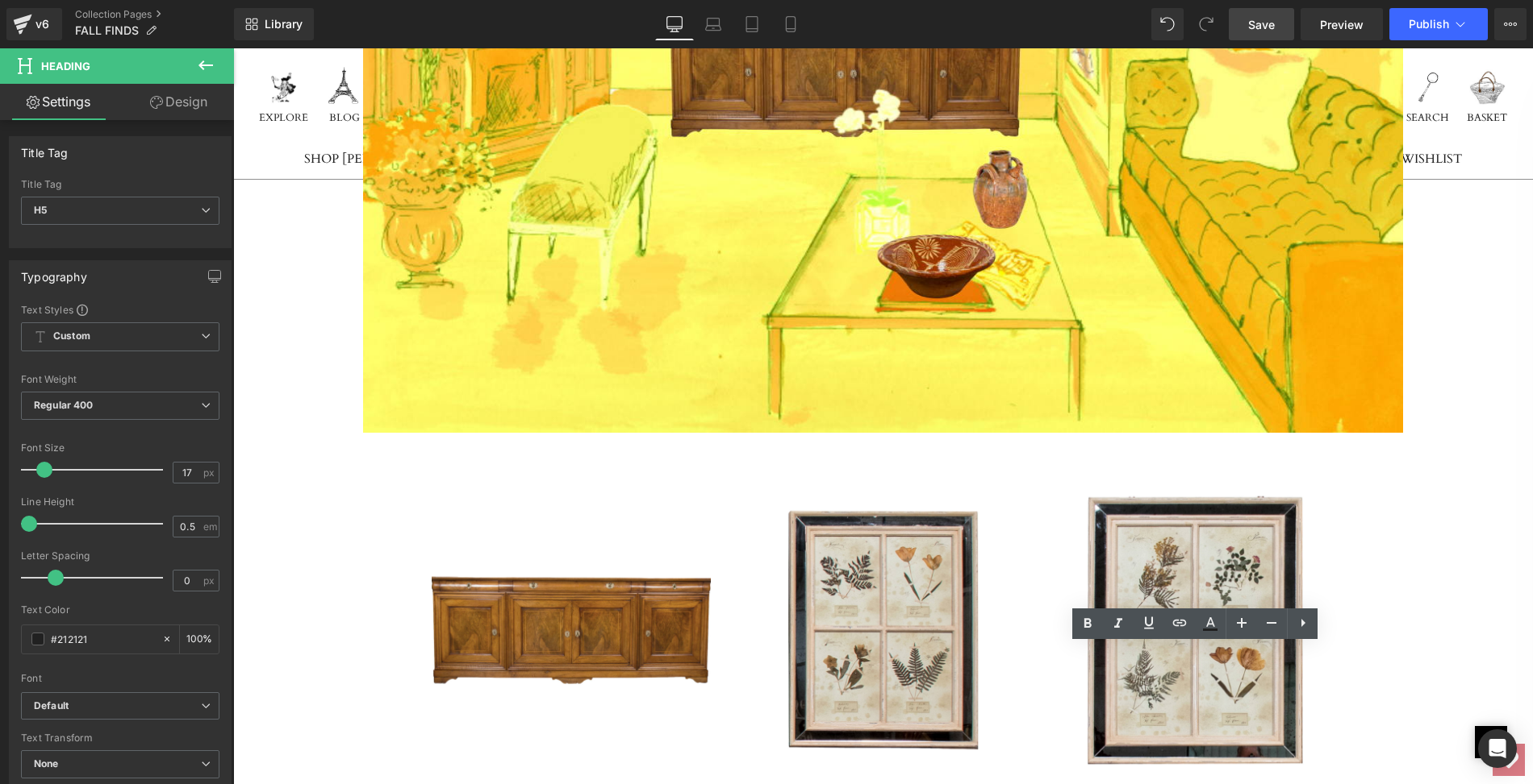
drag, startPoint x: 1051, startPoint y: 653, endPoint x: 1296, endPoint y: 669, distance: 245.5
paste div
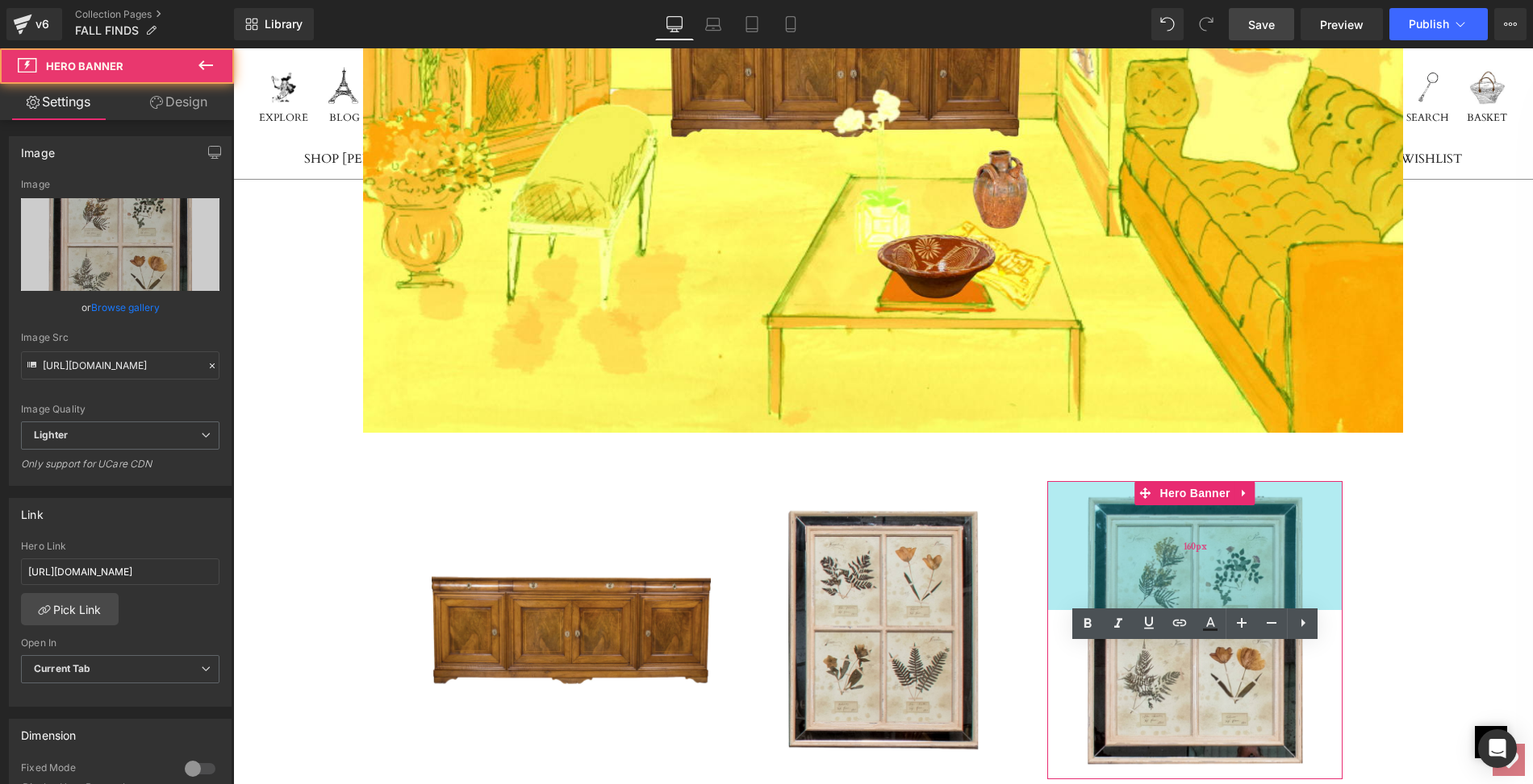
click at [1146, 481] on div "160px" at bounding box center [1195, 545] width 296 height 129
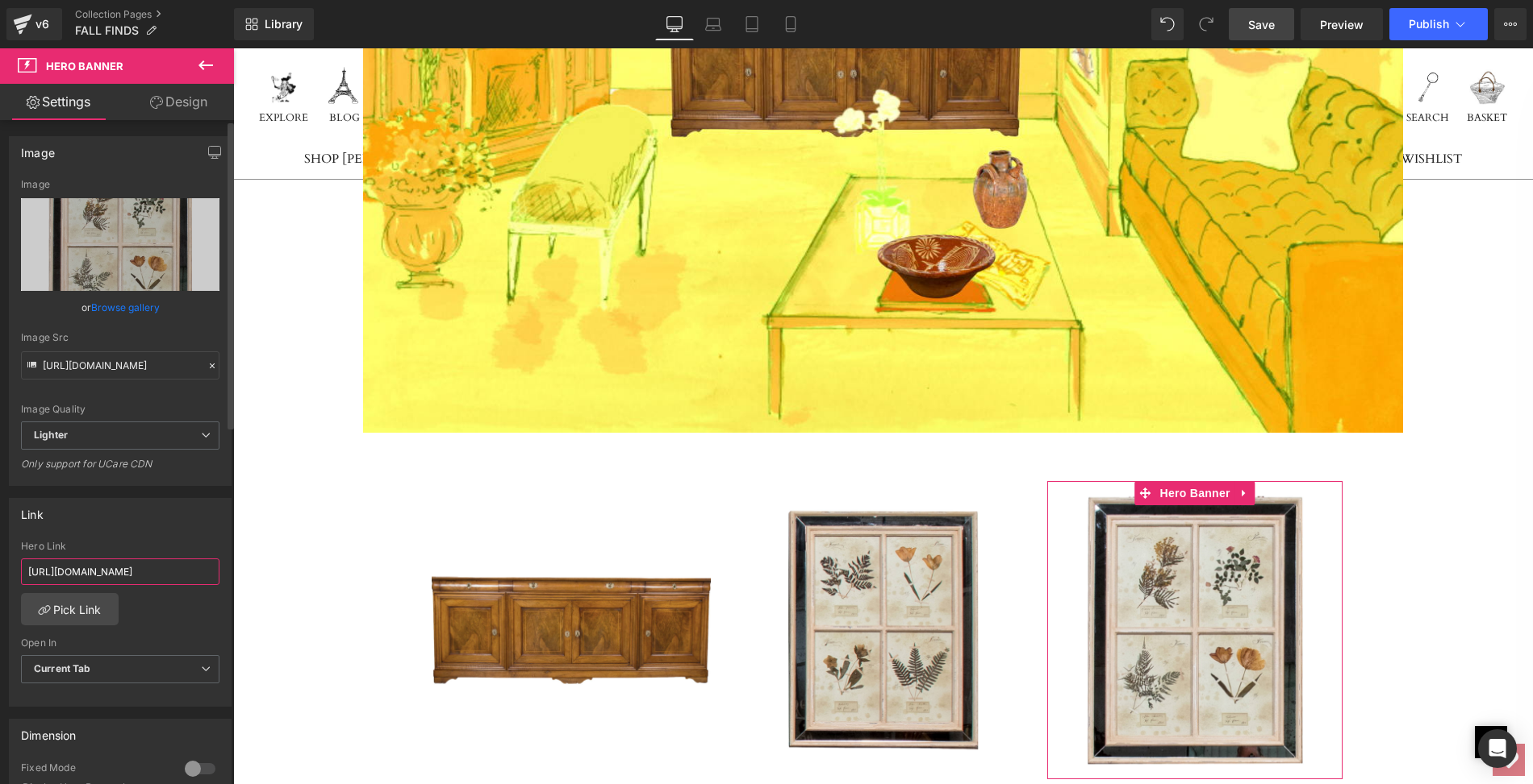
scroll to position [0, 373]
drag, startPoint x: 25, startPoint y: 568, endPoint x: 222, endPoint y: 576, distance: 197.2
click at [222, 576] on div "[URL][DOMAIN_NAME] Hero Link [URL][DOMAIN_NAME] Pick Link Current Tab New Tab O…" at bounding box center [120, 623] width 221 height 165
paste input "botanical-2-of-3"
type input "[URL][DOMAIN_NAME]"
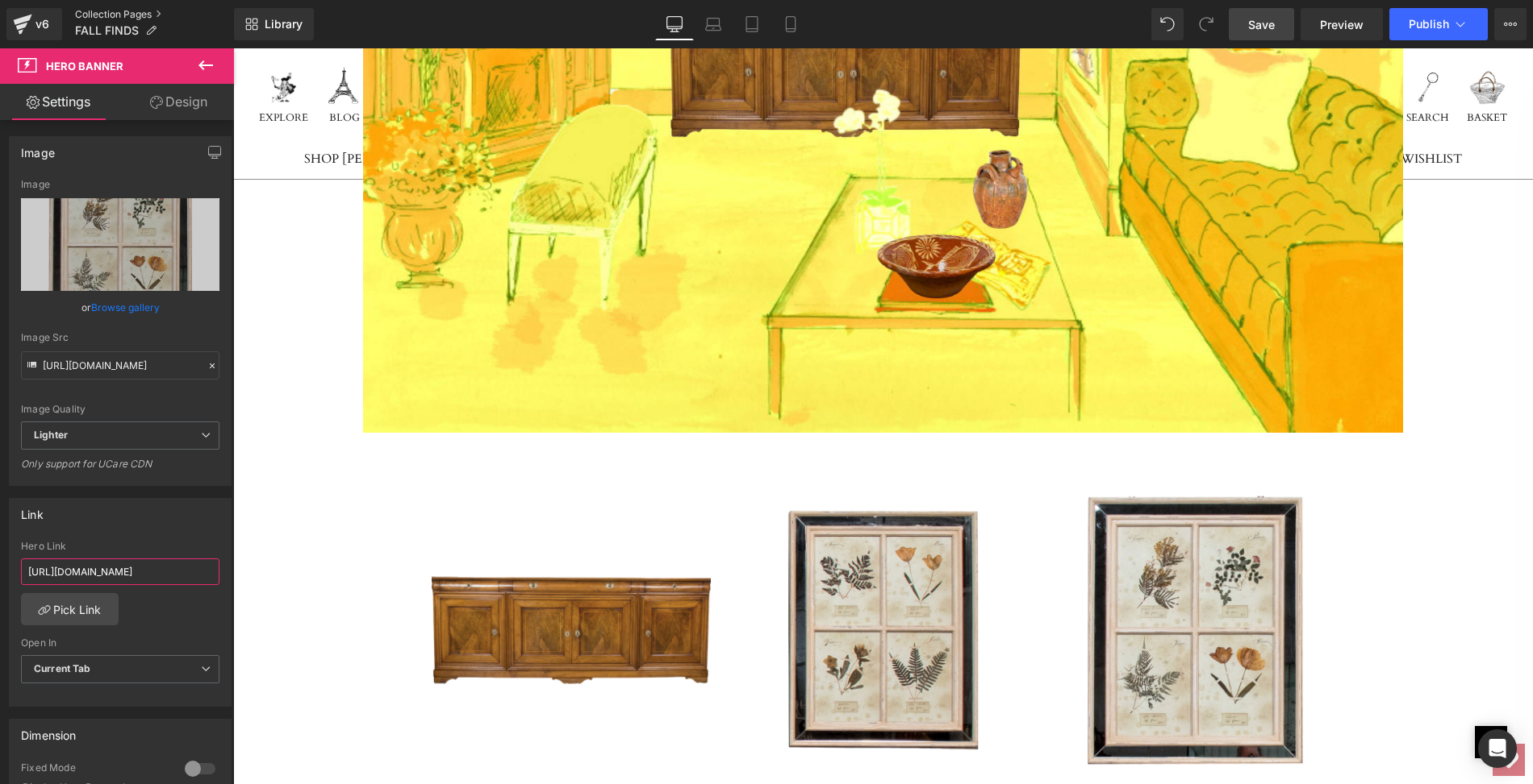
scroll to position [0, 282]
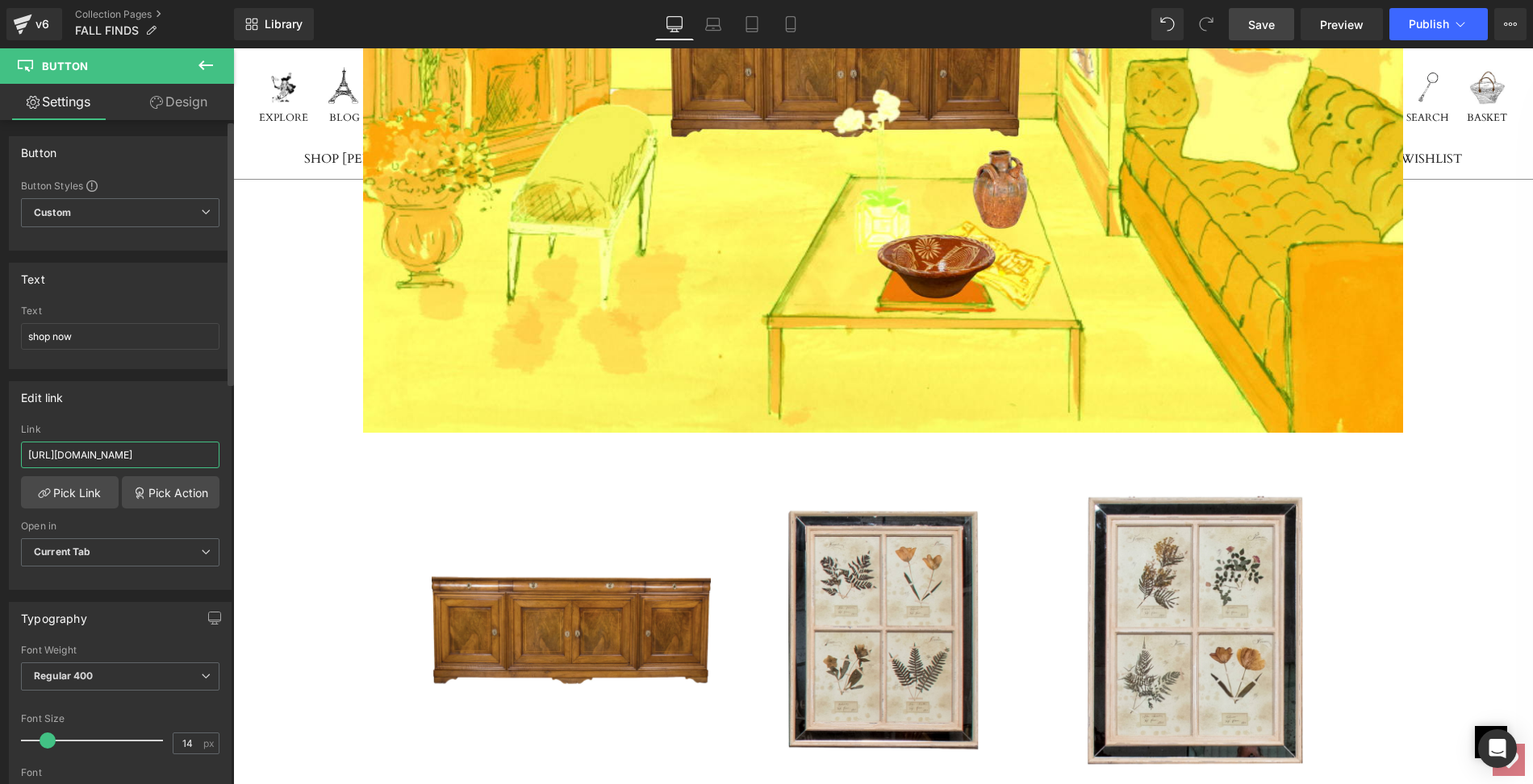
click at [25, 447] on input "[URL][DOMAIN_NAME]" at bounding box center [120, 455] width 198 height 26
drag, startPoint x: 25, startPoint y: 447, endPoint x: 230, endPoint y: 453, distance: 205.1
click at [230, 453] on div "Button Button Styles Custom Custom Setup Global Style Custom Setup Global Style…" at bounding box center [117, 456] width 234 height 672
paste input "botanical-2-of-3"
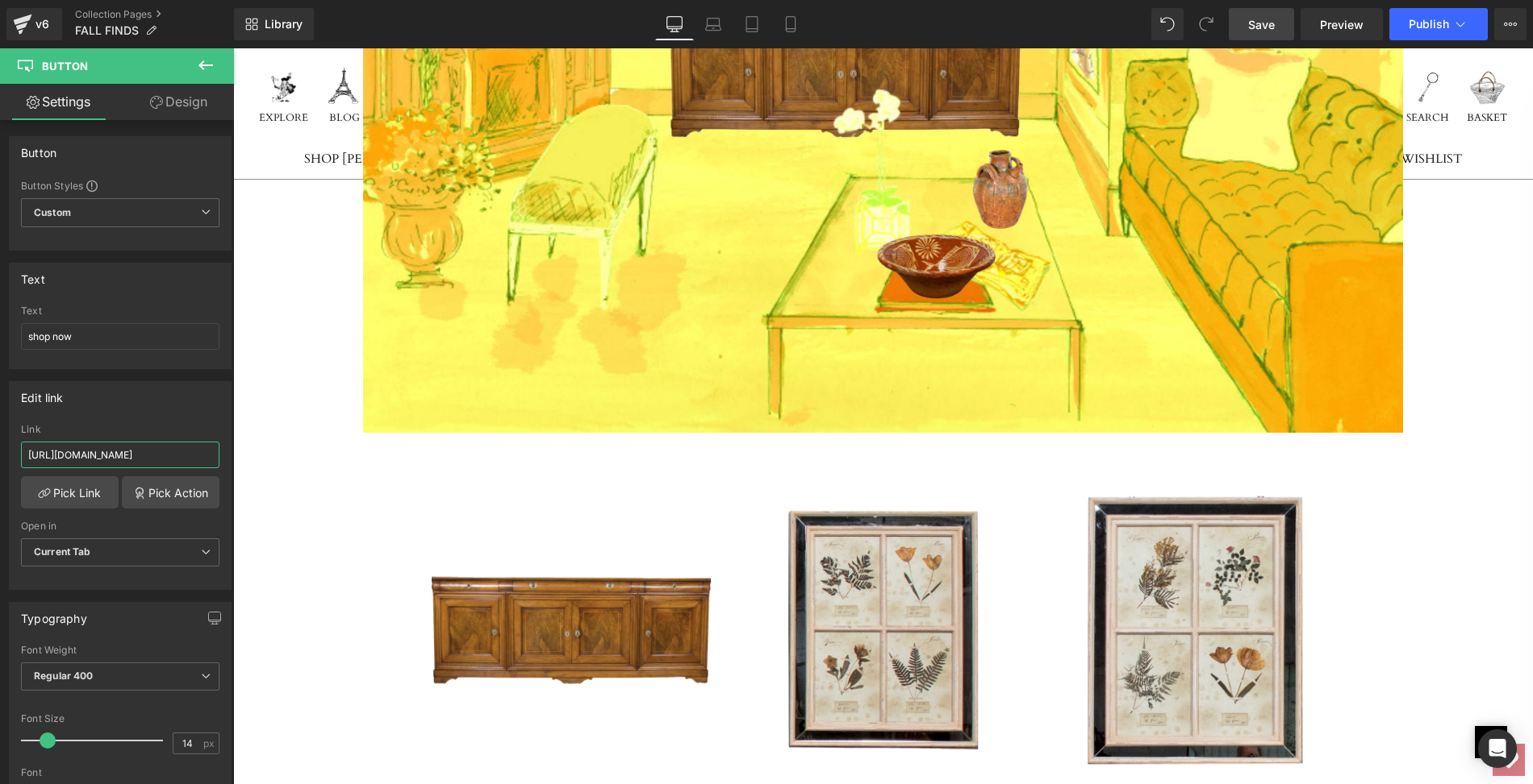
type input "[URL][DOMAIN_NAME]"
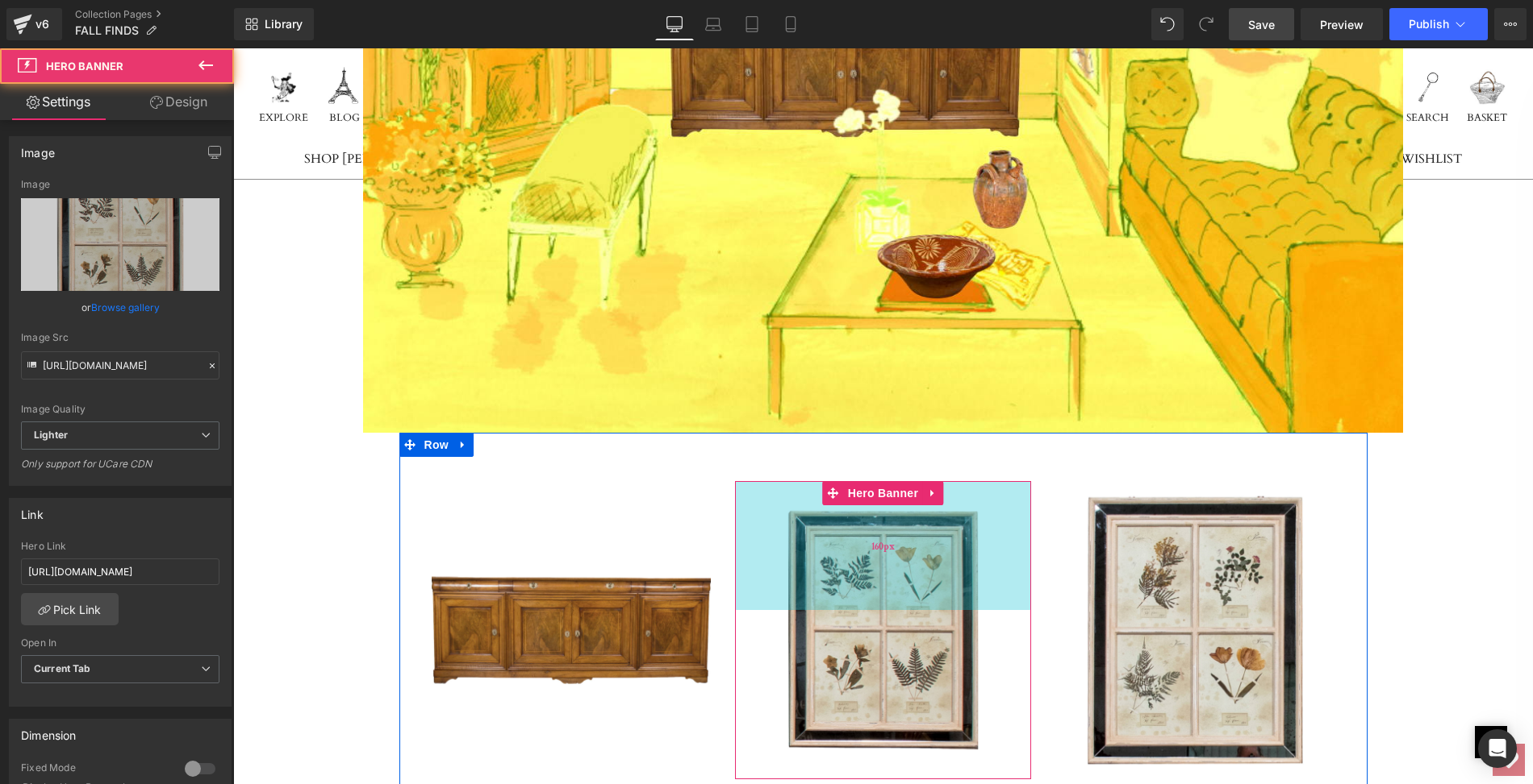
click at [849, 481] on div "160px" at bounding box center [883, 545] width 296 height 129
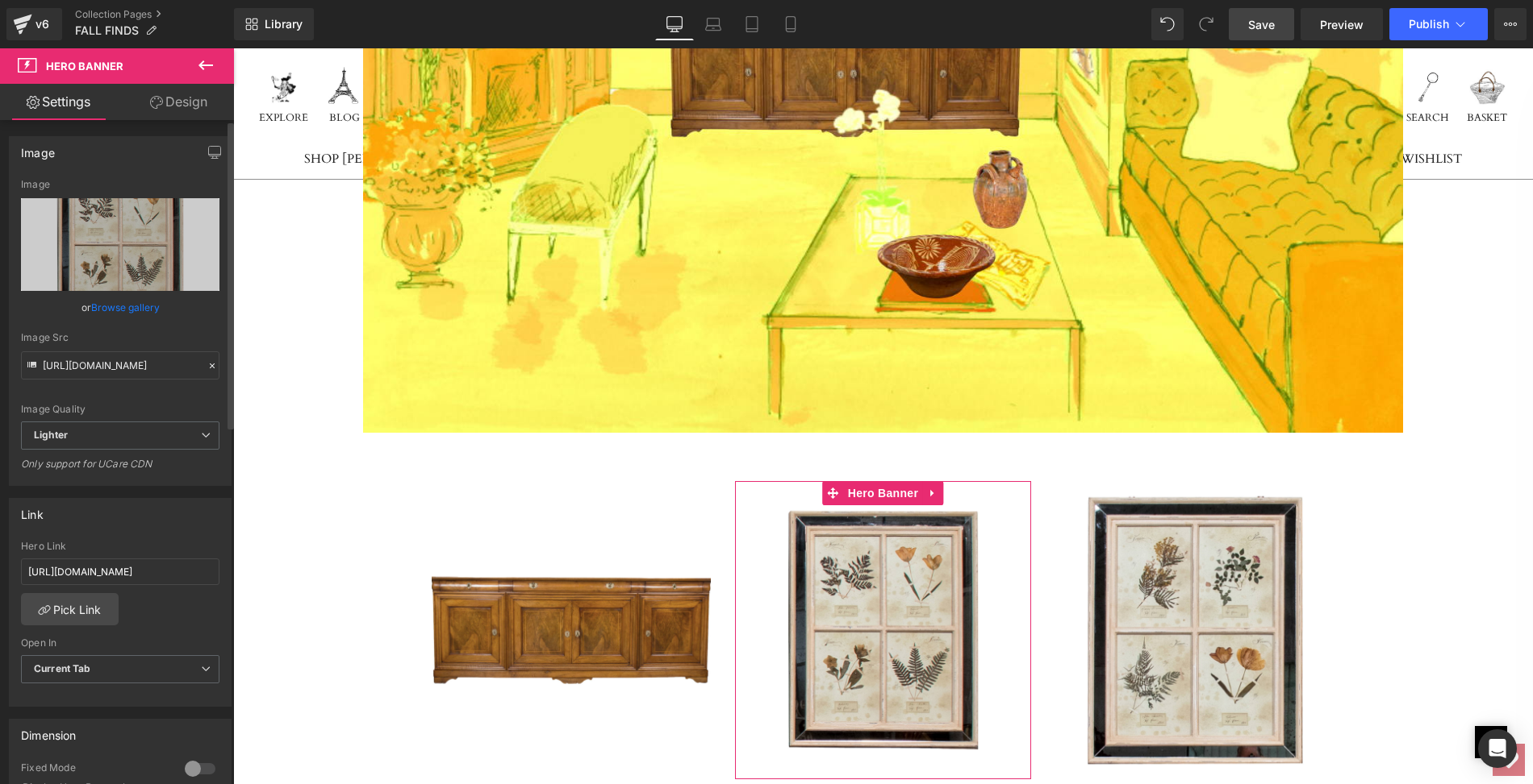
click at [128, 304] on link "Browse gallery" at bounding box center [126, 308] width 69 height 28
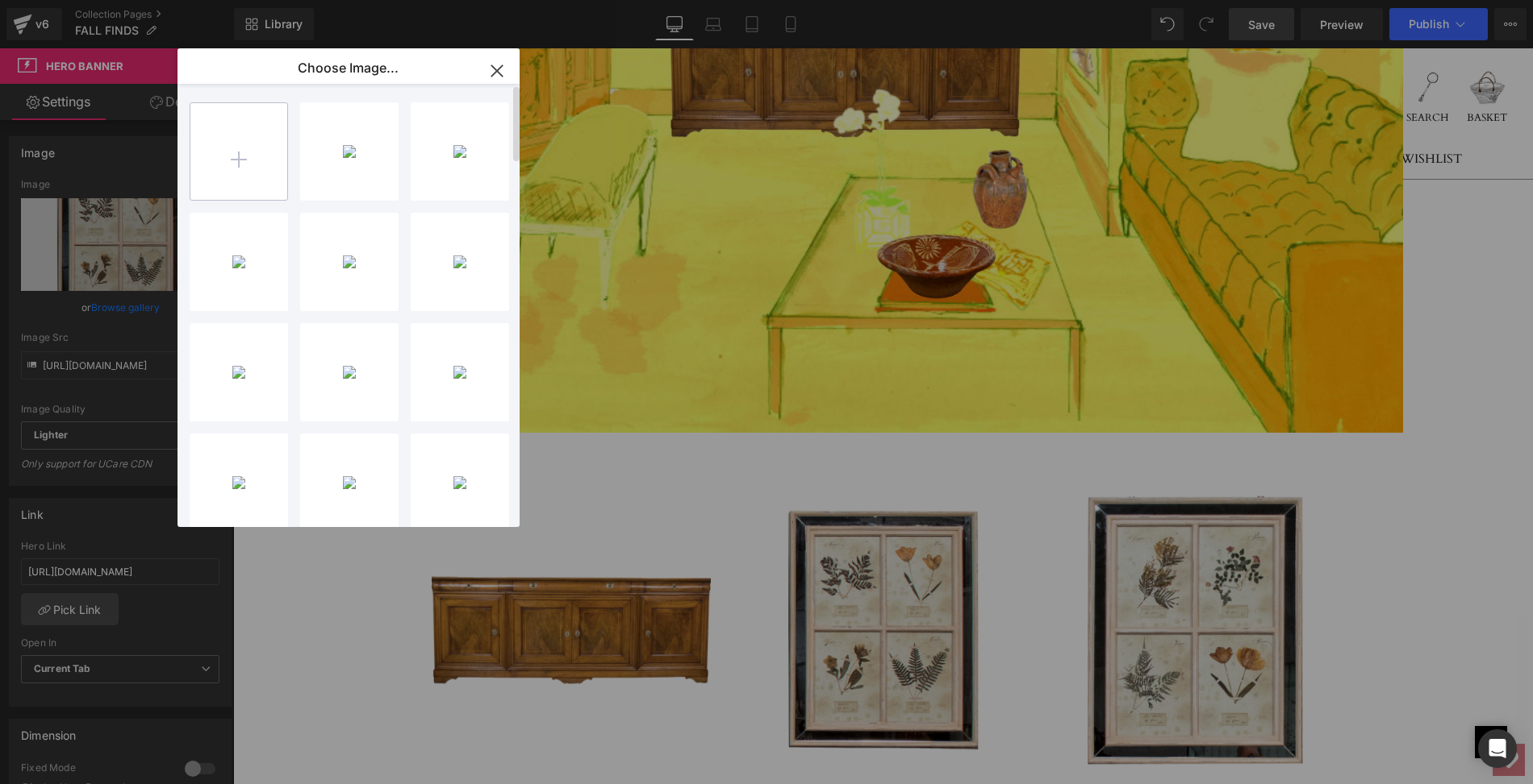
click at [234, 156] on input "file" at bounding box center [239, 151] width 97 height 97
click at [501, 72] on icon "button" at bounding box center [497, 71] width 25 height 25
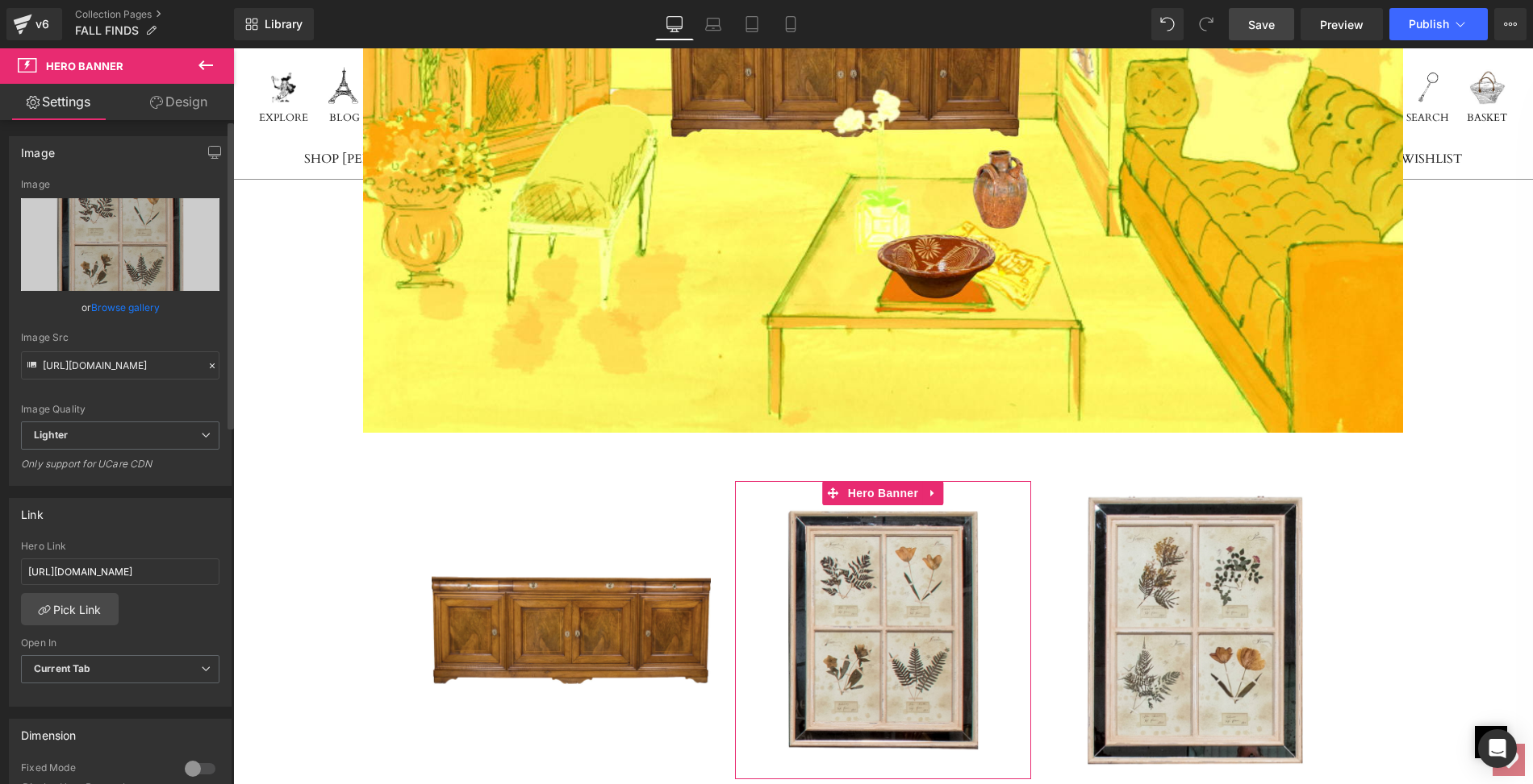
click at [146, 312] on link "Browse gallery" at bounding box center [126, 308] width 69 height 28
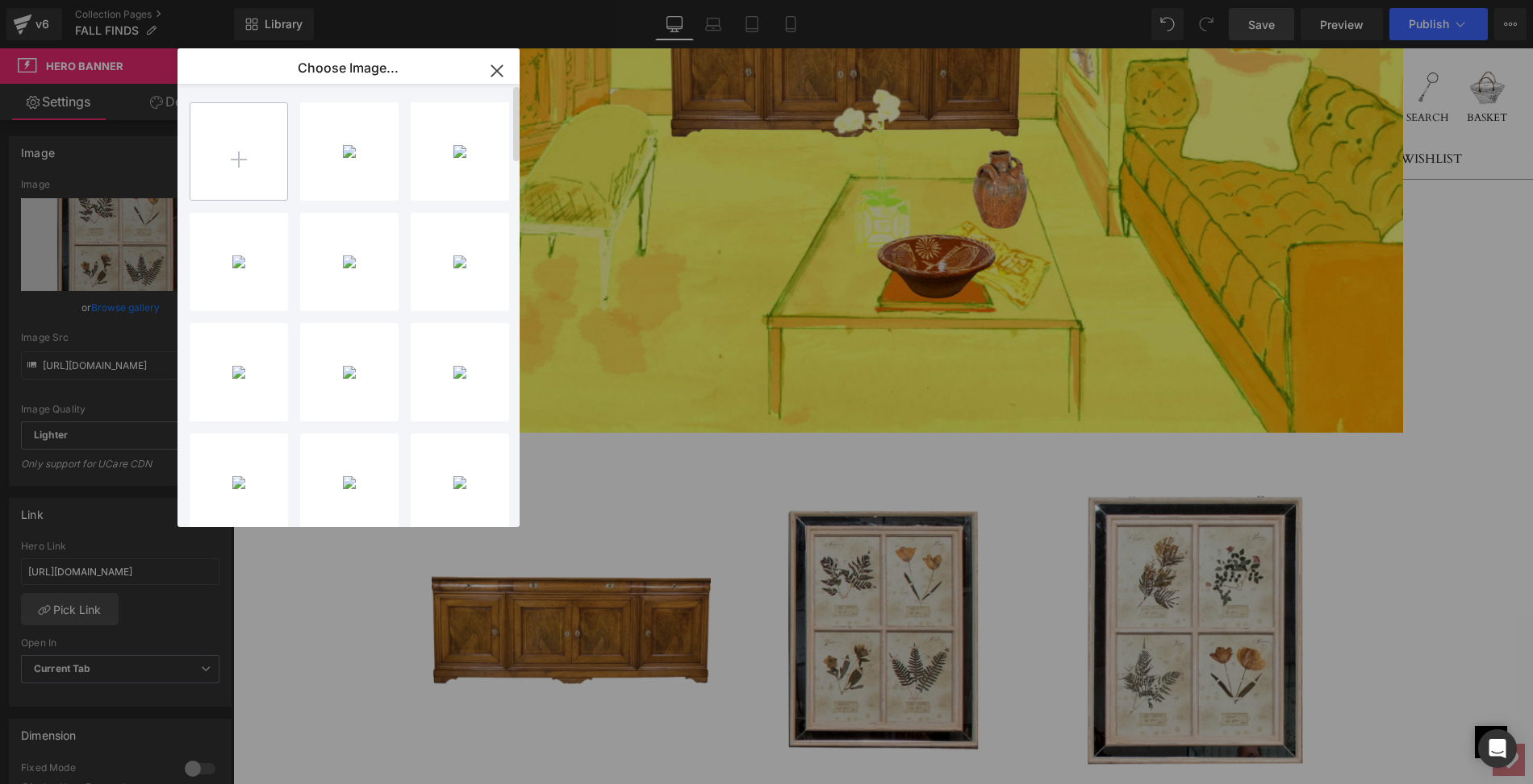
click at [238, 161] on input "file" at bounding box center [239, 151] width 97 height 97
type input "C:\fakepath\LOPM128Cmainps.jpg"
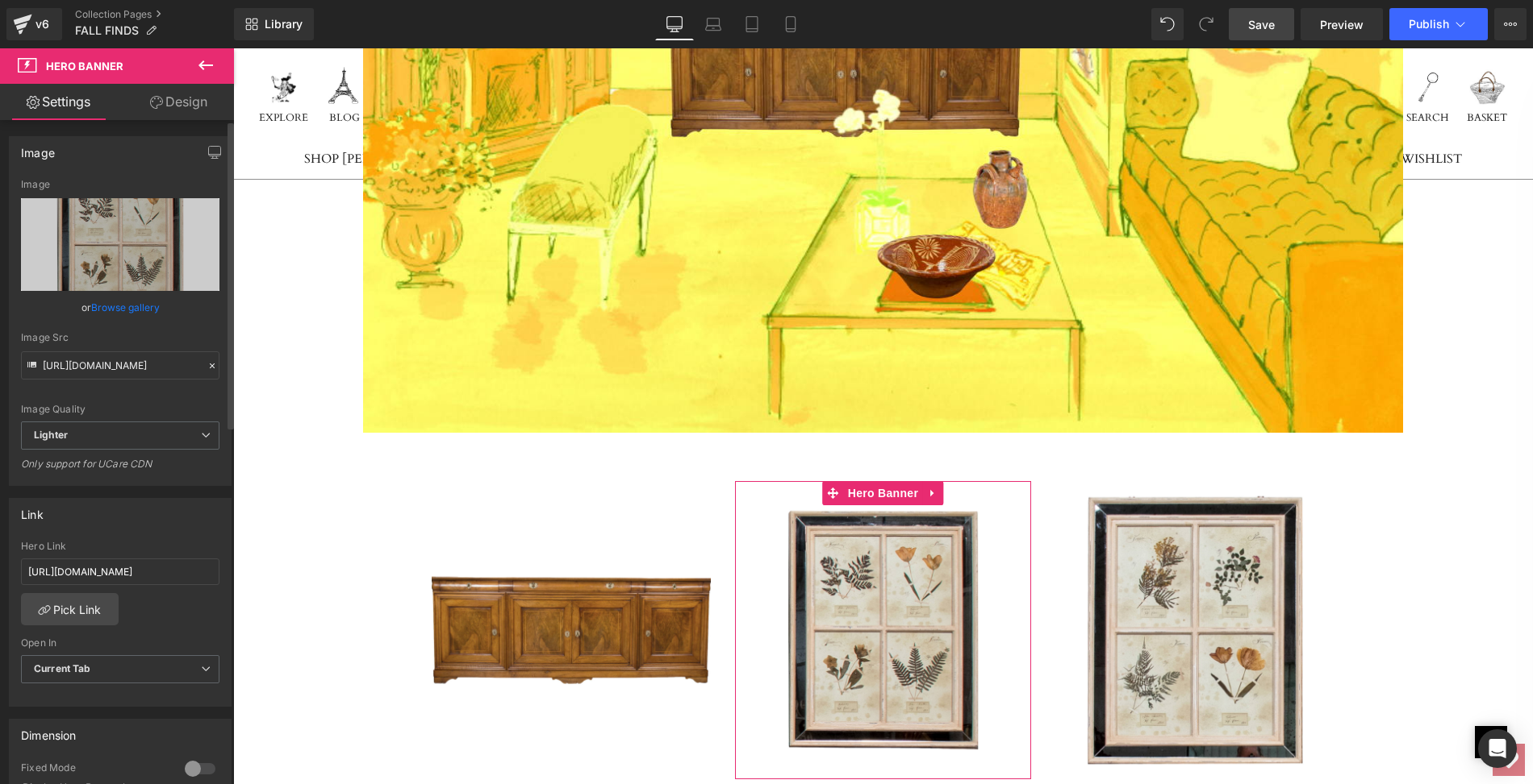
click at [148, 309] on link "Browse gallery" at bounding box center [126, 308] width 69 height 28
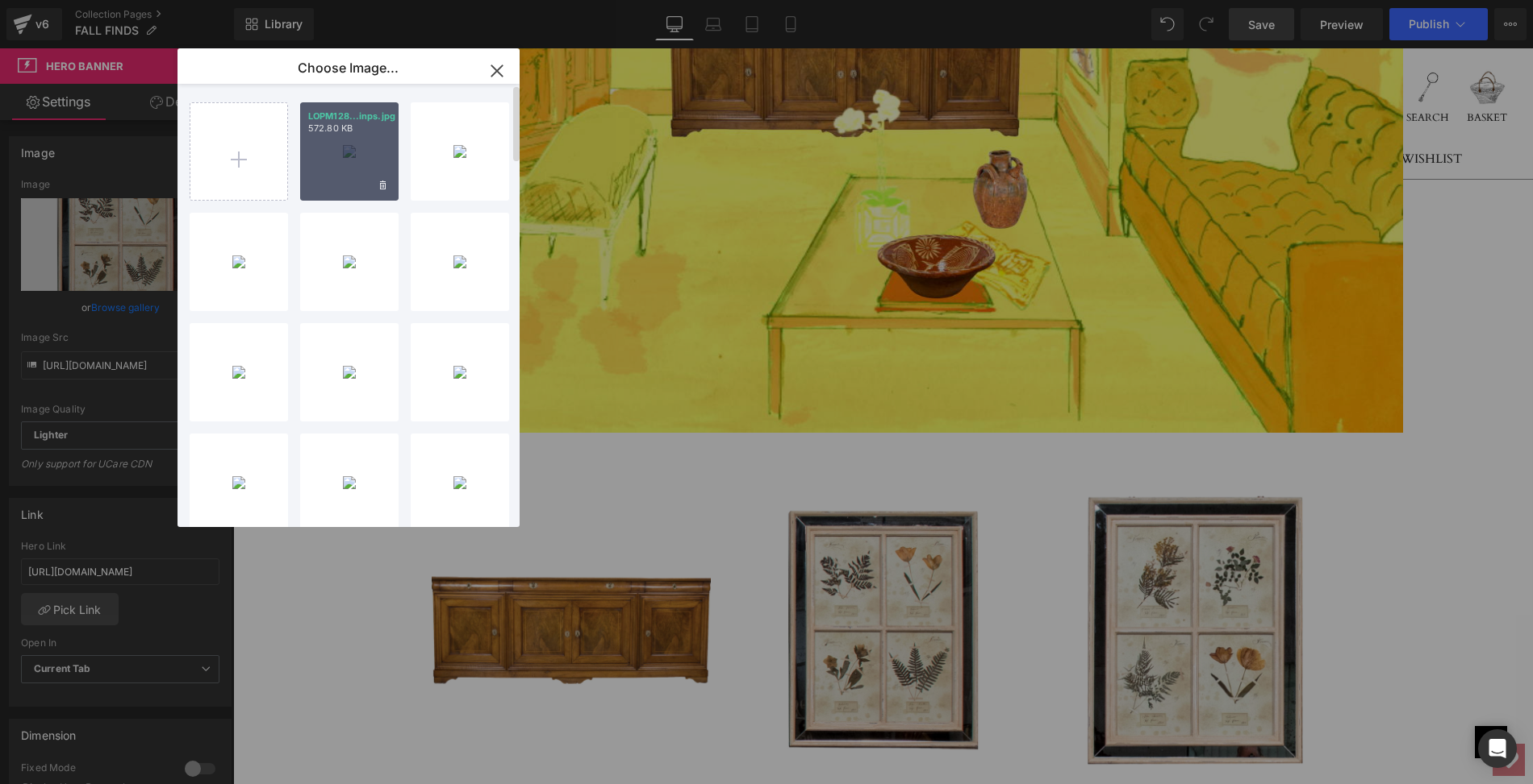
click at [334, 175] on div "LOPM128...inps.jpg 572.80 KB" at bounding box center [349, 152] width 98 height 98
type input "[URL][DOMAIN_NAME]"
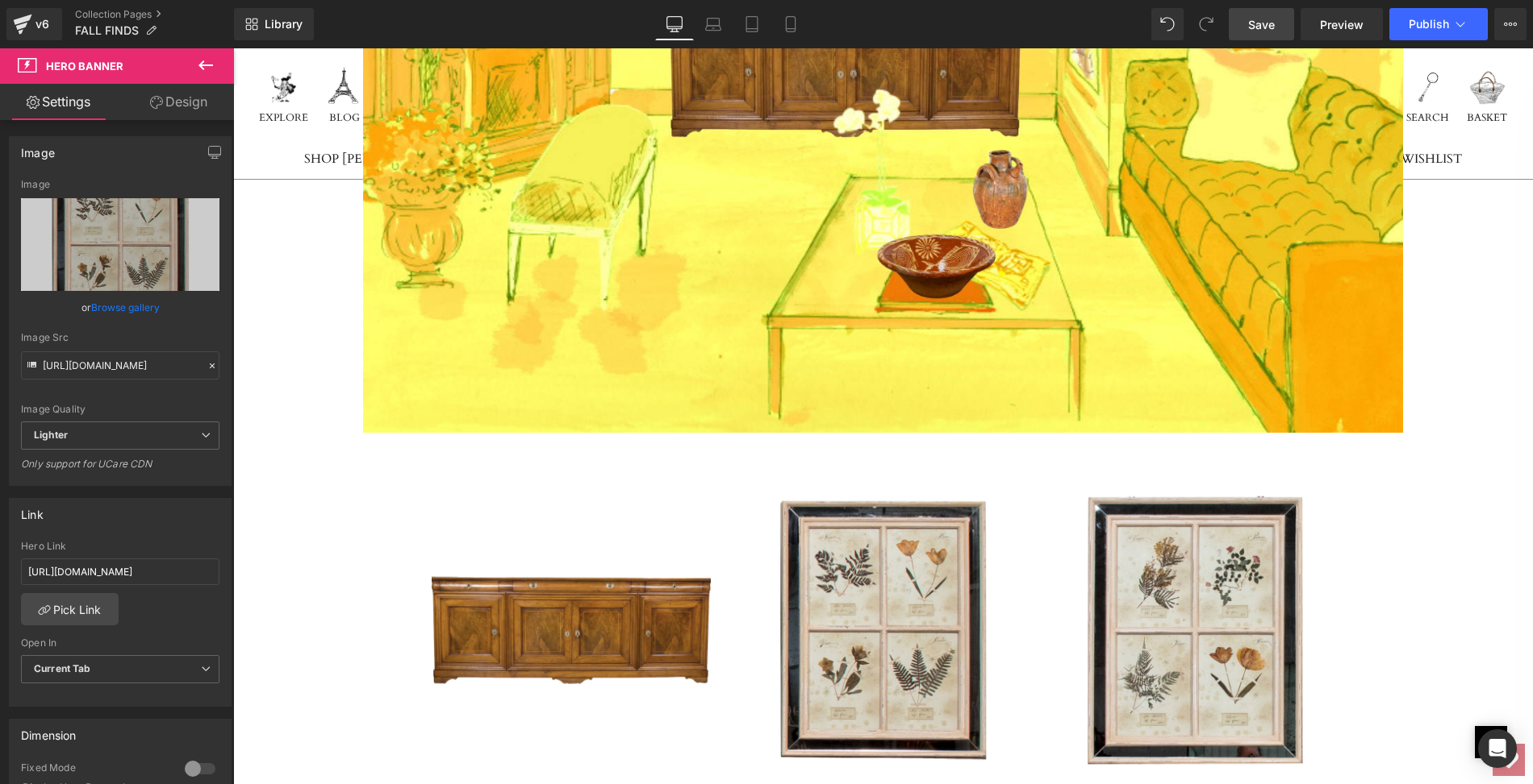
drag, startPoint x: 1269, startPoint y: 20, endPoint x: 1134, endPoint y: 277, distance: 290.3
click at [1269, 20] on span "Save" at bounding box center [1261, 25] width 26 height 17
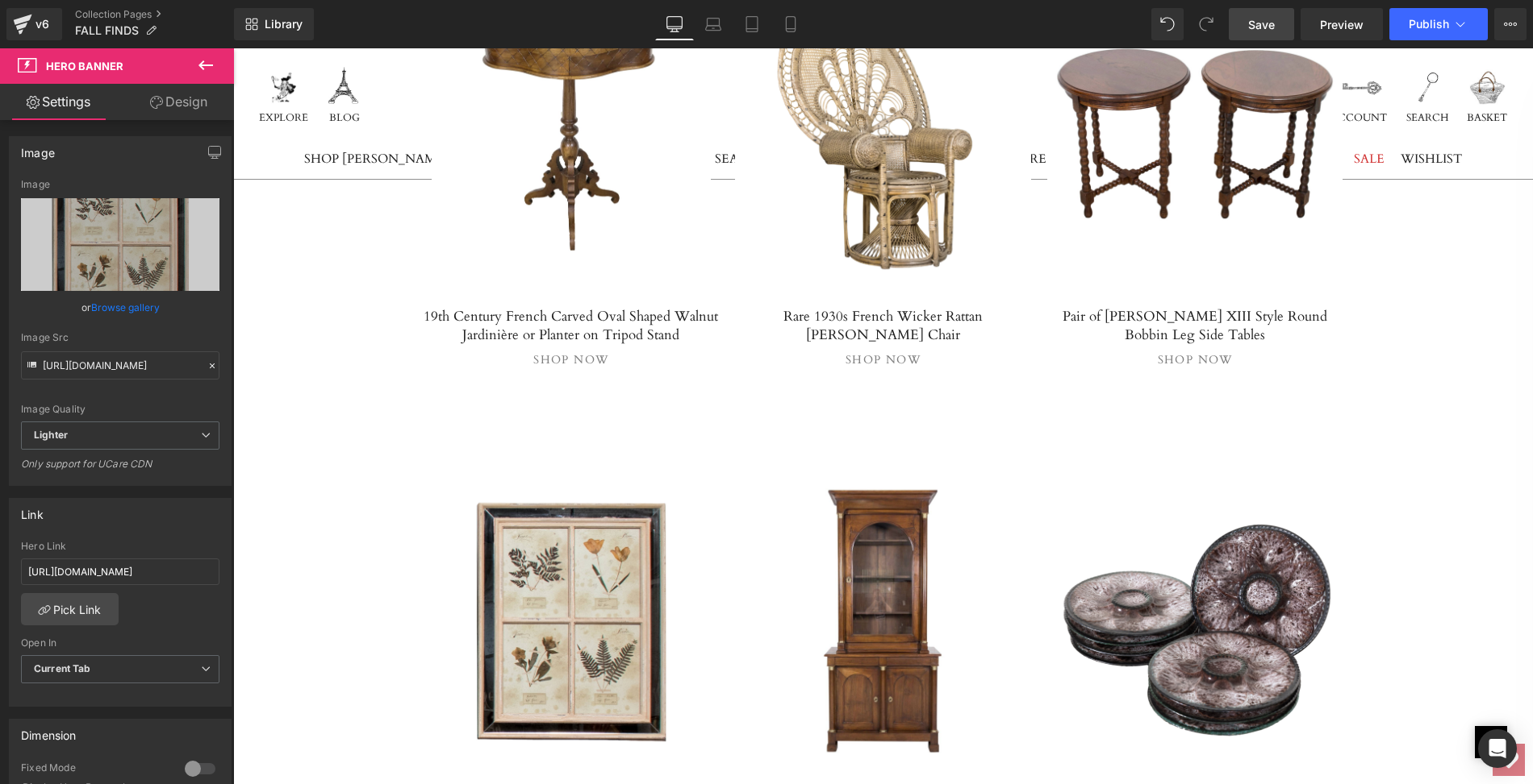
scroll to position [5809, 0]
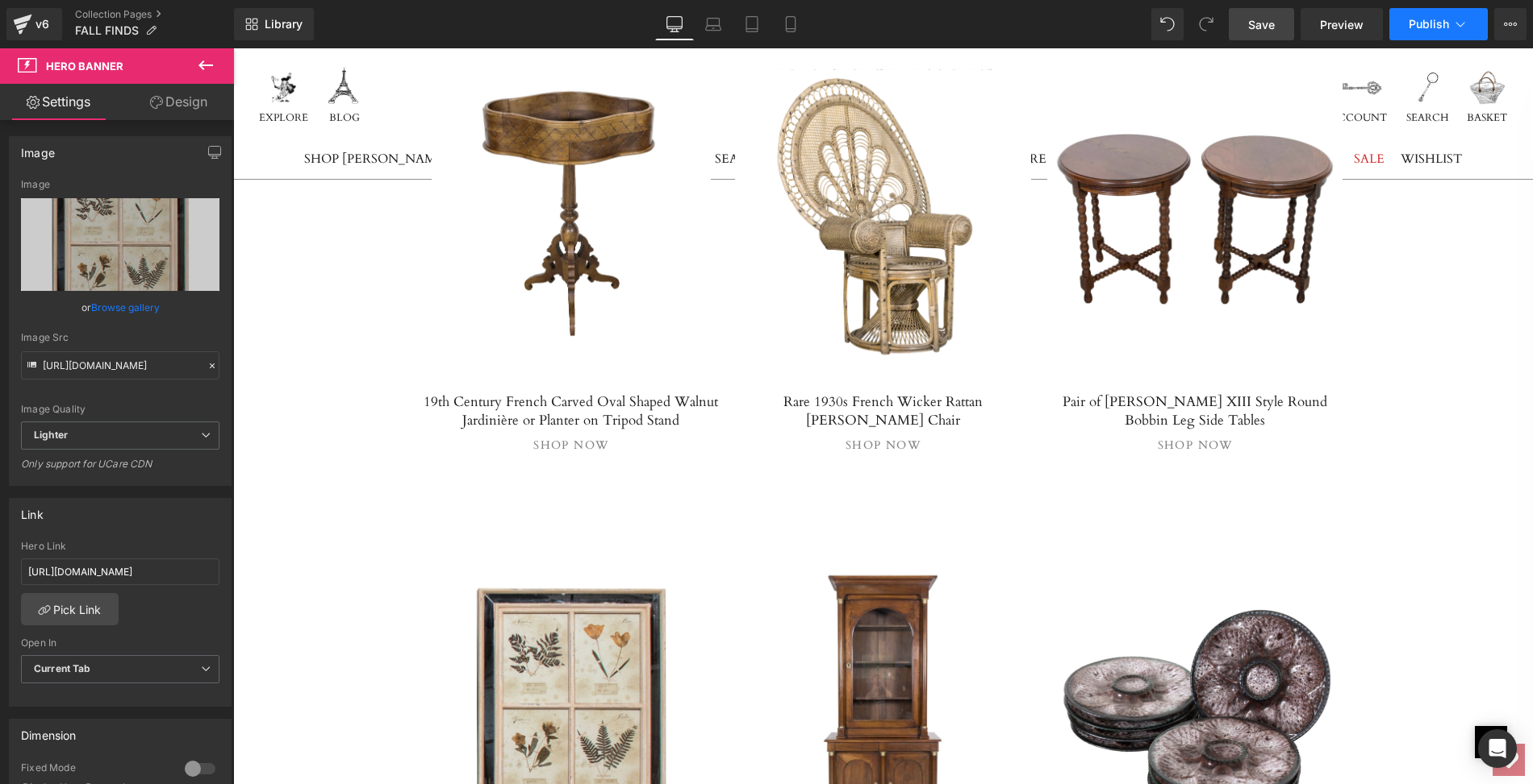
click at [1440, 23] on span "Publish" at bounding box center [1428, 25] width 41 height 13
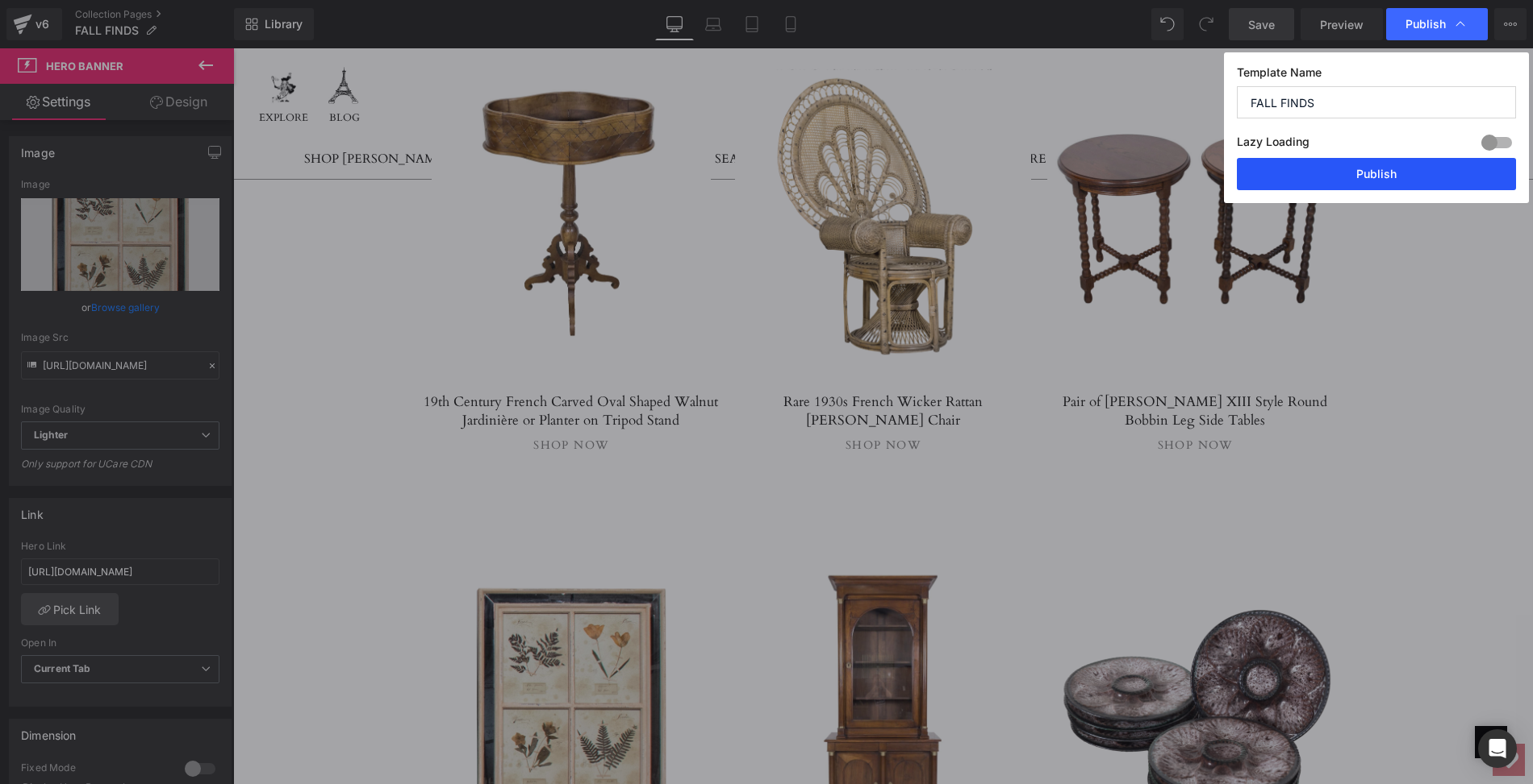
click at [1394, 170] on button "Publish" at bounding box center [1376, 174] width 279 height 32
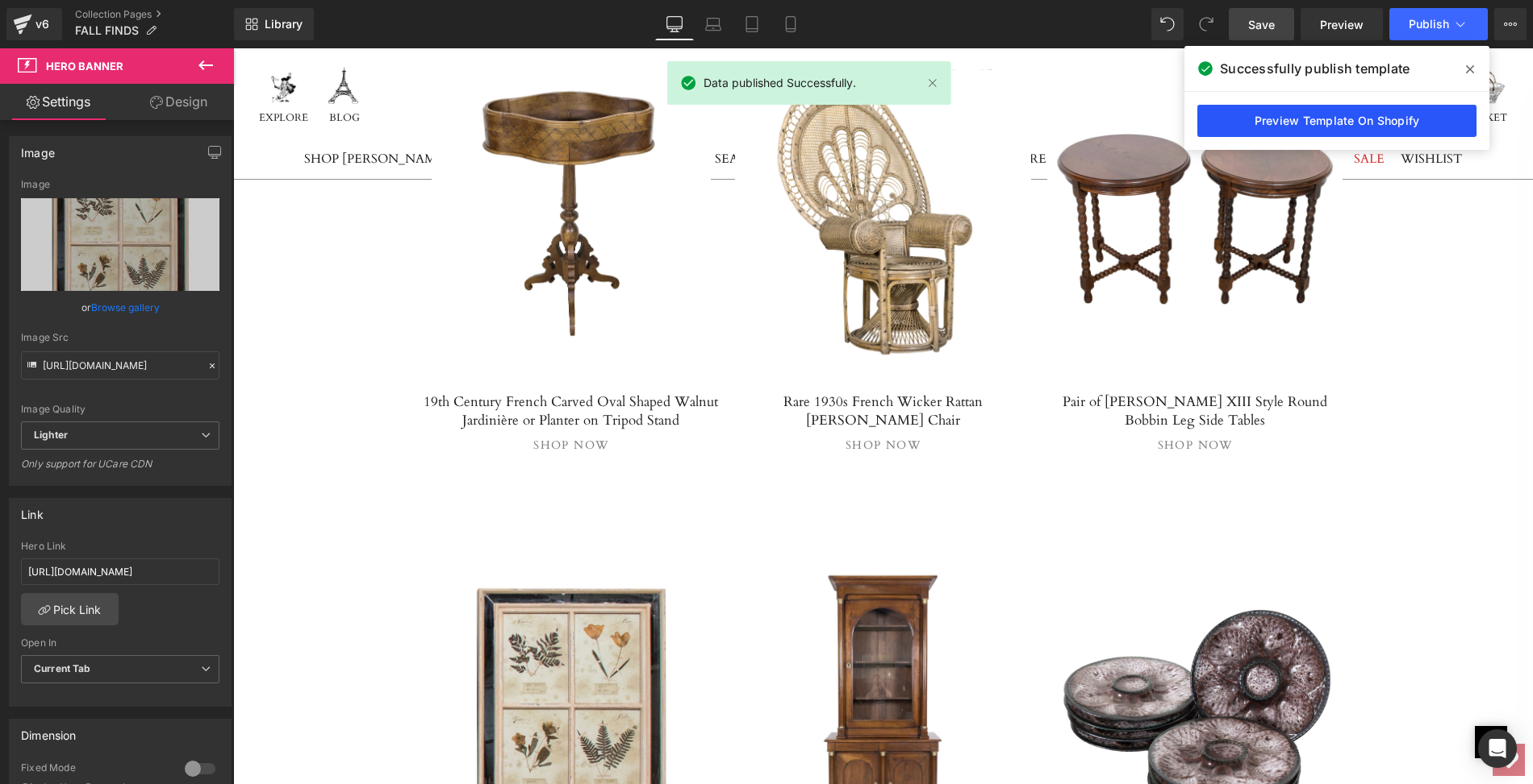
click at [1283, 128] on link "Preview Template On Shopify" at bounding box center [1337, 121] width 279 height 32
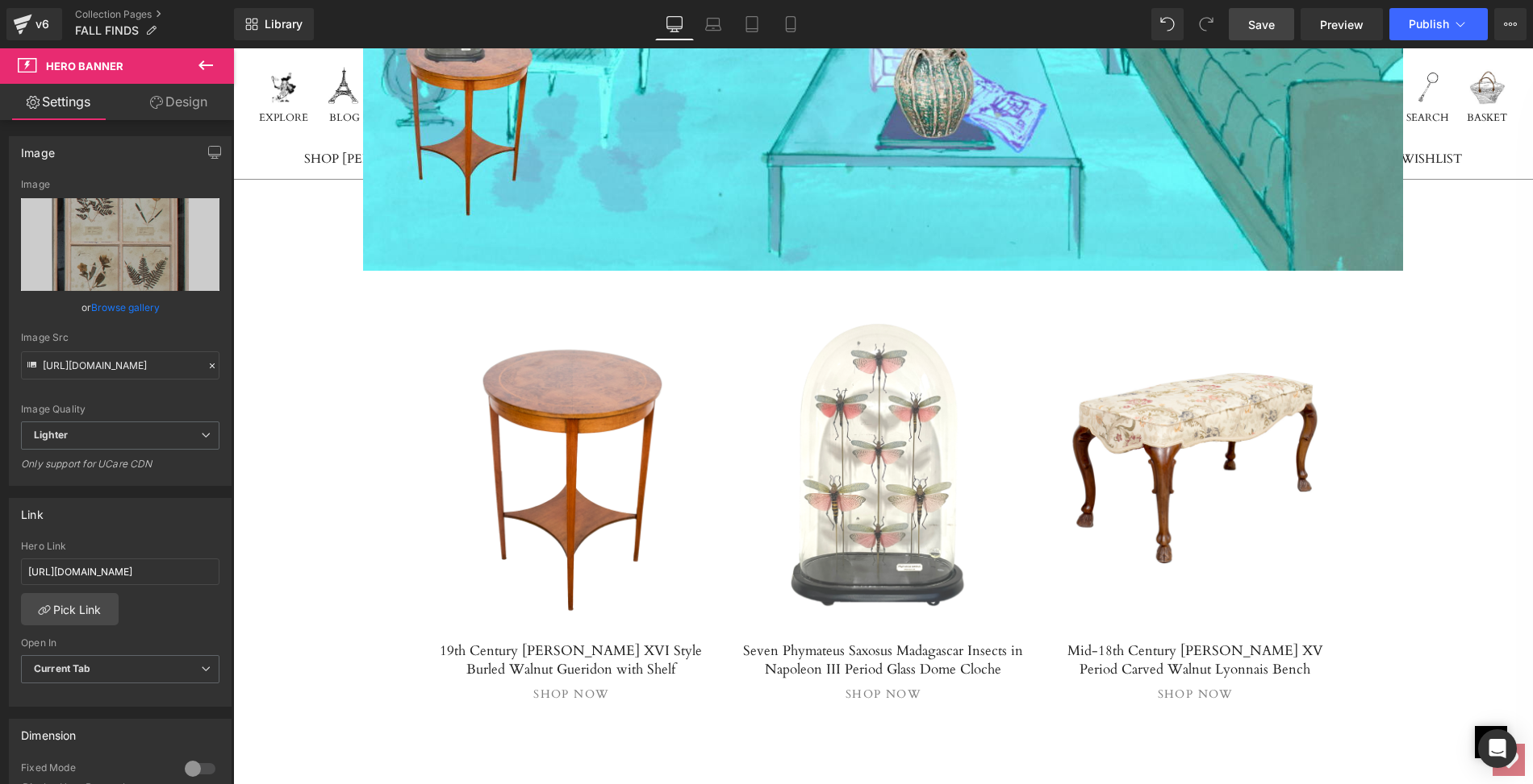
scroll to position [1597, 0]
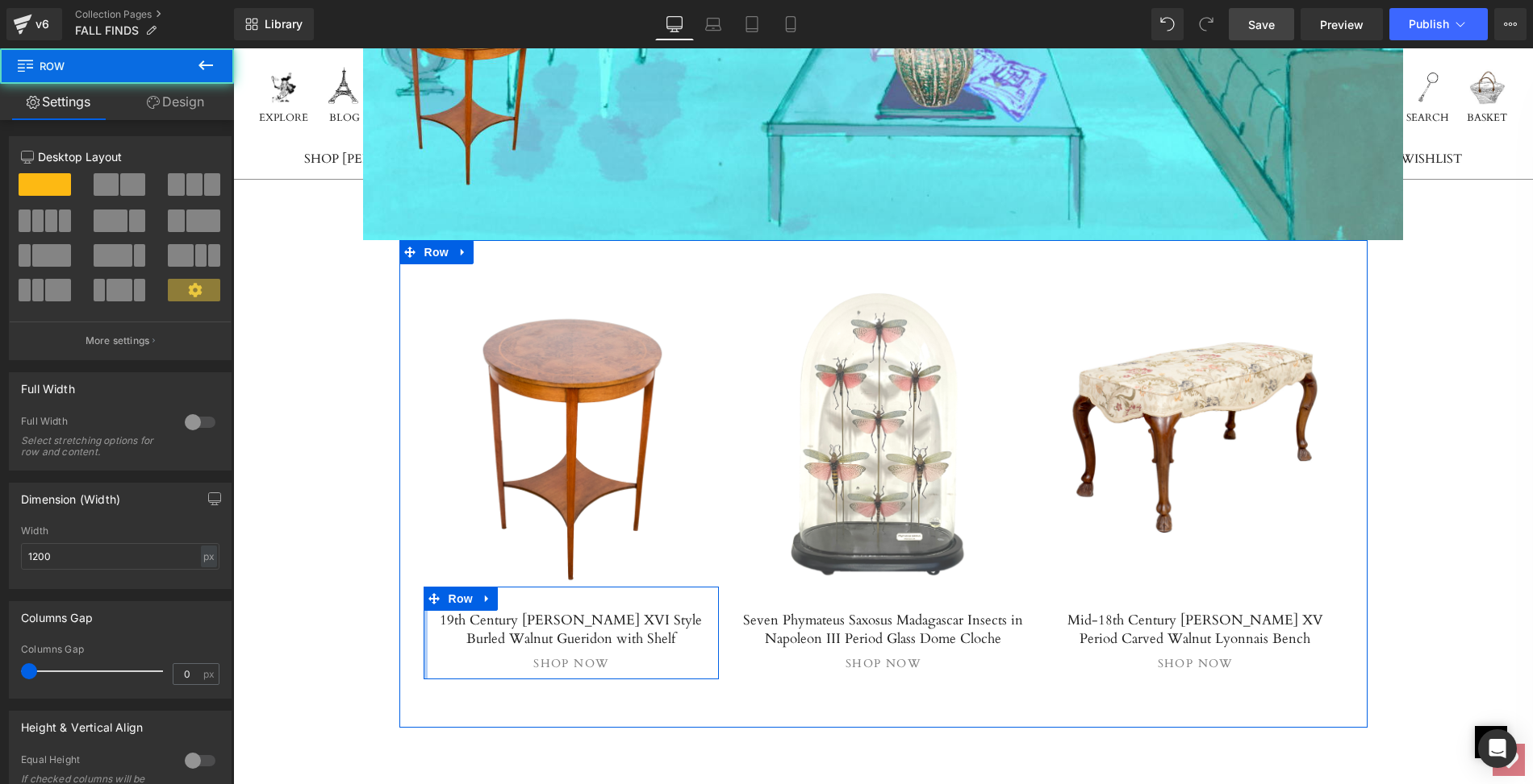
click at [427, 618] on div at bounding box center [426, 633] width 4 height 92
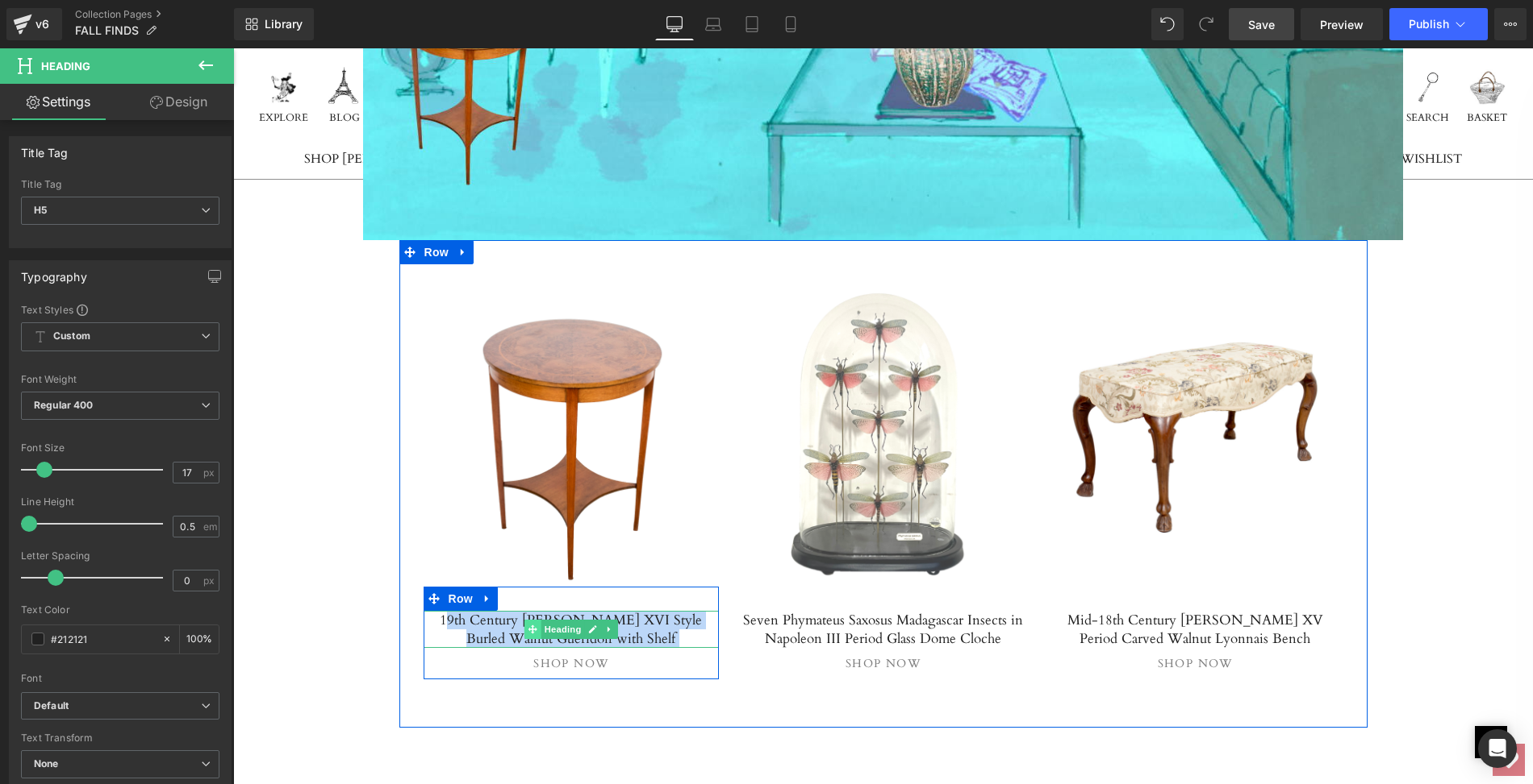
drag, startPoint x: 430, startPoint y: 618, endPoint x: 528, endPoint y: 630, distance: 98.7
click at [528, 630] on div "19th Century [PERSON_NAME] XVI Style Burled Walnut Gueridon with Shelf Heading" at bounding box center [572, 629] width 296 height 37
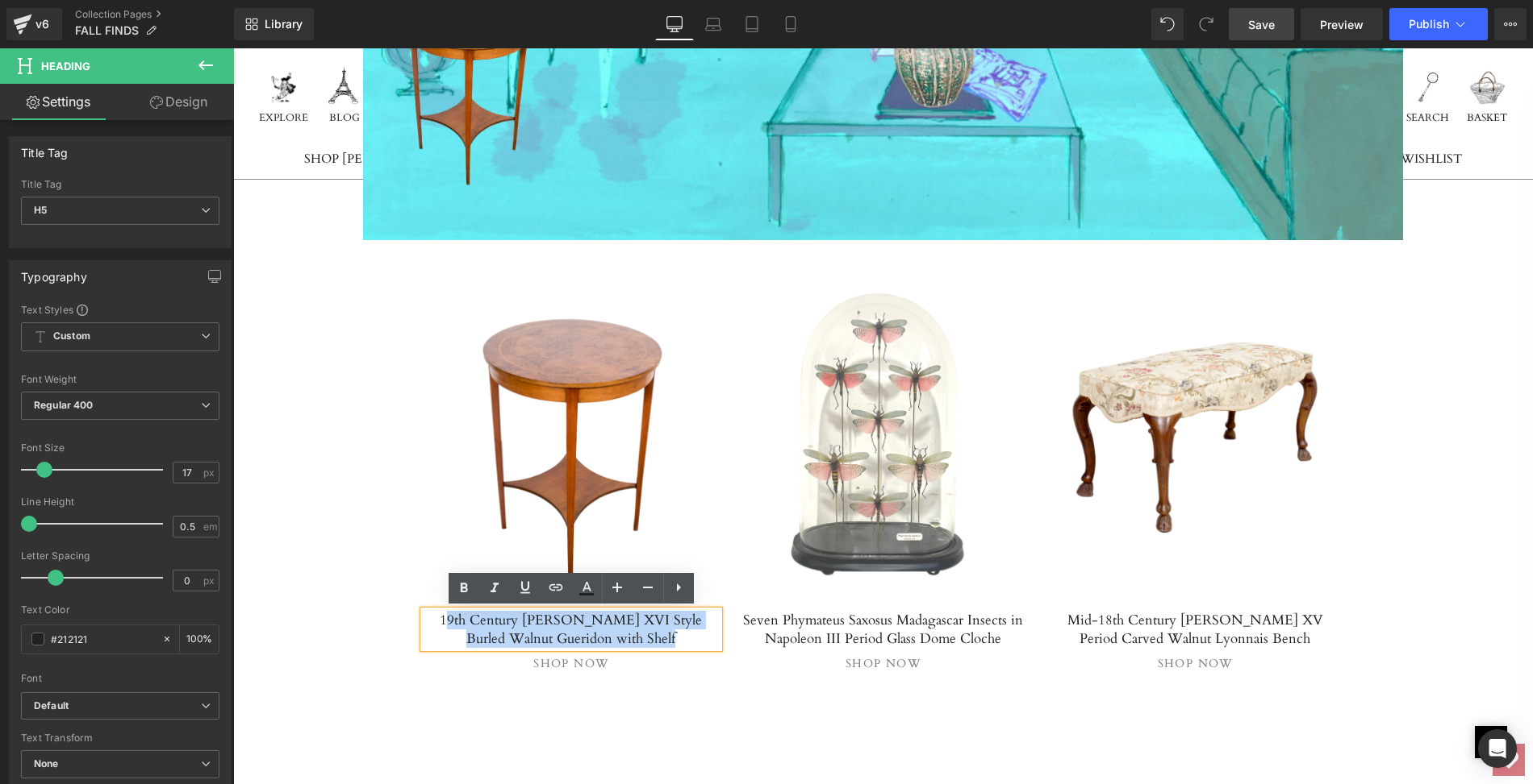
copy div "9th Century [PERSON_NAME] XVI Style Burled Walnut Gueridon with Shelf Heading"
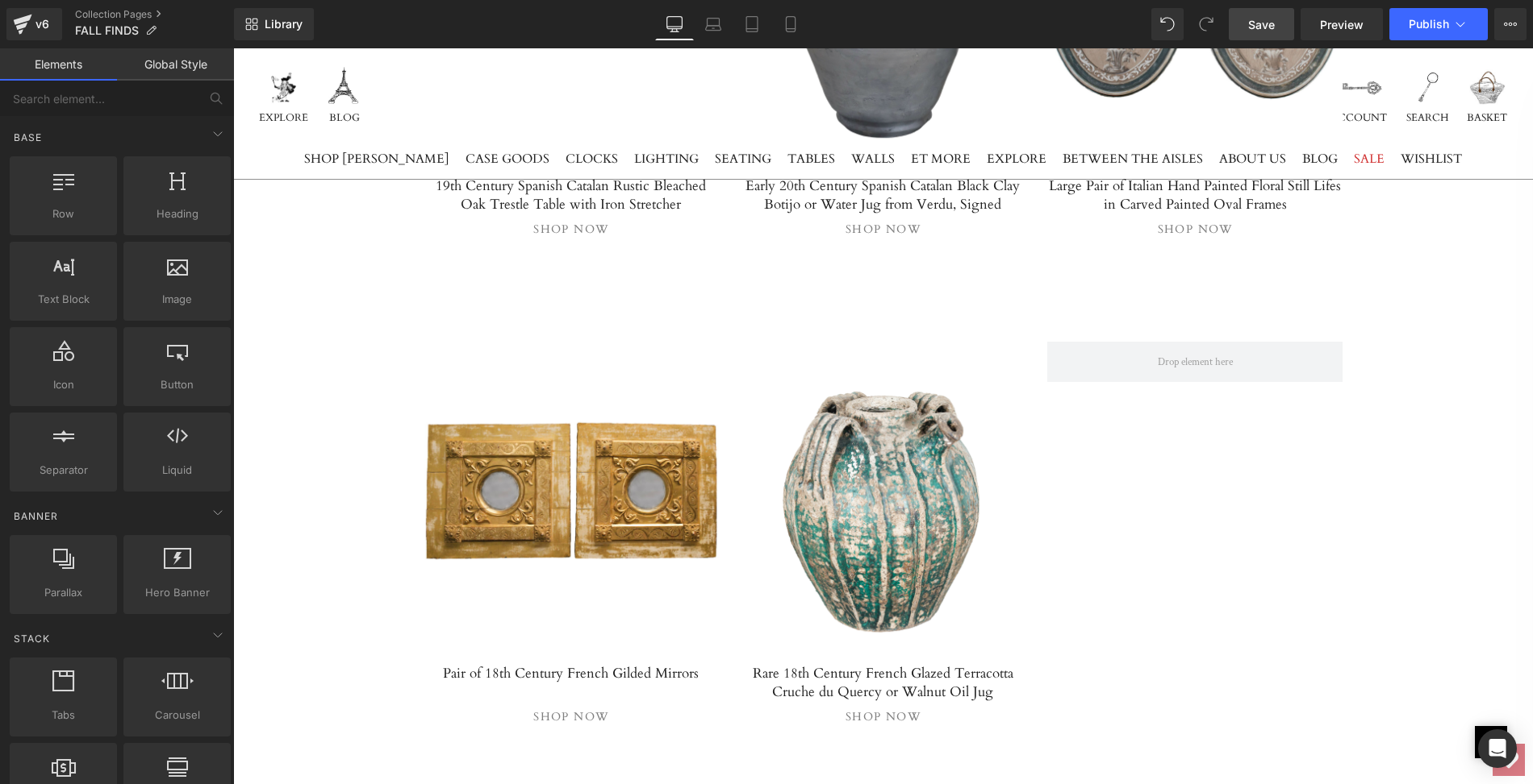
scroll to position [2535, 0]
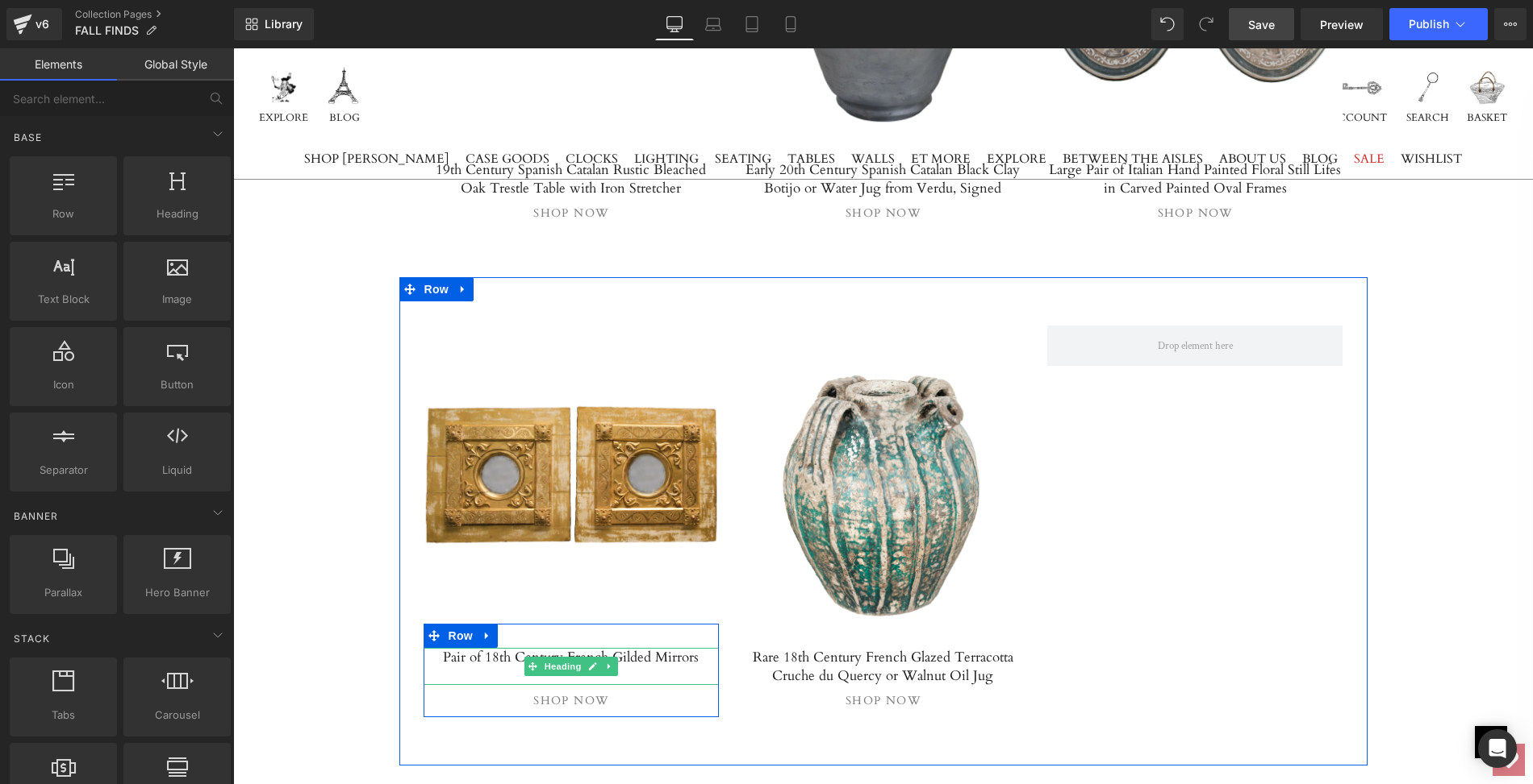
click at [452, 648] on h5 "Pair of 18th Century French Gilded Mirrors" at bounding box center [572, 658] width 296 height 19
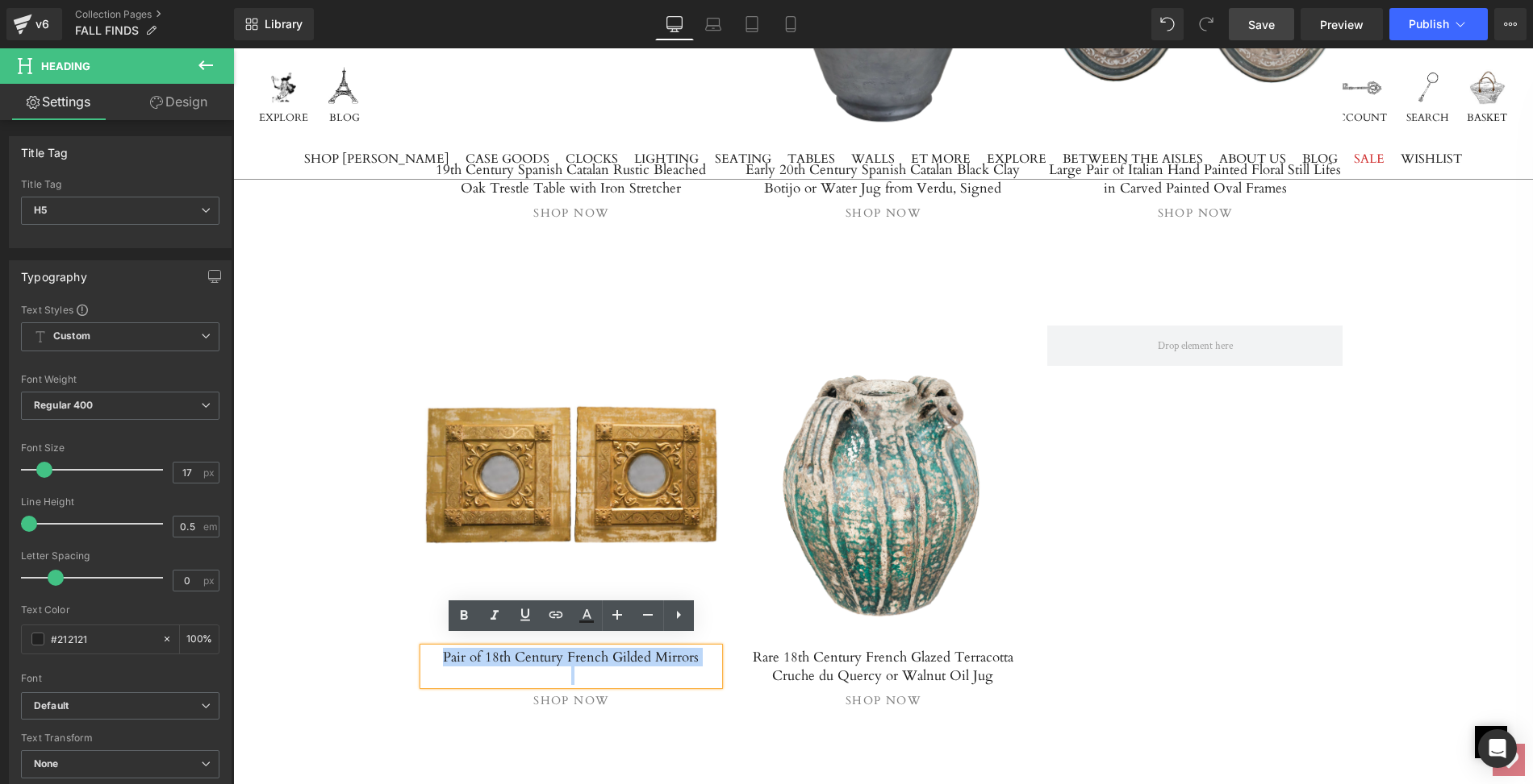
drag, startPoint x: 452, startPoint y: 645, endPoint x: 631, endPoint y: 660, distance: 179.6
click at [631, 660] on div "Pair of 18th Century French Gilded Mirrors" at bounding box center [572, 666] width 296 height 37
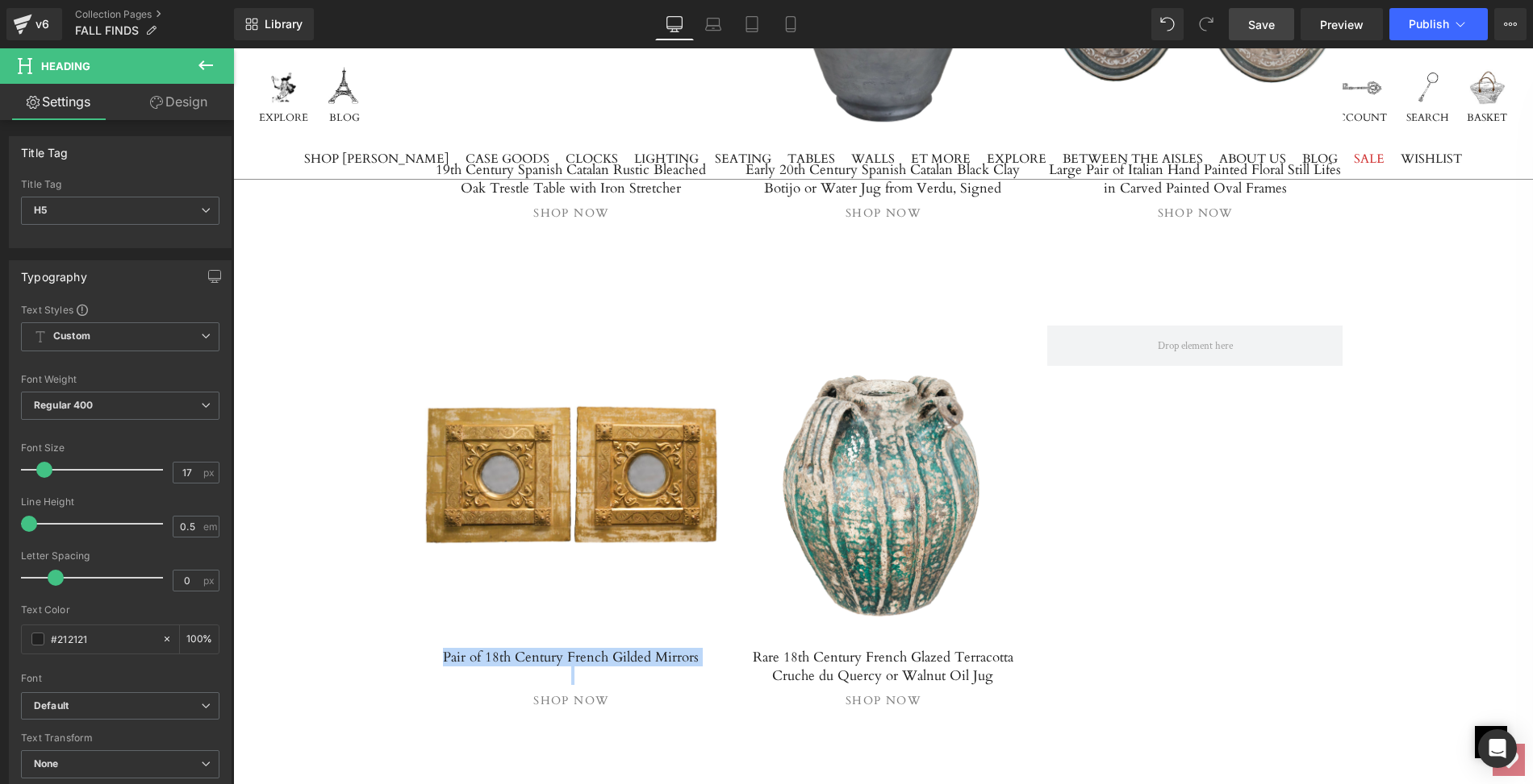
copy h5 "Pair of 18th Century French Gilded Mirrors"
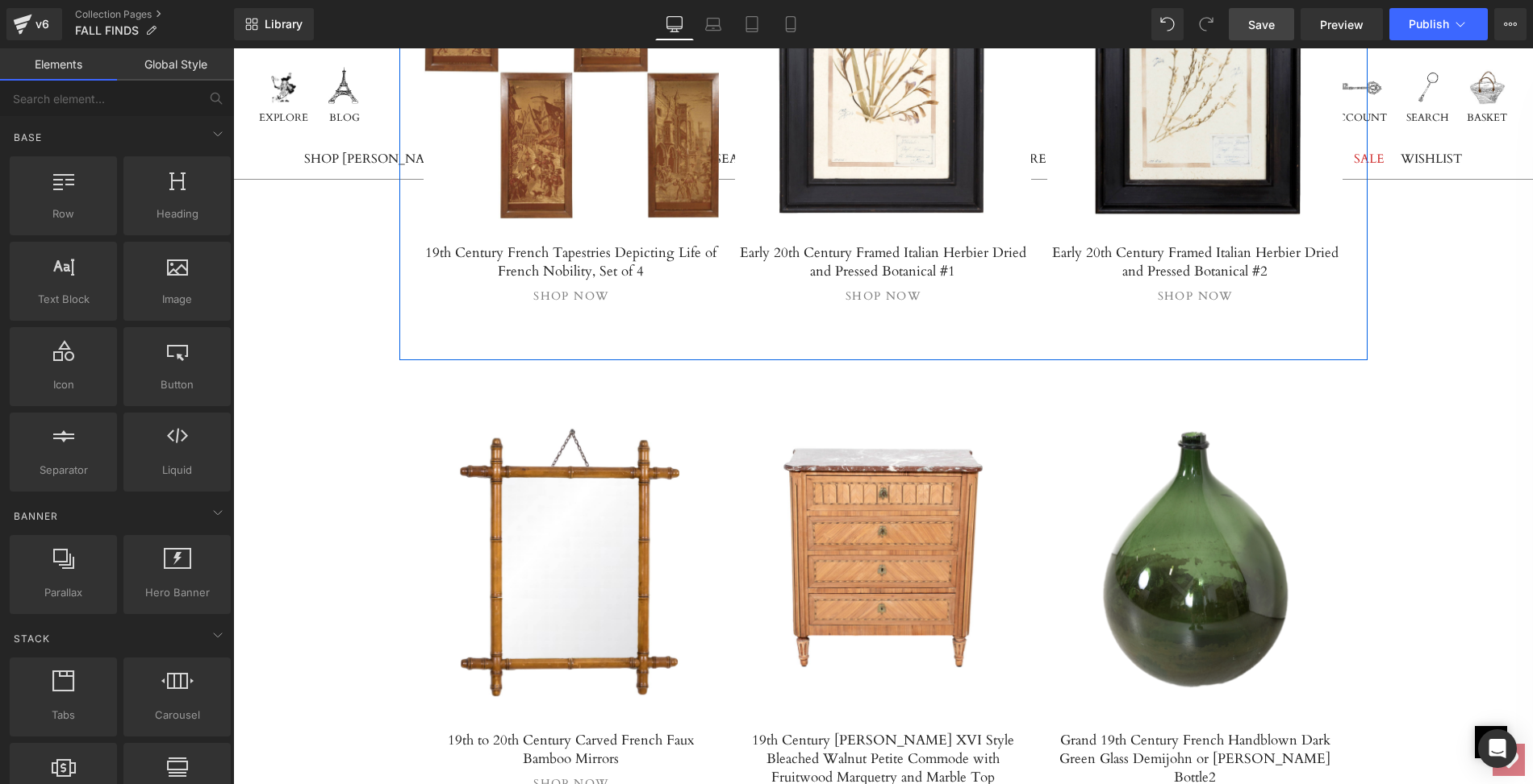
scroll to position [8700, 0]
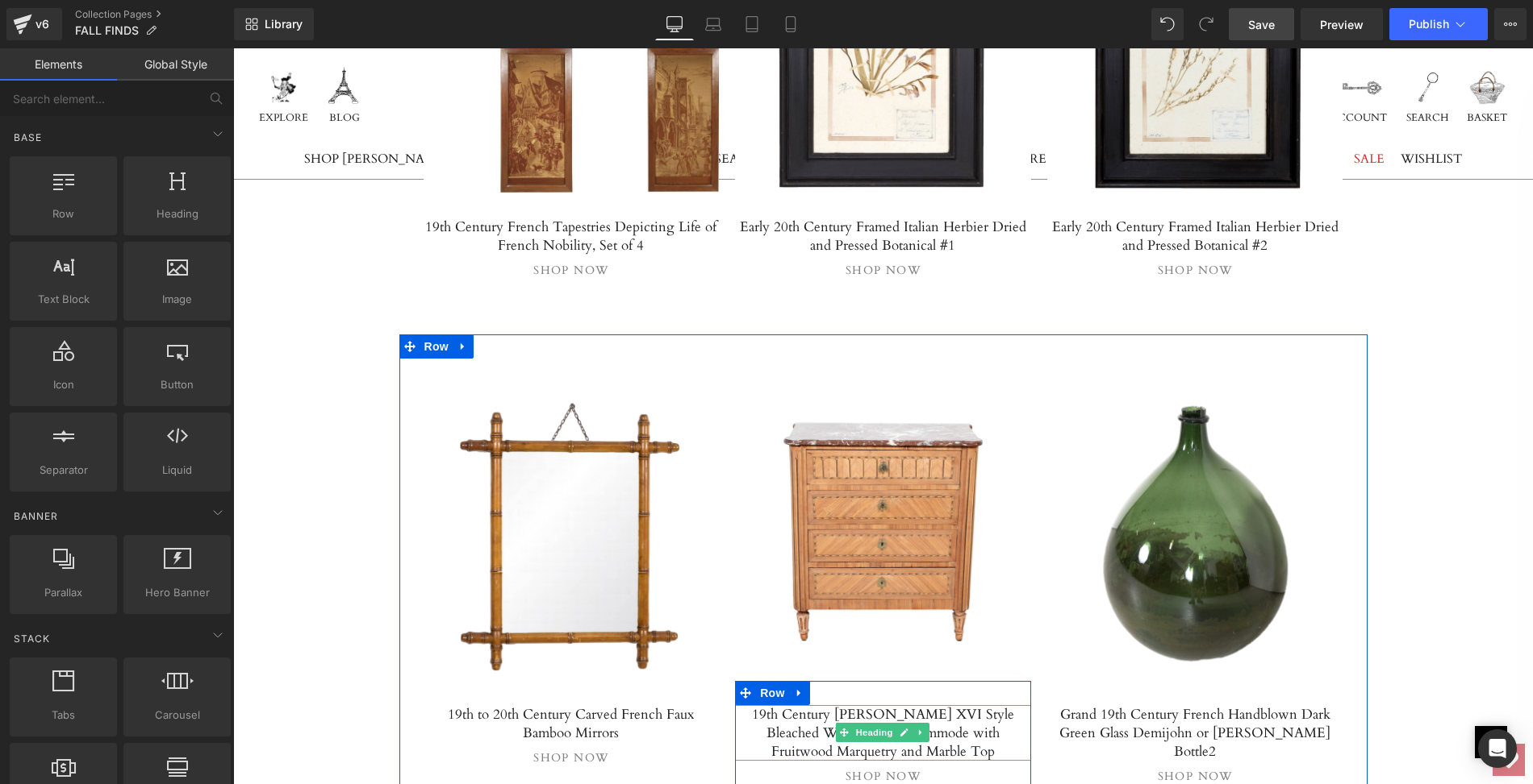
click at [754, 706] on h5 "19th Century [PERSON_NAME] XVI Style Bleached Walnut Petite Commode with Fruitw…" at bounding box center [883, 733] width 296 height 56
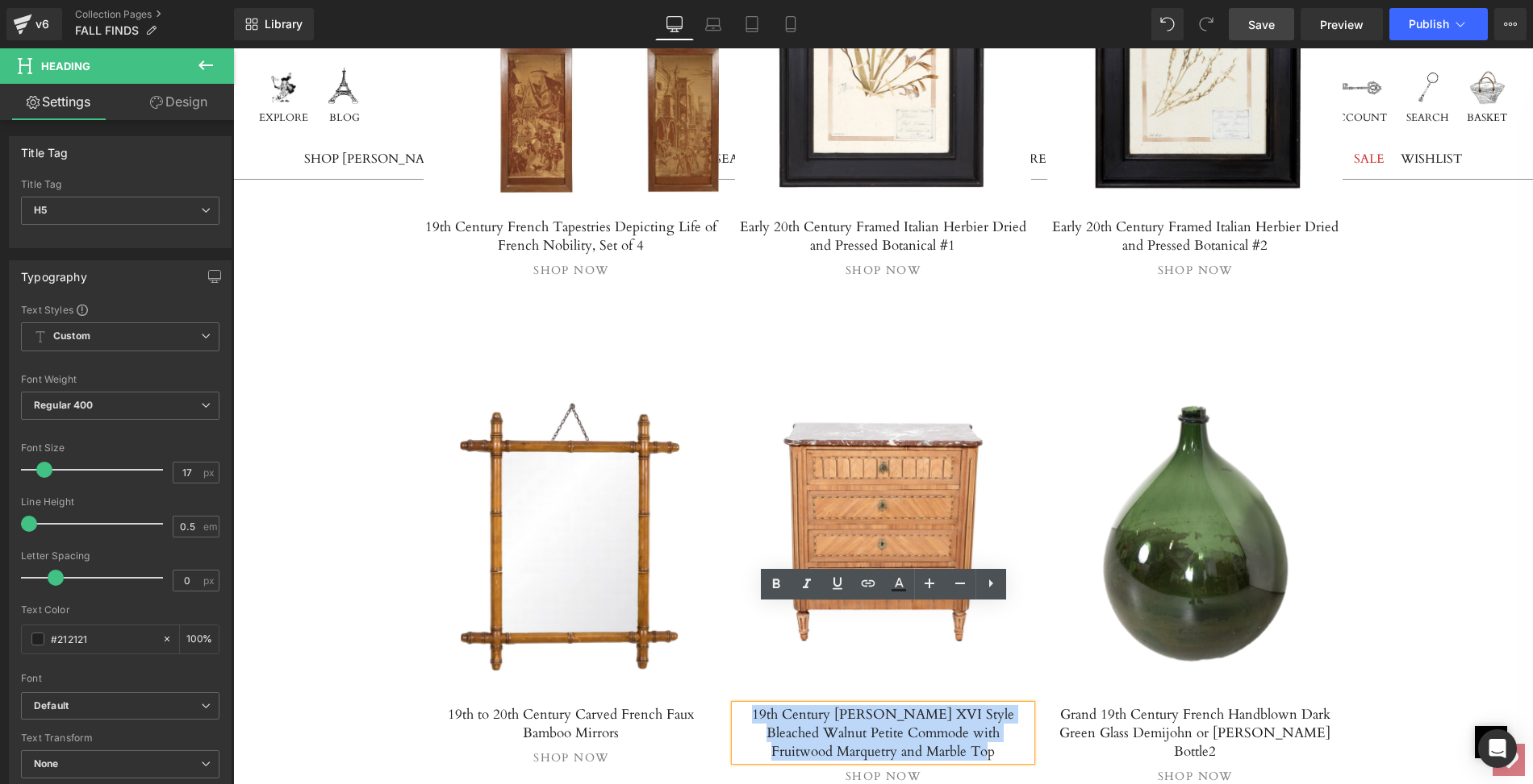
drag, startPoint x: 754, startPoint y: 612, endPoint x: 937, endPoint y: 642, distance: 185.4
click at [937, 706] on h5 "19th Century [PERSON_NAME] XVI Style Bleached Walnut Petite Commode with Fruitw…" at bounding box center [883, 733] width 296 height 56
copy h5 "19th Century [PERSON_NAME] XVI Style Bleached Walnut Petite Commode with Fruitw…"
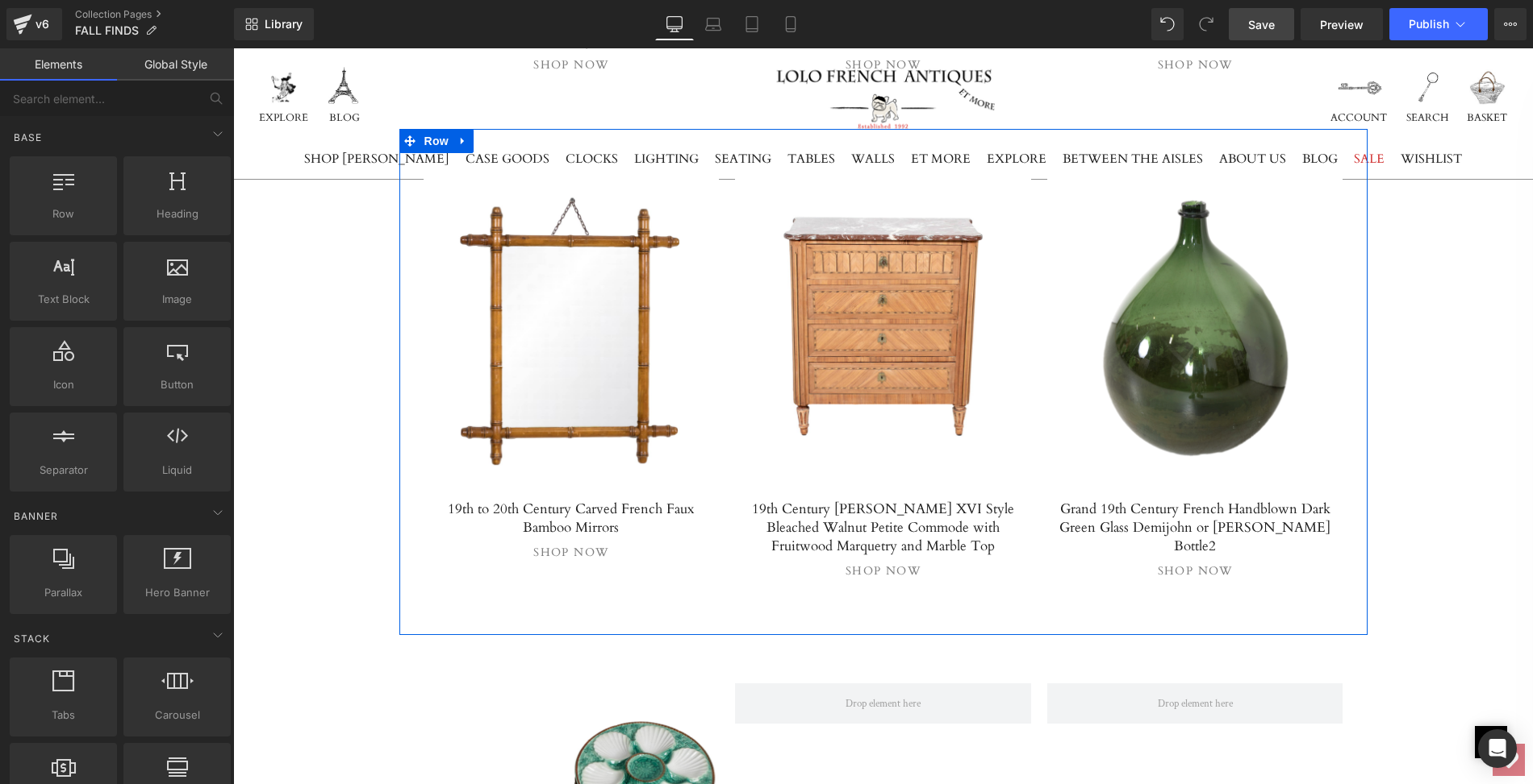
scroll to position [8853, 0]
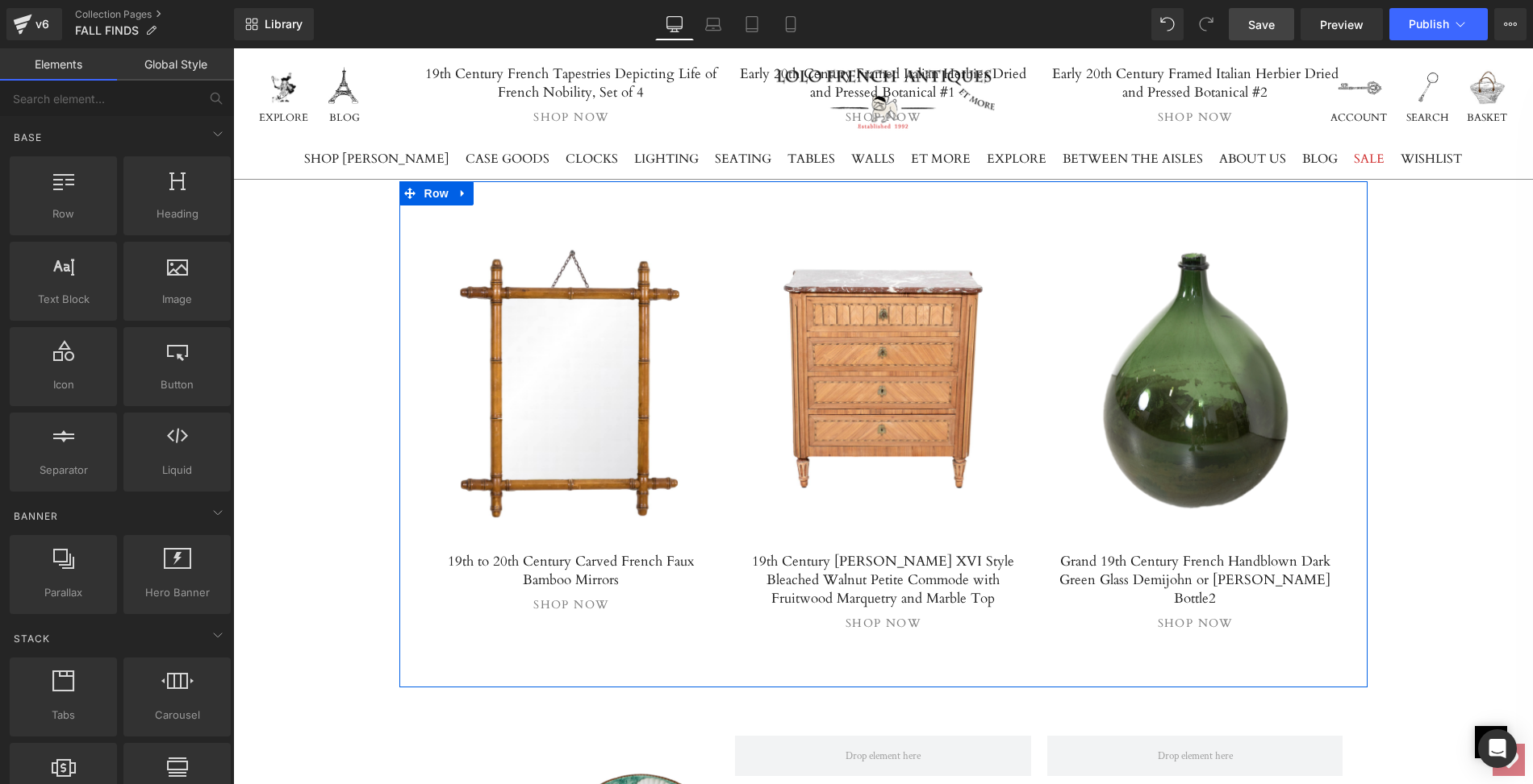
click at [1180, 311] on div "Separator Hero Banner 160px 160px" at bounding box center [1195, 379] width 296 height 298
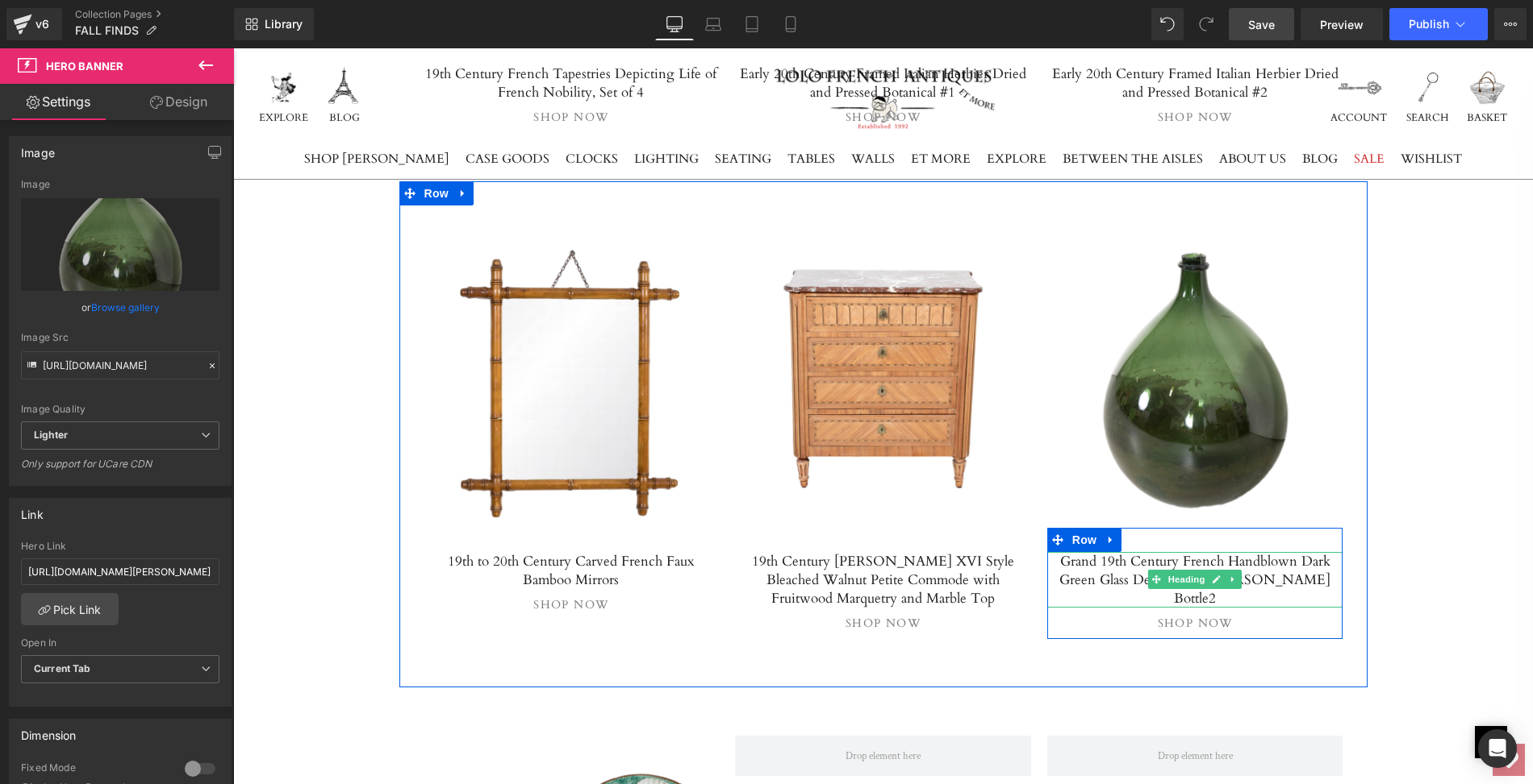
click at [1053, 552] on h5 "Grand 19th Century French Handblown Dark Green Glass Demijohn or [PERSON_NAME] …" at bounding box center [1195, 579] width 296 height 56
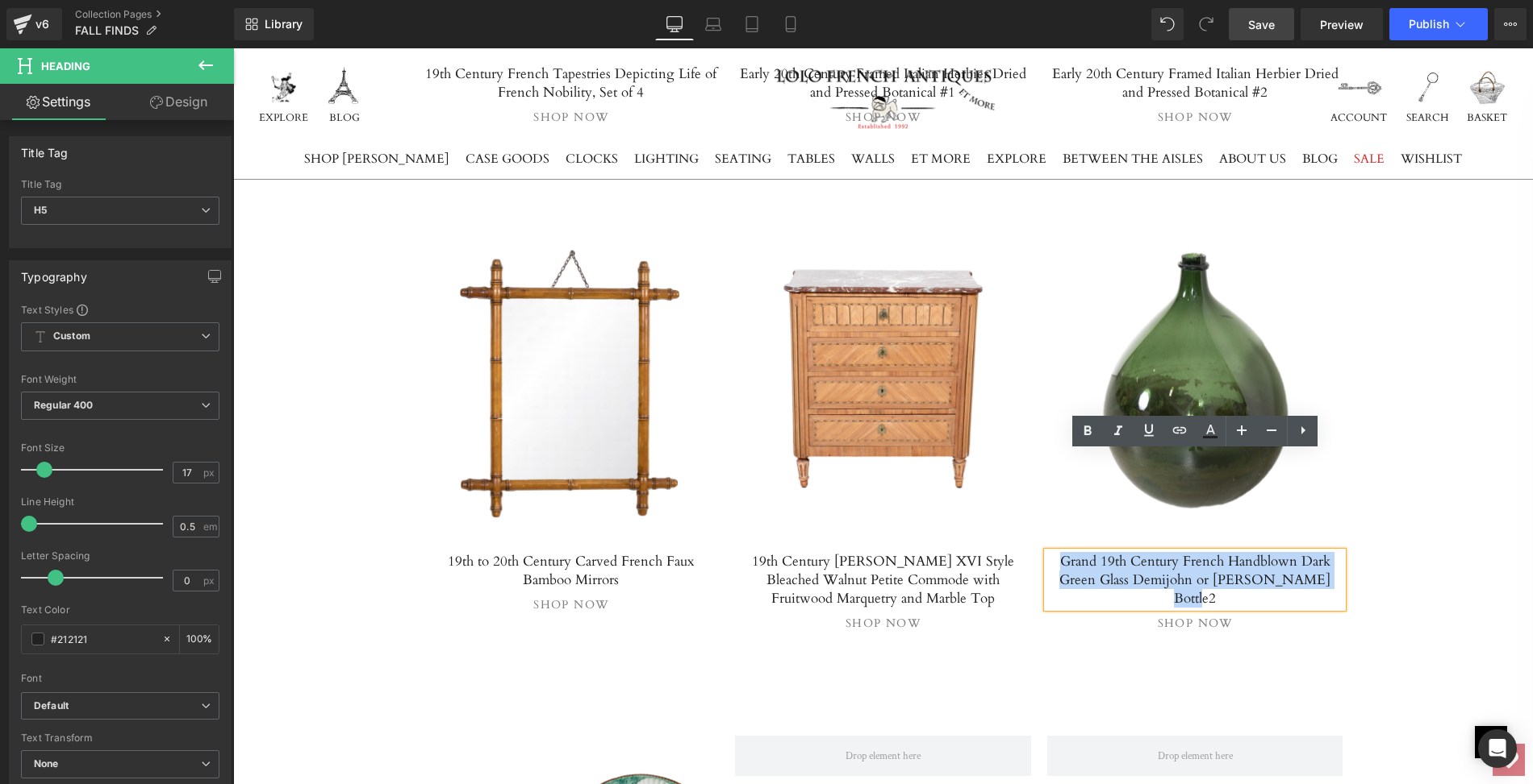
drag, startPoint x: 1053, startPoint y: 459, endPoint x: 1315, endPoint y: 478, distance: 262.7
click at [1315, 552] on h5 "Grand 19th Century French Handblown Dark Green Glass Demijohn or [PERSON_NAME] …" at bounding box center [1195, 579] width 296 height 56
click at [1300, 552] on h5 "Grand 19th Century French Handblown Dark Green Glass Demijohn or [PERSON_NAME] …" at bounding box center [1195, 579] width 296 height 56
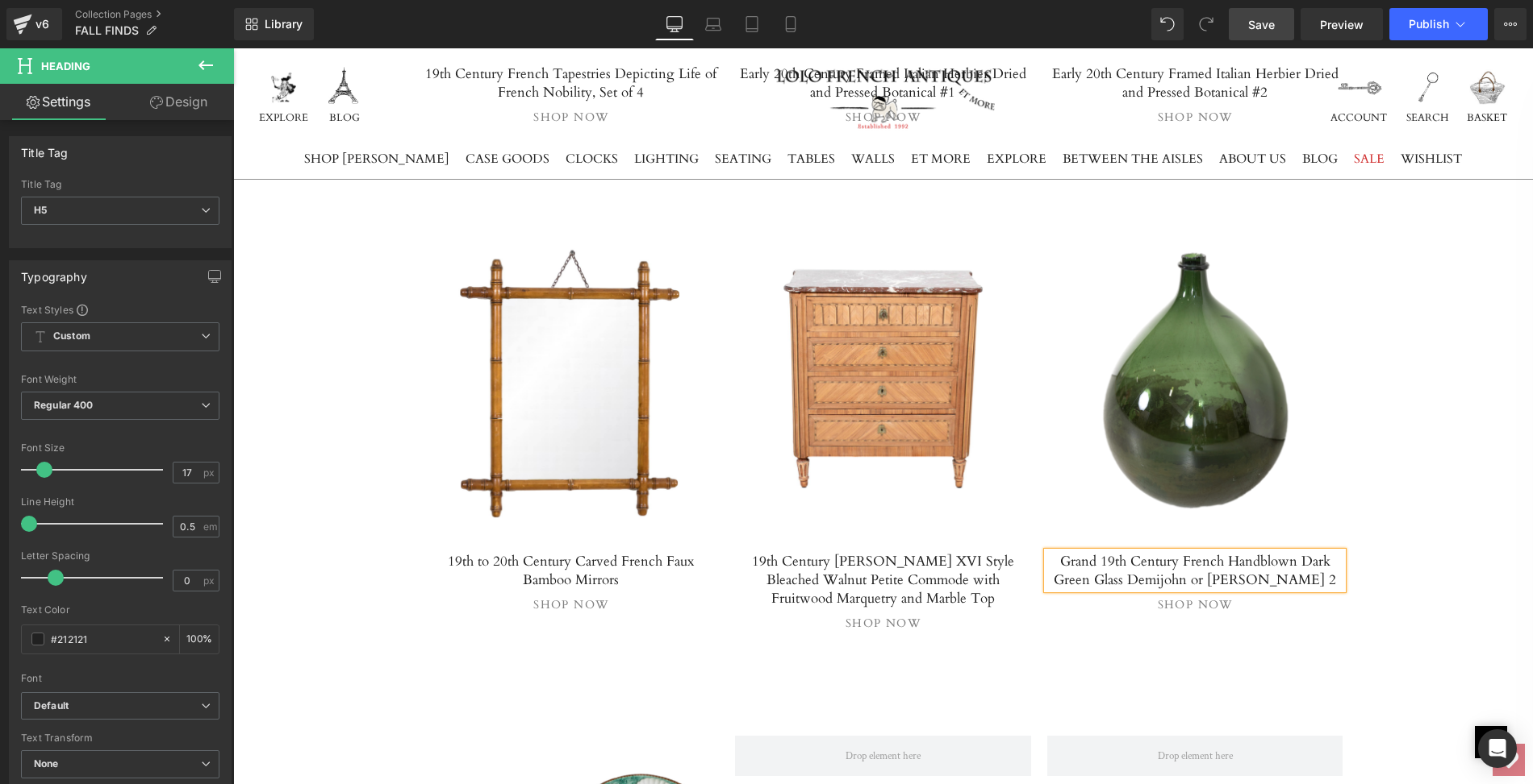
drag, startPoint x: 1313, startPoint y: 478, endPoint x: 1050, endPoint y: 468, distance: 263.2
click at [1050, 552] on h5 "Grand 19th Century French Handblown Dark Green Glass Demijohn or [PERSON_NAME] 2" at bounding box center [1195, 570] width 296 height 37
copy h5 "Grand 19th Century French Handblown Dark Green Glass Demijohn or [PERSON_NAME] 2"
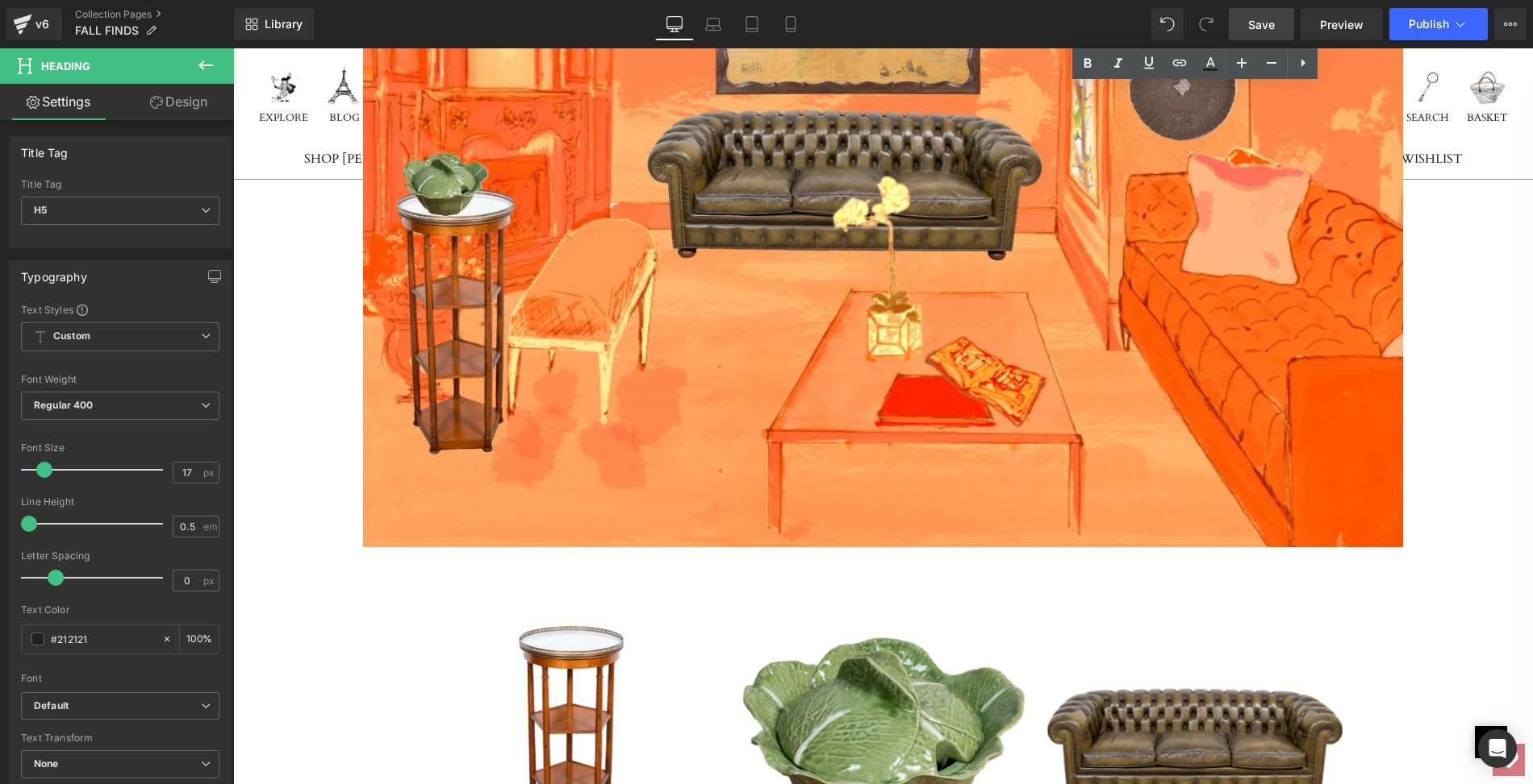
scroll to position [10376, 0]
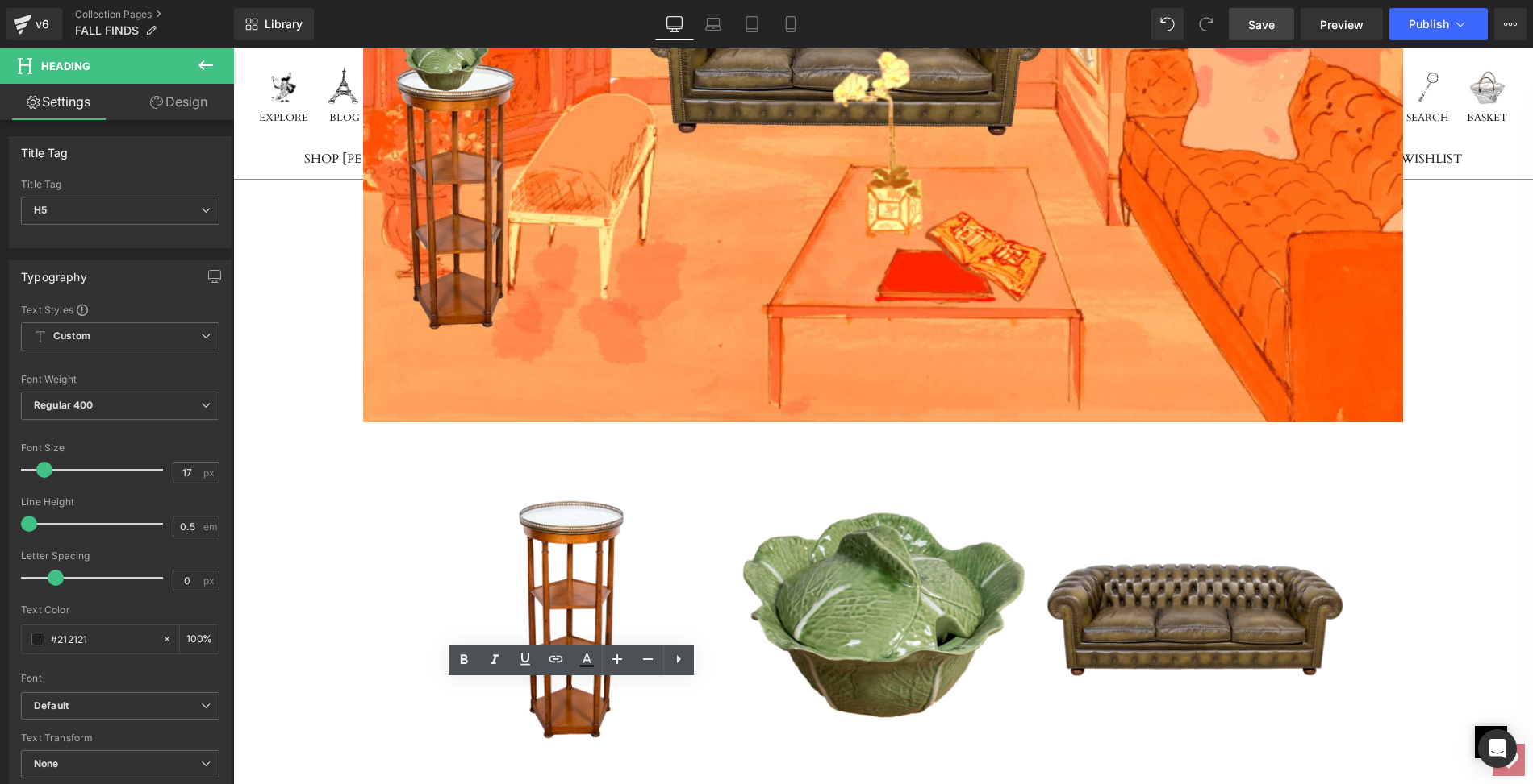
drag, startPoint x: 425, startPoint y: 690, endPoint x: 694, endPoint y: 709, distance: 269.7
copy h5 "19th Century [PERSON_NAME] XVI Style Walnut Dessert Stand with Carrara Marble T…"
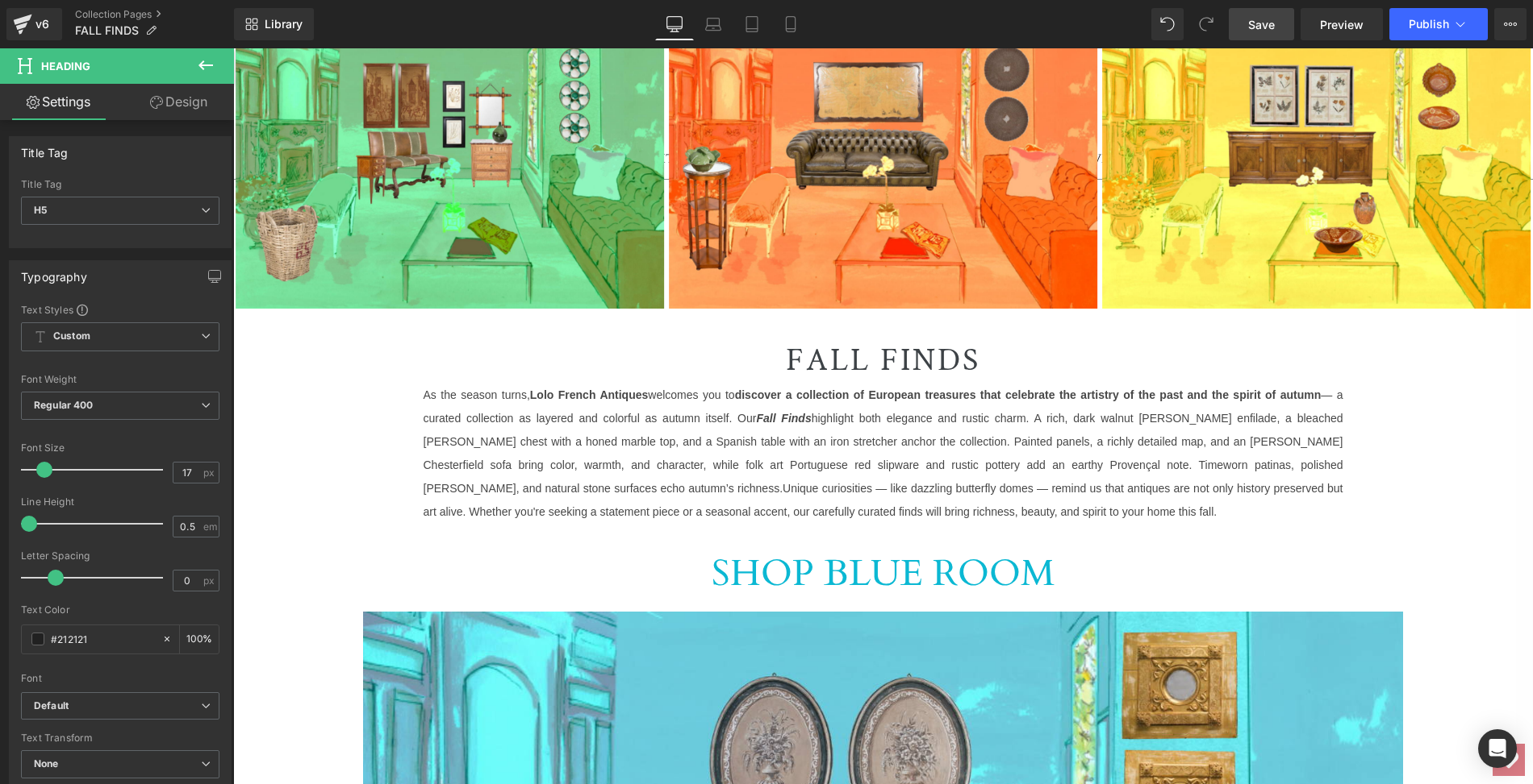
scroll to position [580, 0]
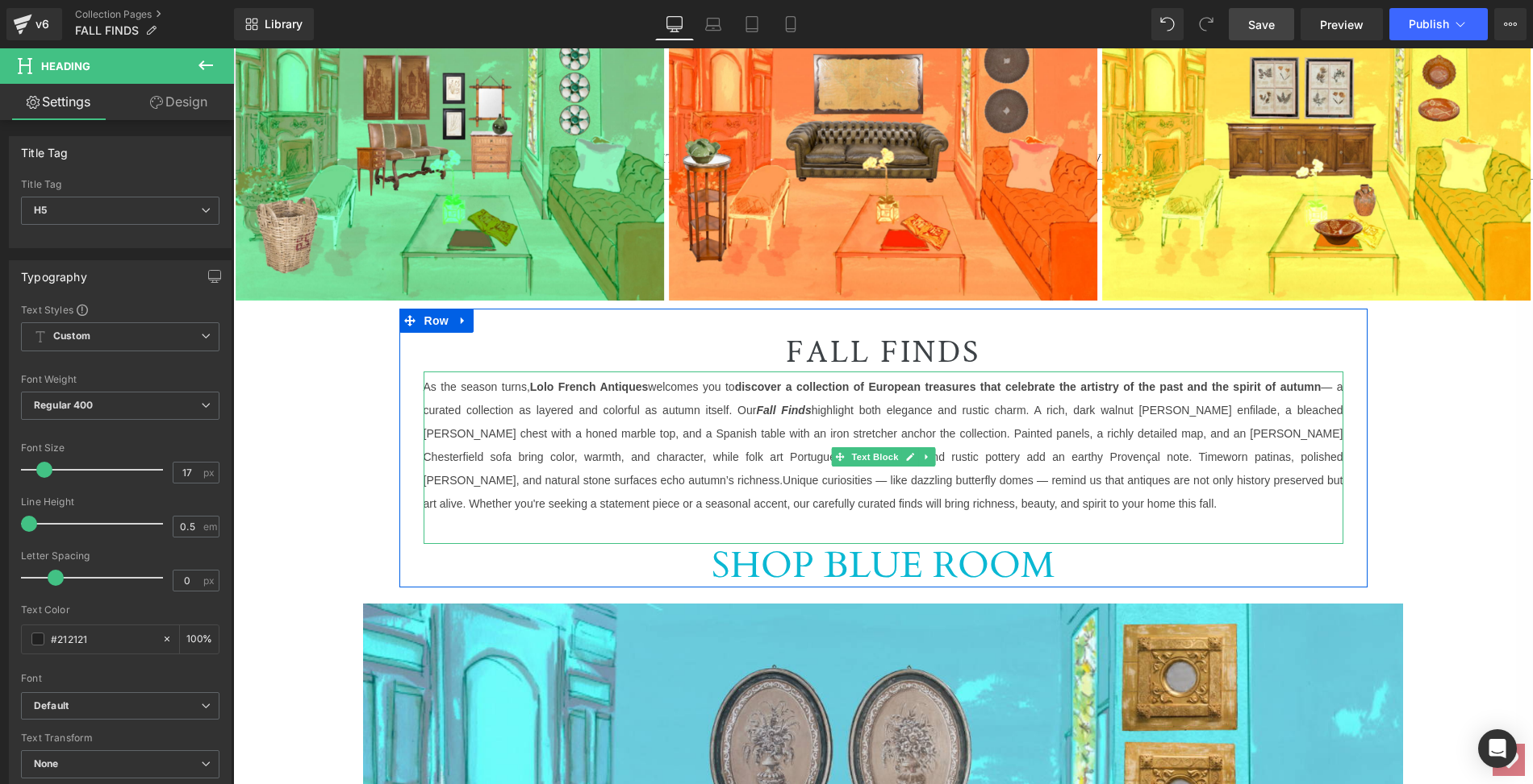
click at [435, 385] on font "As the season turns, Lolo French Antiques welcomes you to discover a collection…" at bounding box center [884, 438] width 919 height 152
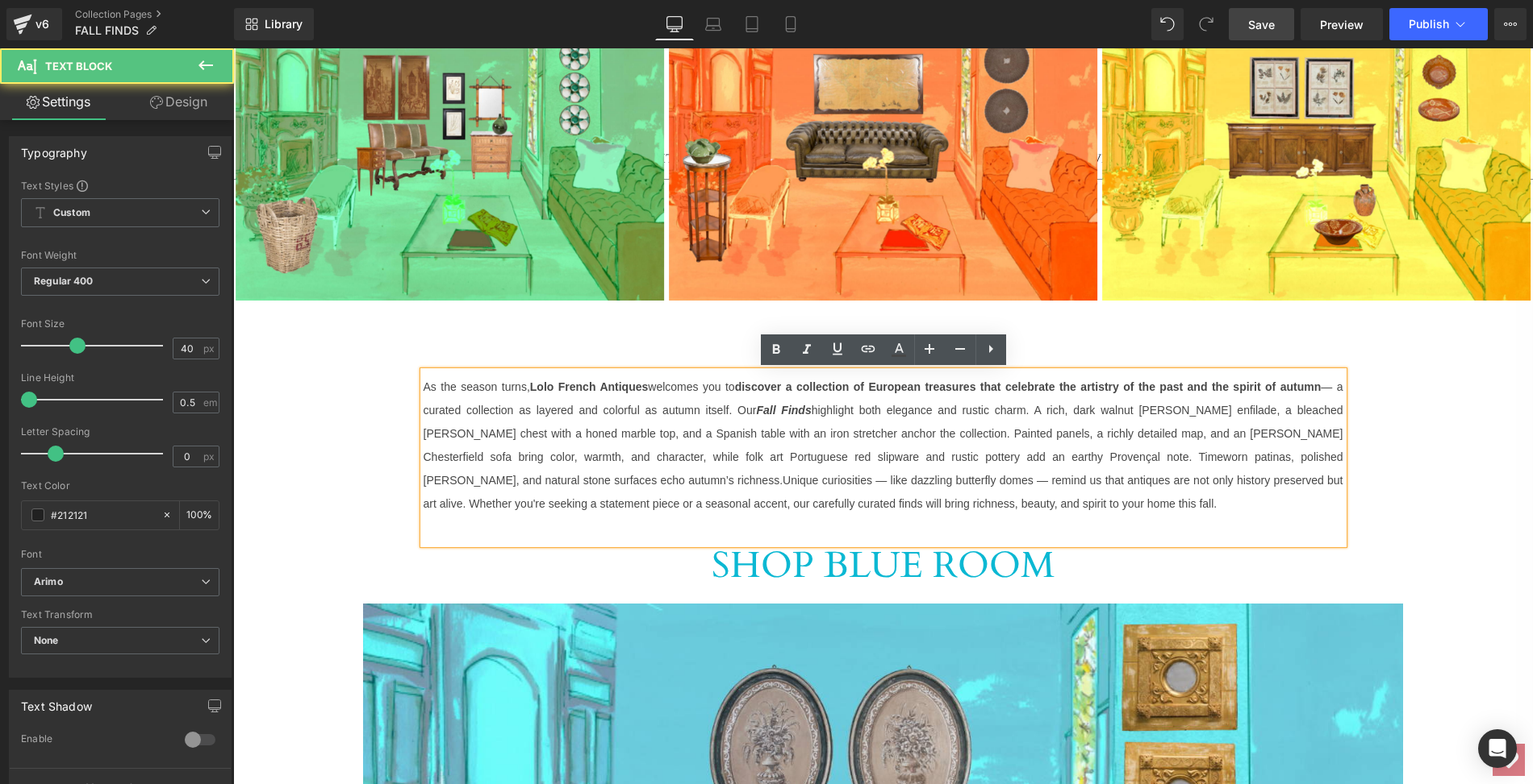
click at [424, 386] on font "As the season turns, Lolo French Antiques welcomes you to discover a collection…" at bounding box center [884, 438] width 919 height 152
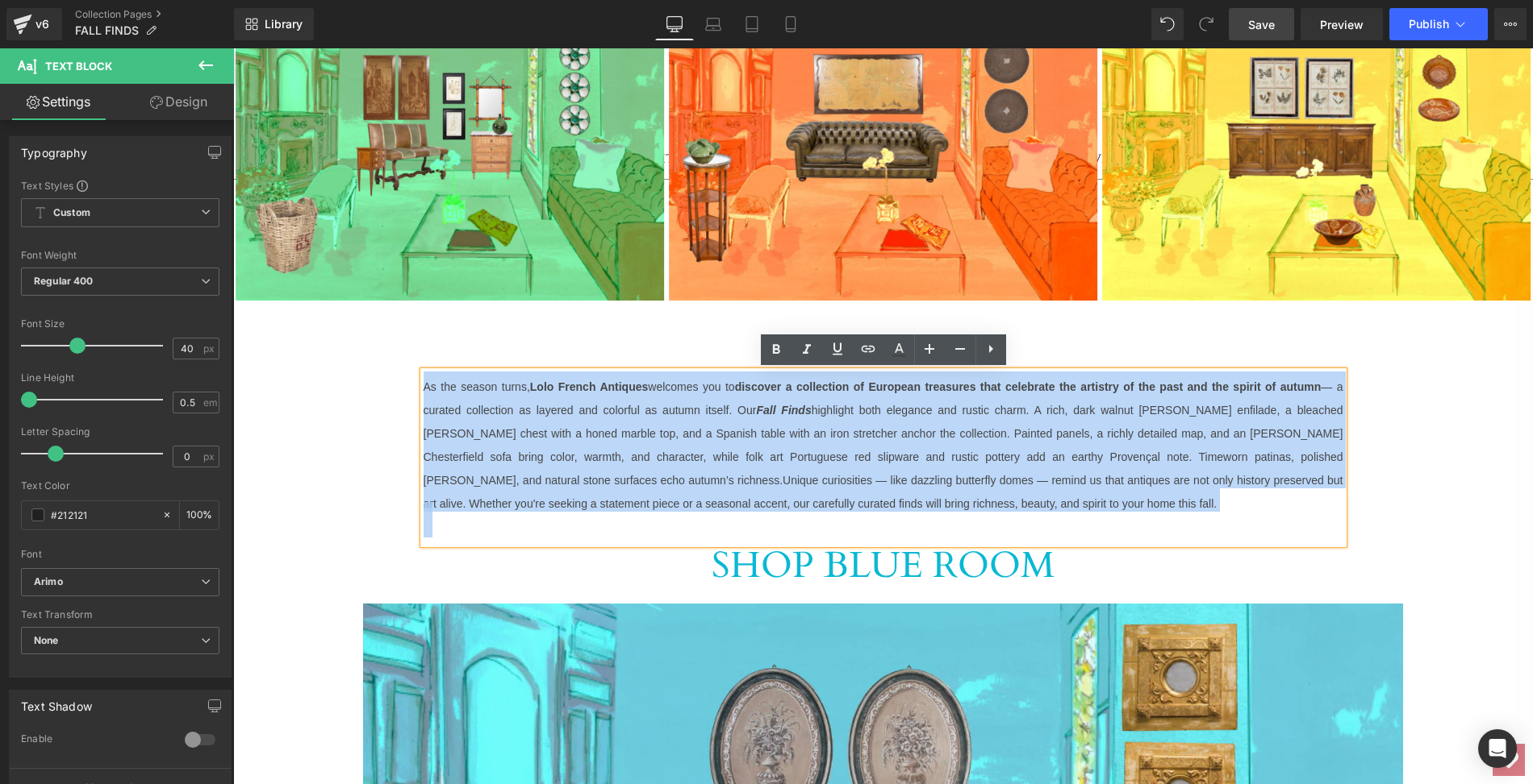
drag, startPoint x: 424, startPoint y: 386, endPoint x: 944, endPoint y: 515, distance: 535.8
click at [944, 515] on div "As the season turns, Lolo French Antiques welcomes you to discover a collection…" at bounding box center [884, 458] width 919 height 173
copy span "Lo ips dolors ametc, Adip Elitse Doeiusmo temporin utl et dolorema a enimadmini…"
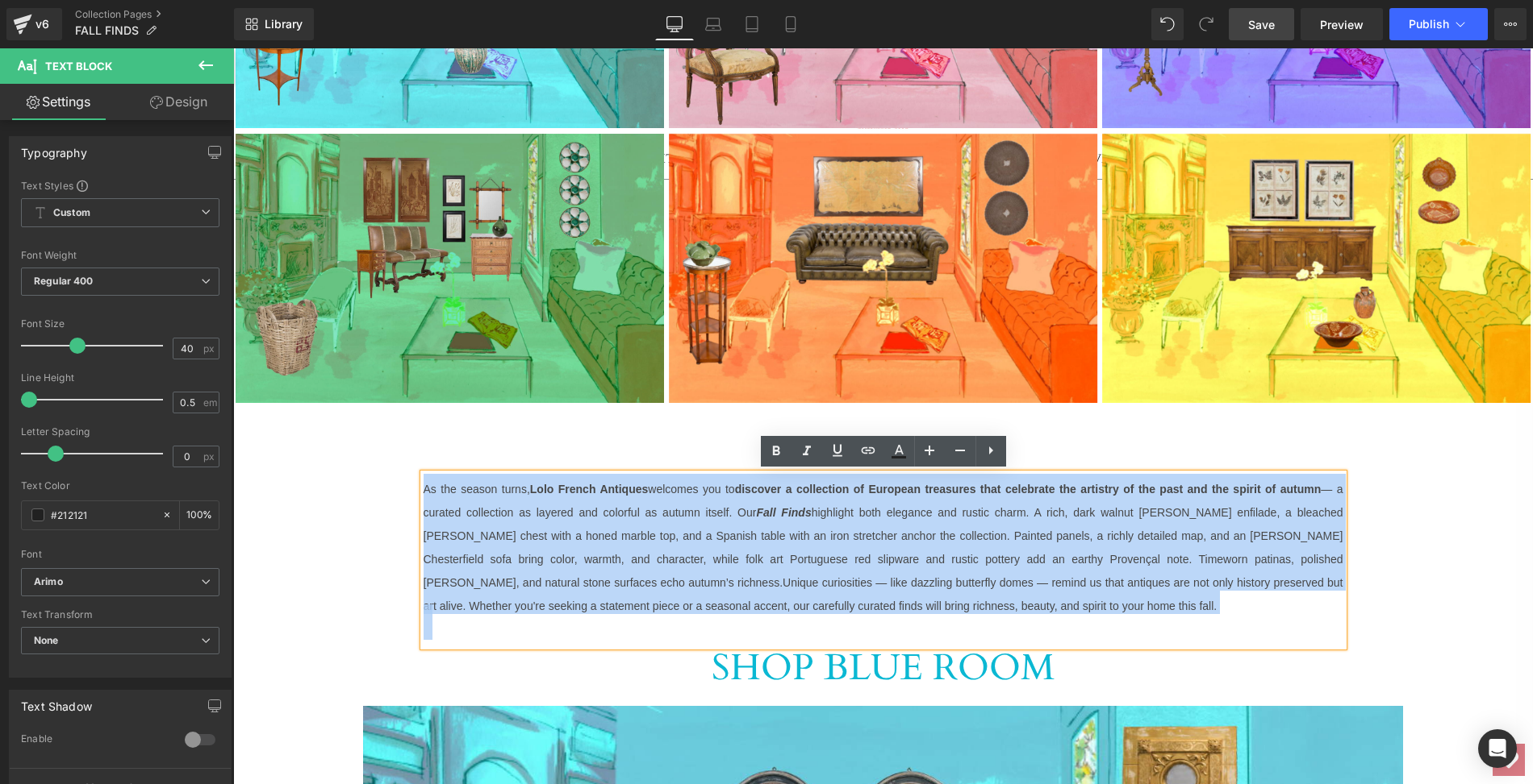
scroll to position [522, 0]
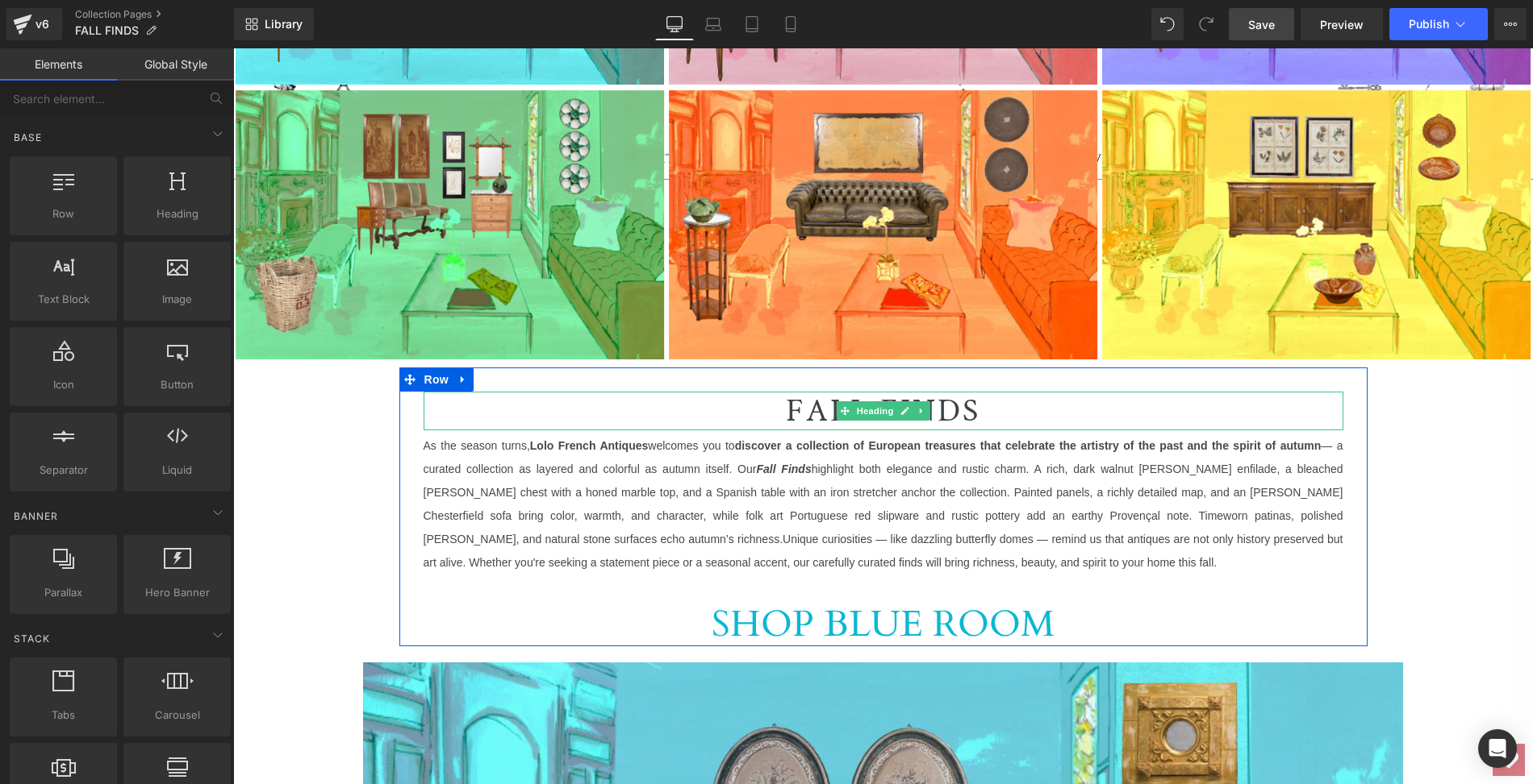
click at [785, 409] on h1 "FALL FINDS" at bounding box center [884, 410] width 919 height 39
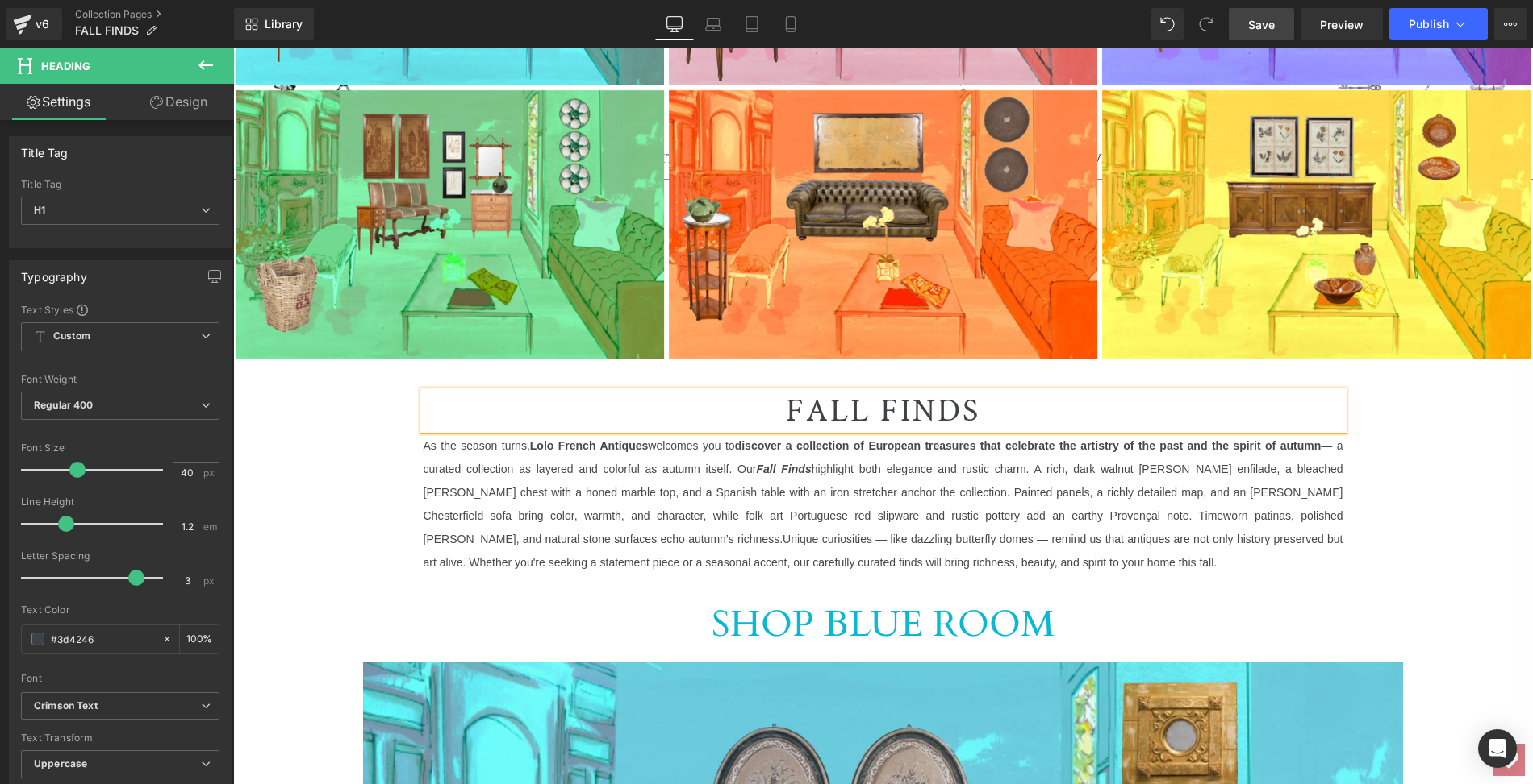
click at [785, 409] on h1 "FALL FINDS" at bounding box center [884, 410] width 919 height 39
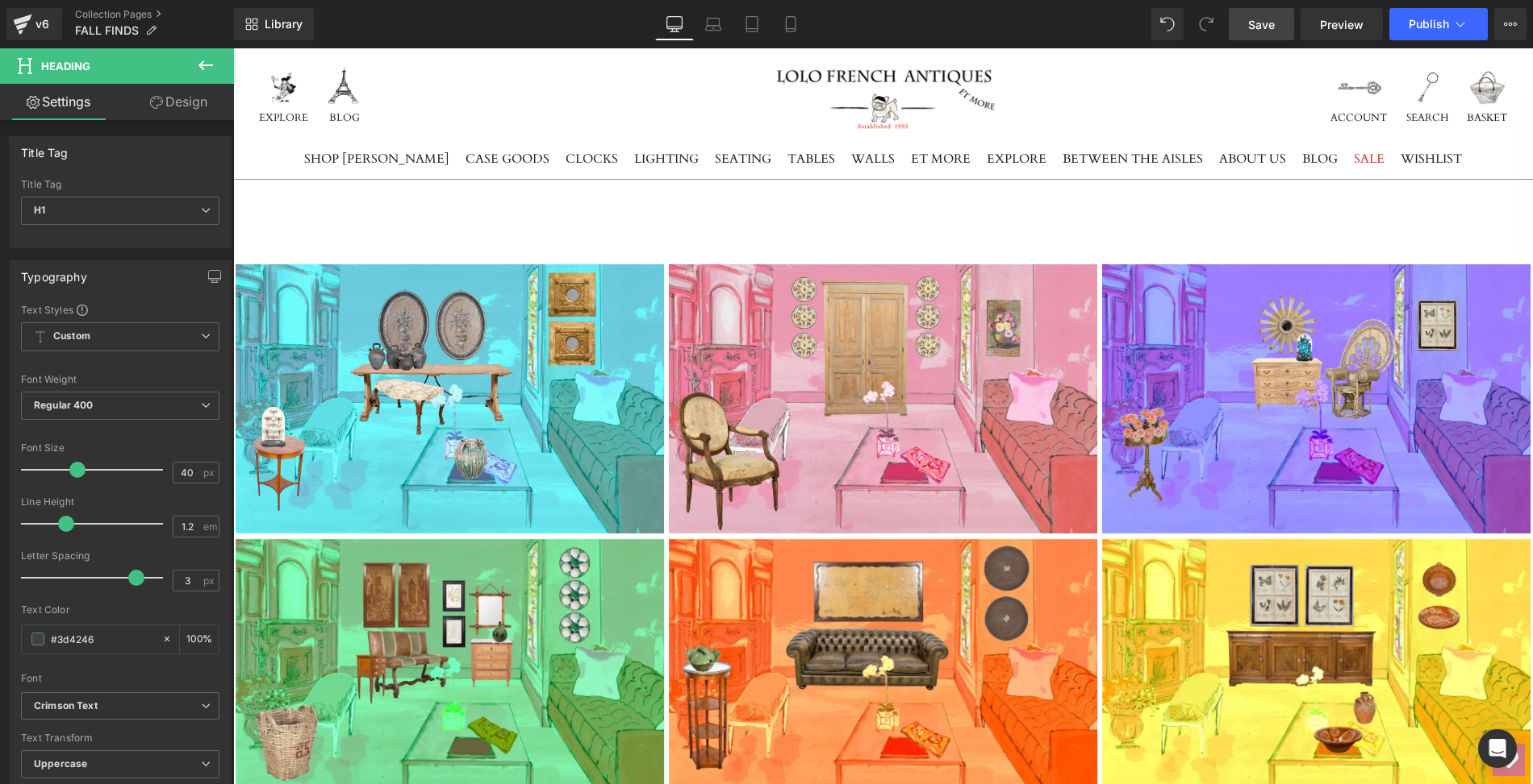
scroll to position [10, 0]
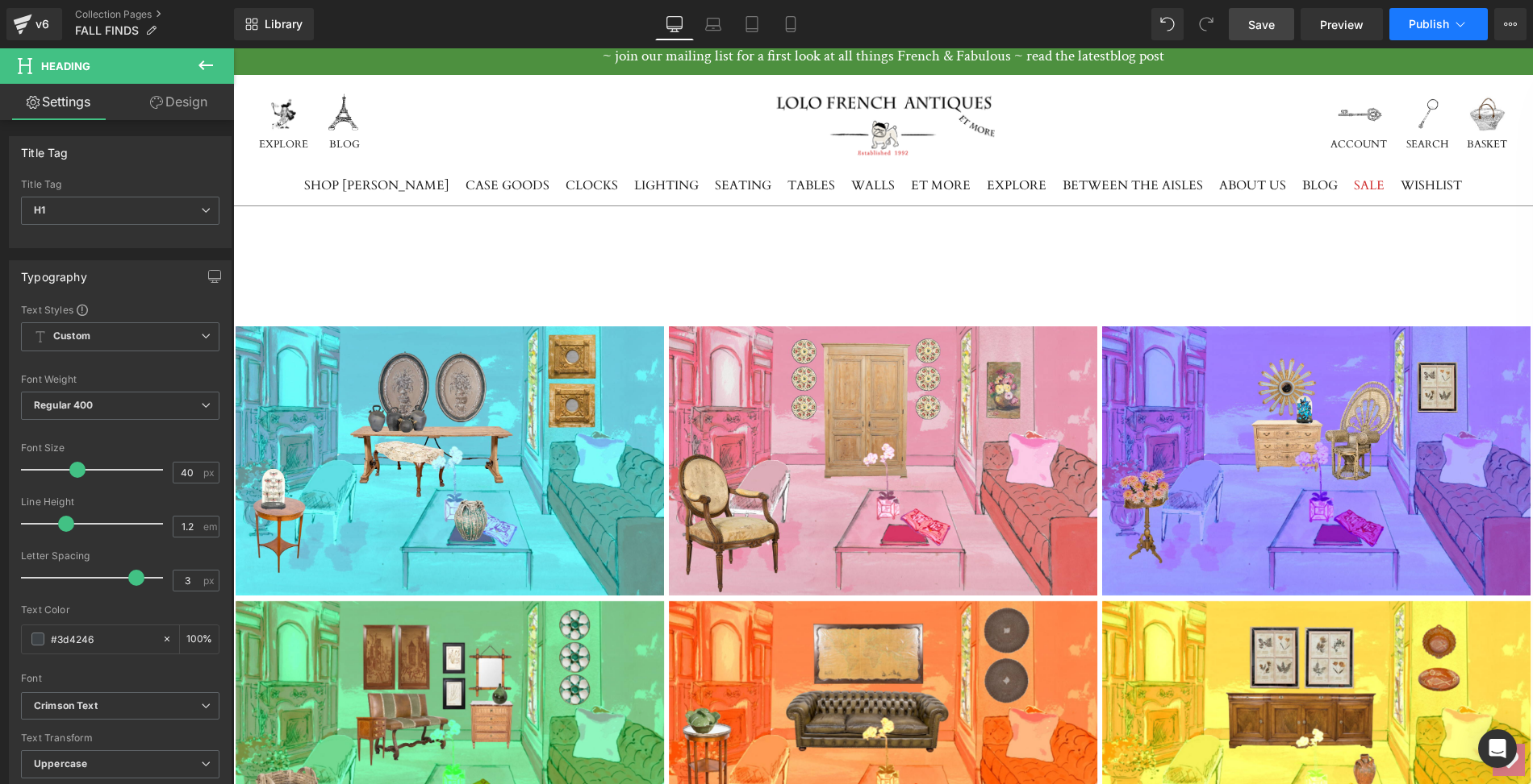
click at [1427, 30] on span "Publish" at bounding box center [1428, 25] width 41 height 13
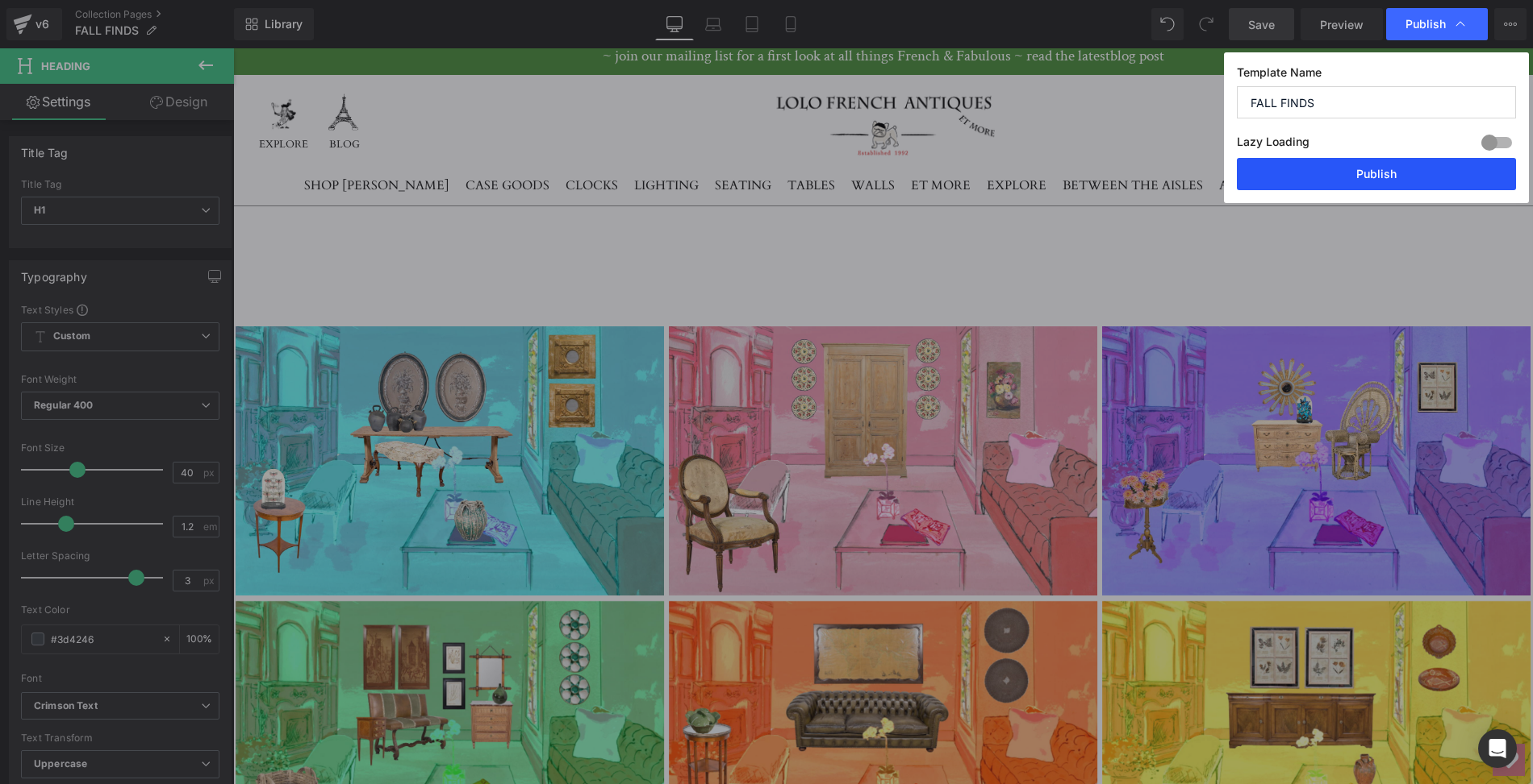
click at [1371, 165] on button "Publish" at bounding box center [1376, 174] width 279 height 32
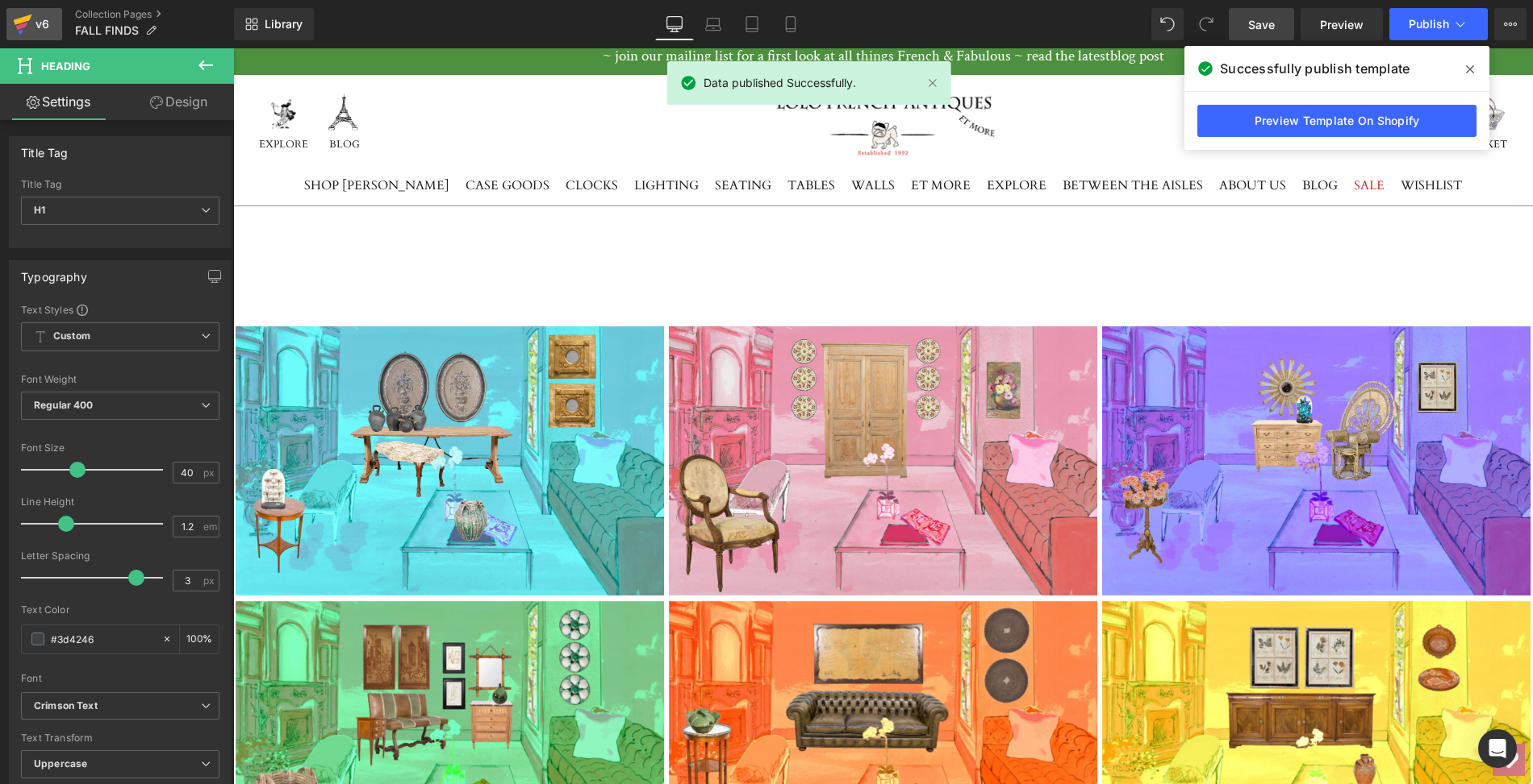
click at [25, 20] on icon at bounding box center [24, 19] width 19 height 10
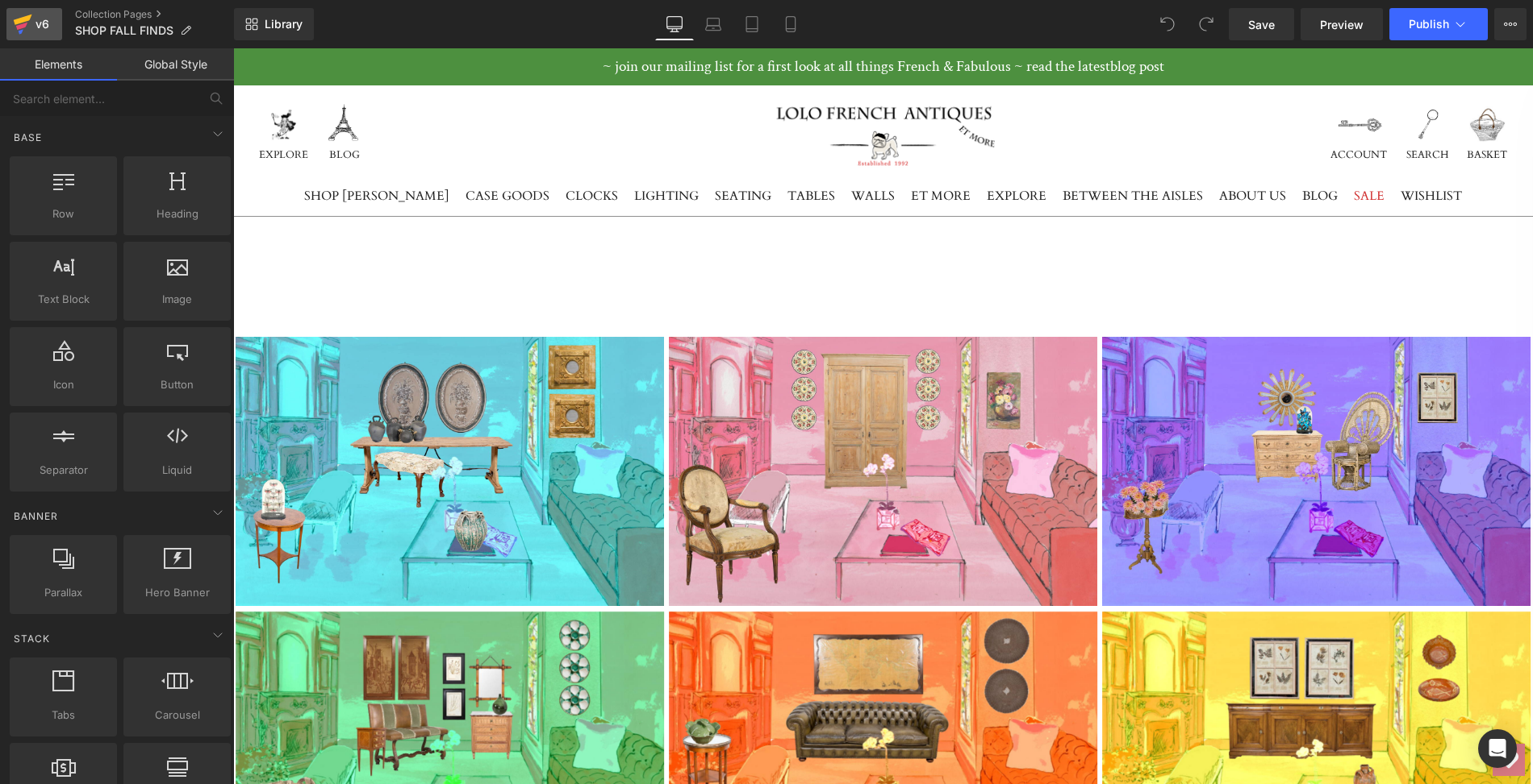
click at [34, 19] on div "v6" at bounding box center [42, 25] width 20 height 21
